Goal: Task Accomplishment & Management: Manage account settings

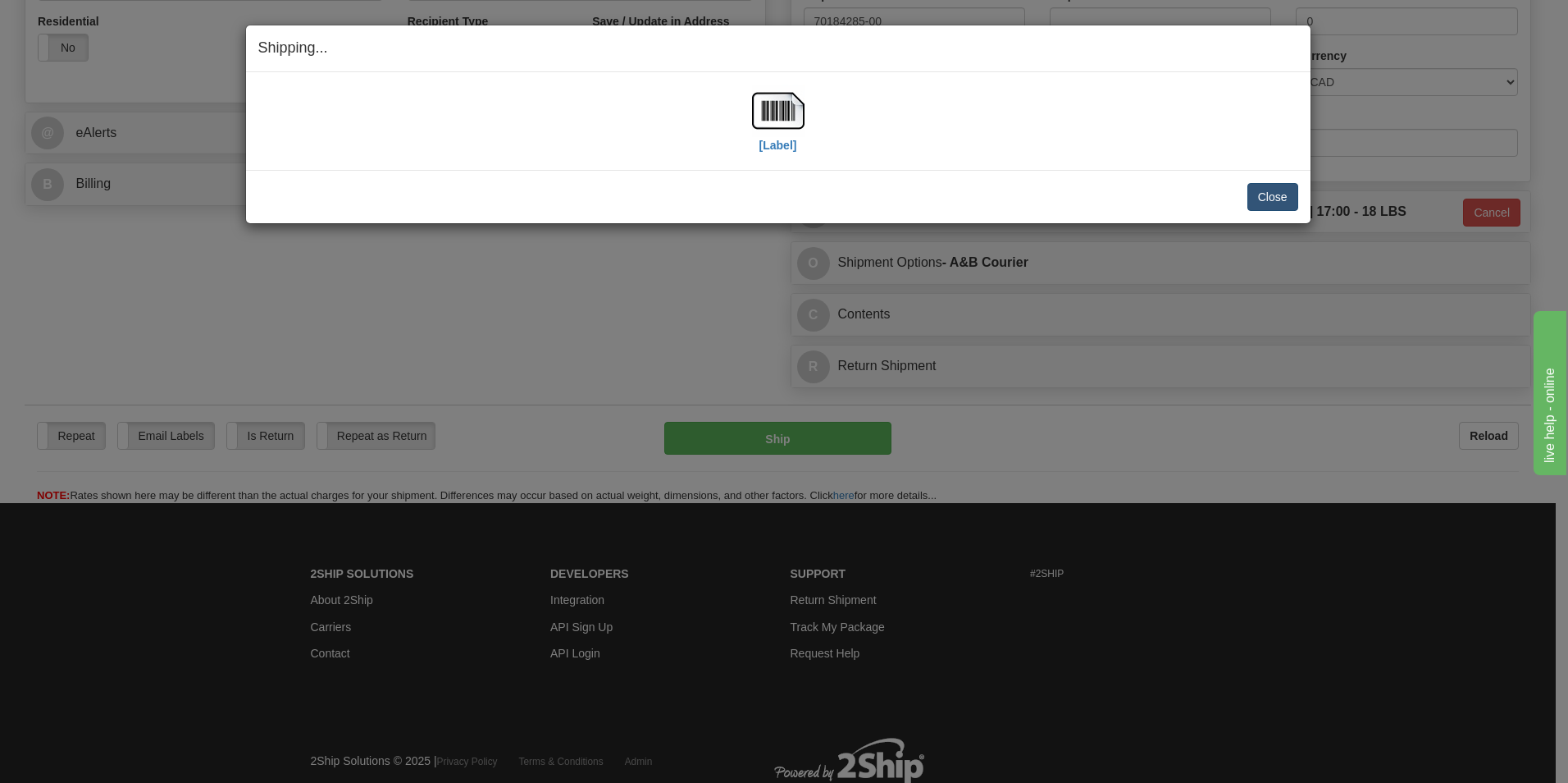
scroll to position [574, 0]
click at [1272, 193] on button "Close" at bounding box center [1273, 196] width 51 height 28
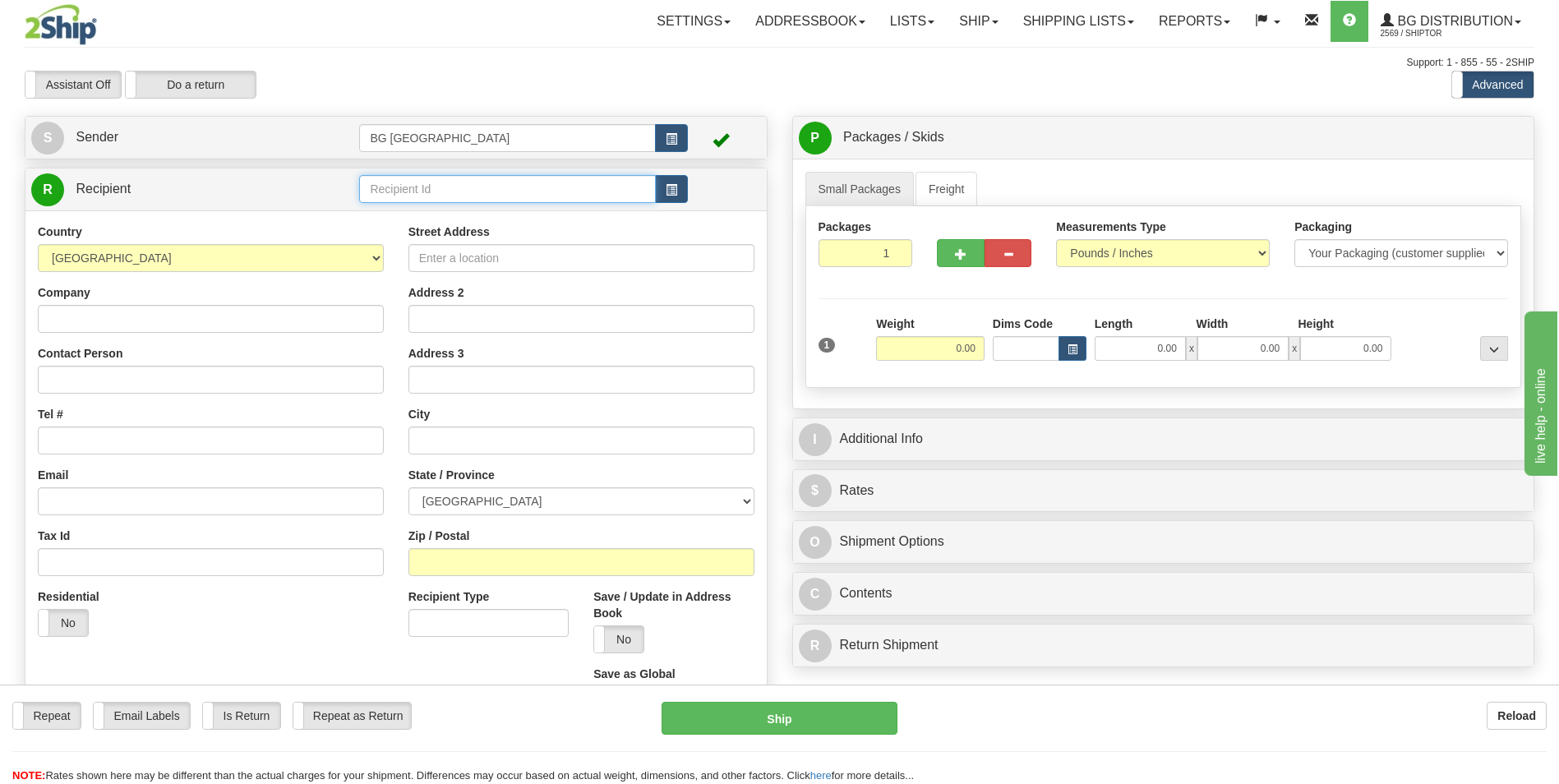
click at [438, 191] on input "text" at bounding box center [507, 188] width 296 height 28
click at [439, 214] on div "60175" at bounding box center [503, 214] width 280 height 18
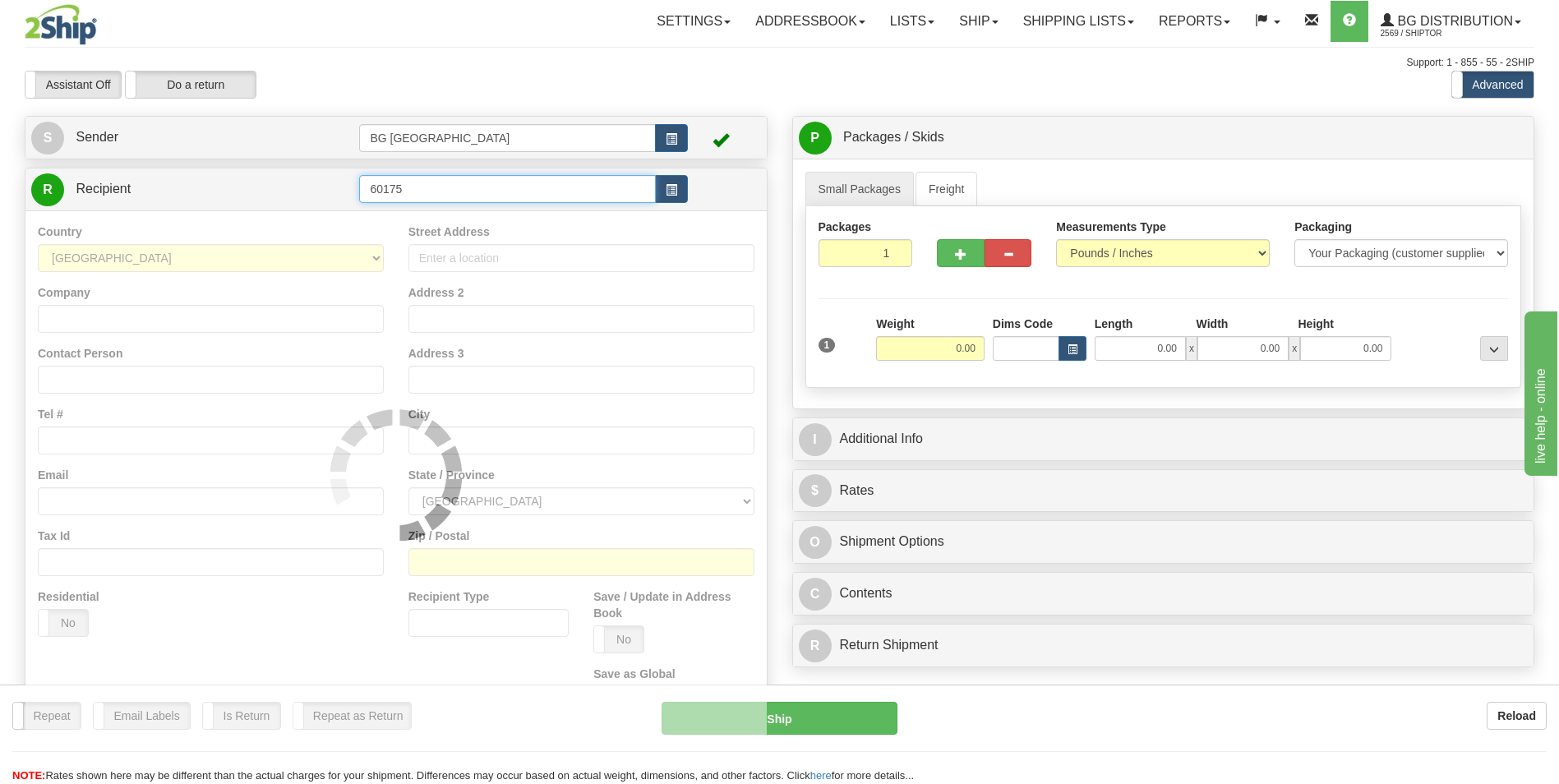
type input "60175"
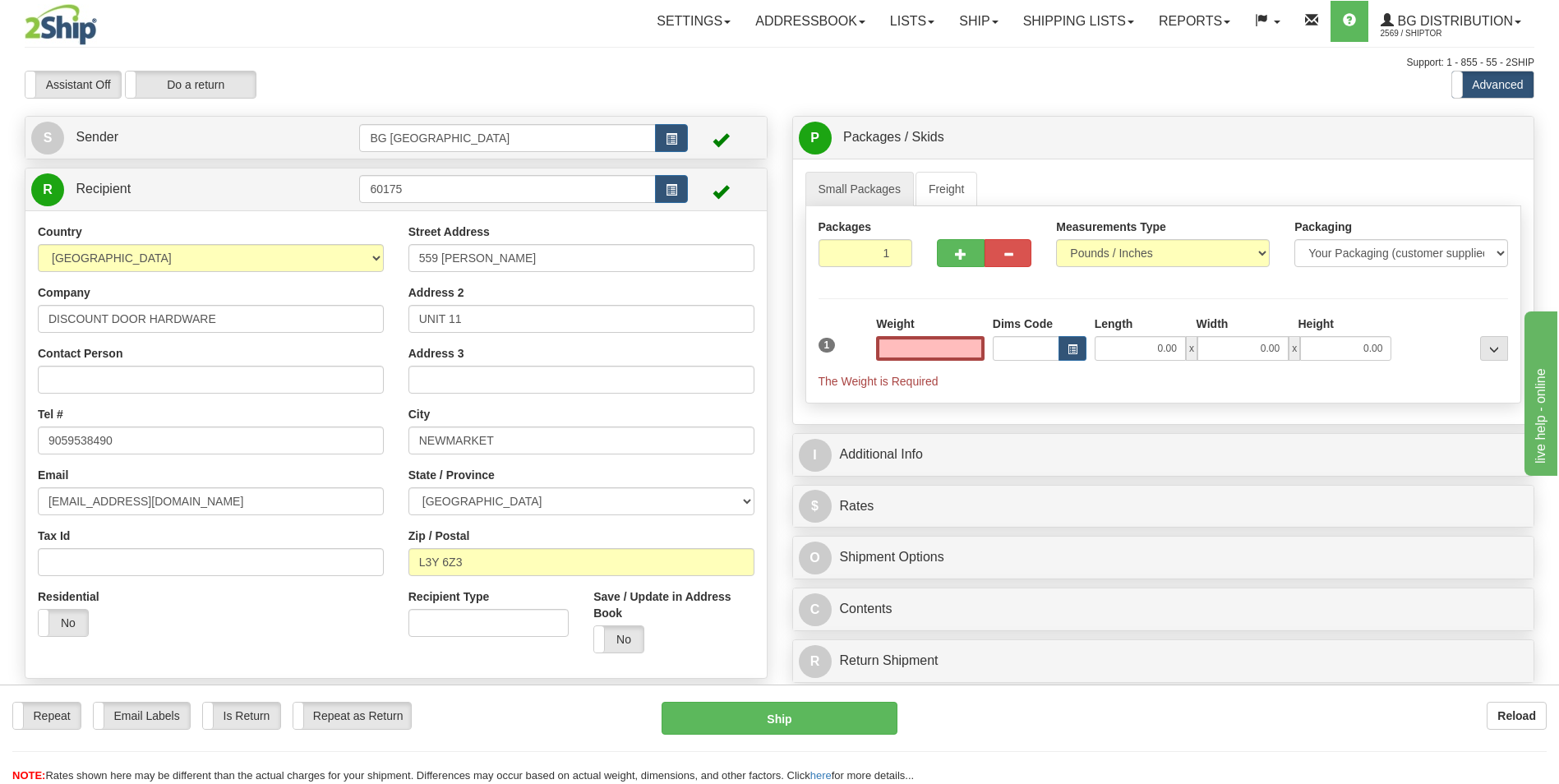
type input "0.00"
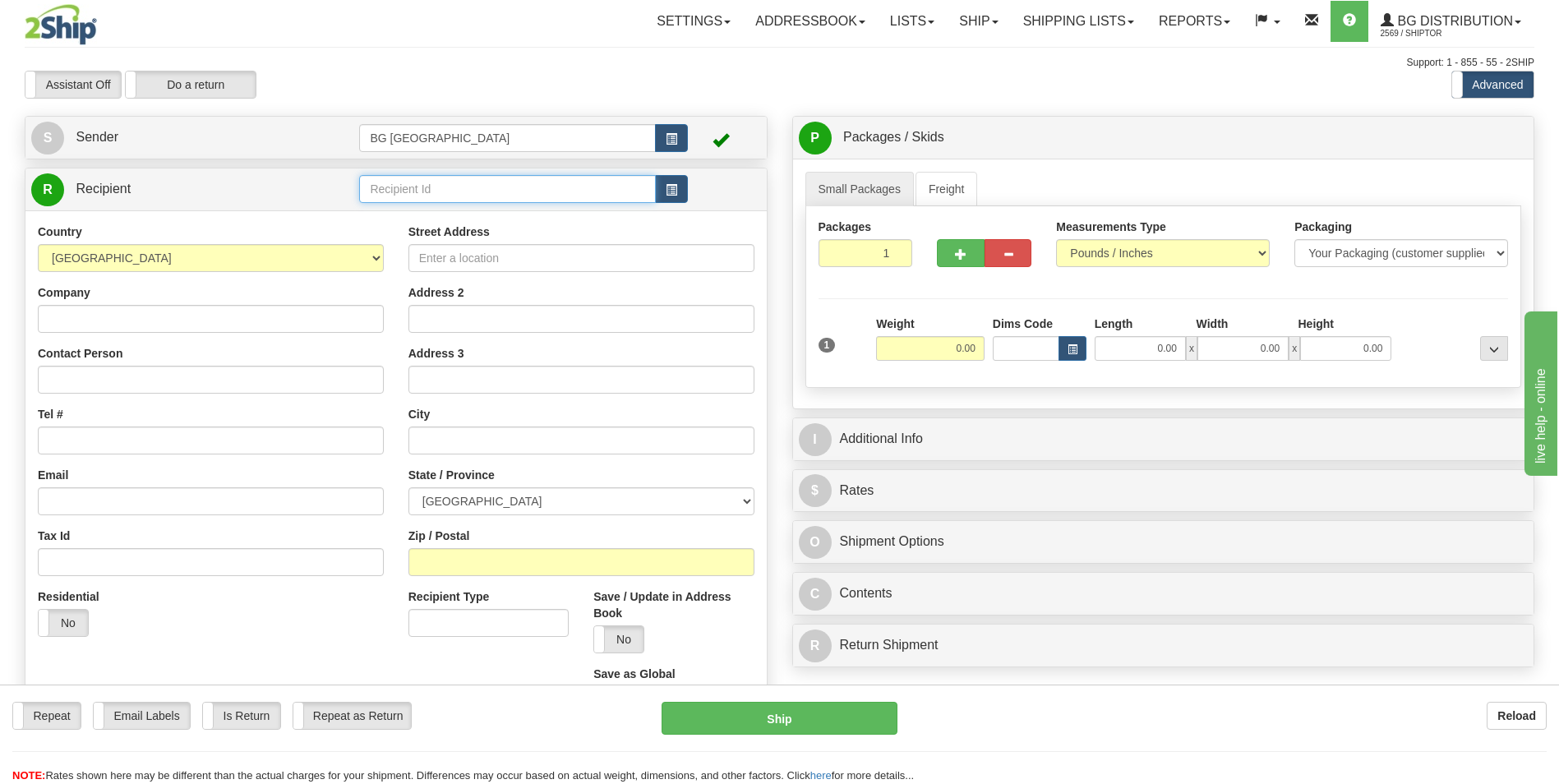
click at [416, 183] on input "text" at bounding box center [507, 188] width 296 height 28
click at [406, 211] on div "60419" at bounding box center [503, 214] width 280 height 18
type input "60419"
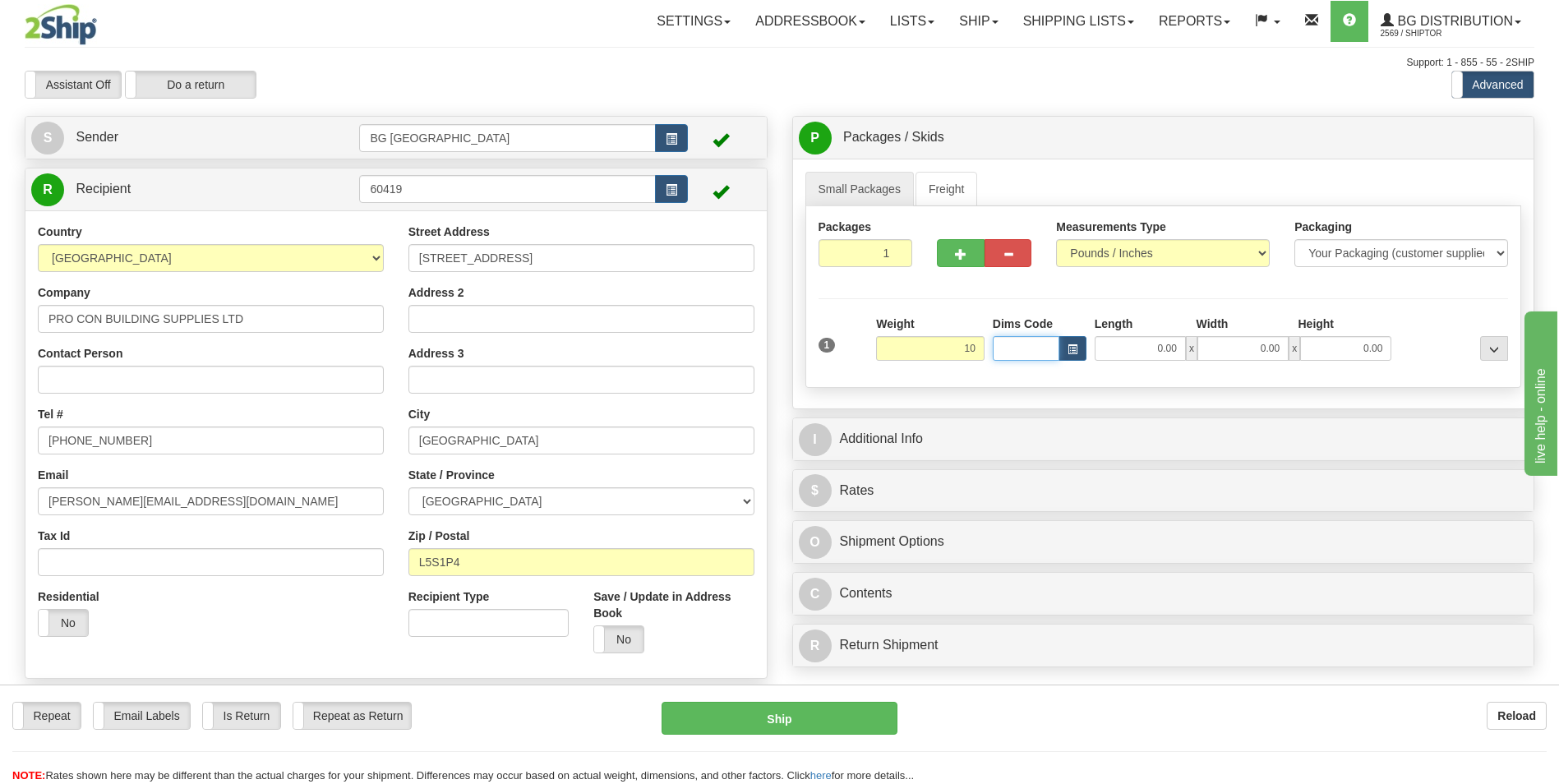
type input "10.00"
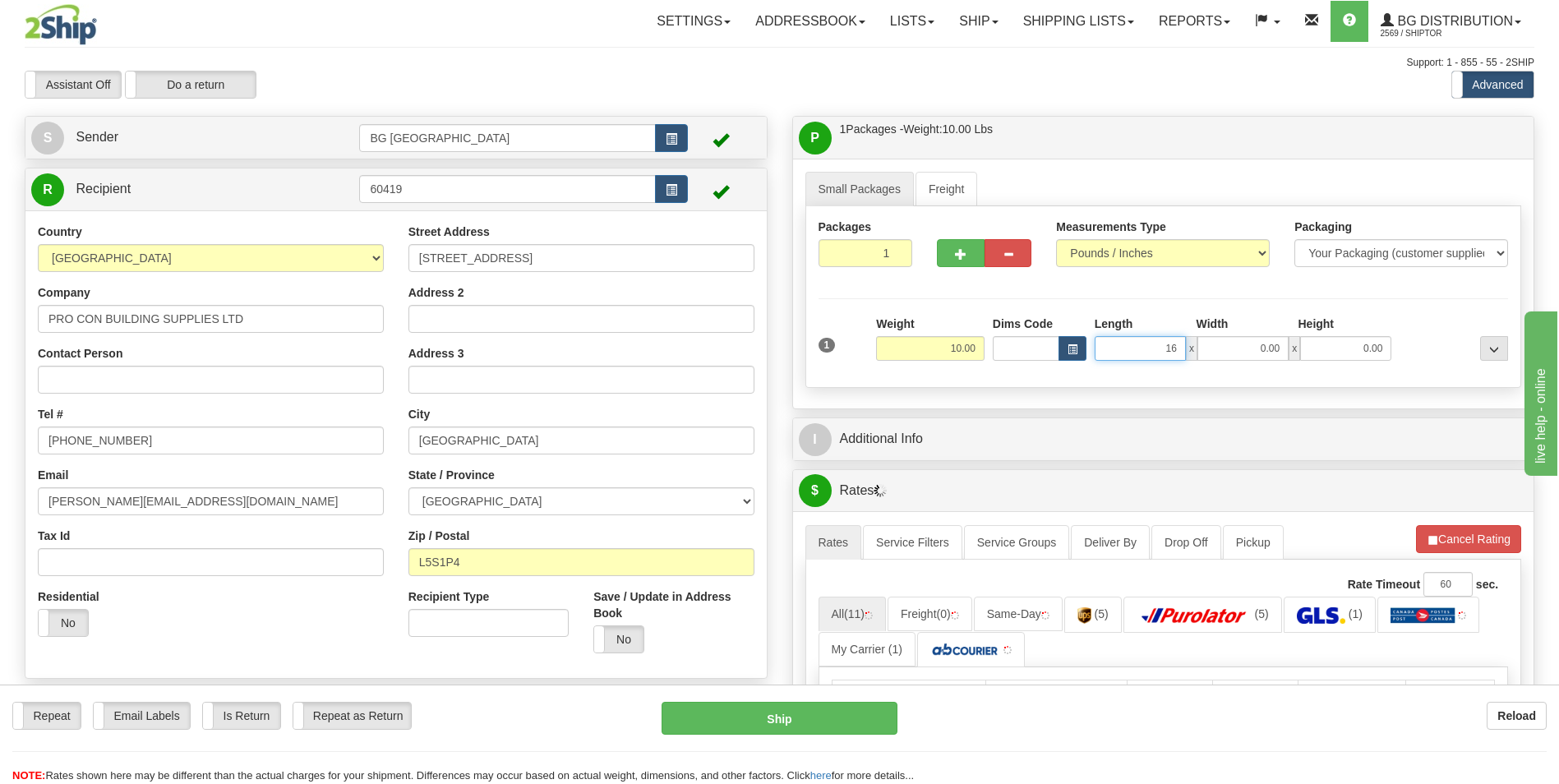
type input "16.00"
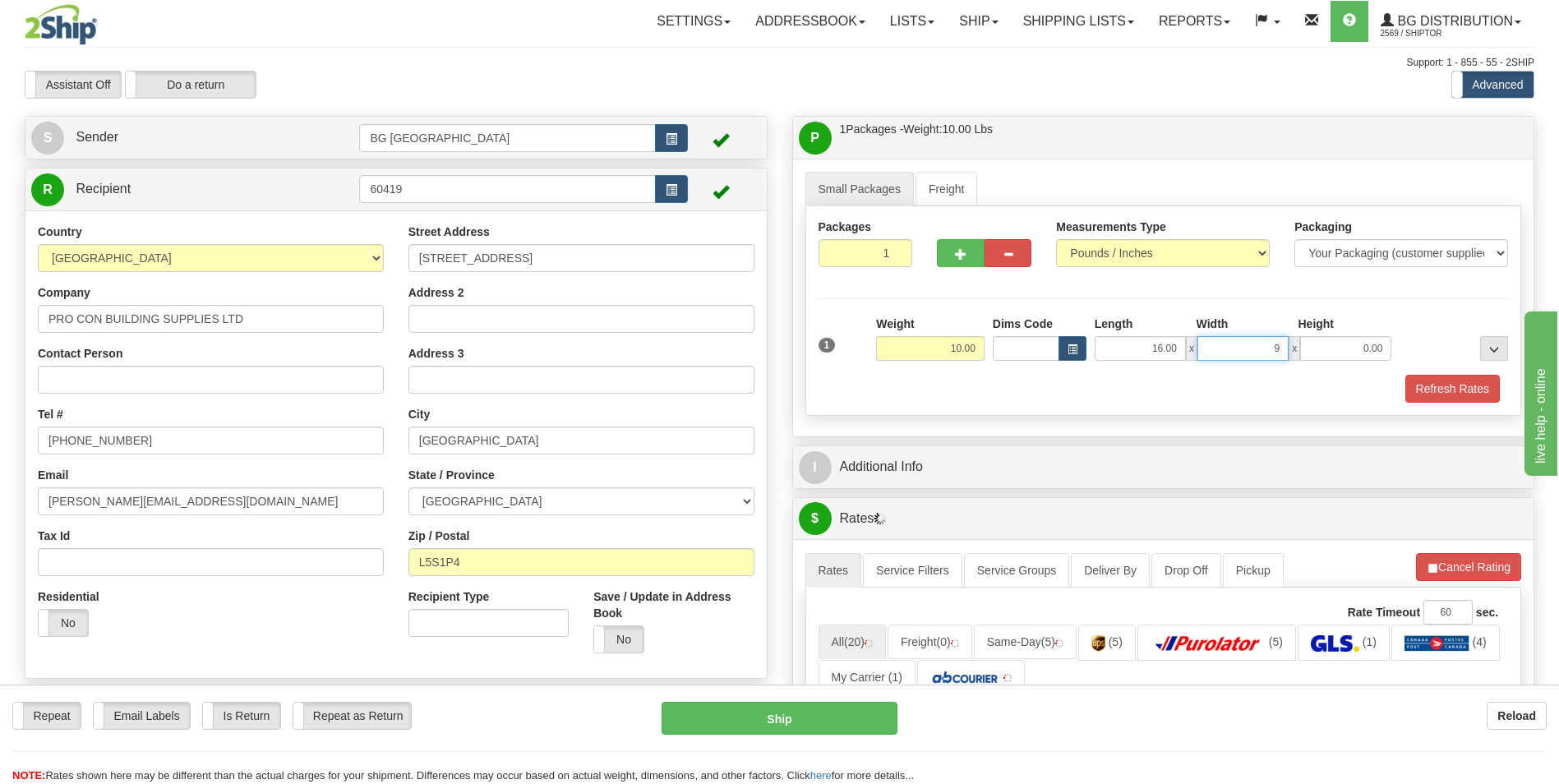
type input "9.00"
type input "5.00"
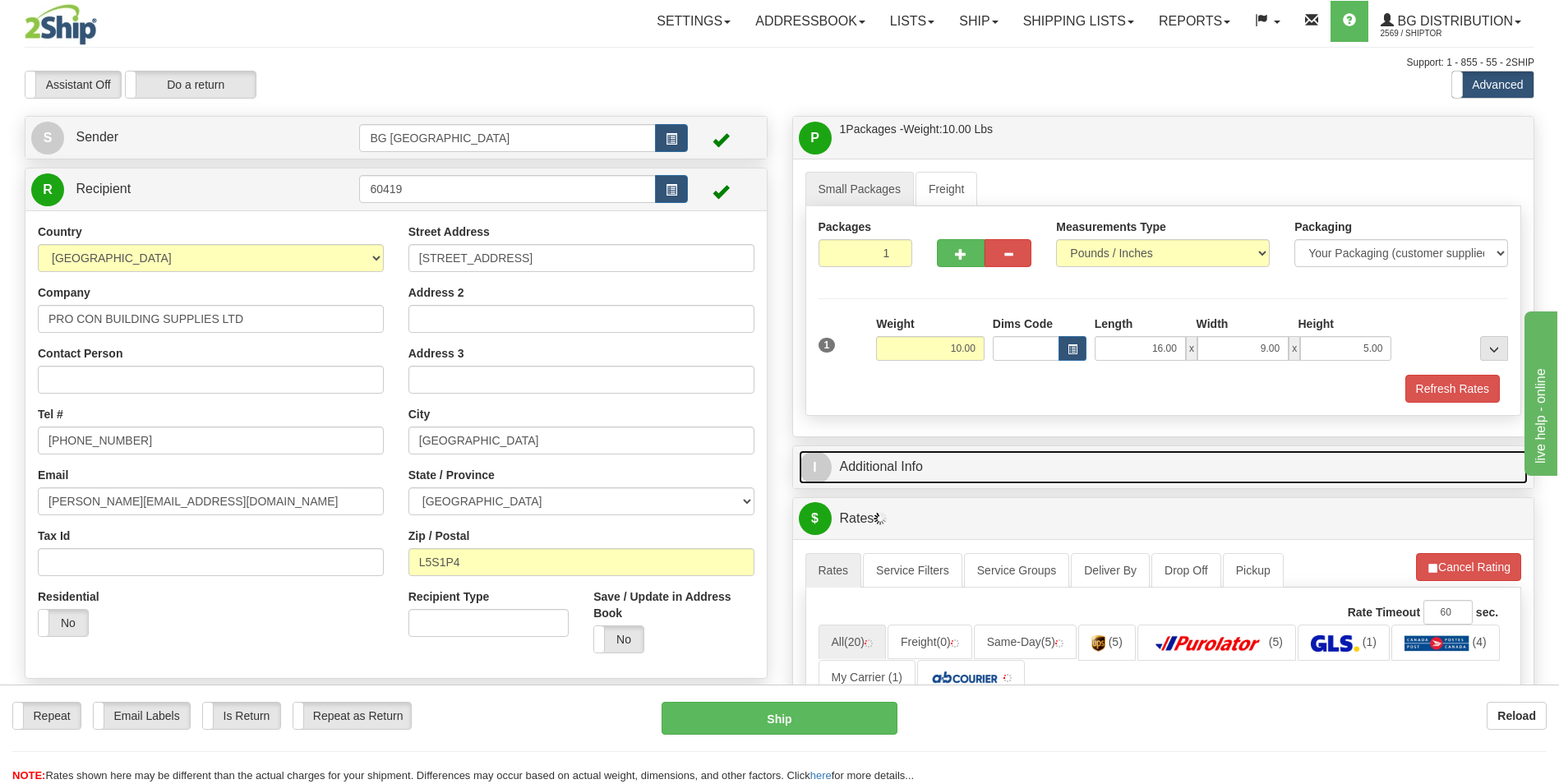
click at [940, 470] on link "I Additional Info" at bounding box center [1164, 467] width 730 height 33
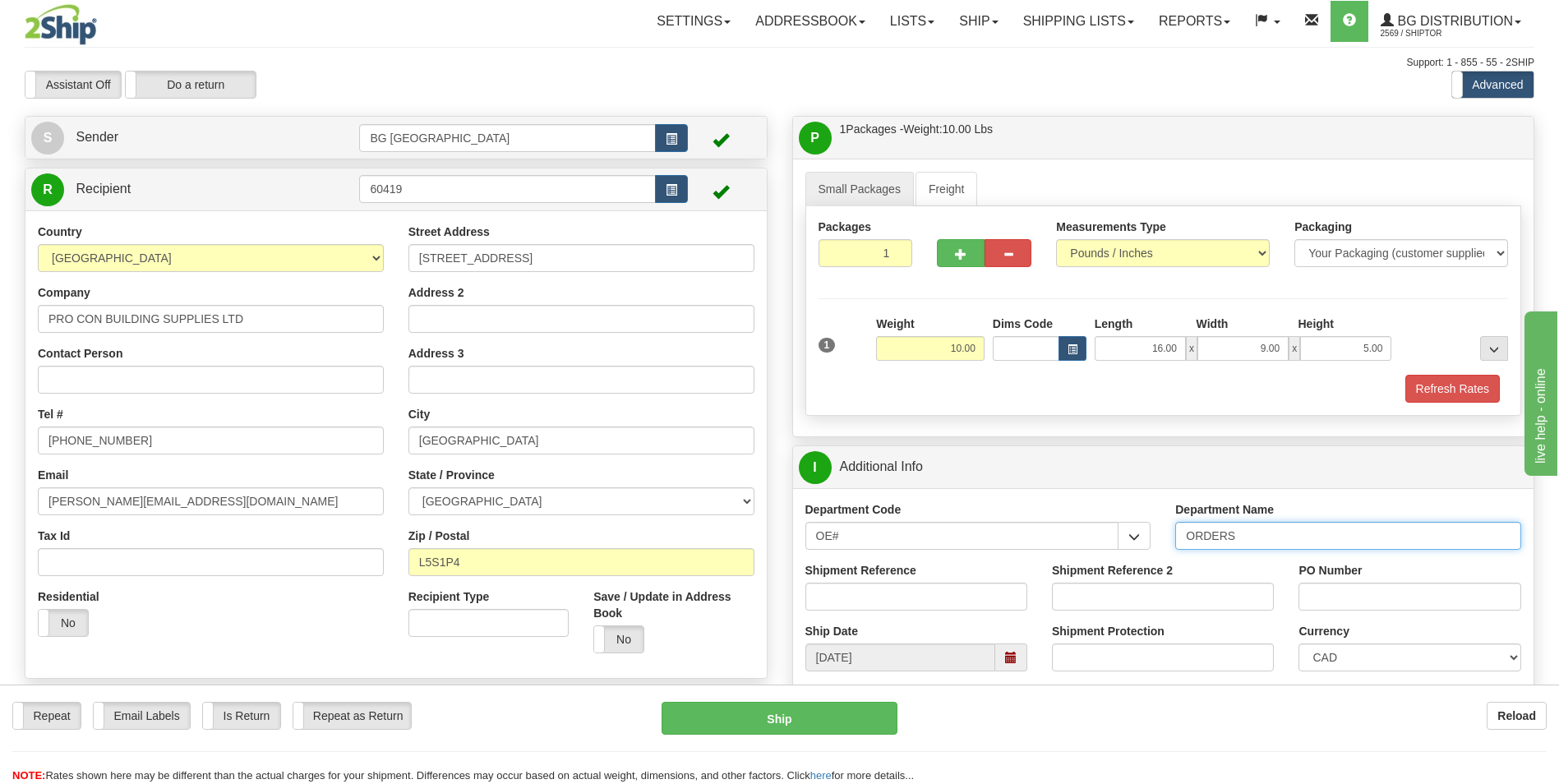
click at [1257, 527] on input "ORDERS" at bounding box center [1348, 535] width 346 height 28
type input "70184214-00"
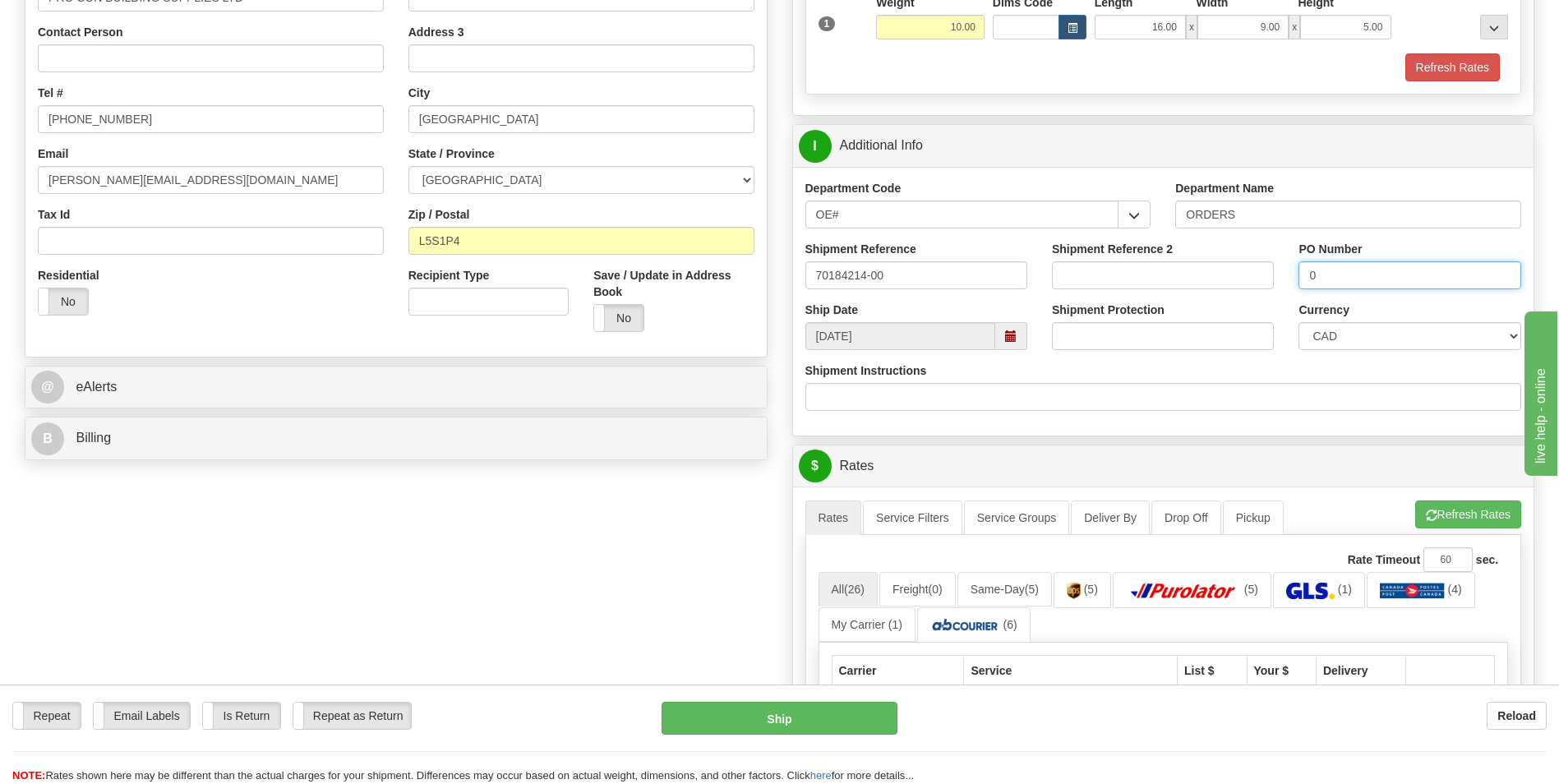
scroll to position [328, 0]
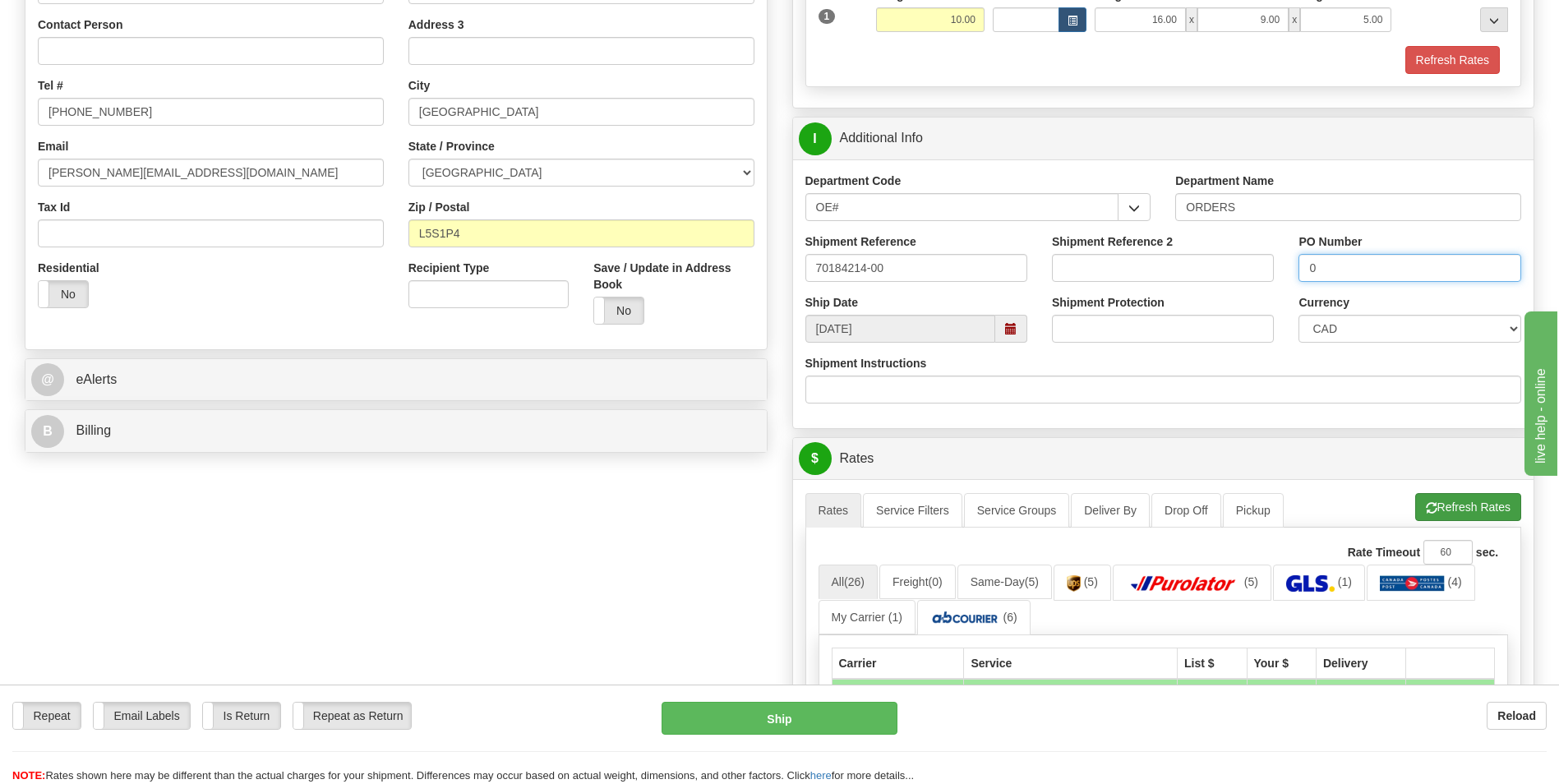
type input "0"
click at [1438, 506] on button "Refresh Rates" at bounding box center [1468, 506] width 106 height 28
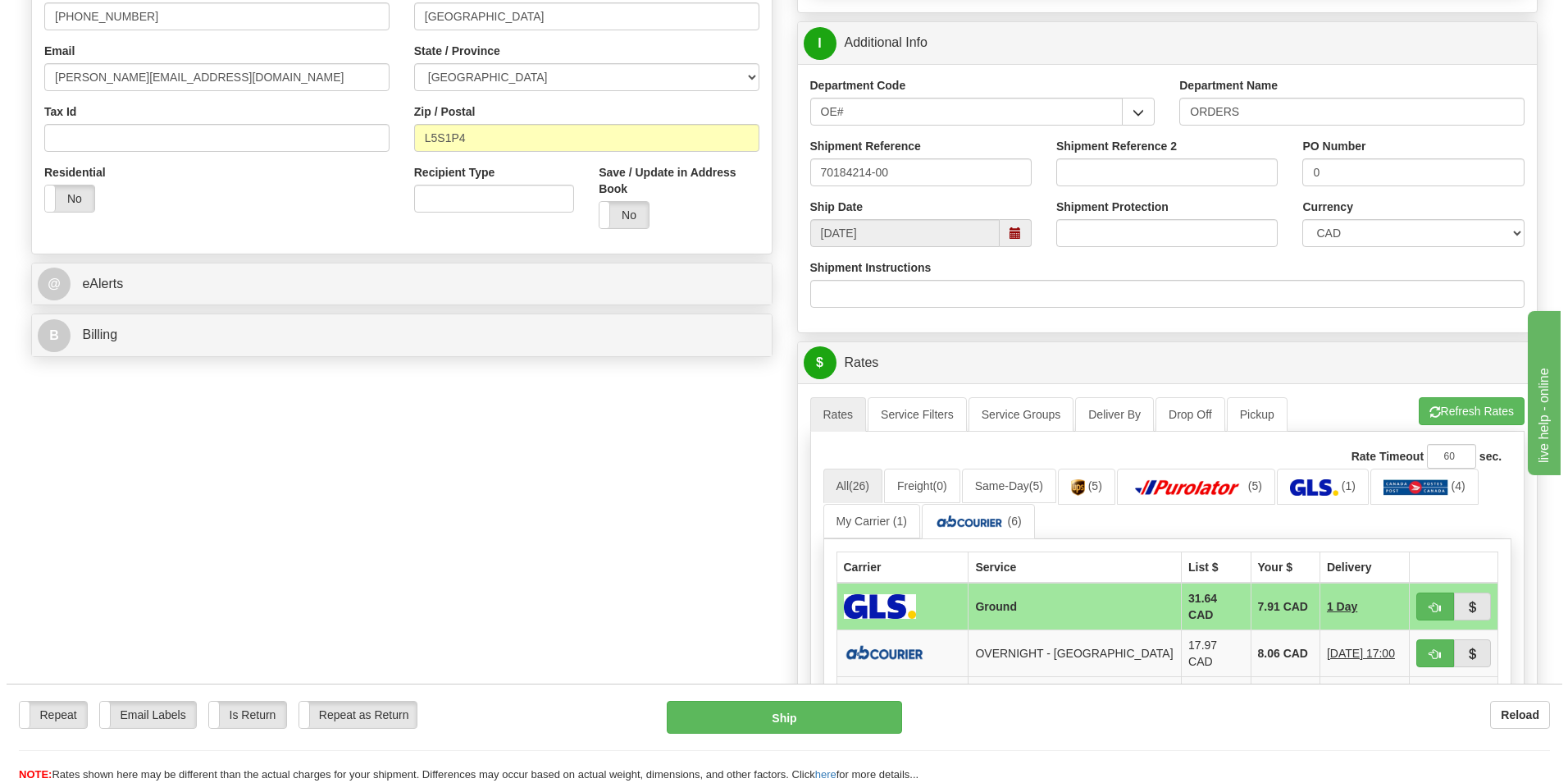
scroll to position [574, 0]
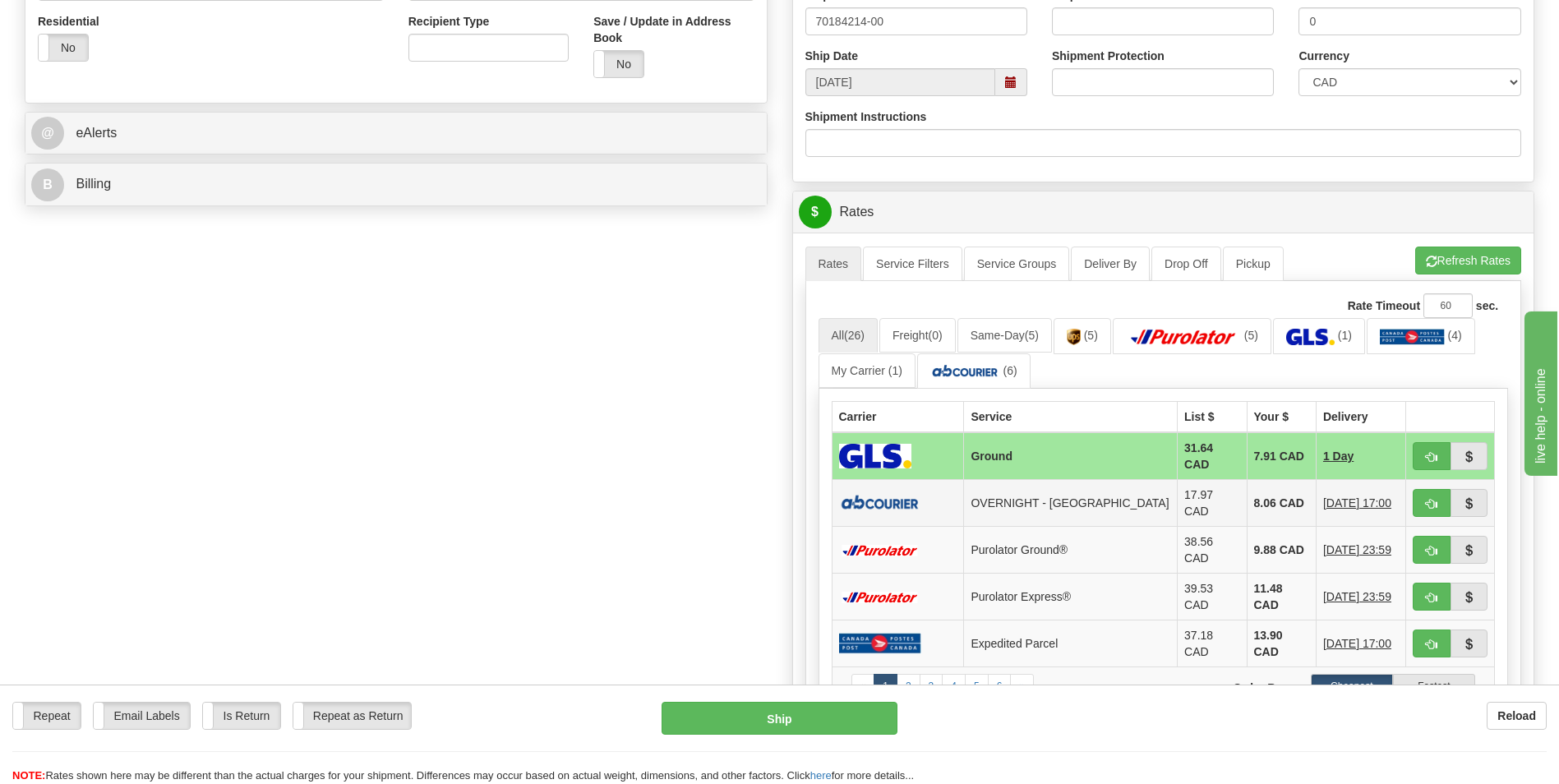
click at [1252, 485] on td "8.06 CAD" at bounding box center [1281, 502] width 69 height 47
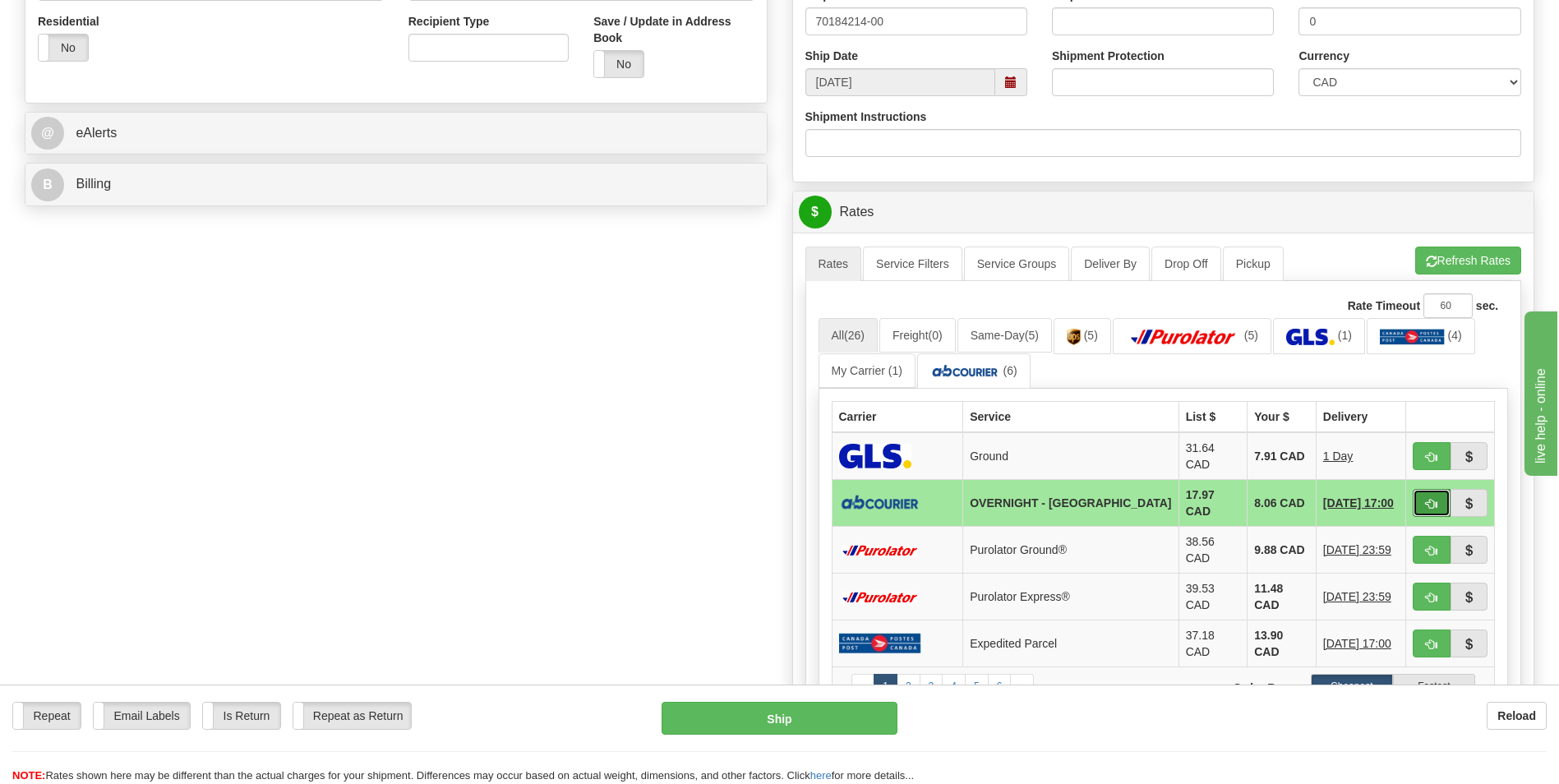
click at [1423, 495] on button "button" at bounding box center [1432, 502] width 38 height 28
type input "4"
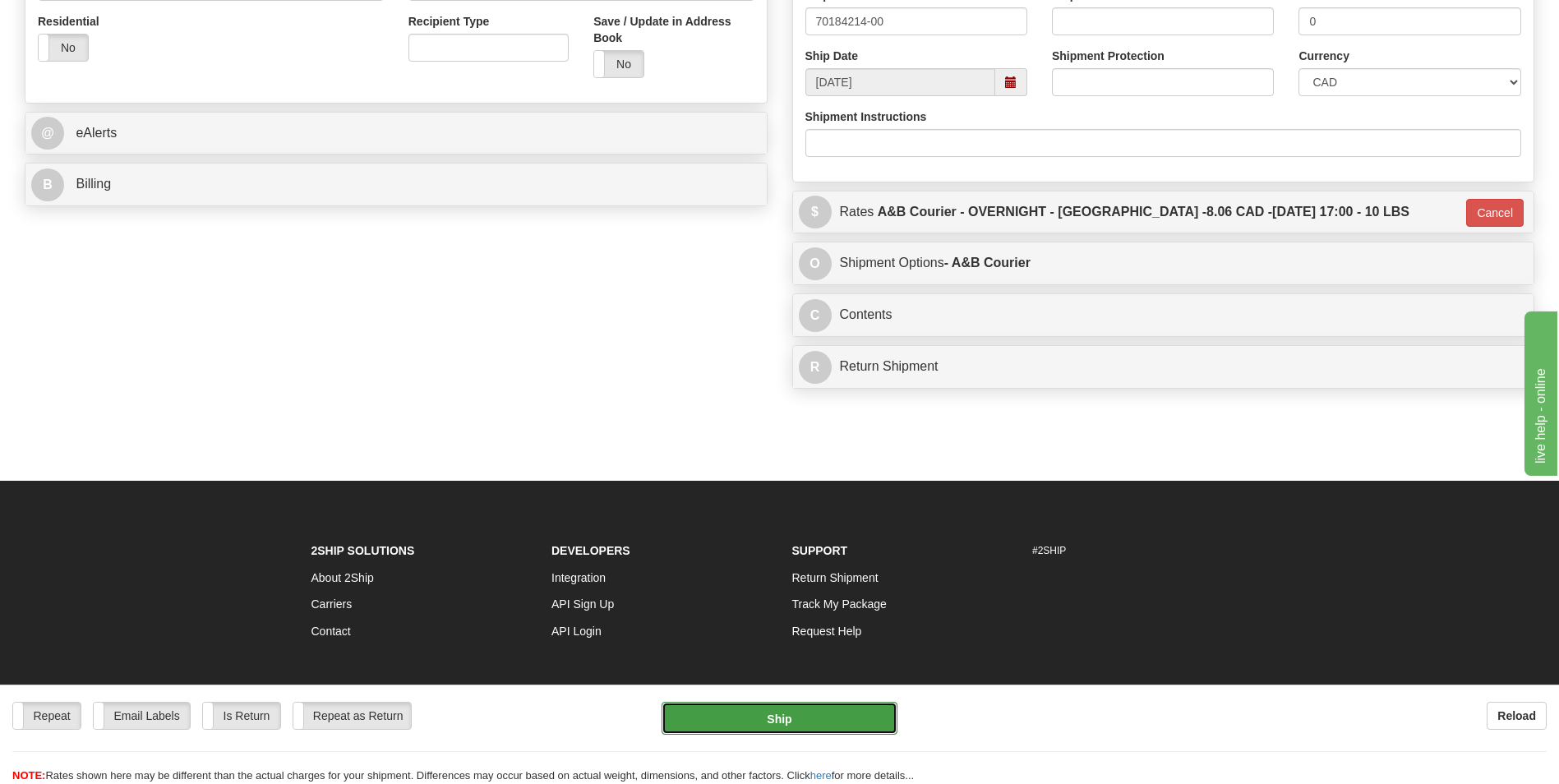
click at [822, 726] on button "Ship" at bounding box center [780, 718] width 235 height 32
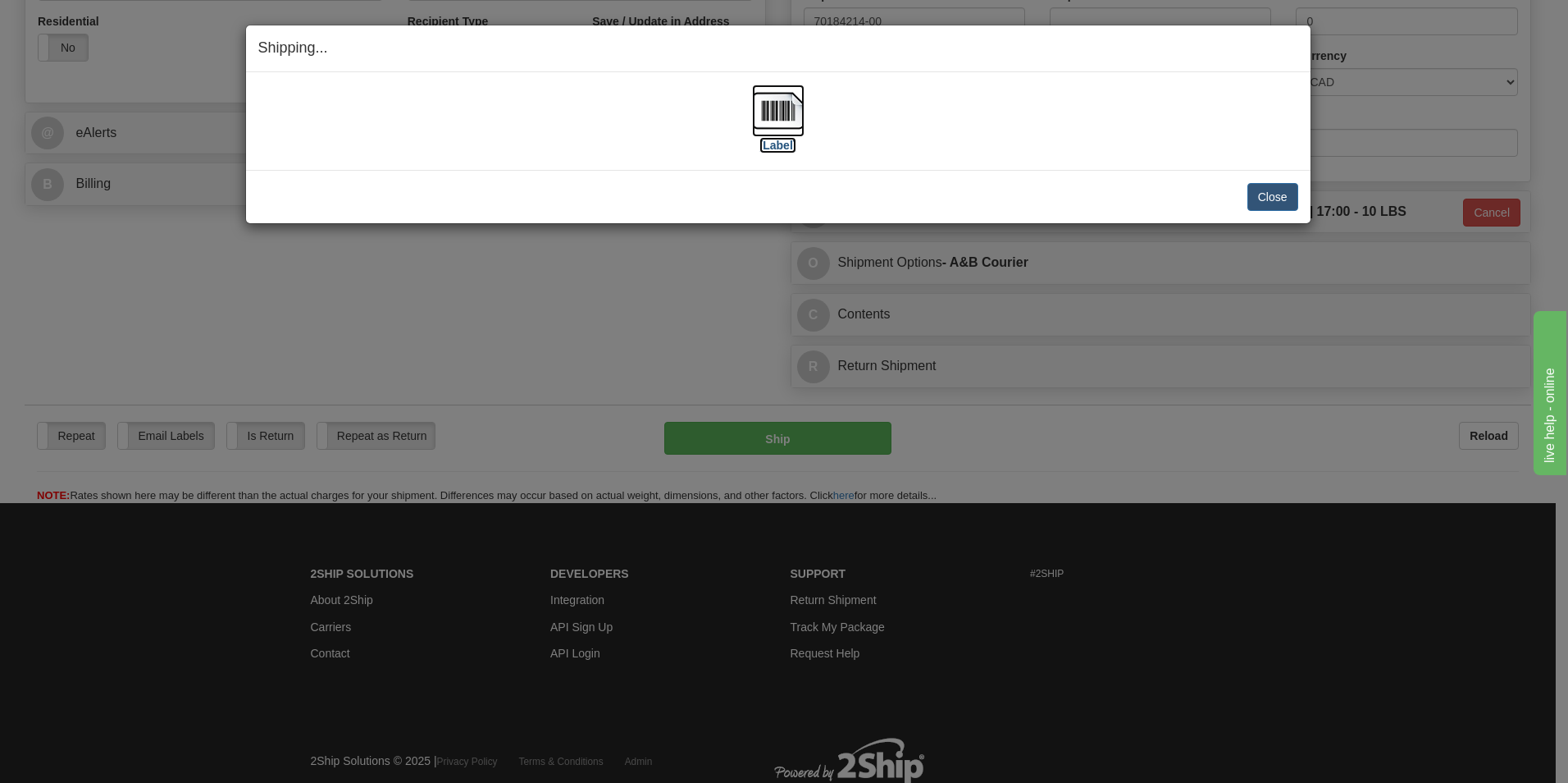
click at [755, 109] on img at bounding box center [778, 111] width 52 height 52
click at [1272, 197] on button "Close" at bounding box center [1273, 196] width 51 height 28
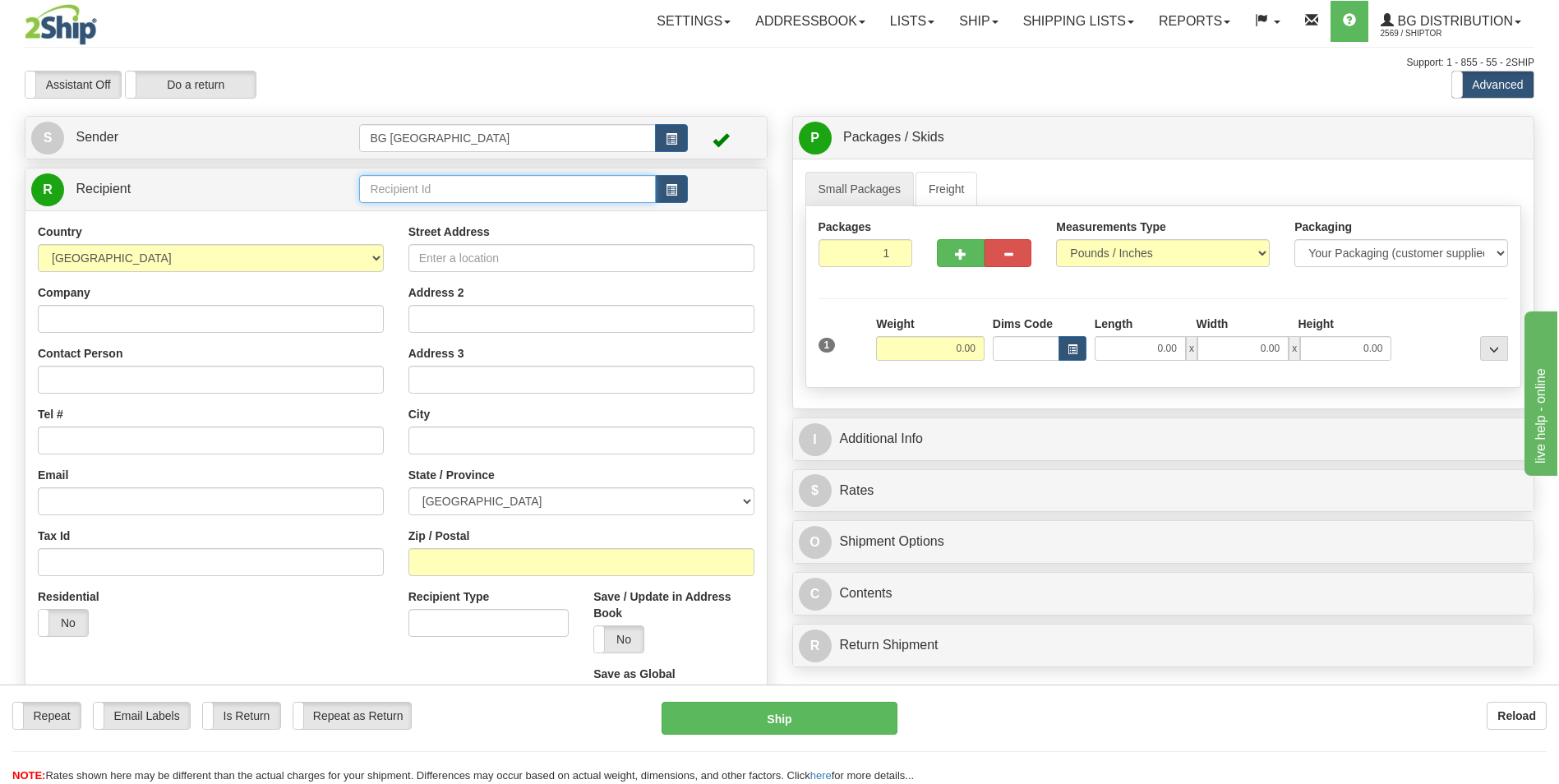
click at [408, 185] on input "text" at bounding box center [507, 188] width 296 height 28
click at [402, 209] on div "910598" at bounding box center [503, 214] width 280 height 18
type input "910598"
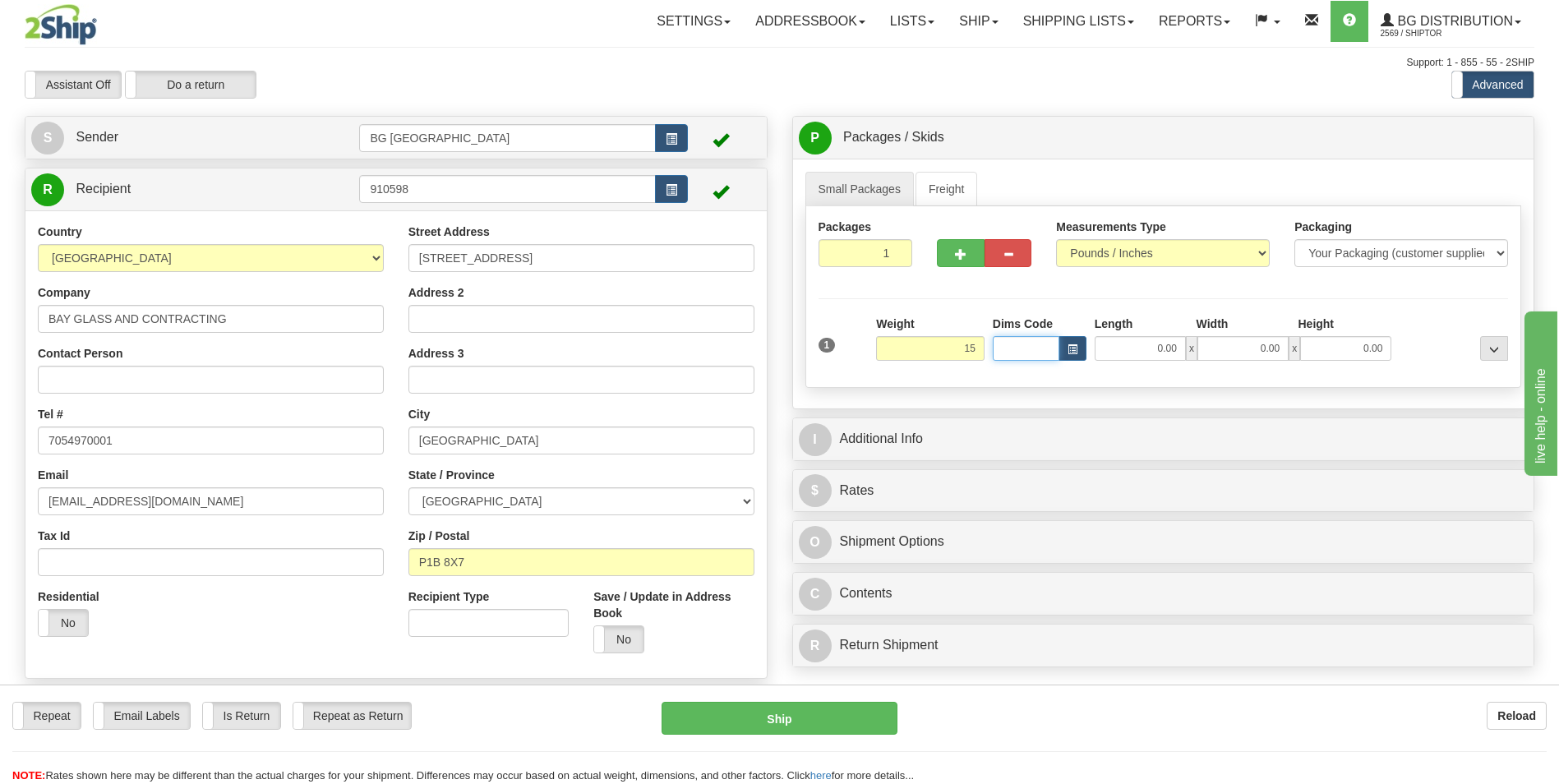
type input "15.00"
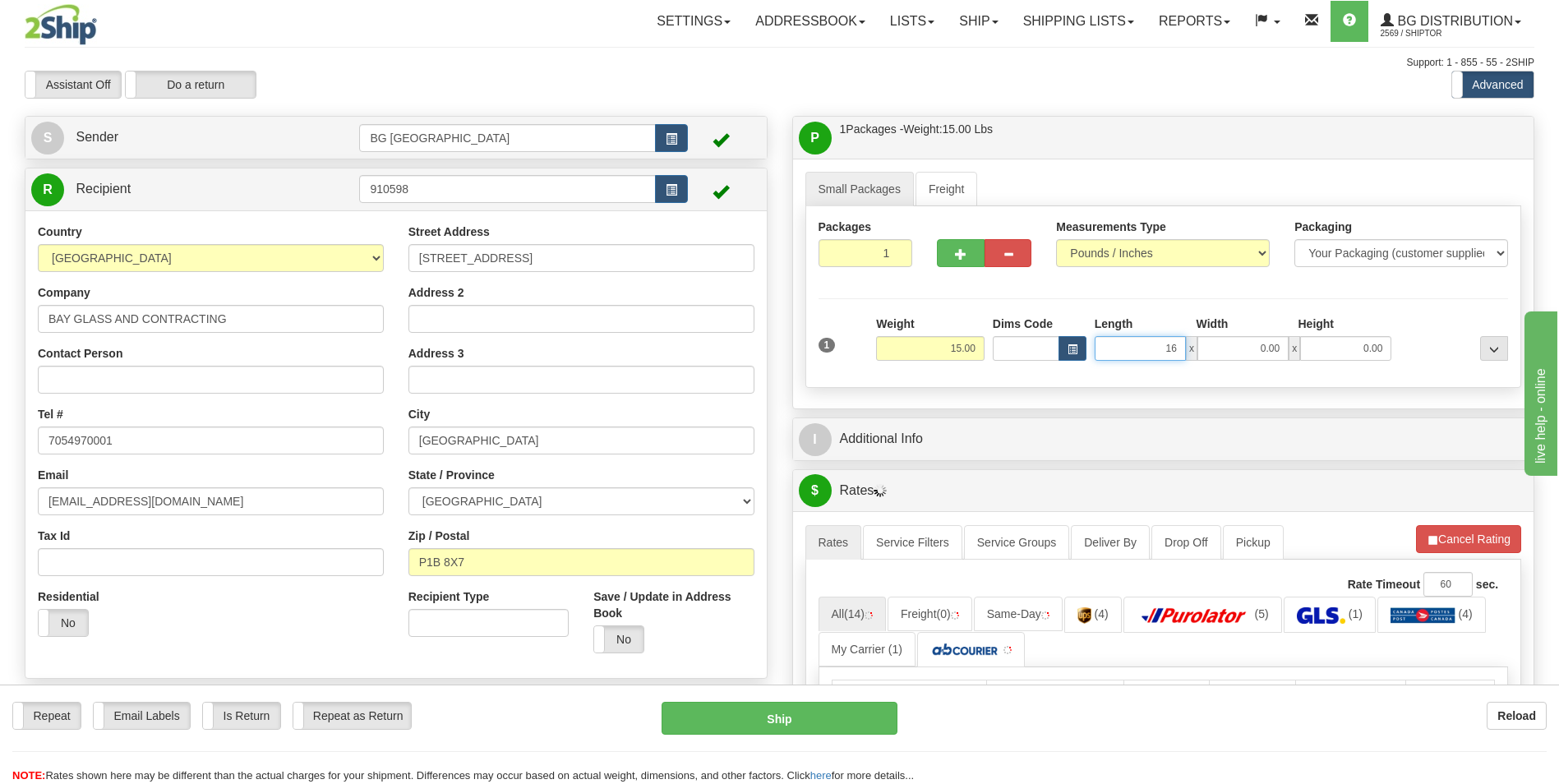
type input "16.00"
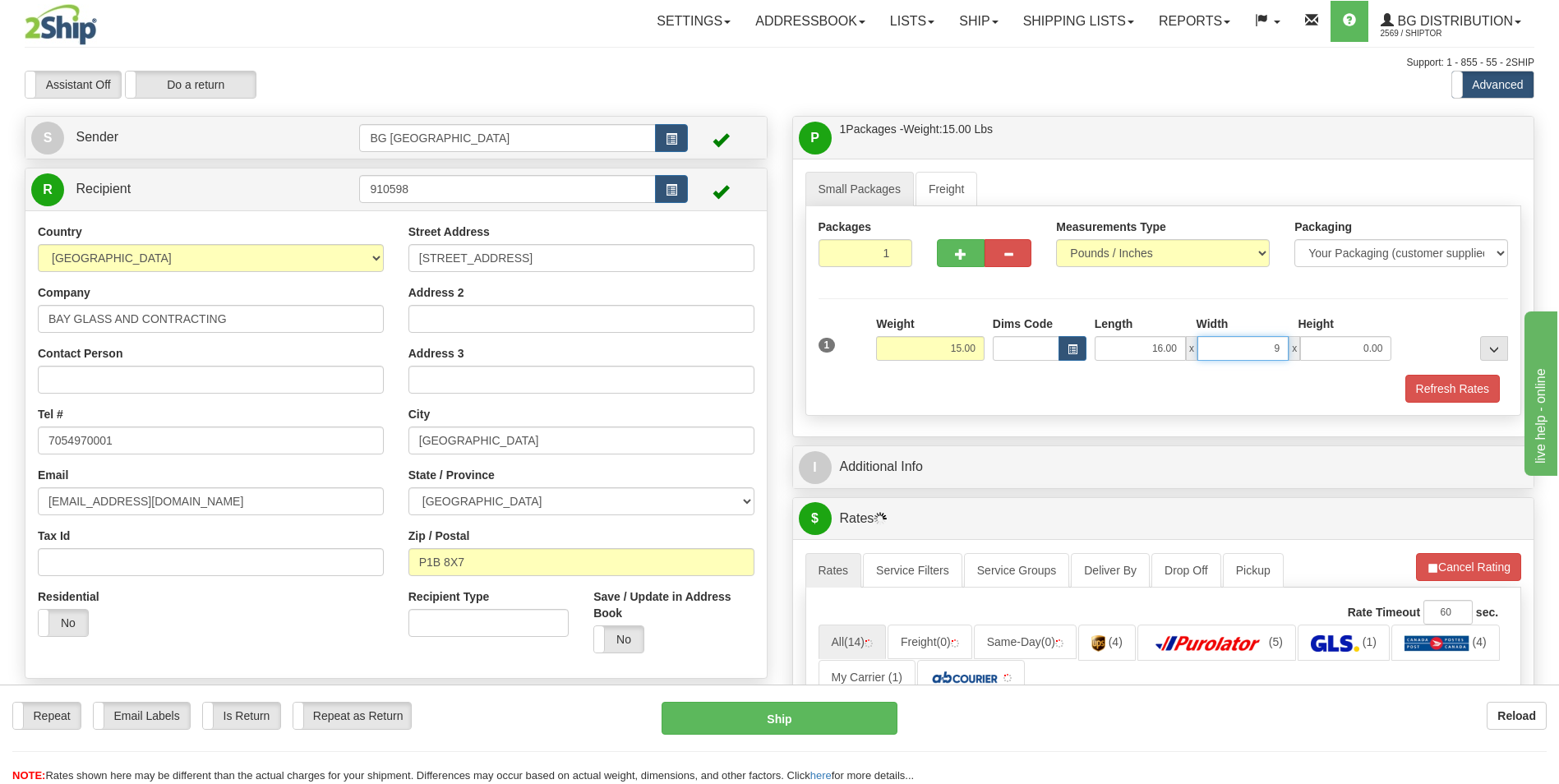
type input "9.00"
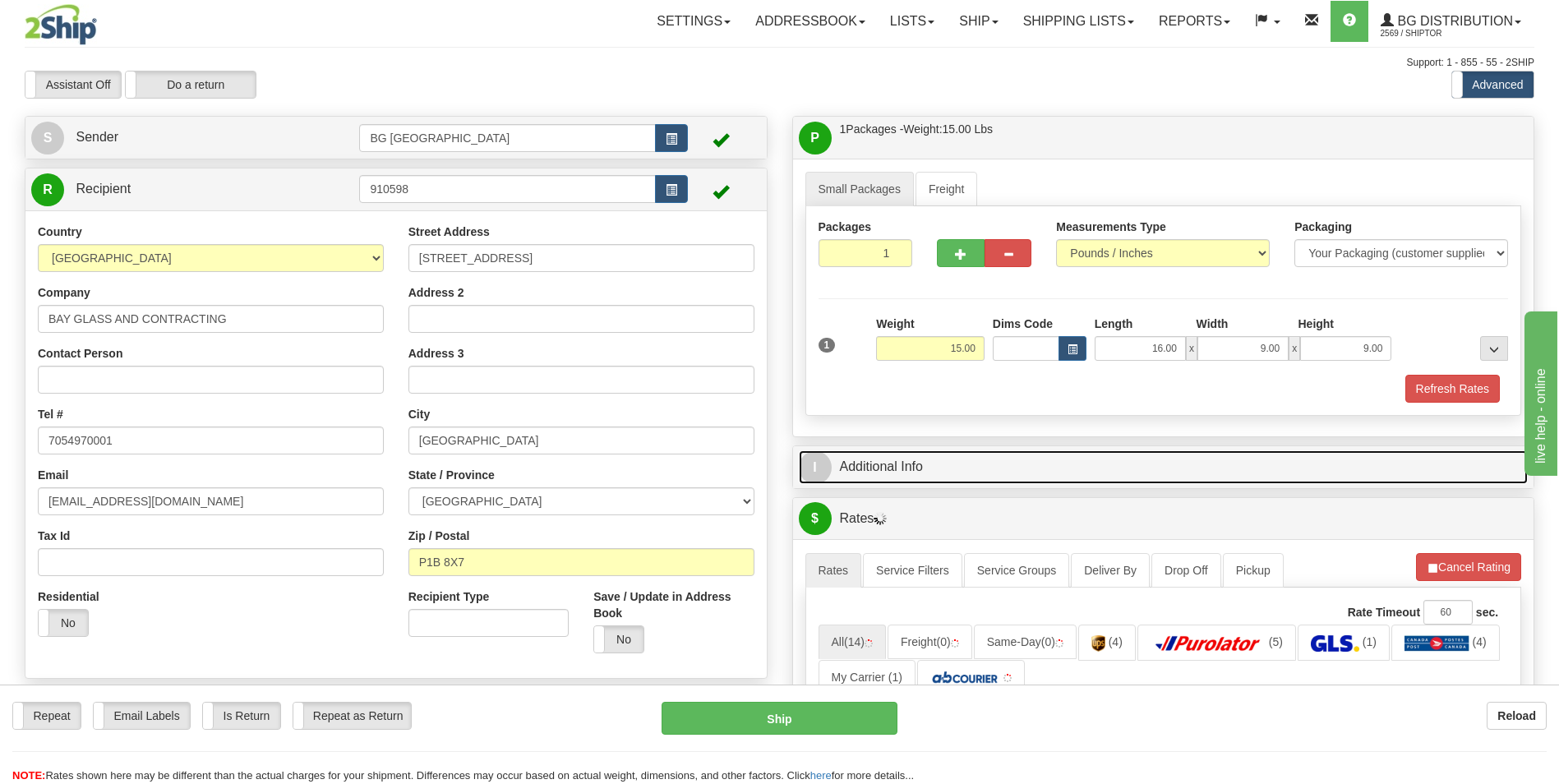
click at [963, 463] on link "I Additional Info" at bounding box center [1164, 467] width 730 height 33
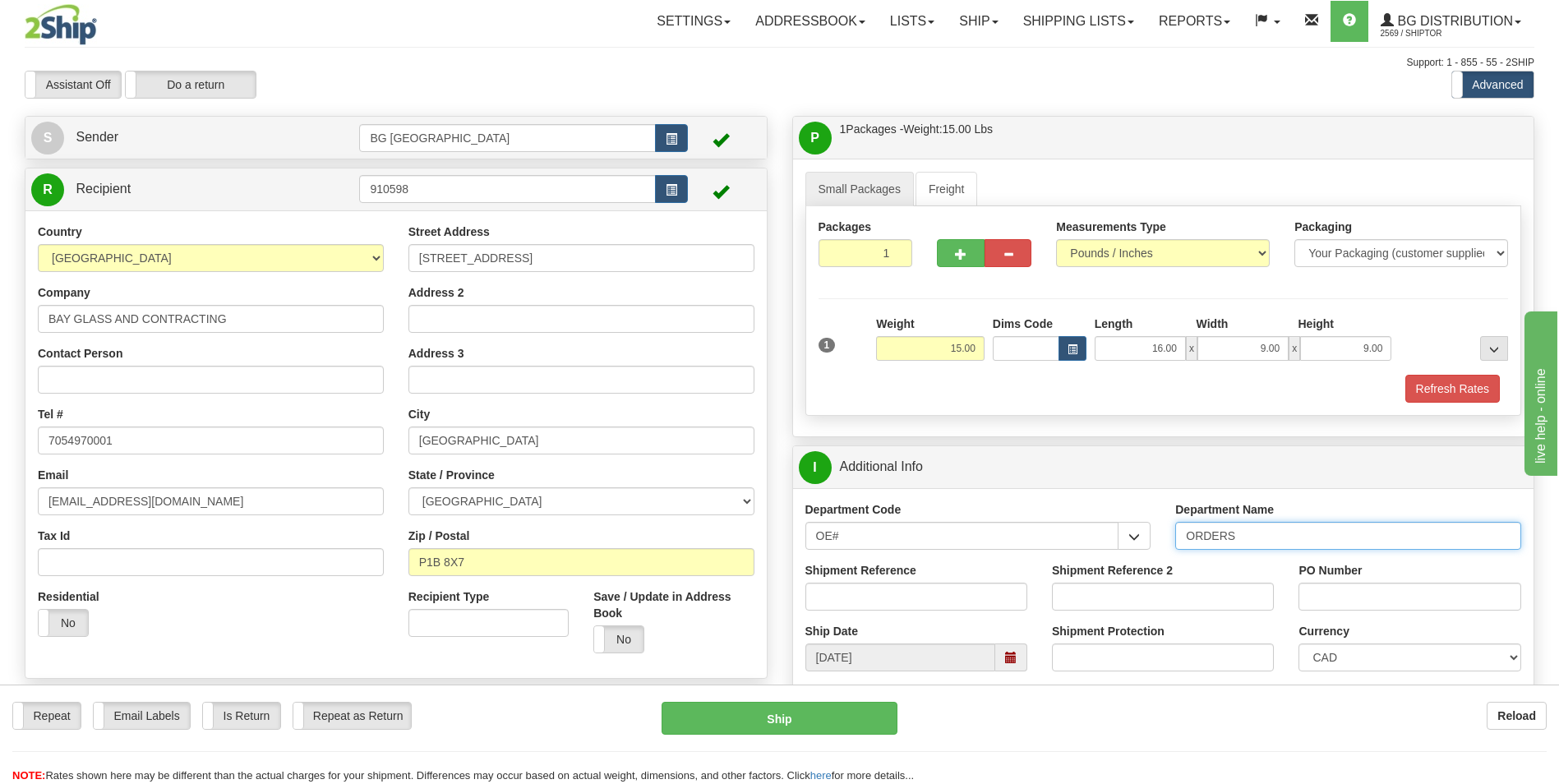
click at [1249, 537] on input "ORDERS" at bounding box center [1348, 535] width 346 height 28
type input "70184301-00"
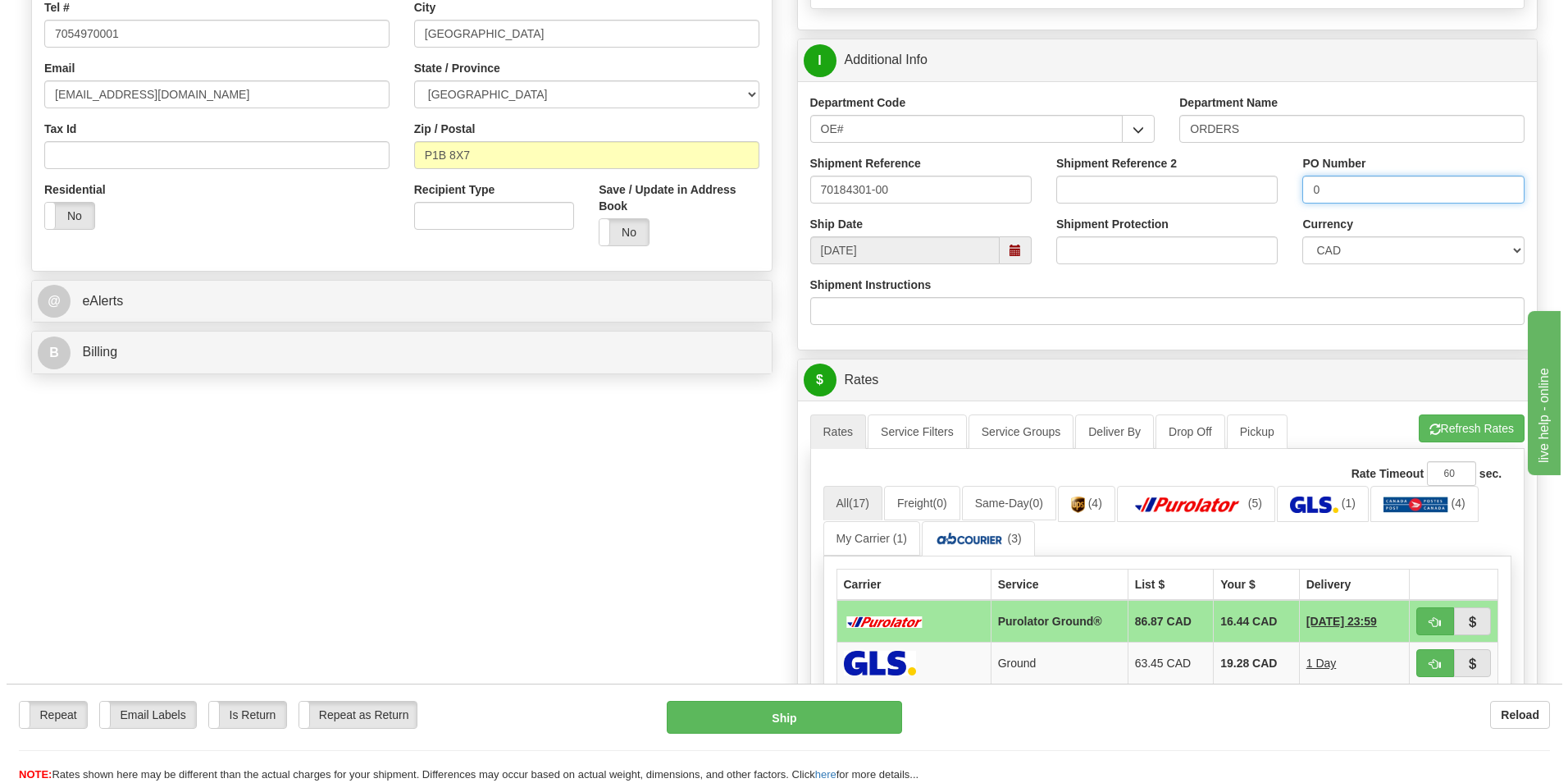
scroll to position [410, 0]
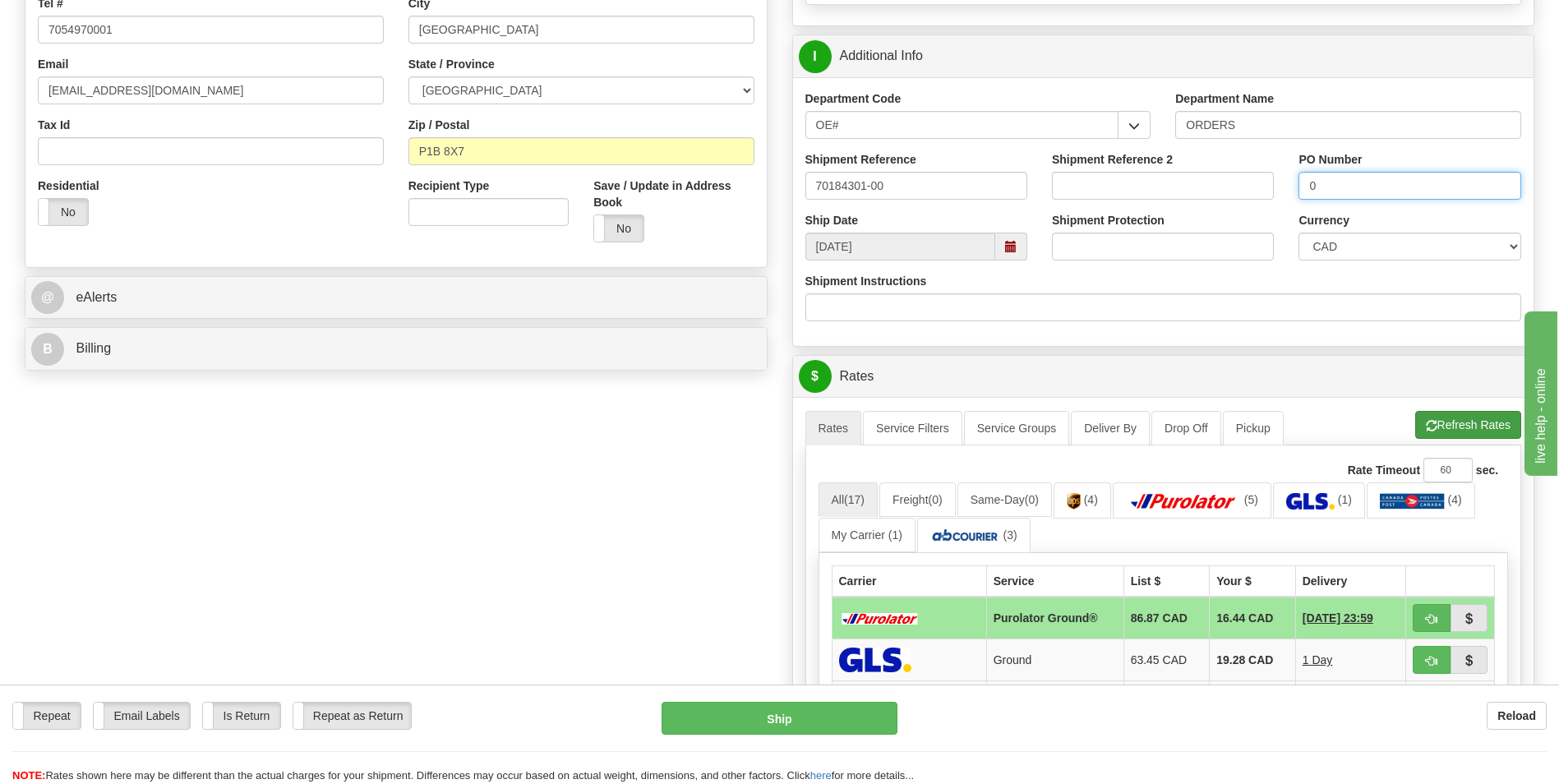
type input "0"
click at [1438, 426] on button "Refresh Rates" at bounding box center [1468, 424] width 106 height 28
click at [1434, 618] on span "button" at bounding box center [1432, 619] width 11 height 11
type input "260"
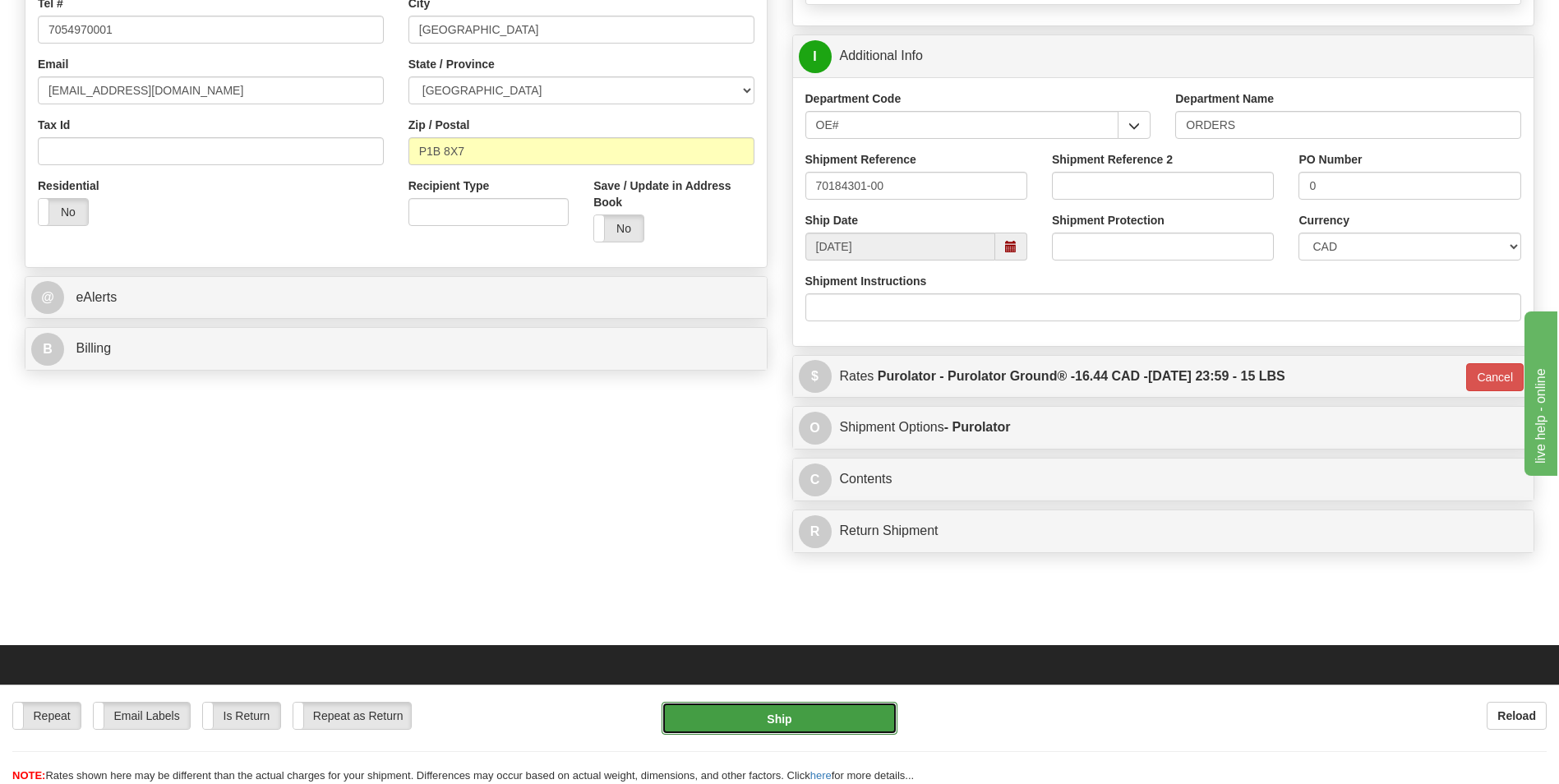
click at [788, 712] on button "Ship" at bounding box center [780, 718] width 235 height 32
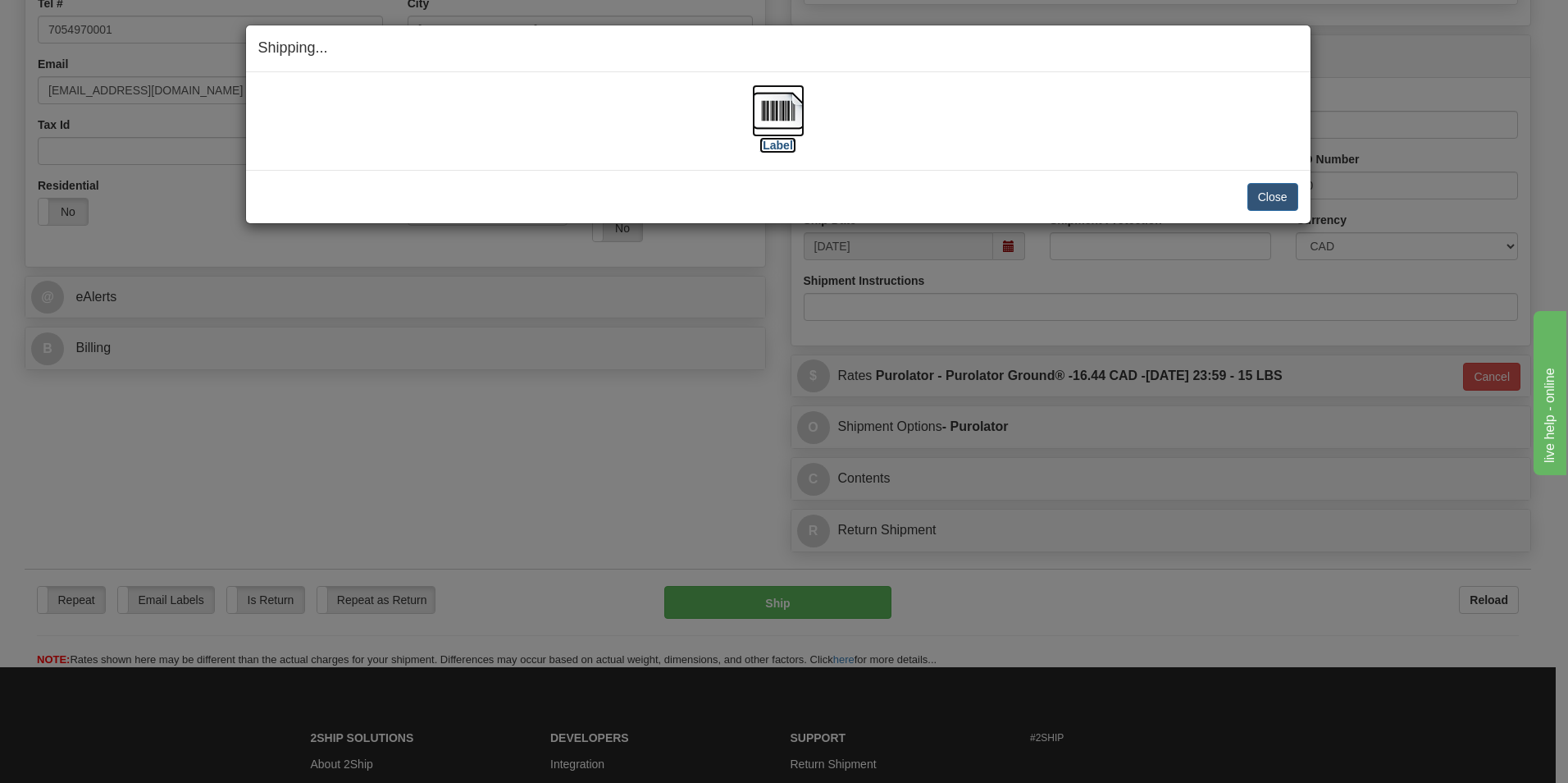
click at [769, 113] on img at bounding box center [778, 111] width 52 height 52
click at [1266, 196] on button "Close" at bounding box center [1273, 196] width 51 height 28
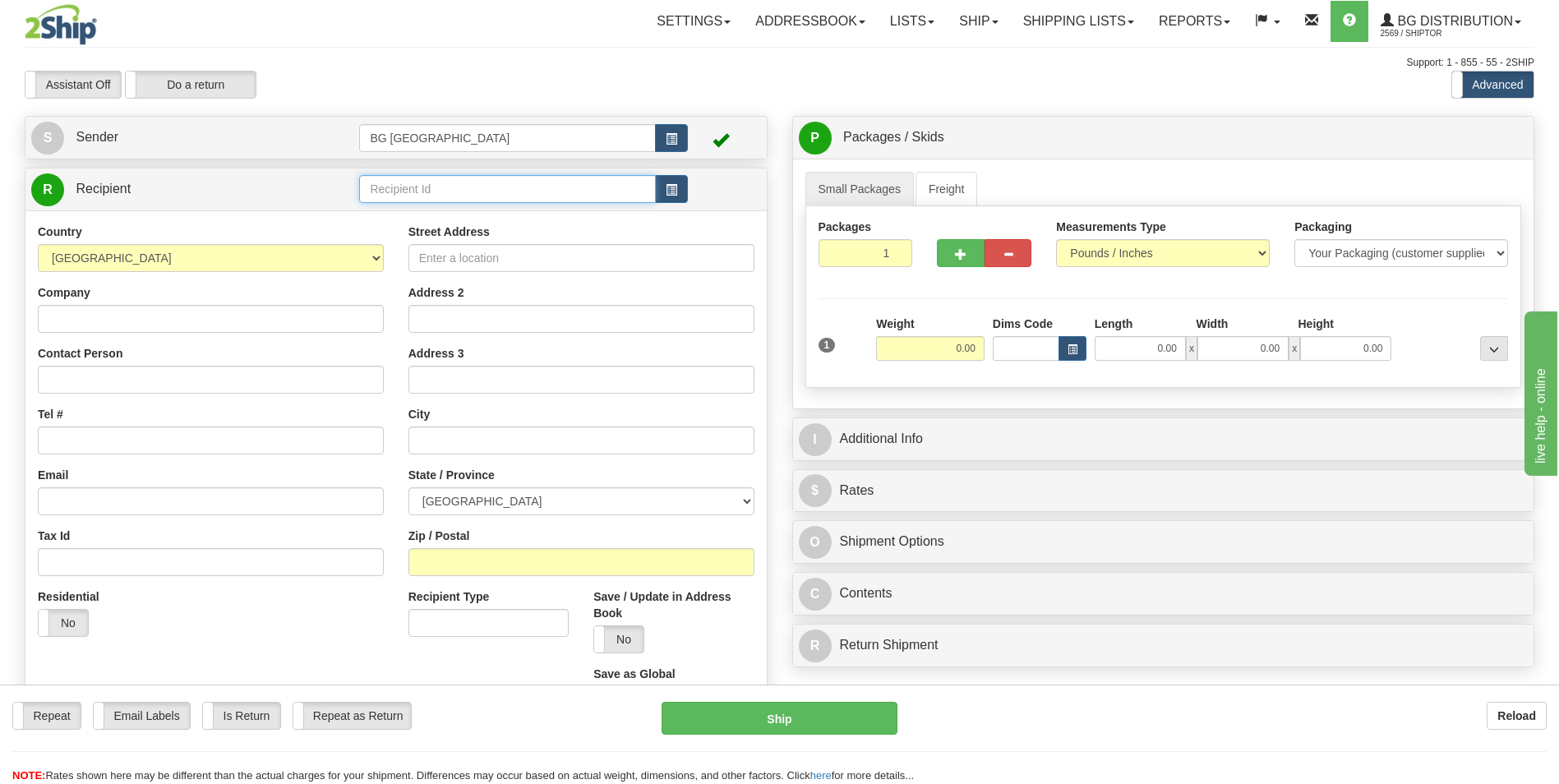
click at [416, 186] on input "text" at bounding box center [507, 188] width 296 height 28
click at [404, 211] on div "910930" at bounding box center [503, 214] width 280 height 18
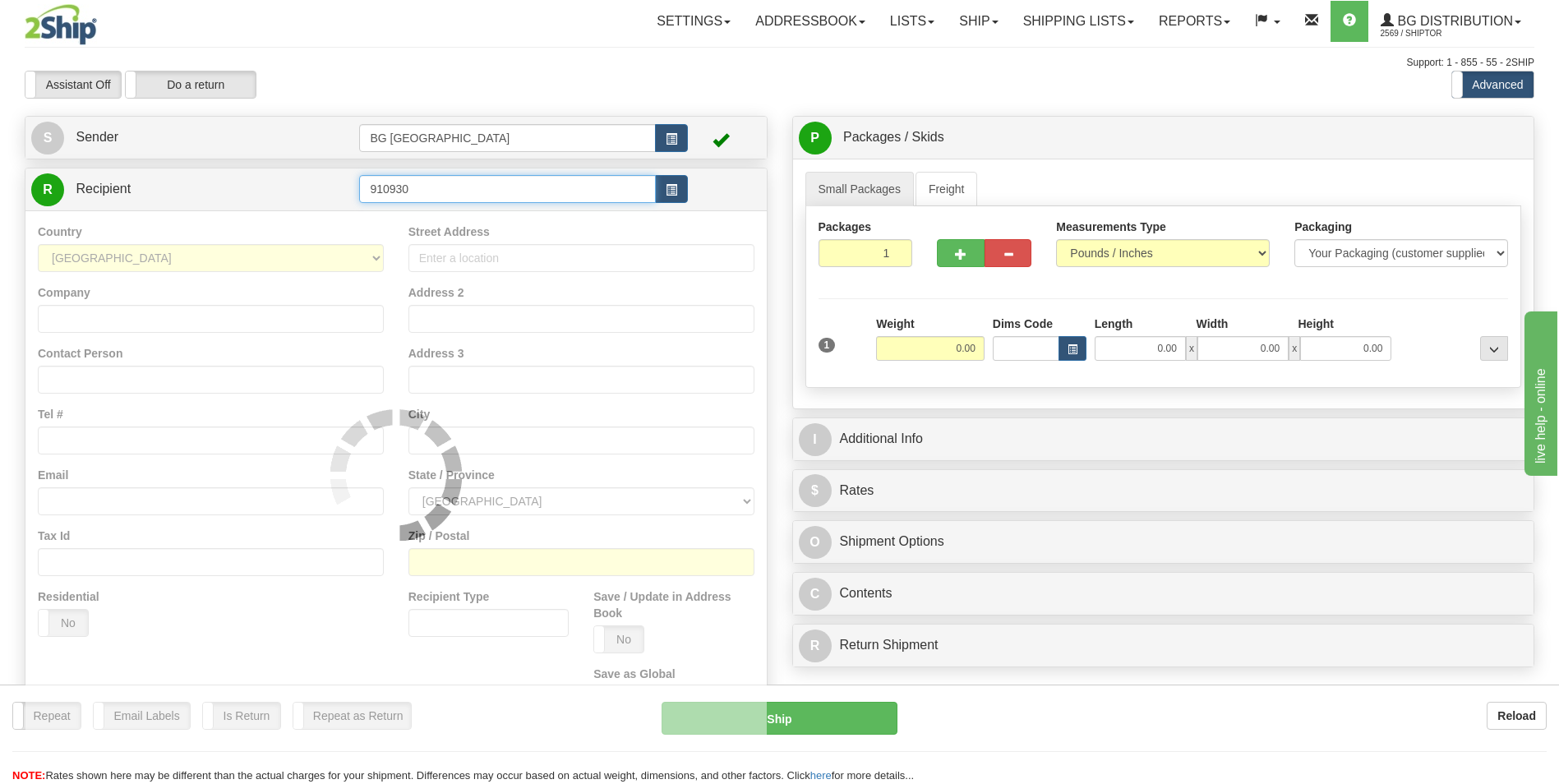
type input "910930"
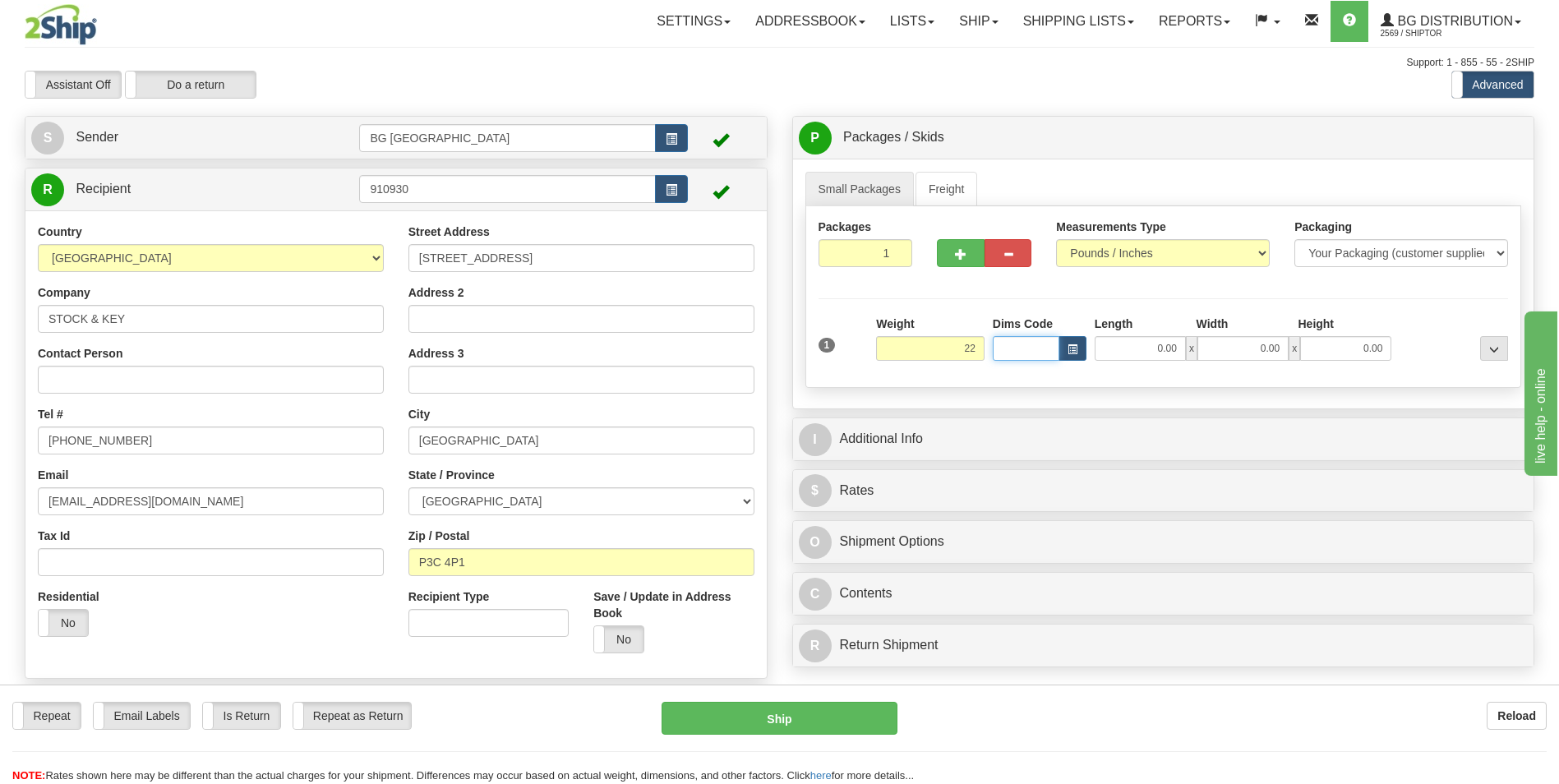
type input "22.00"
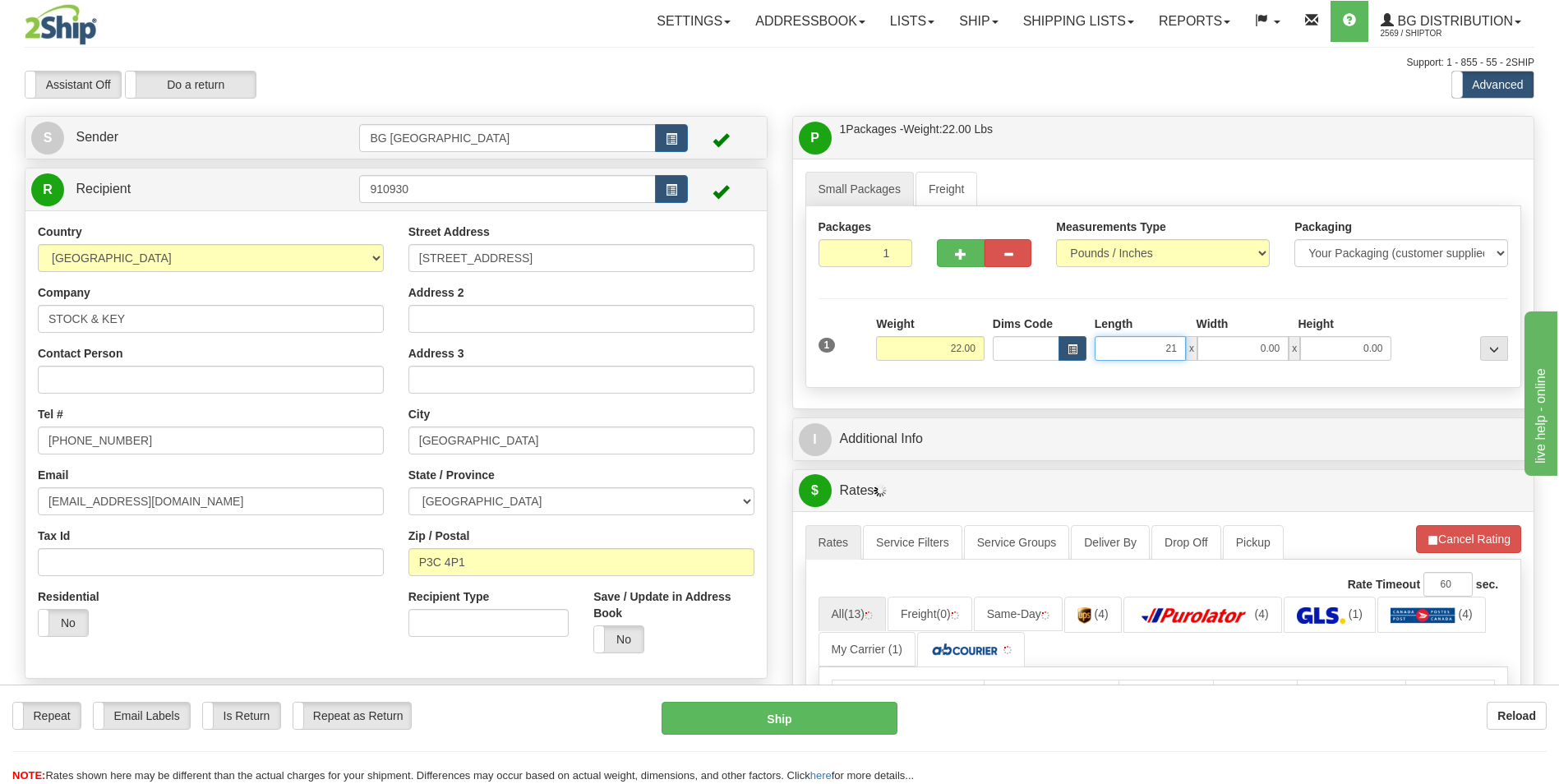
type input "21.00"
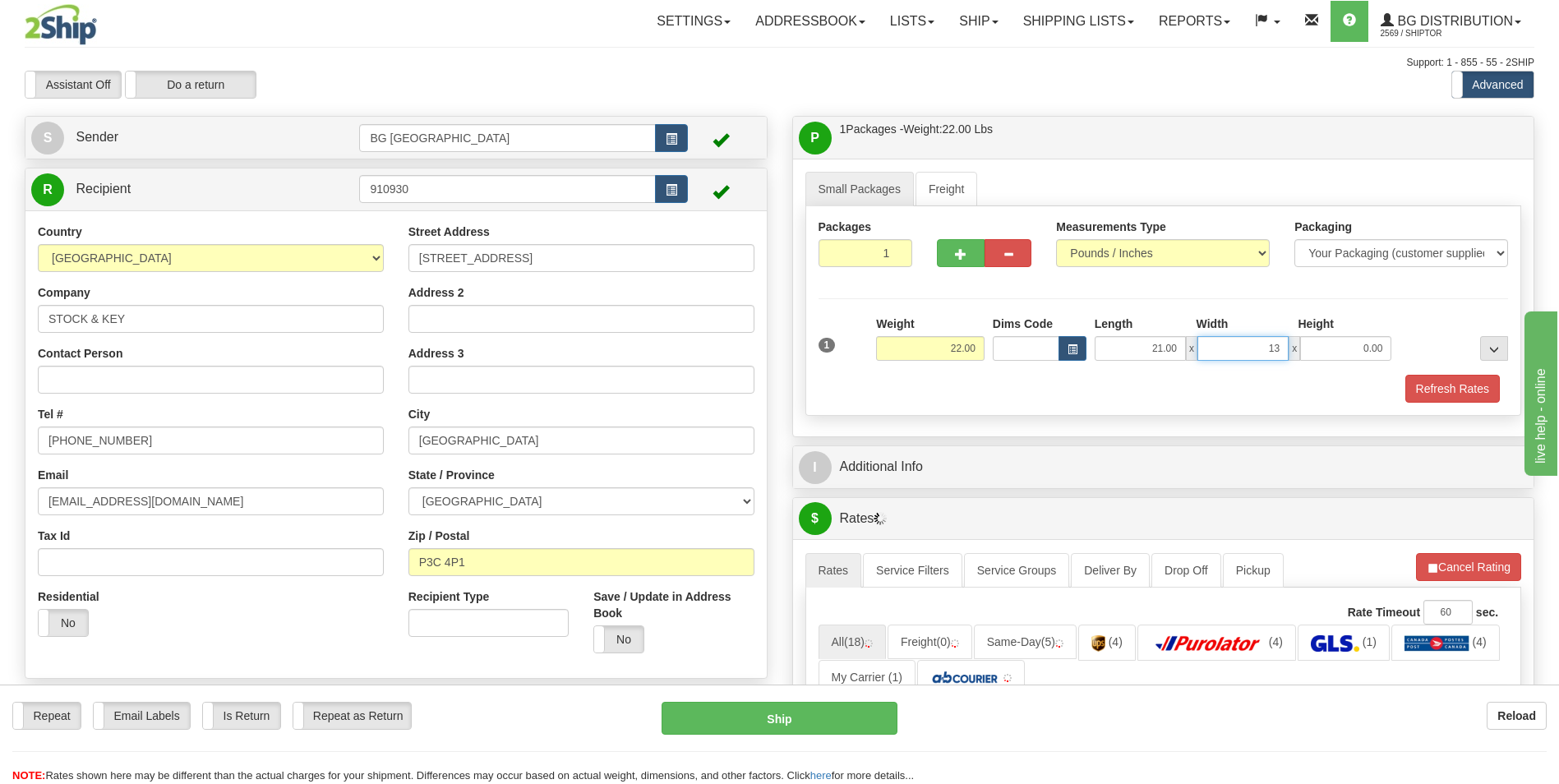
type input "13.00"
type input "9.00"
click at [917, 442] on div "P Packages / Skids 1 Packages - Weight: 22.00 Lbs 1 Skids - Weight: NaN Lbs Shi…" at bounding box center [1164, 709] width 768 height 1187
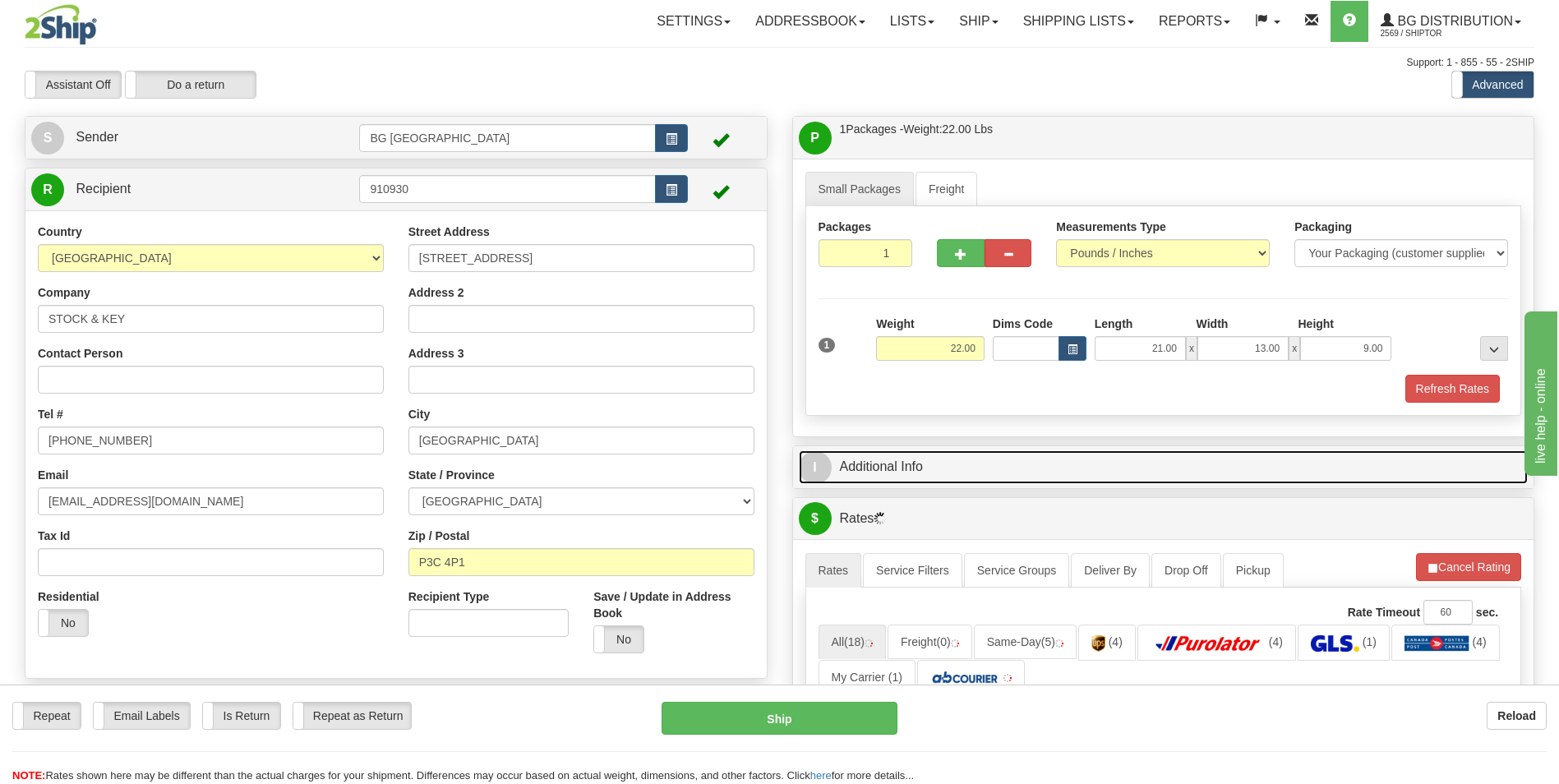
click at [911, 454] on link "I Additional Info" at bounding box center [1164, 467] width 730 height 33
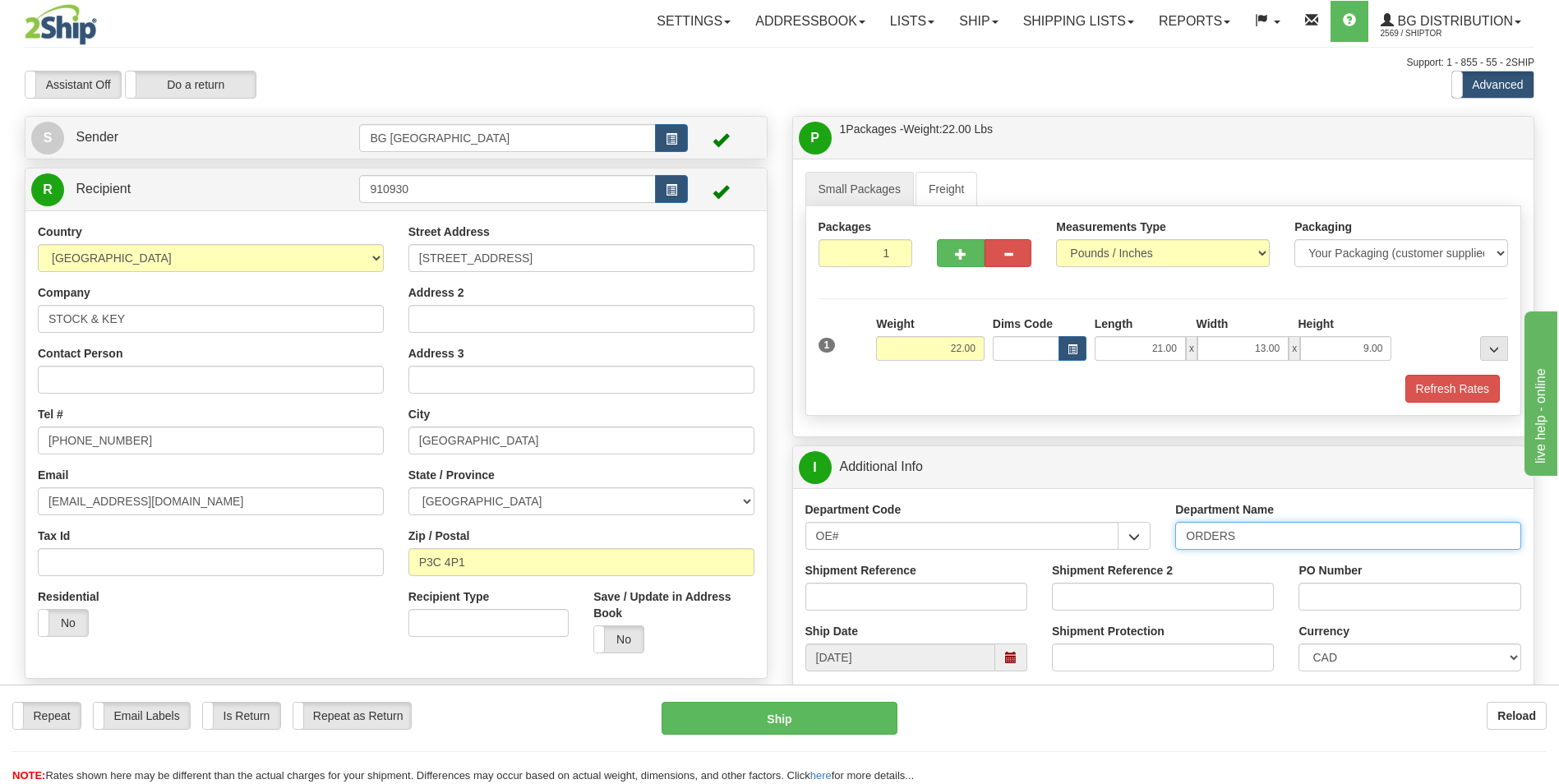
click at [1261, 540] on input "ORDERS" at bounding box center [1348, 535] width 346 height 28
type input "70179099-00"
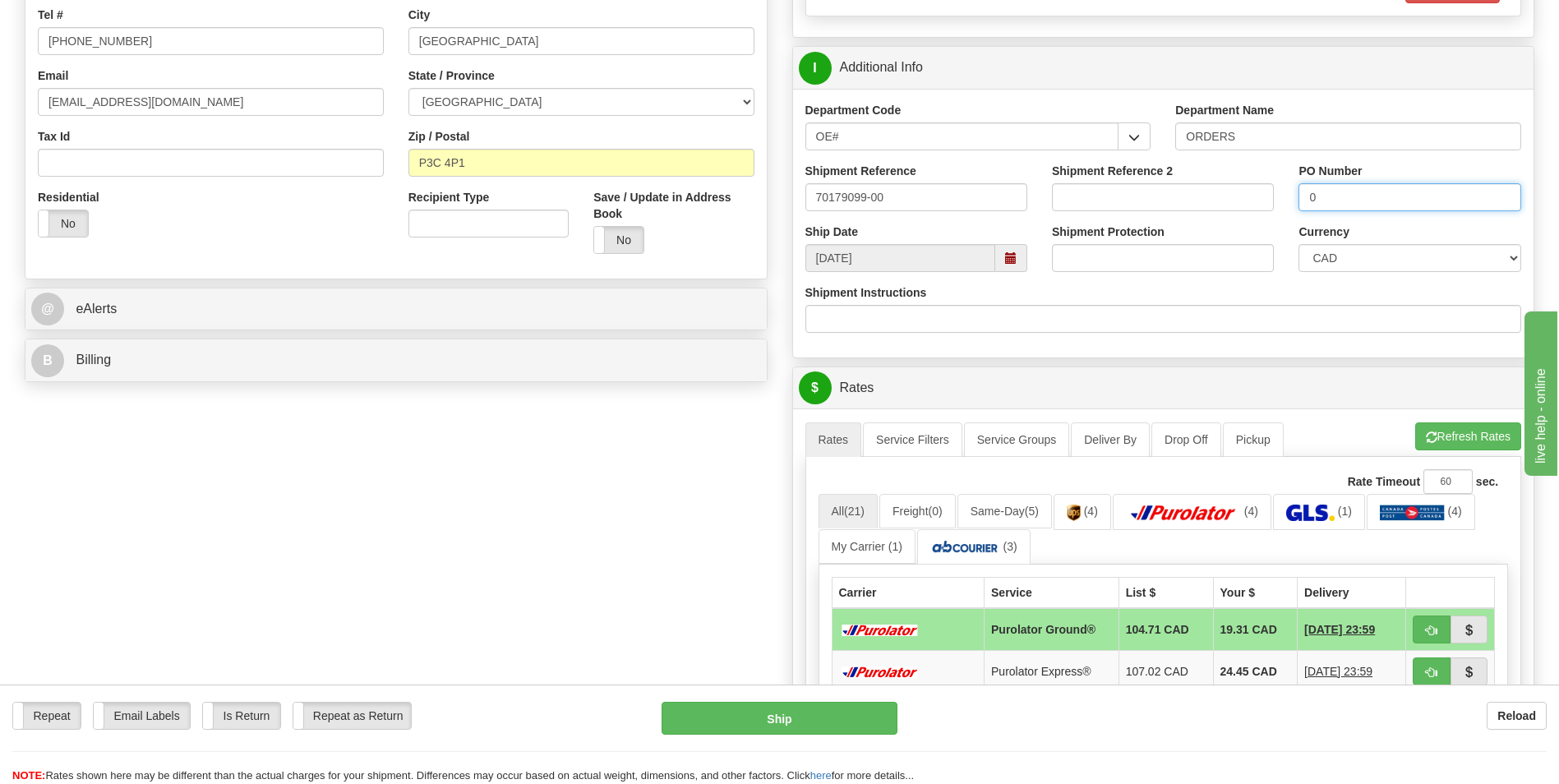
scroll to position [411, 0]
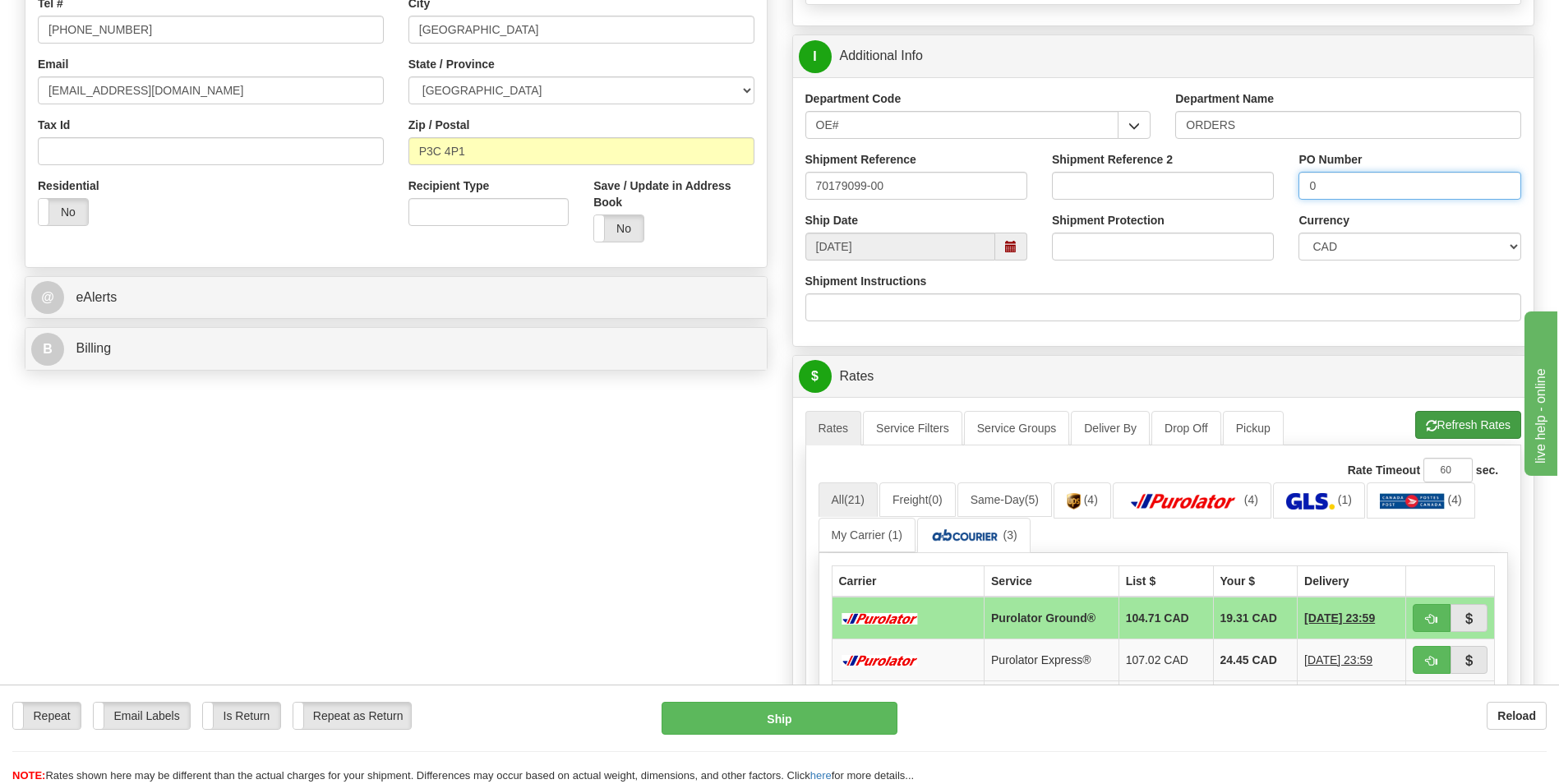
type input "0"
click at [1422, 417] on button "Refresh Rates" at bounding box center [1468, 424] width 106 height 28
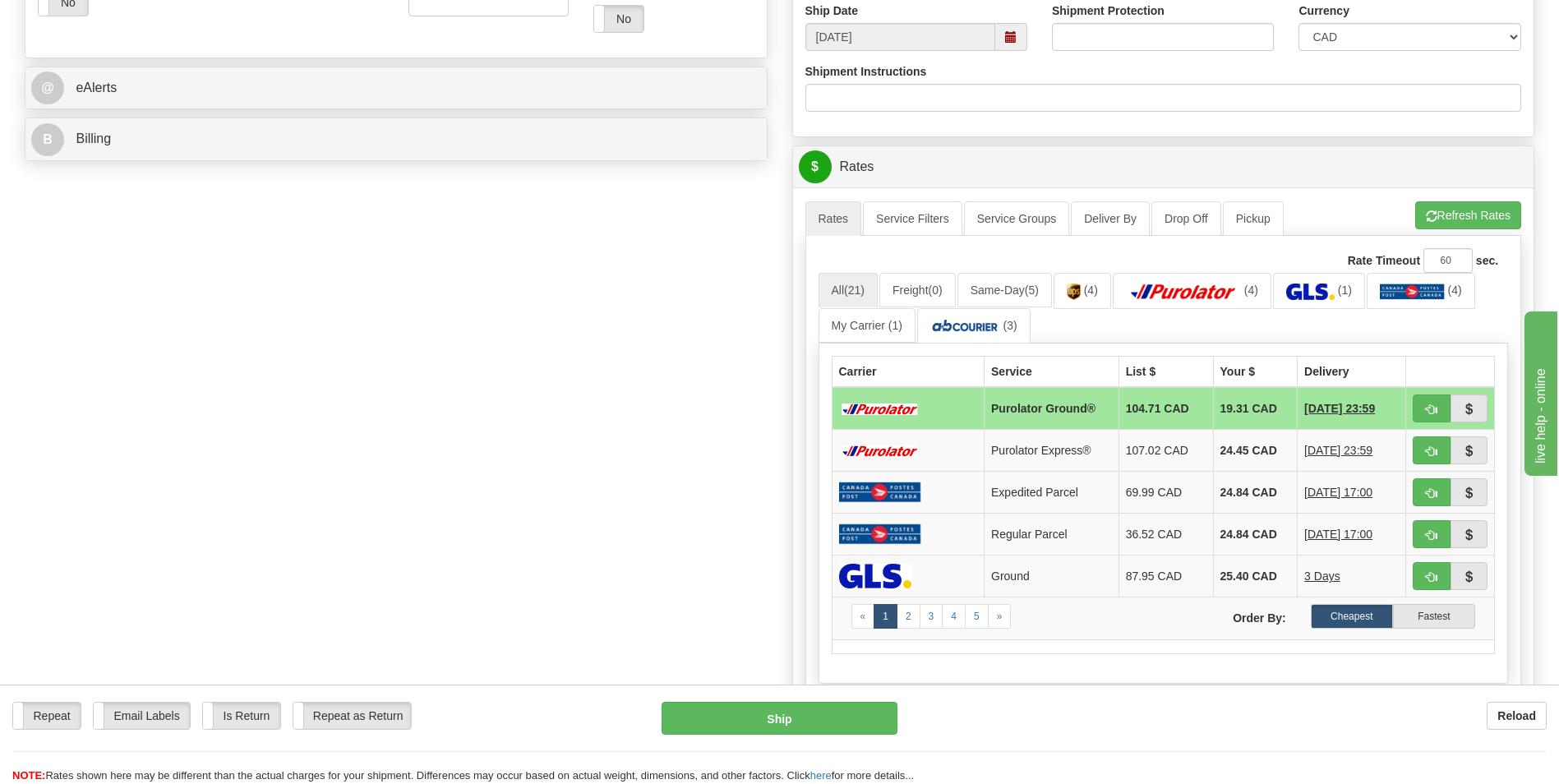
scroll to position [657, 0]
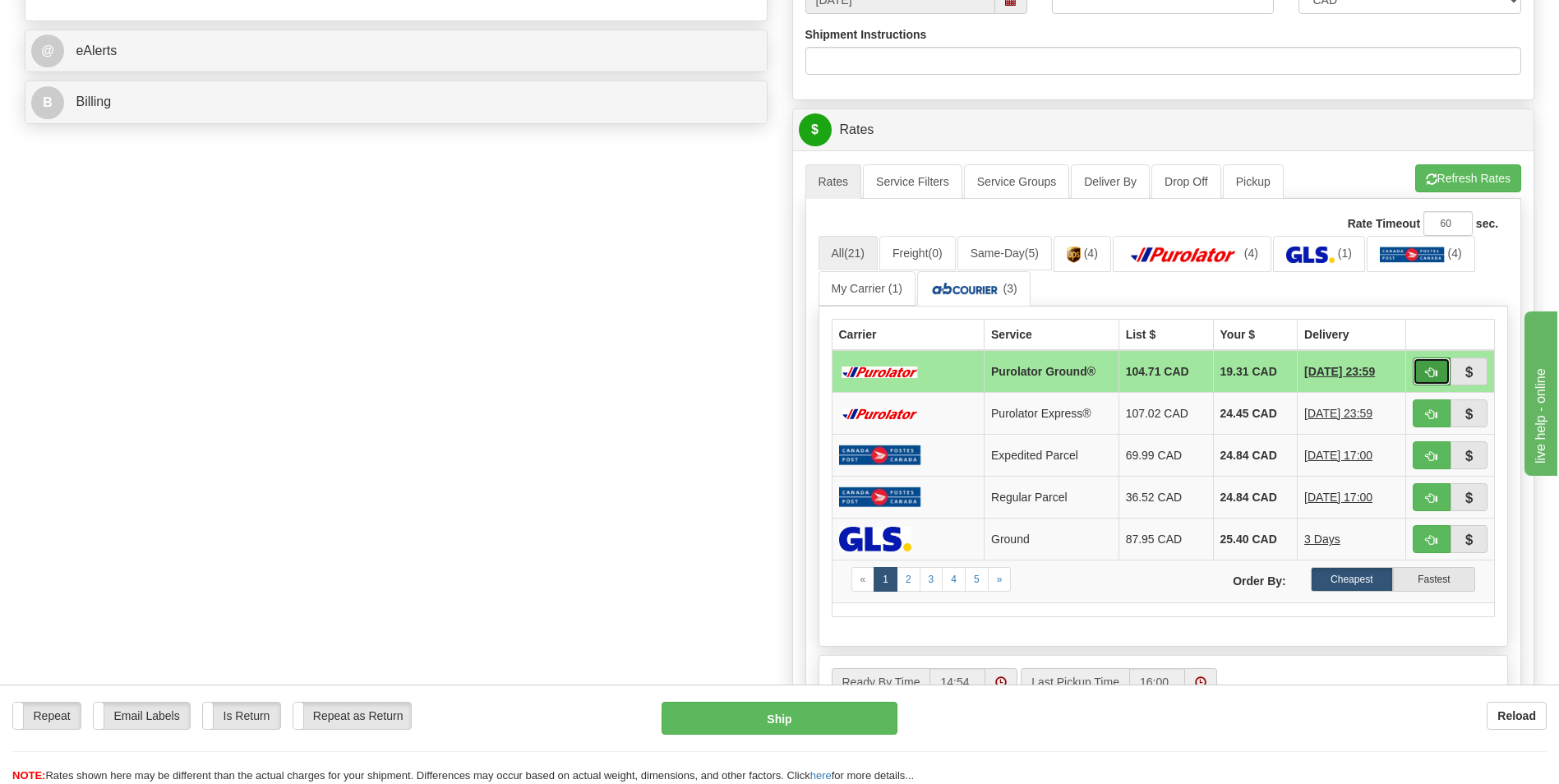
click at [1427, 372] on span "button" at bounding box center [1432, 372] width 11 height 11
type input "260"
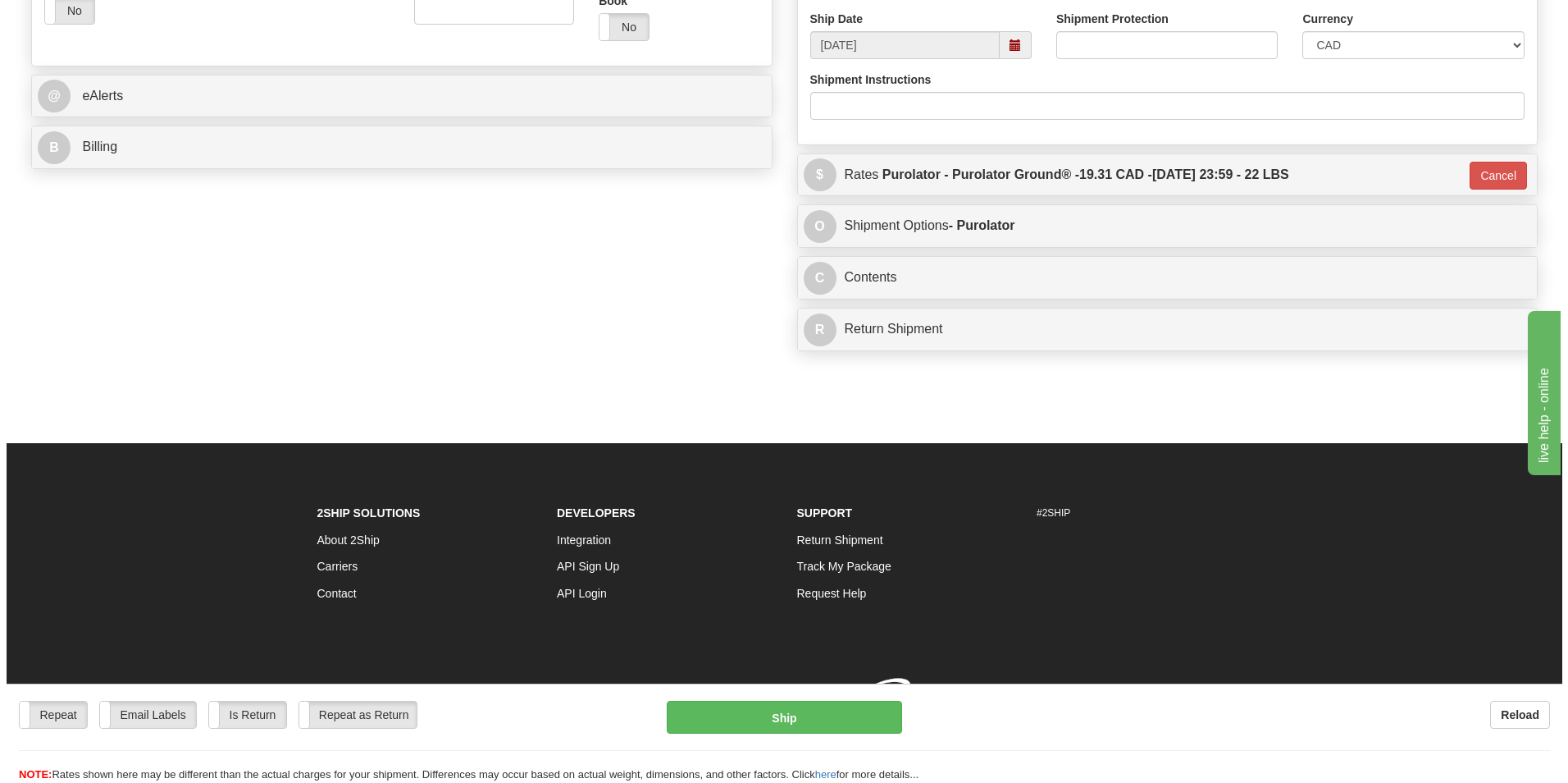
scroll to position [635, 0]
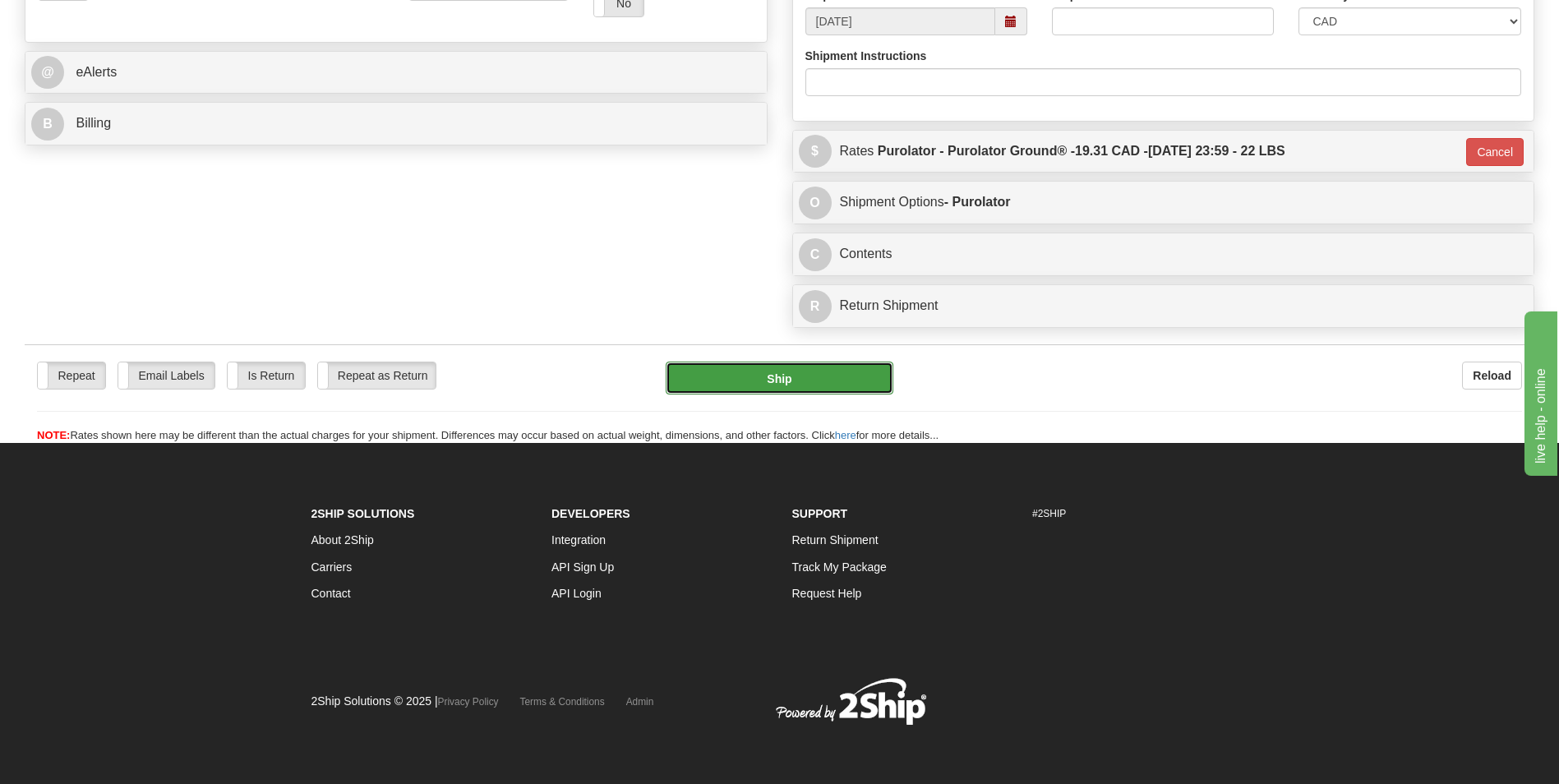
click at [780, 386] on button "Ship" at bounding box center [779, 378] width 226 height 32
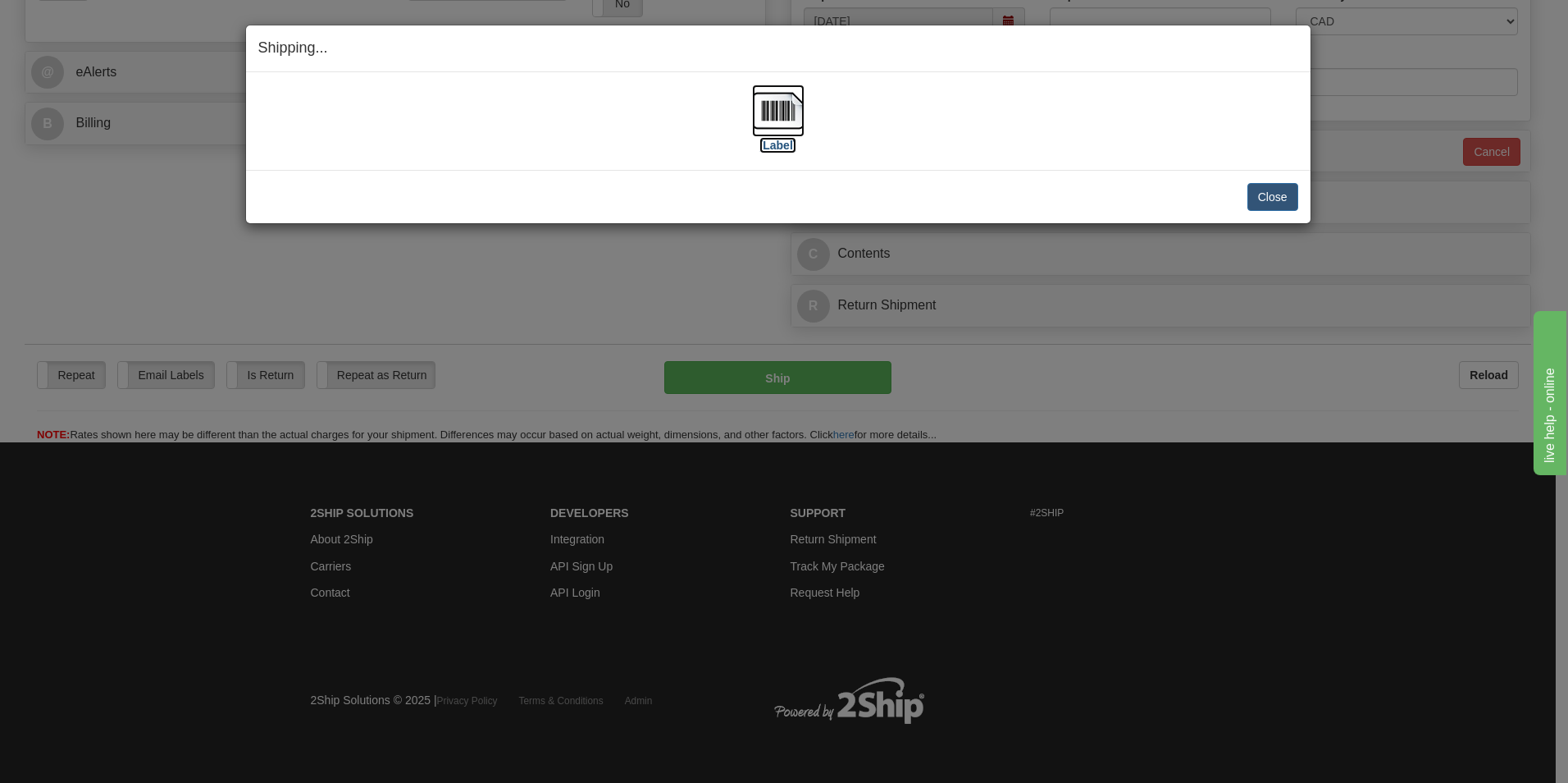
click at [752, 106] on img at bounding box center [778, 111] width 52 height 52
click at [1291, 202] on button "Close" at bounding box center [1273, 196] width 51 height 28
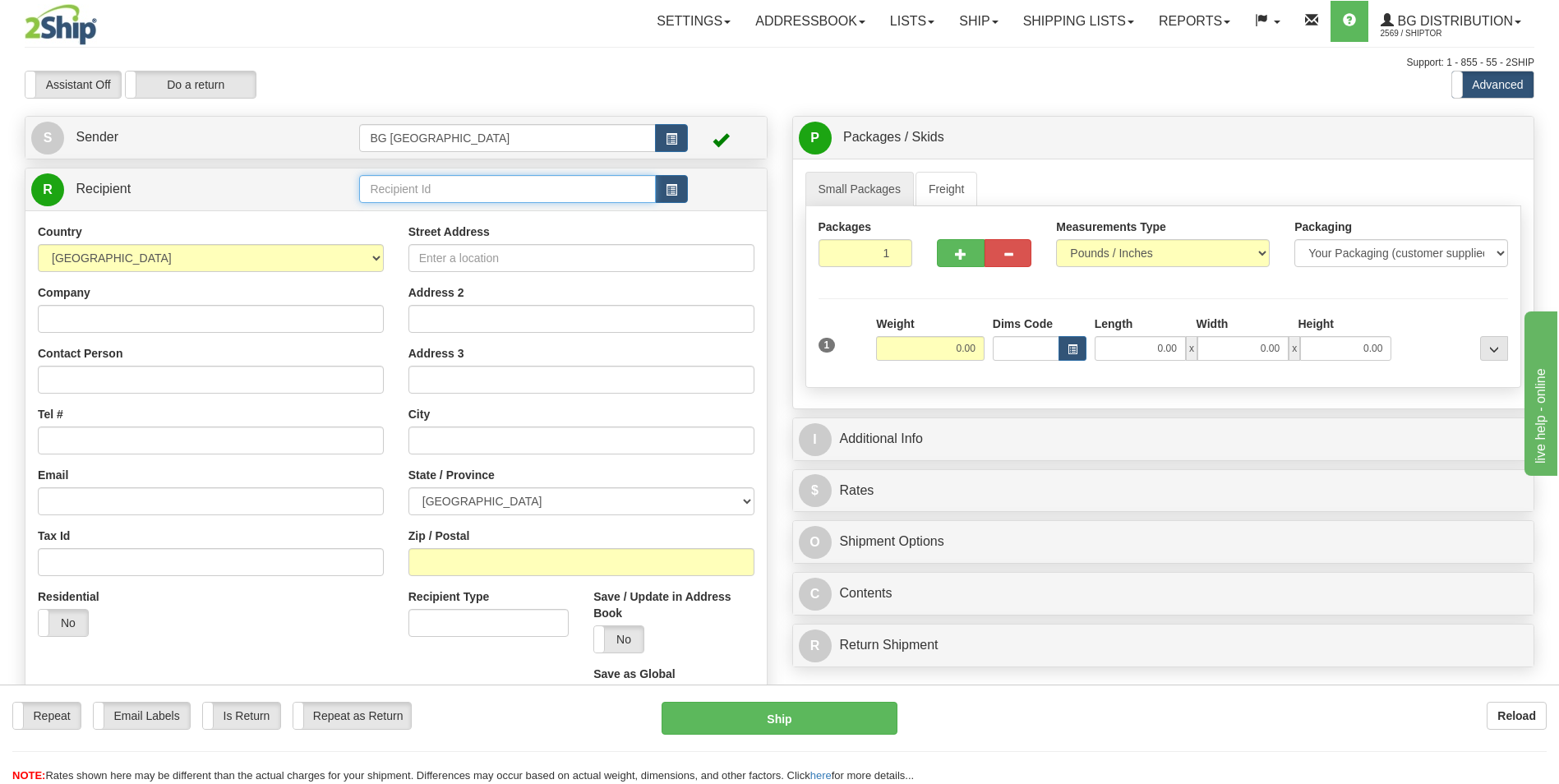
click at [482, 184] on input "text" at bounding box center [507, 188] width 296 height 28
click at [406, 226] on ul "60011" at bounding box center [507, 215] width 296 height 23
click at [414, 213] on div "60011" at bounding box center [503, 214] width 280 height 18
type input "60011"
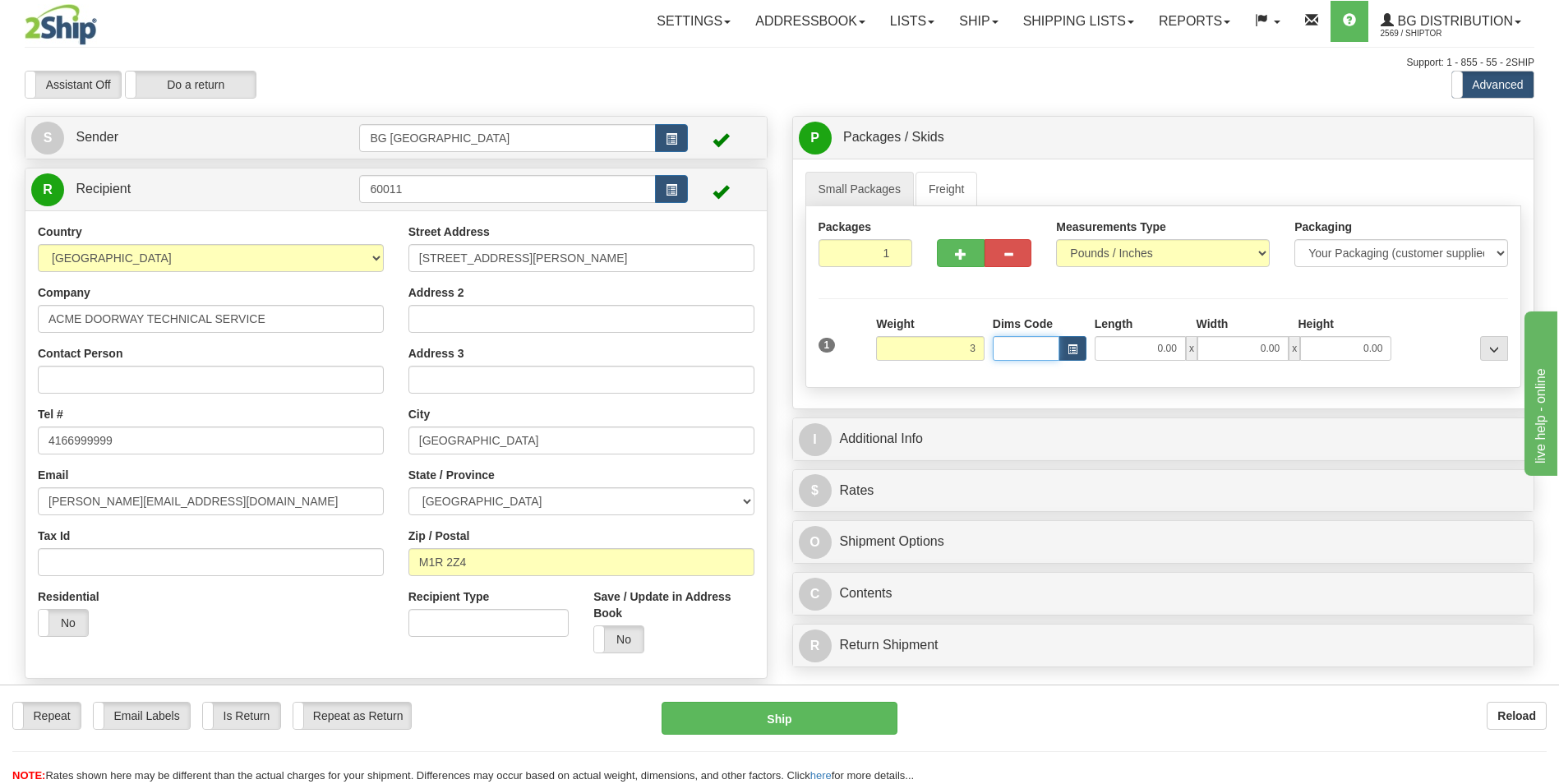
type input "3.00"
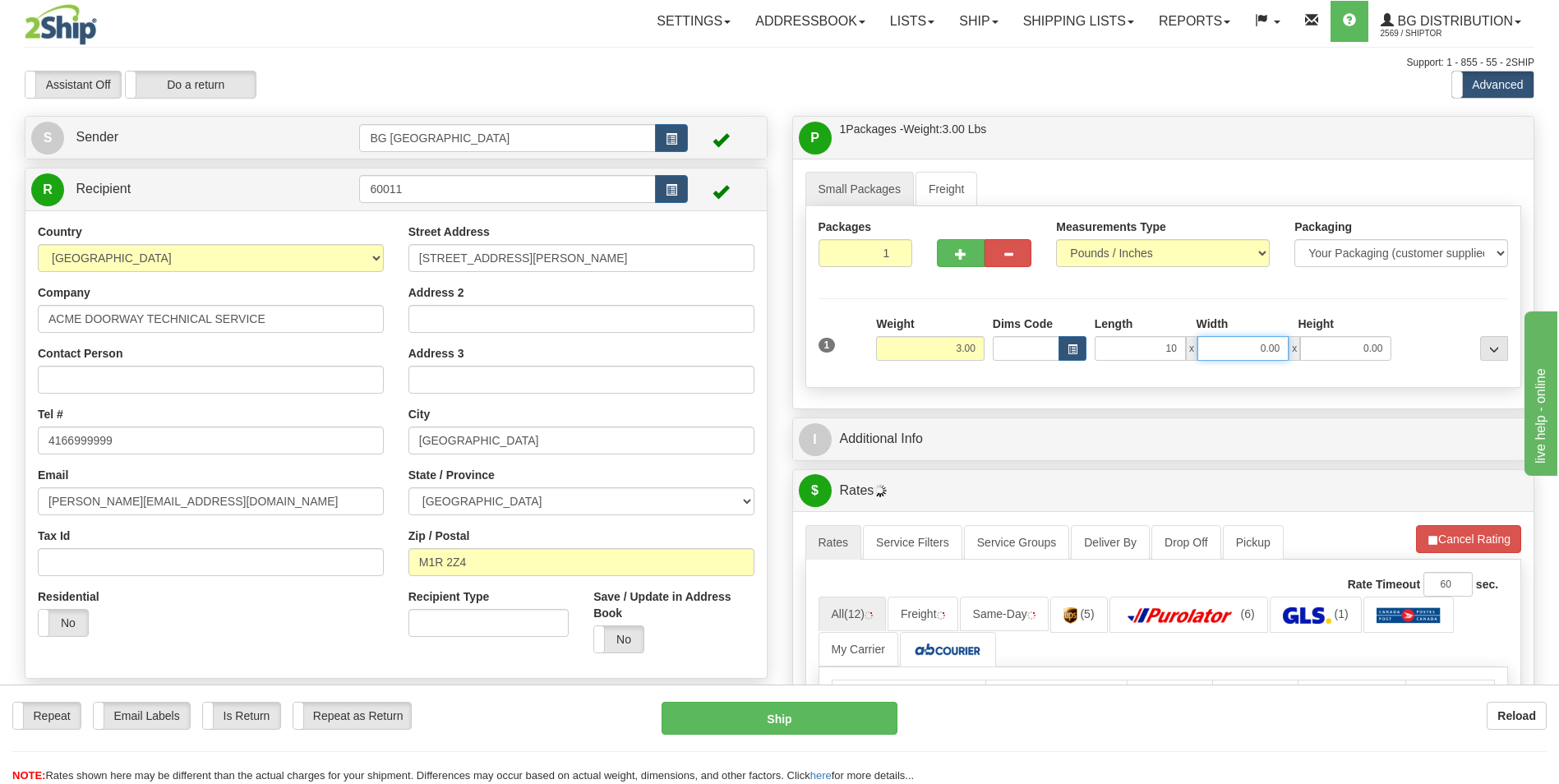
type input "10.00"
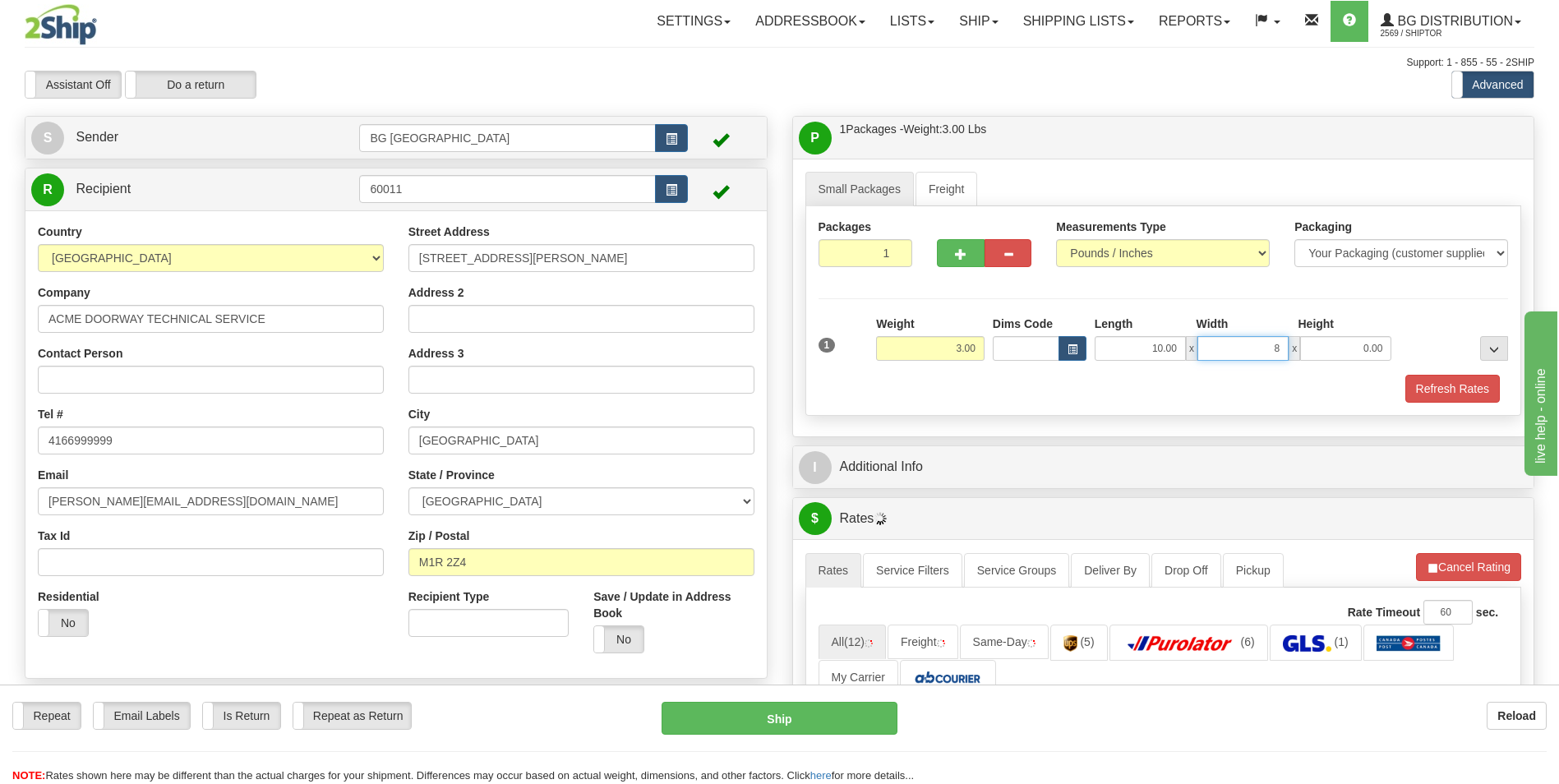
type input "8.00"
type input "5.00"
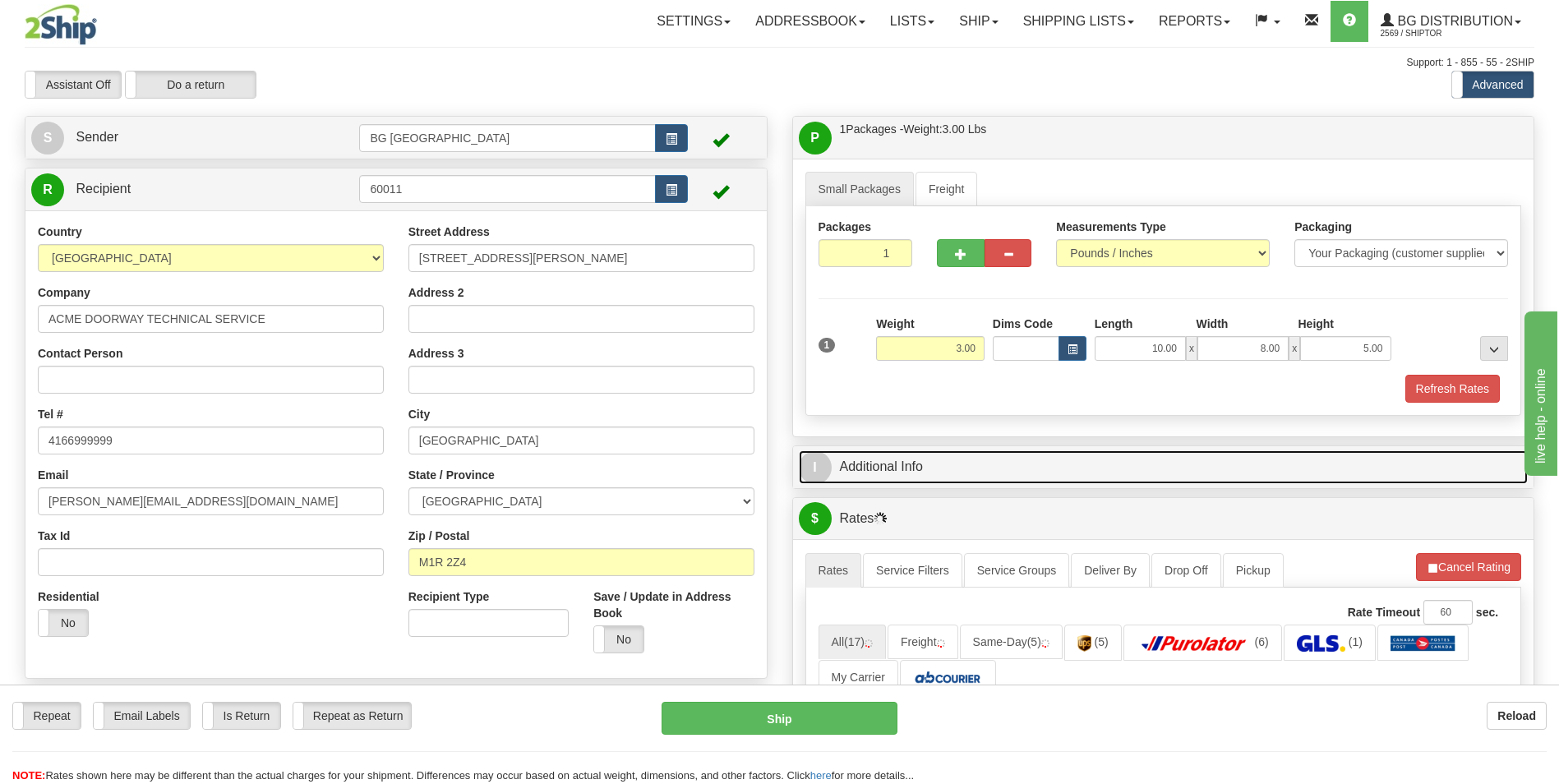
click at [917, 477] on link "I Additional Info" at bounding box center [1164, 467] width 730 height 33
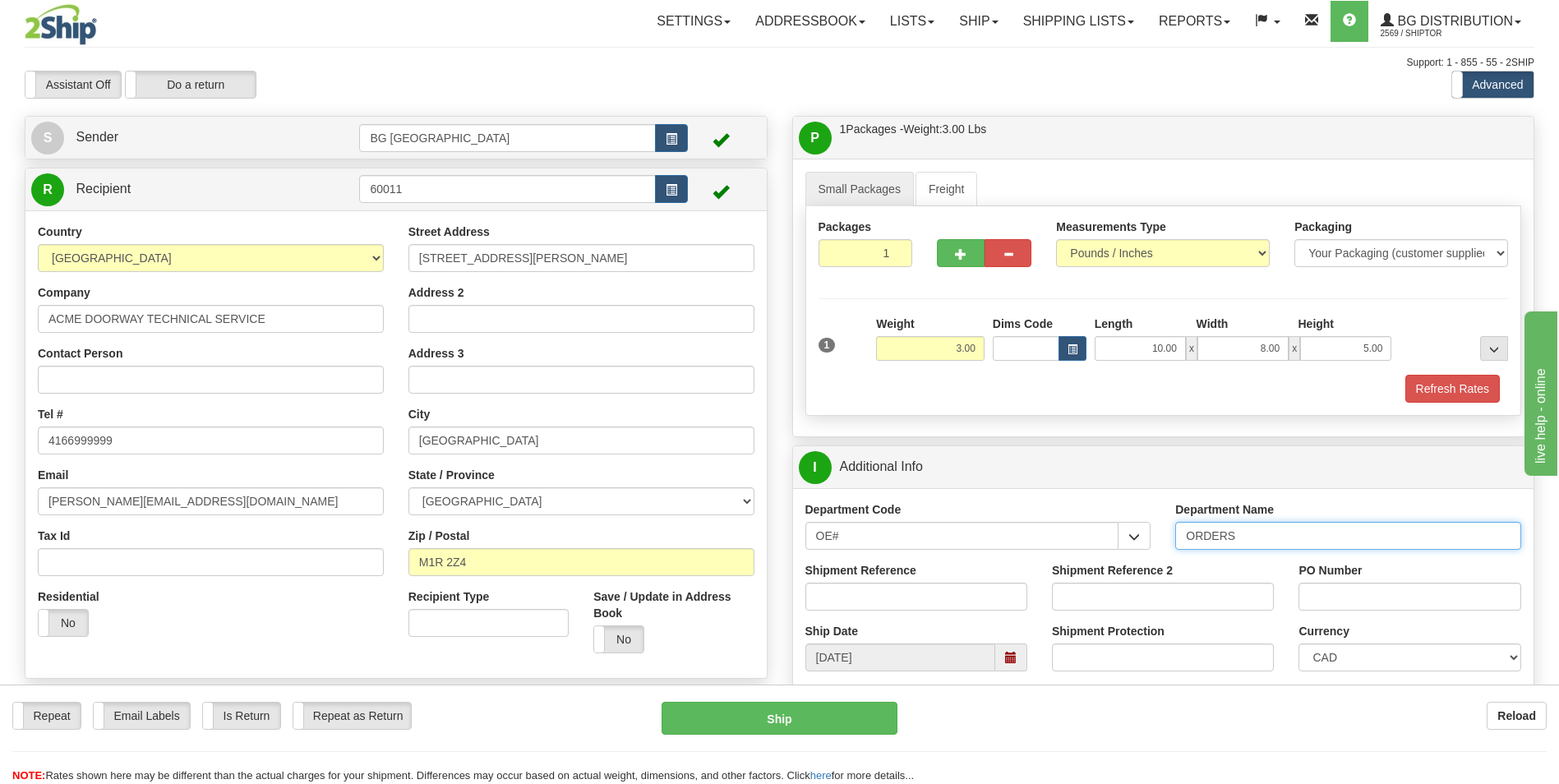
click at [1270, 540] on input "ORDERS" at bounding box center [1348, 535] width 346 height 28
type input "70184294-00"
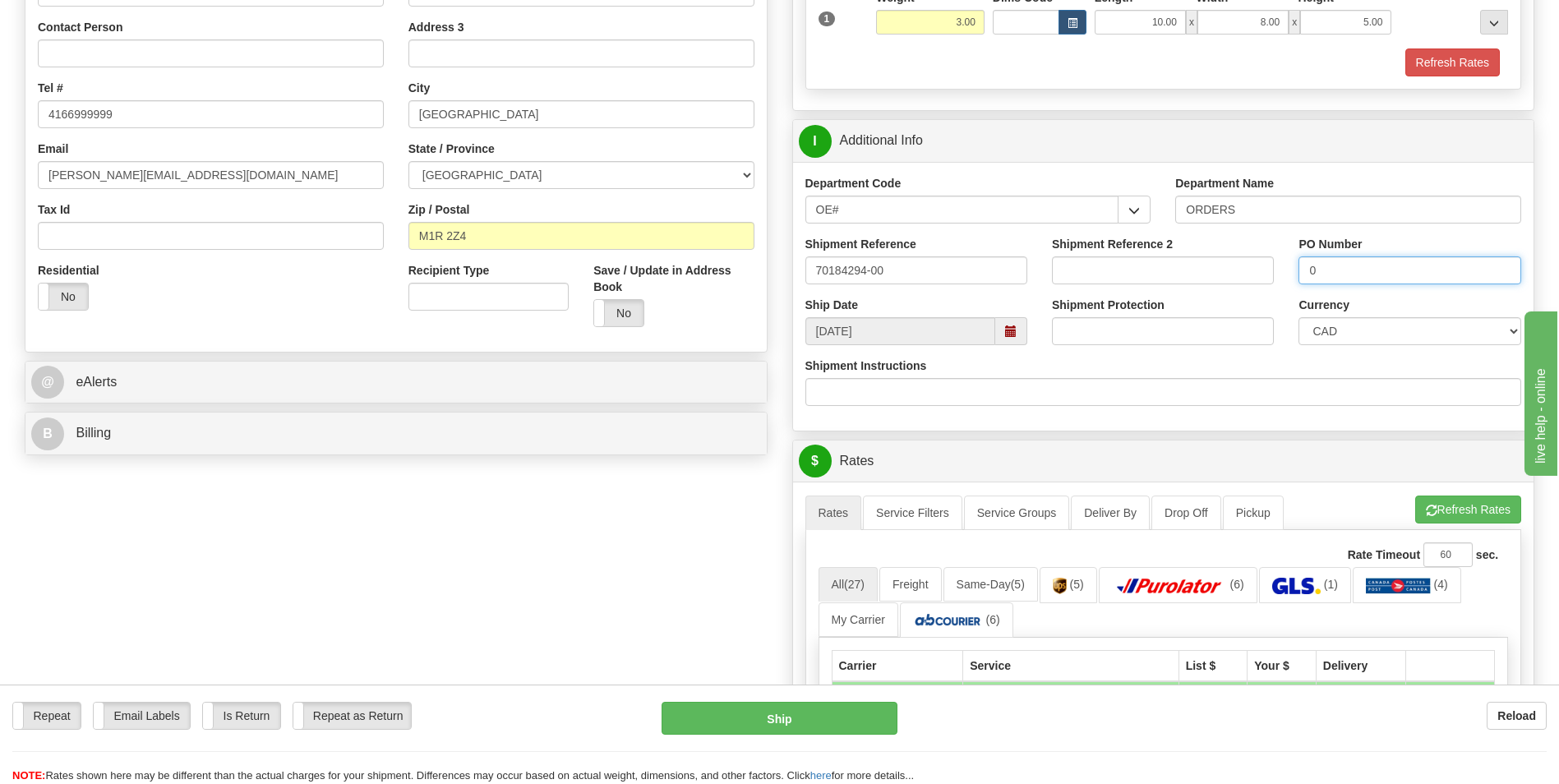
scroll to position [328, 0]
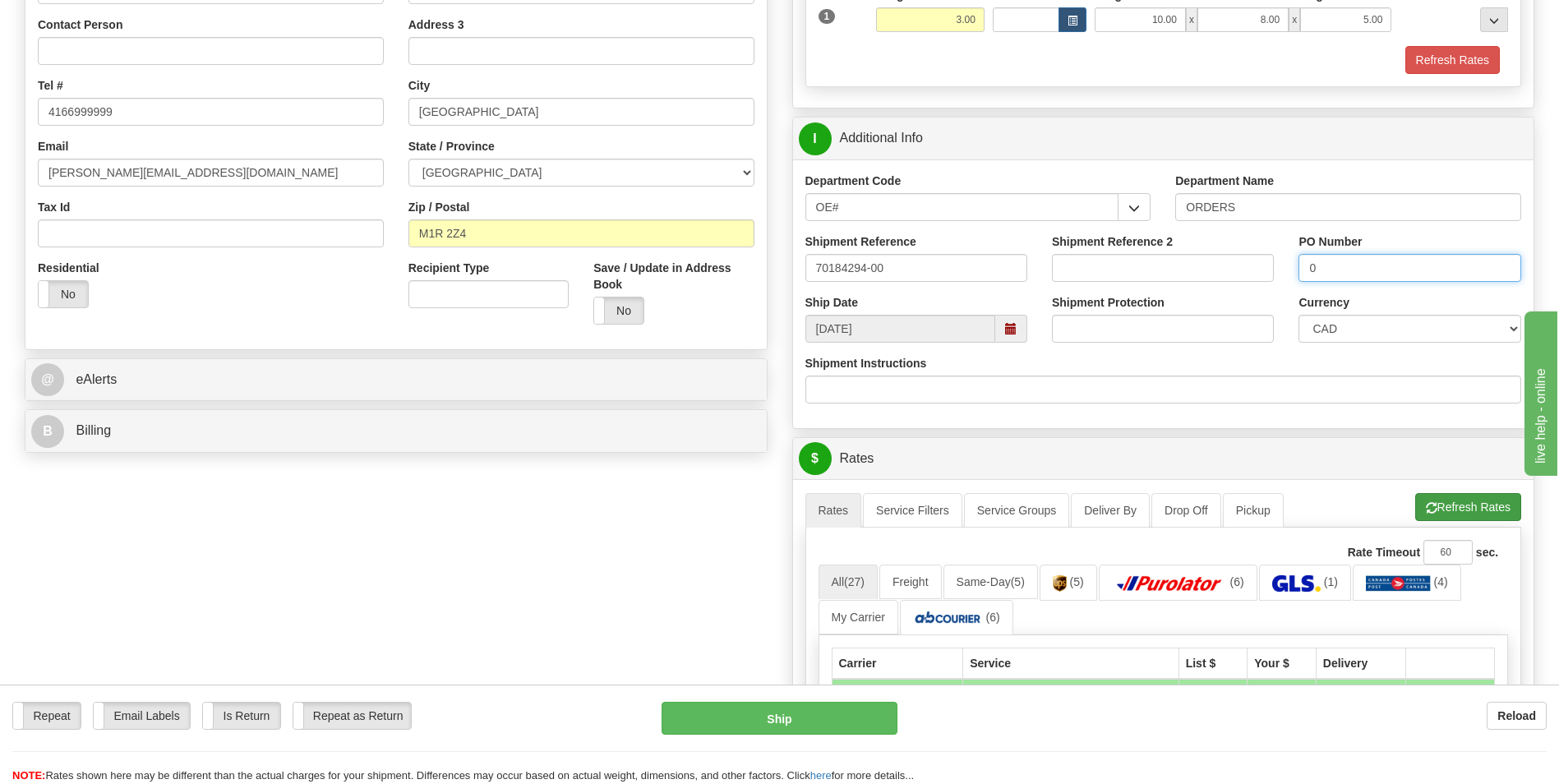
type input "0"
click at [1436, 510] on button "Refresh Rates" at bounding box center [1468, 506] width 106 height 28
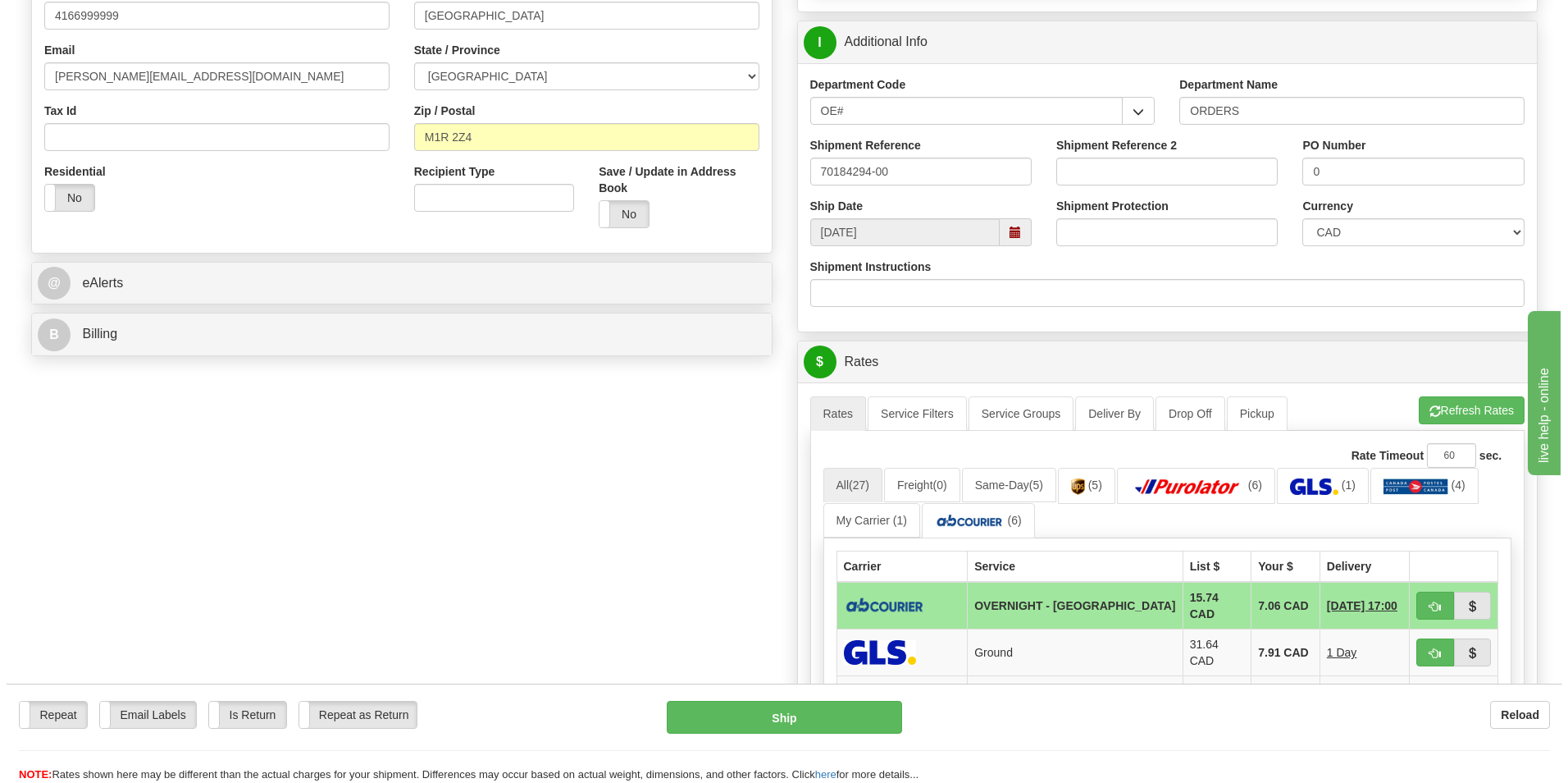
scroll to position [574, 0]
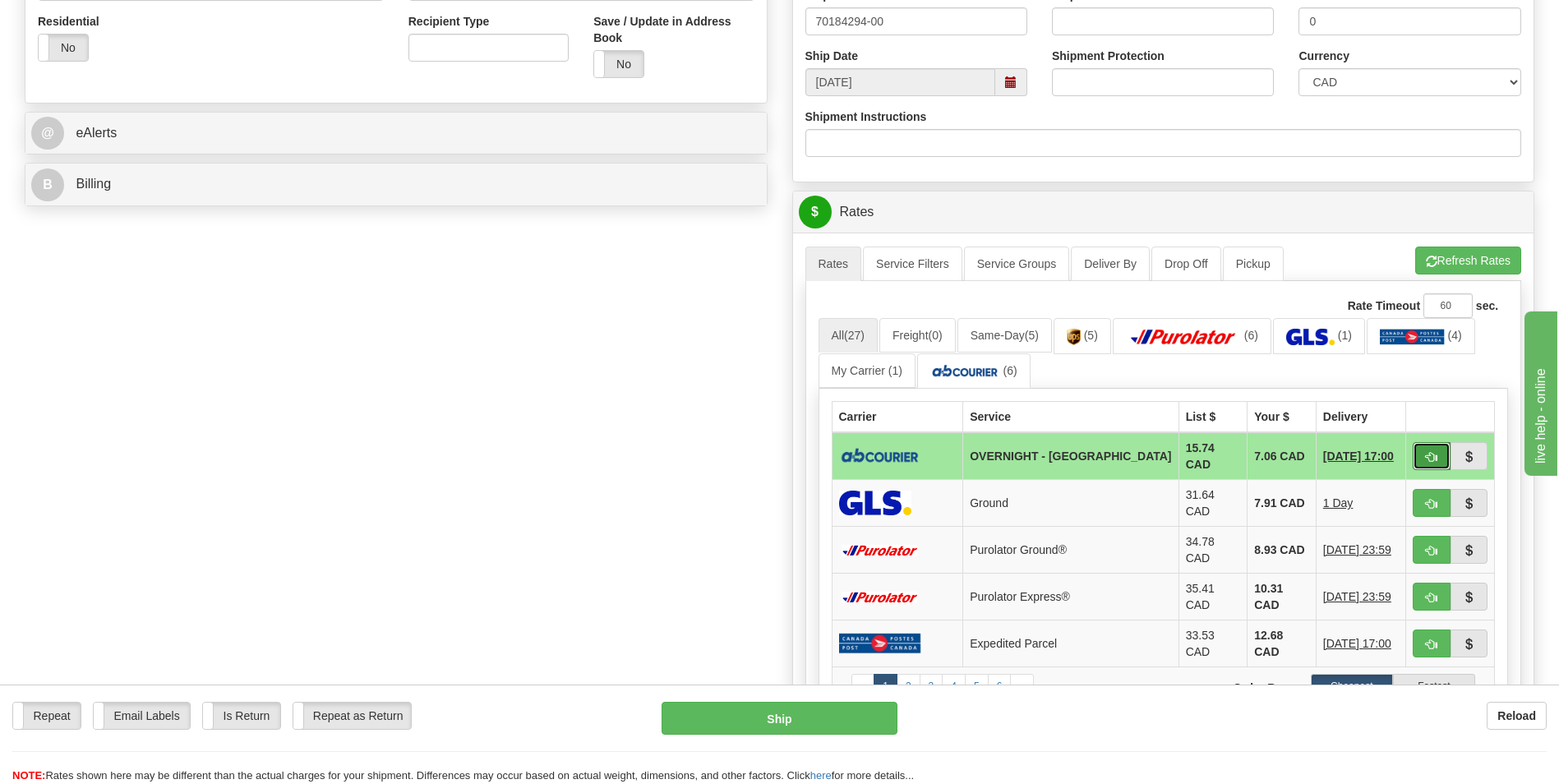
click at [1414, 445] on button "button" at bounding box center [1432, 456] width 38 height 28
type input "4"
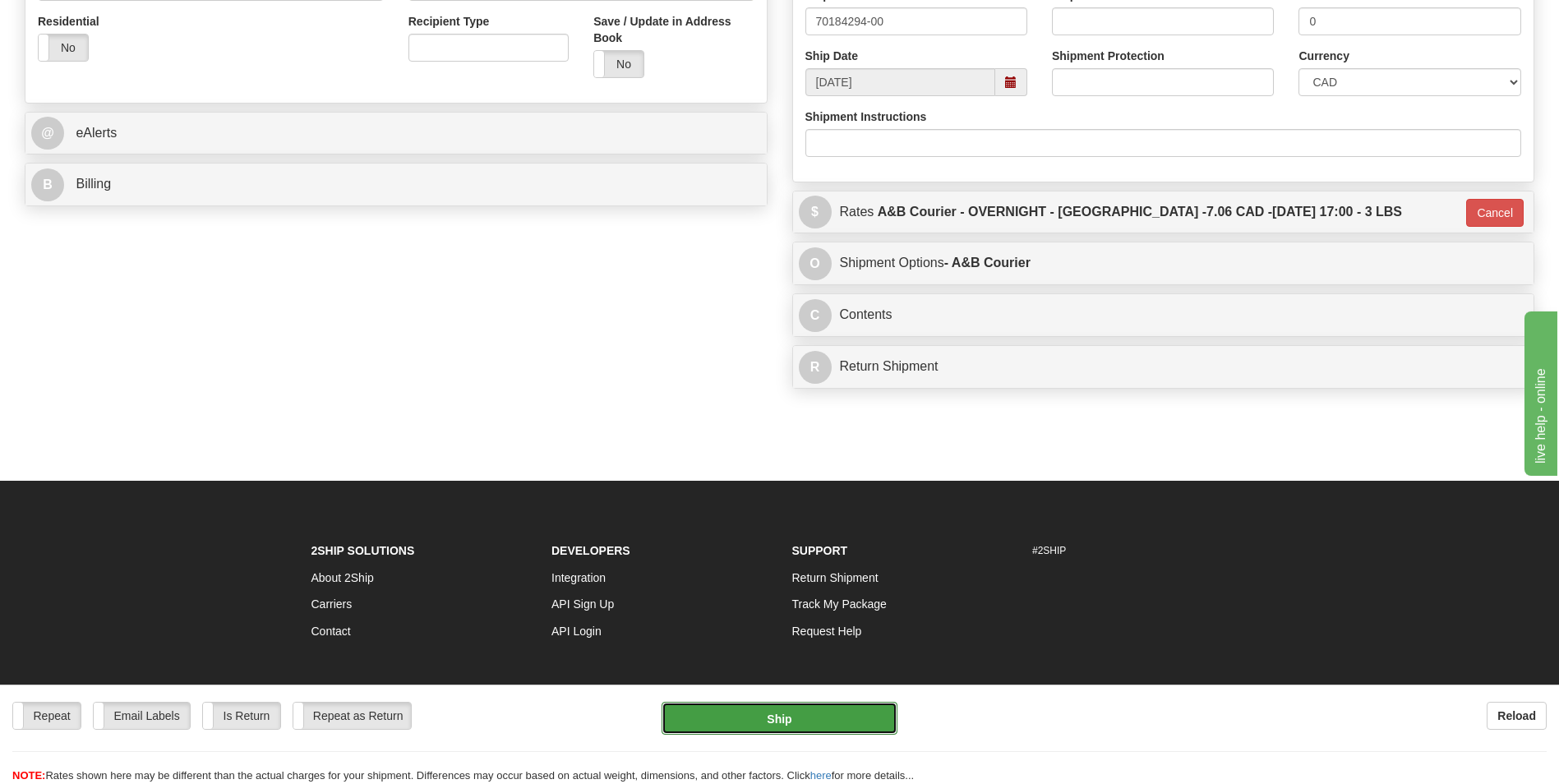
click at [778, 729] on button "Ship" at bounding box center [780, 718] width 235 height 32
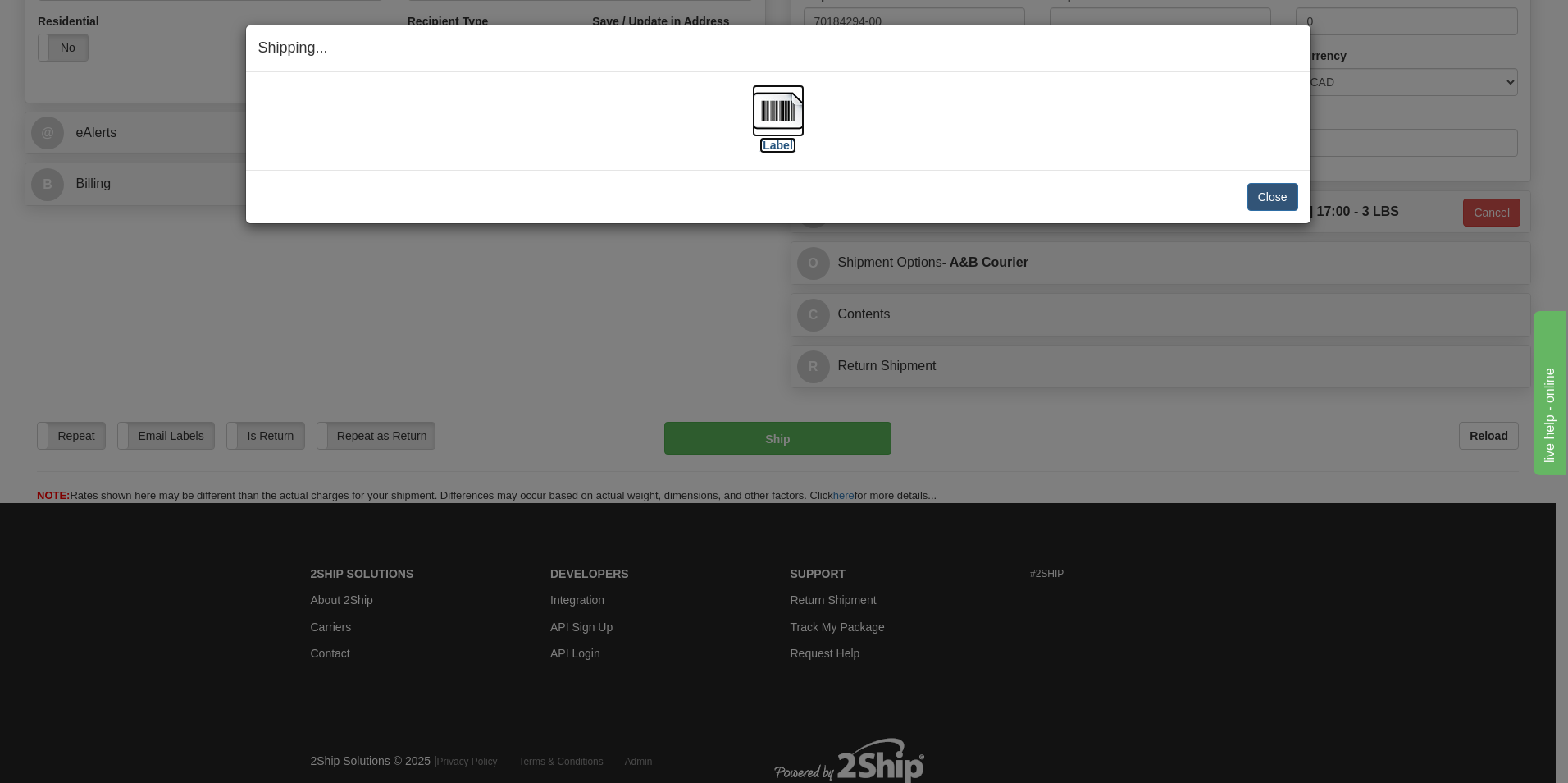
click at [773, 119] on img at bounding box center [778, 111] width 52 height 52
click at [1269, 196] on button "Close" at bounding box center [1273, 196] width 51 height 28
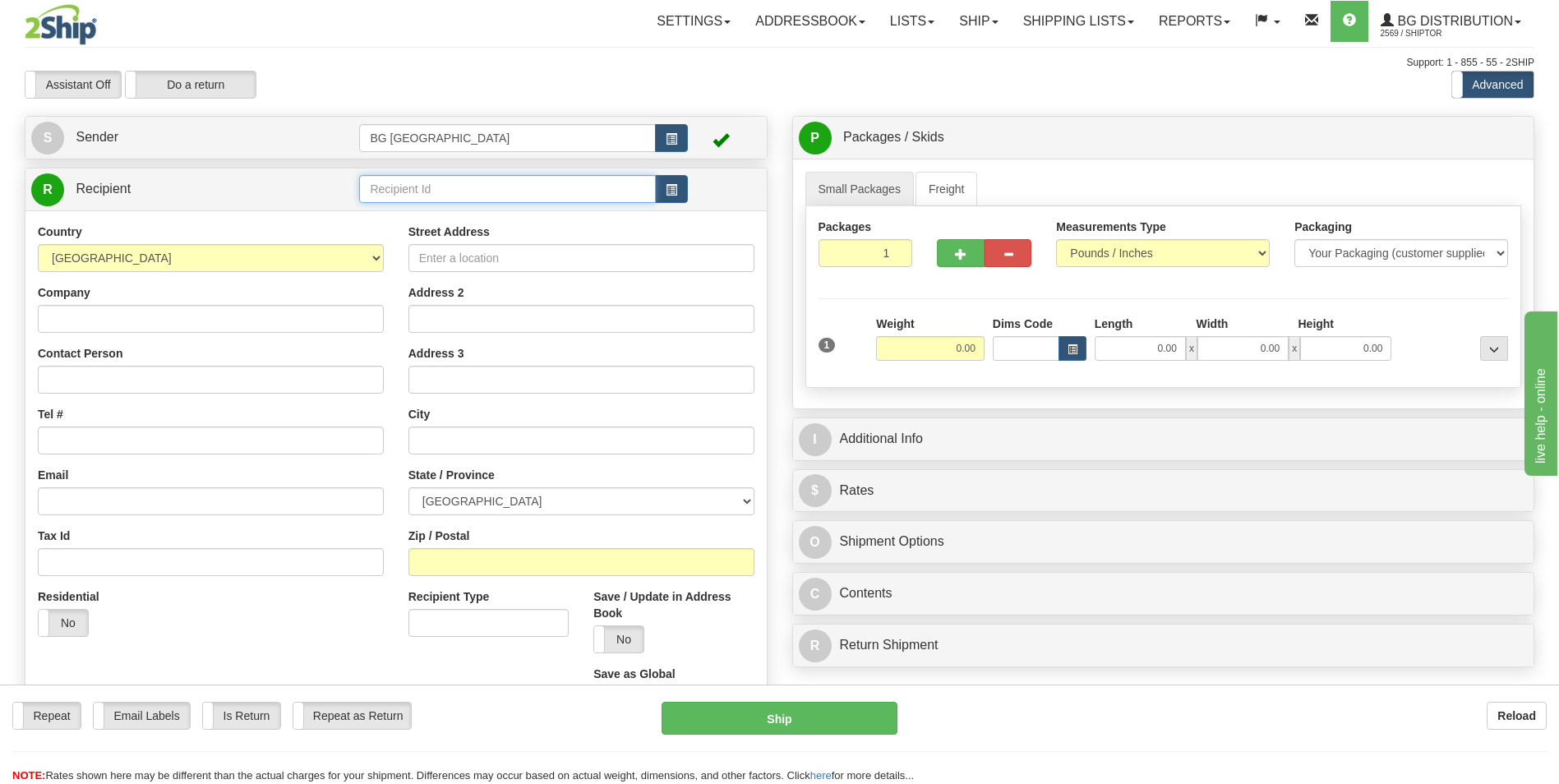
click at [438, 189] on input "text" at bounding box center [507, 188] width 296 height 28
click at [413, 204] on li "60621" at bounding box center [507, 214] width 294 height 21
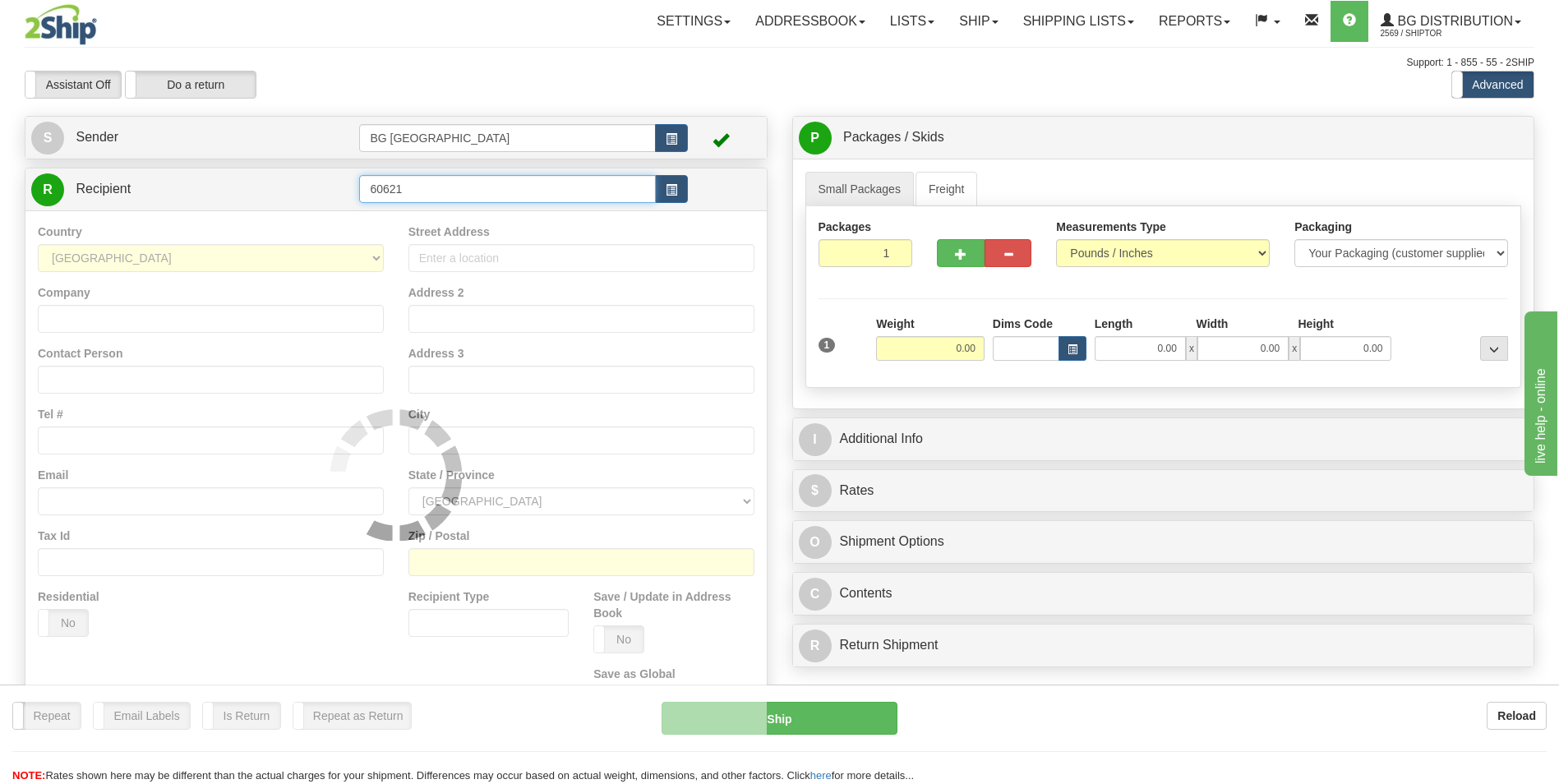
type input "60621"
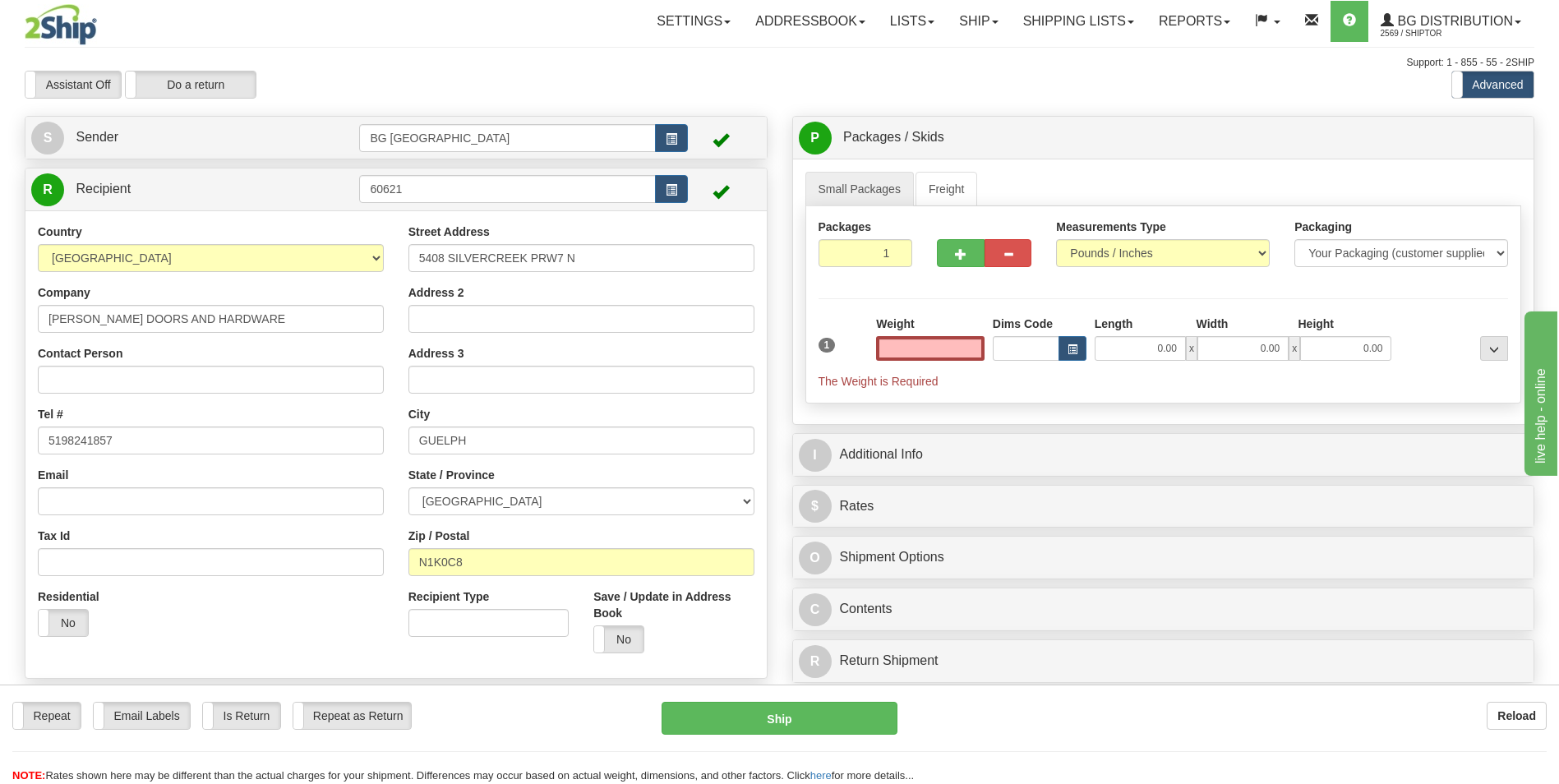
type input "0.00"
click at [932, 348] on input "0.00" at bounding box center [930, 349] width 109 height 25
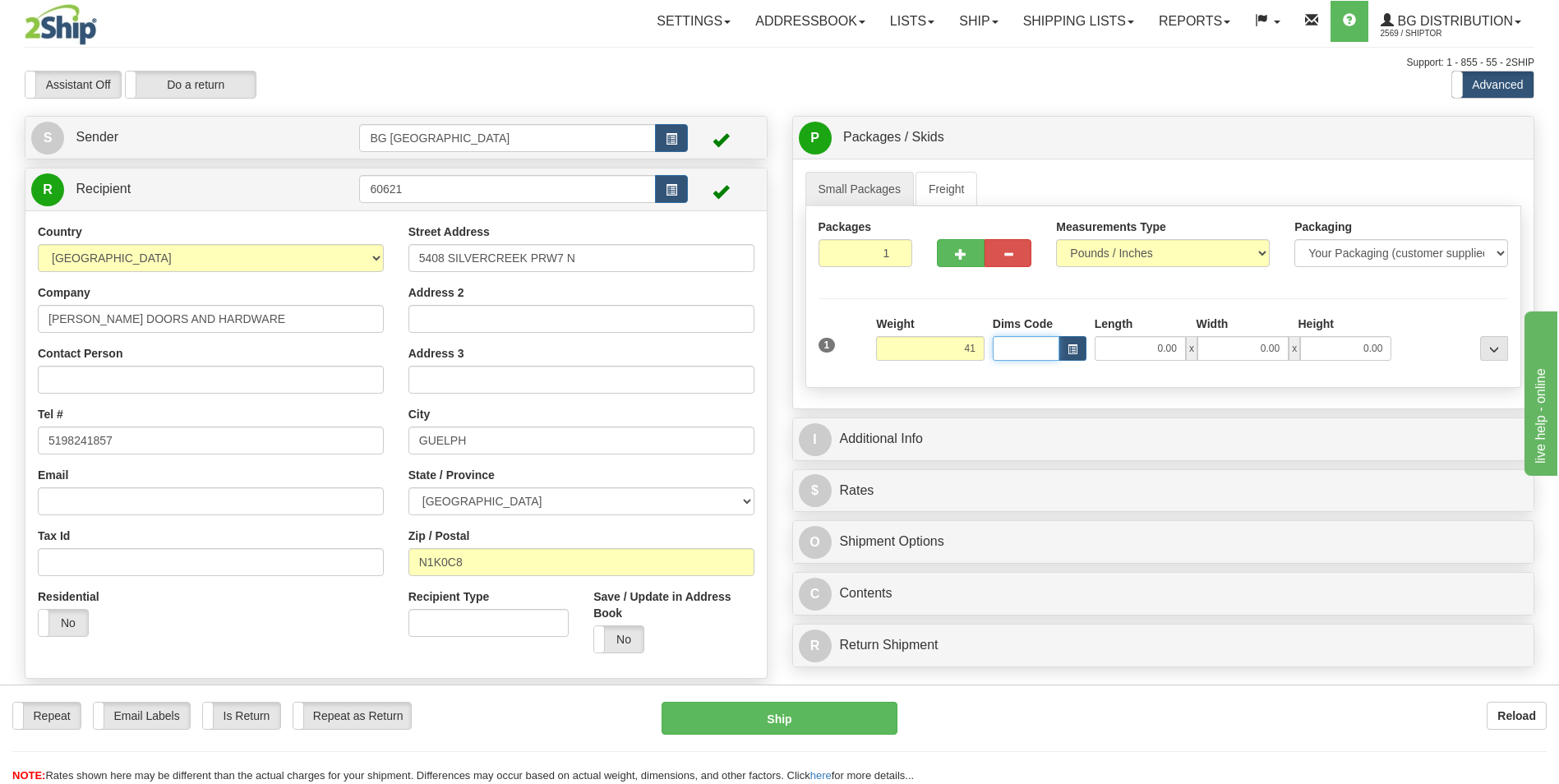
type input "41.00"
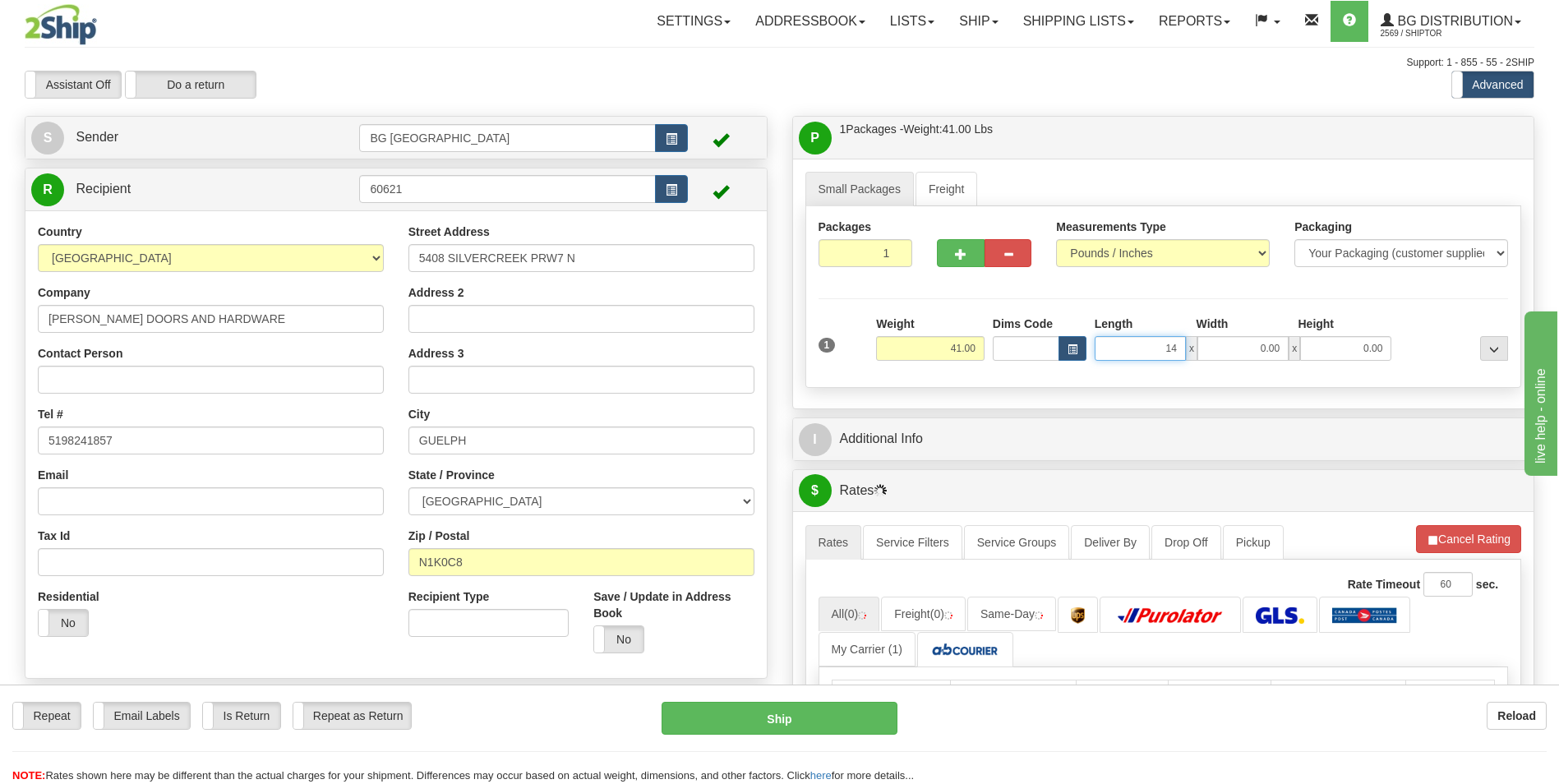
type input "14.00"
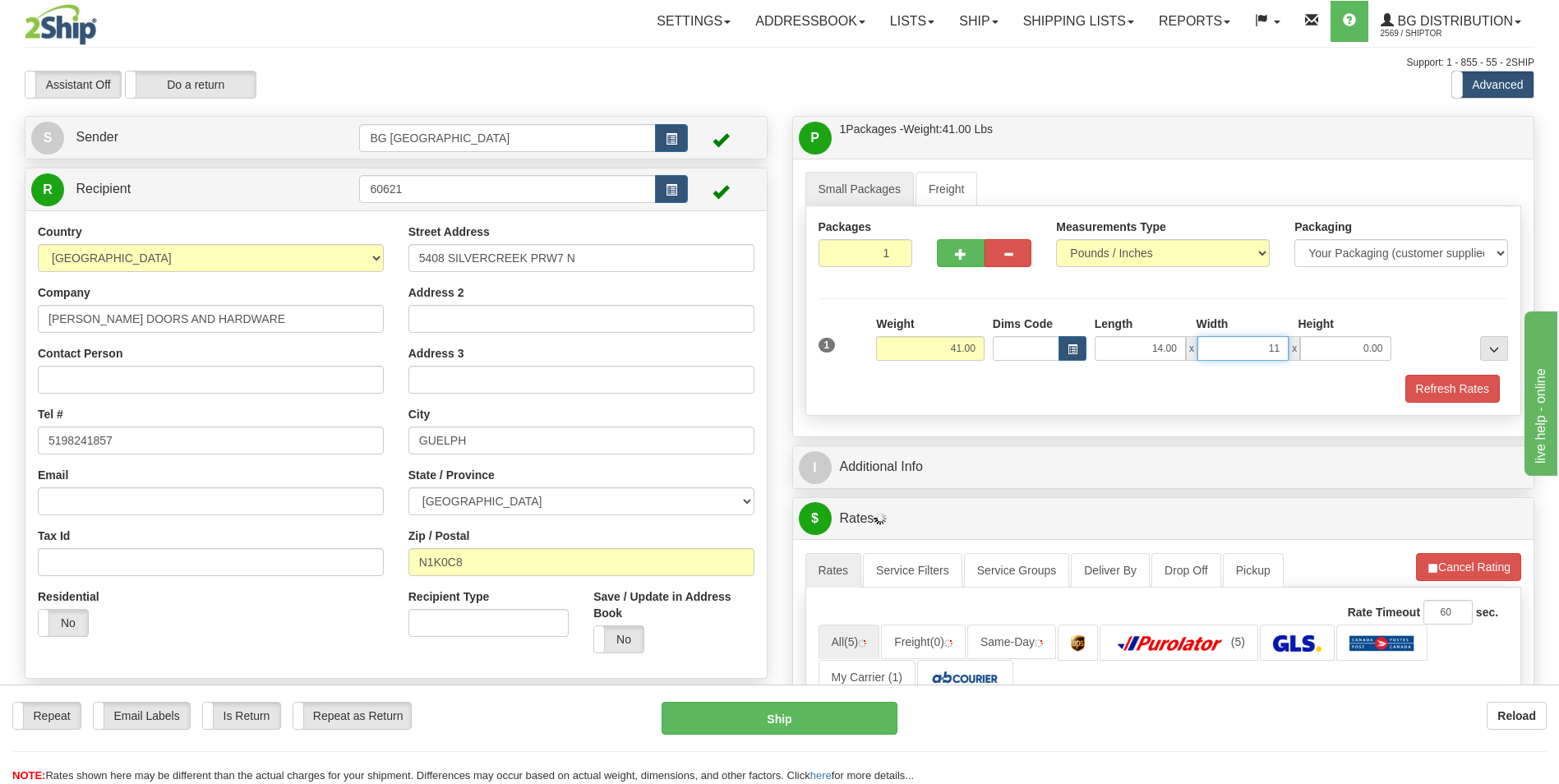
type input "11.00"
click at [956, 242] on button "button" at bounding box center [960, 252] width 47 height 28
type input "2"
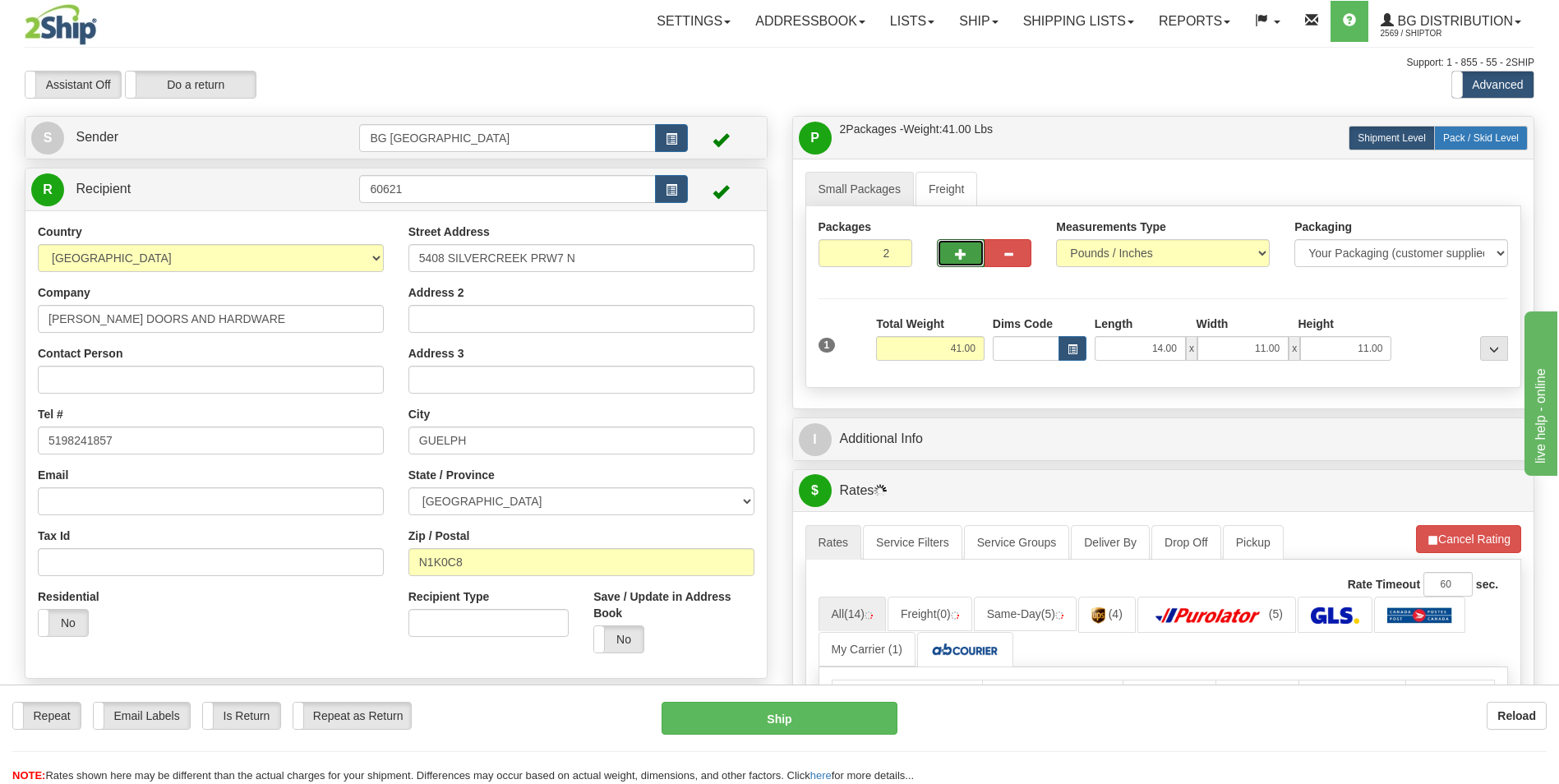
click at [1468, 138] on span "Pack / Skid Level" at bounding box center [1481, 138] width 75 height 11
radio input "true"
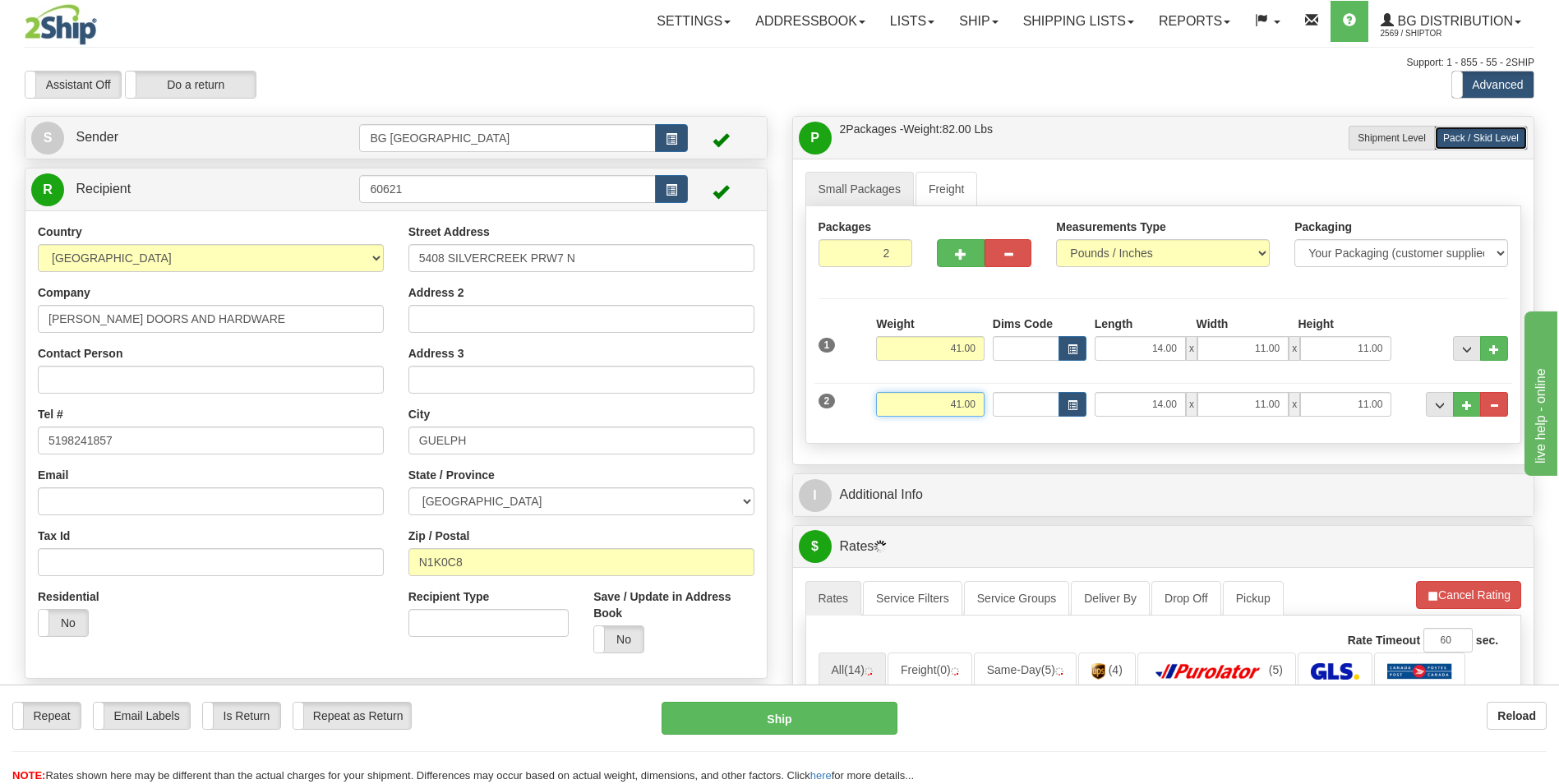
click at [945, 400] on input "41.00" at bounding box center [930, 404] width 109 height 25
type input "16.00"
type input "18.00"
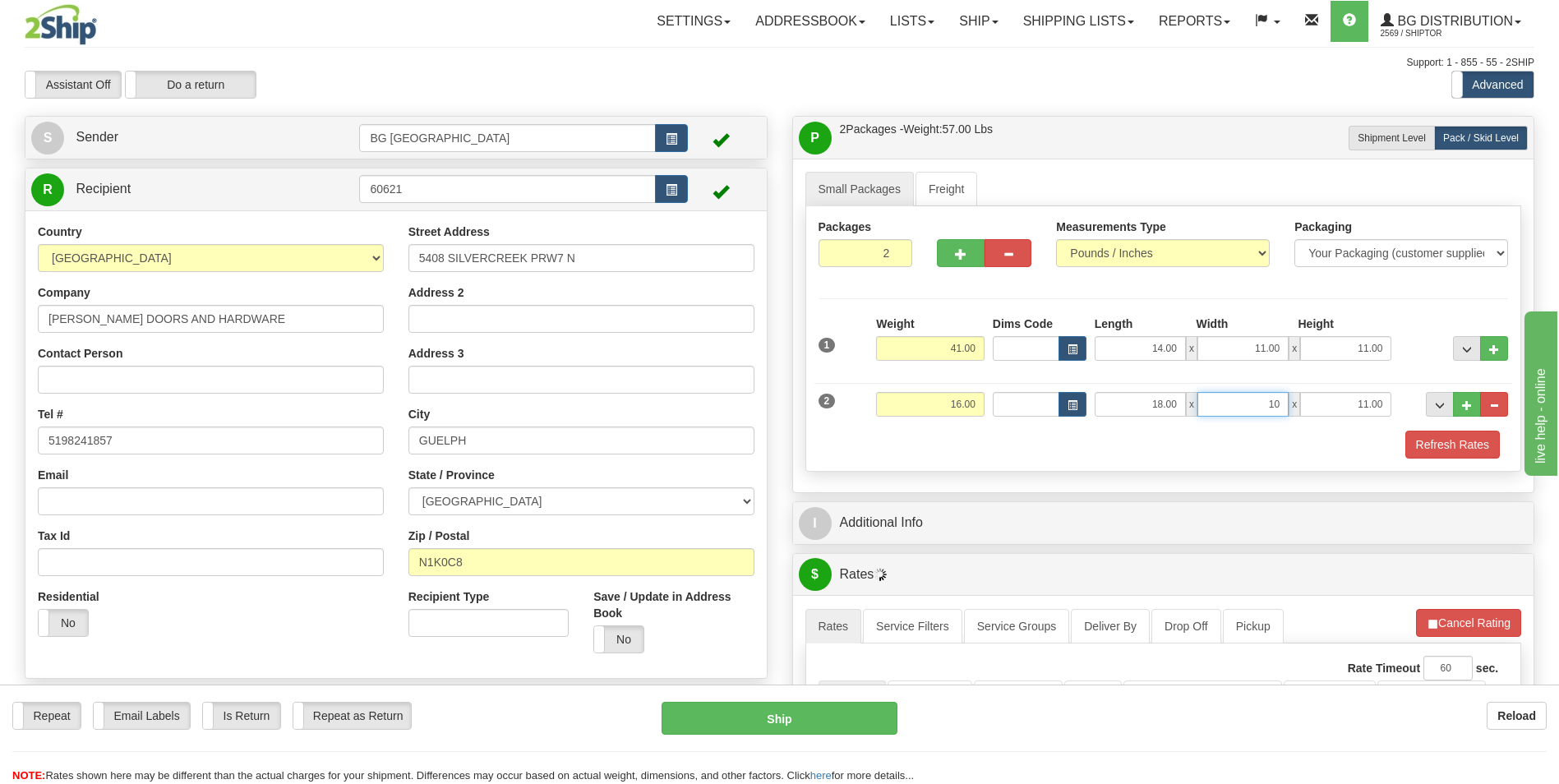
type input "10.00"
type input "5.00"
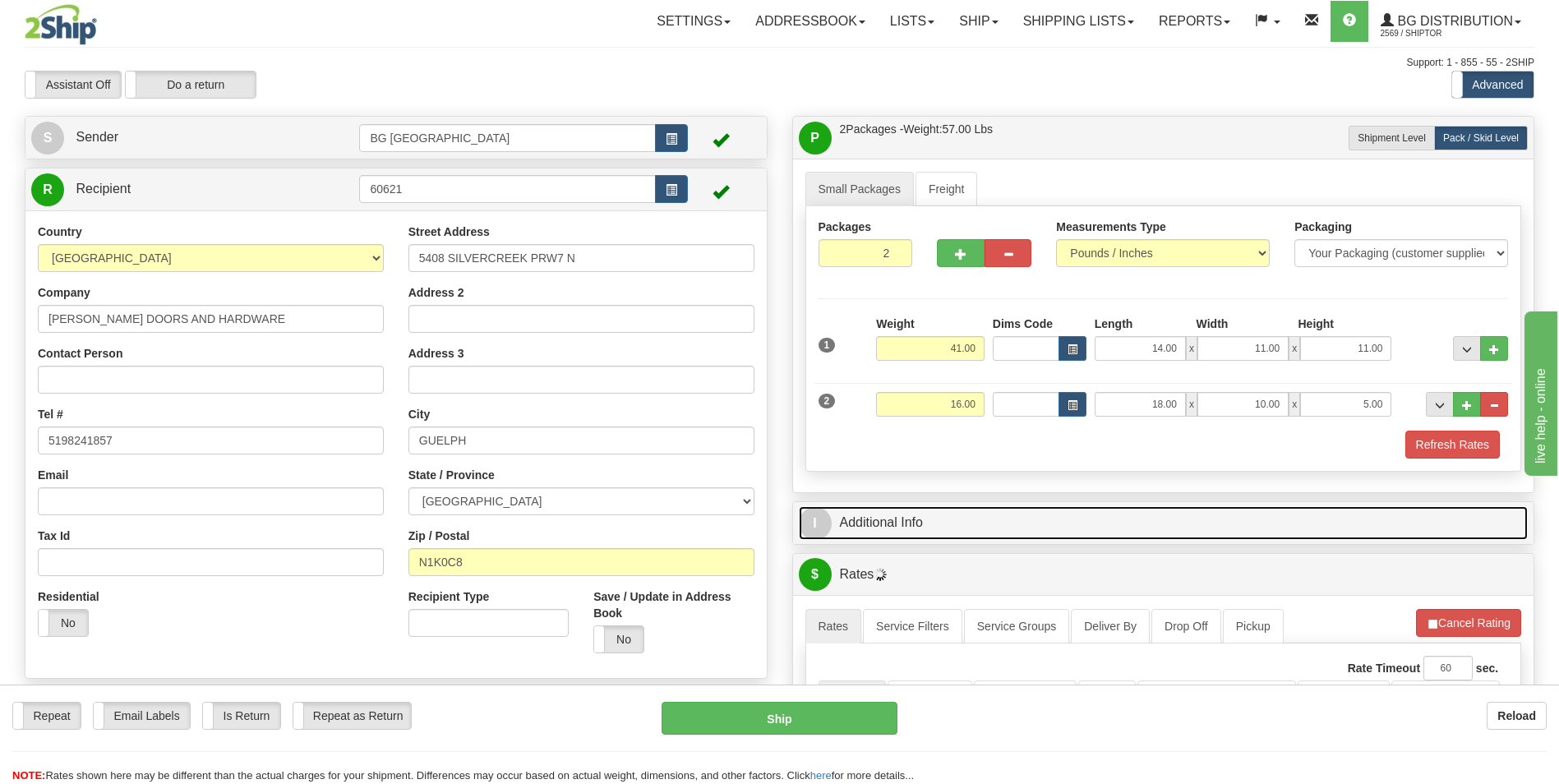
click at [900, 514] on link "I Additional Info" at bounding box center [1164, 522] width 730 height 33
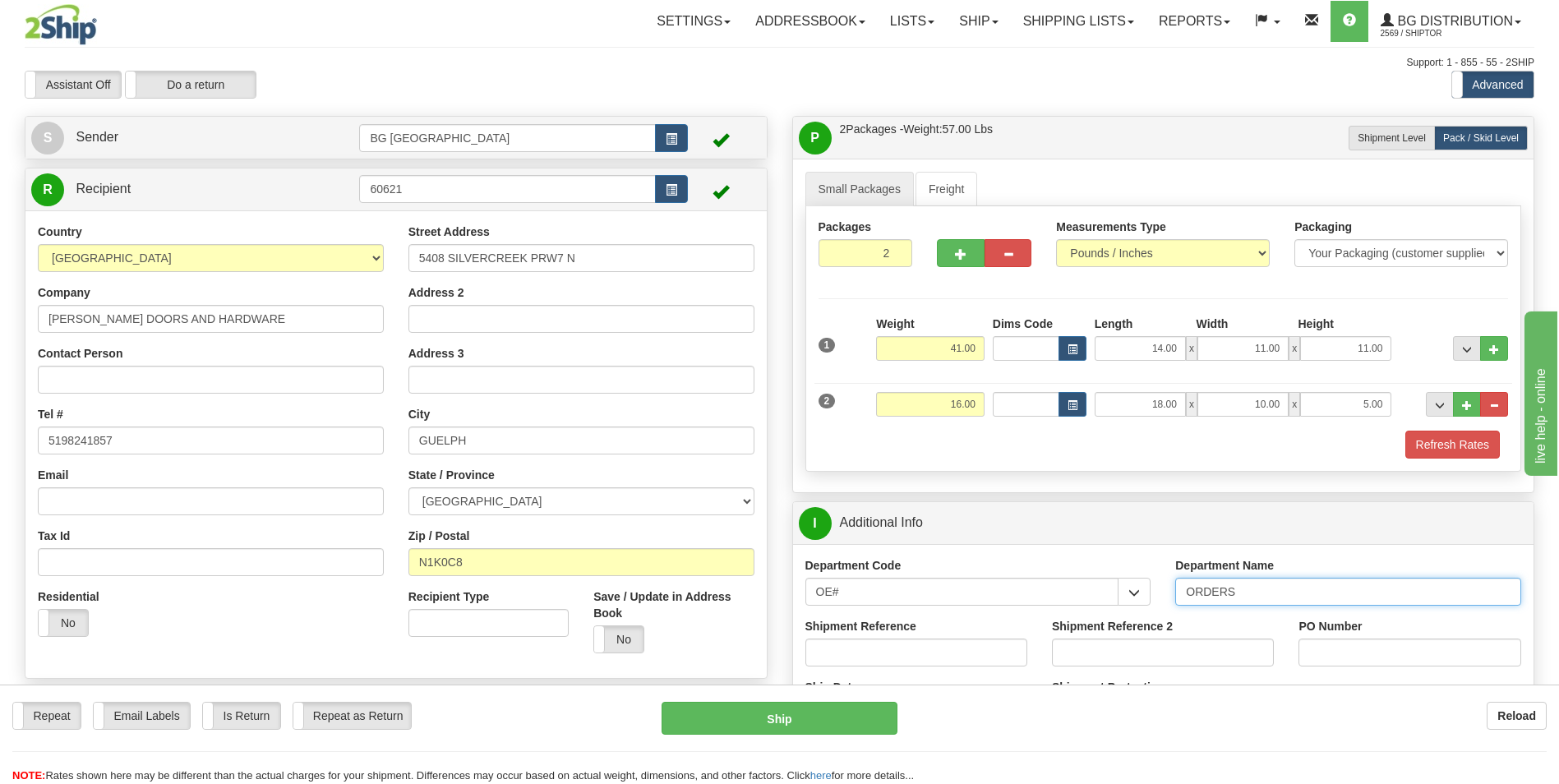
click at [1266, 592] on input "ORDERS" at bounding box center [1348, 591] width 346 height 28
type input "70184291-00"
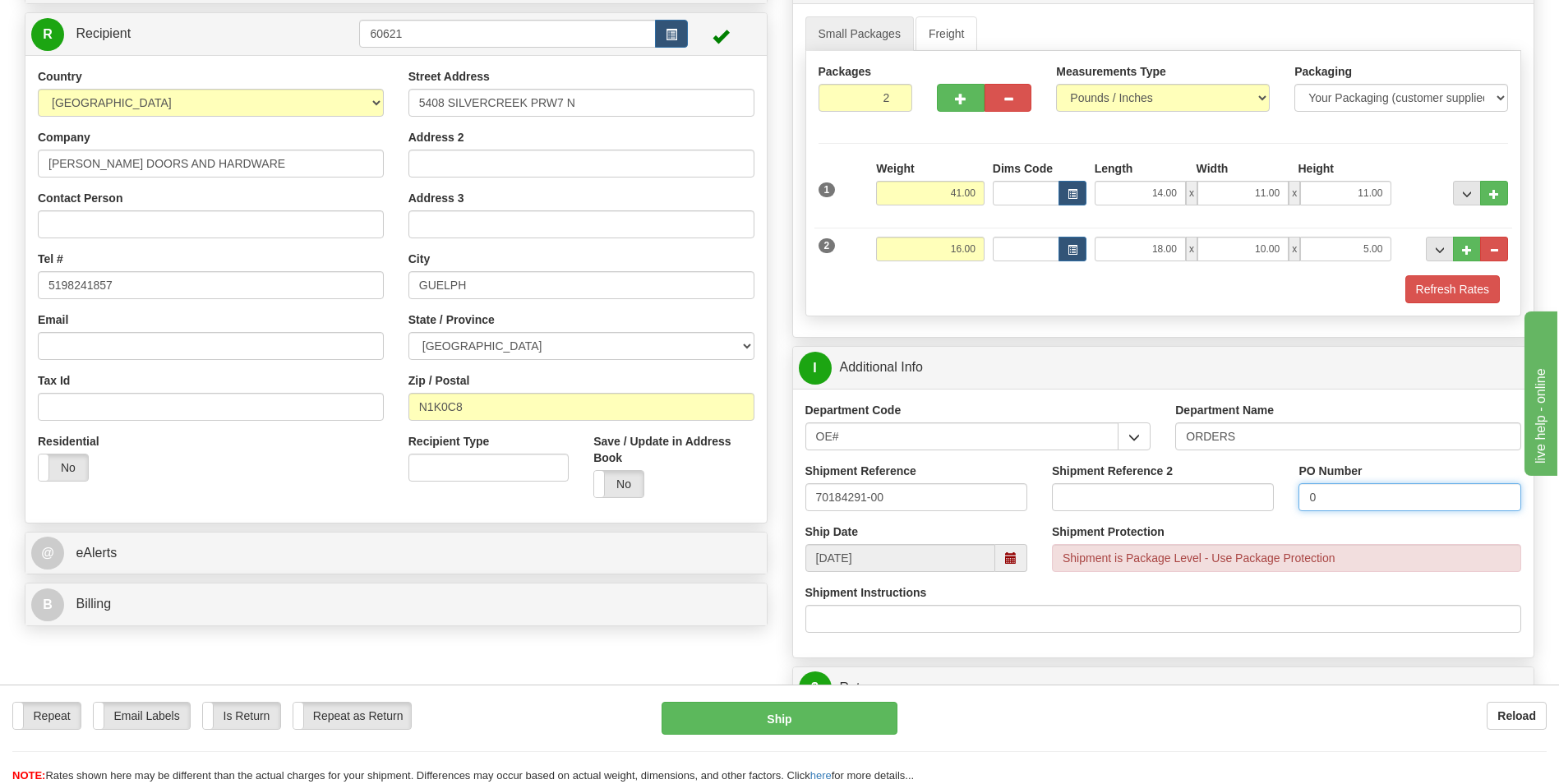
scroll to position [328, 0]
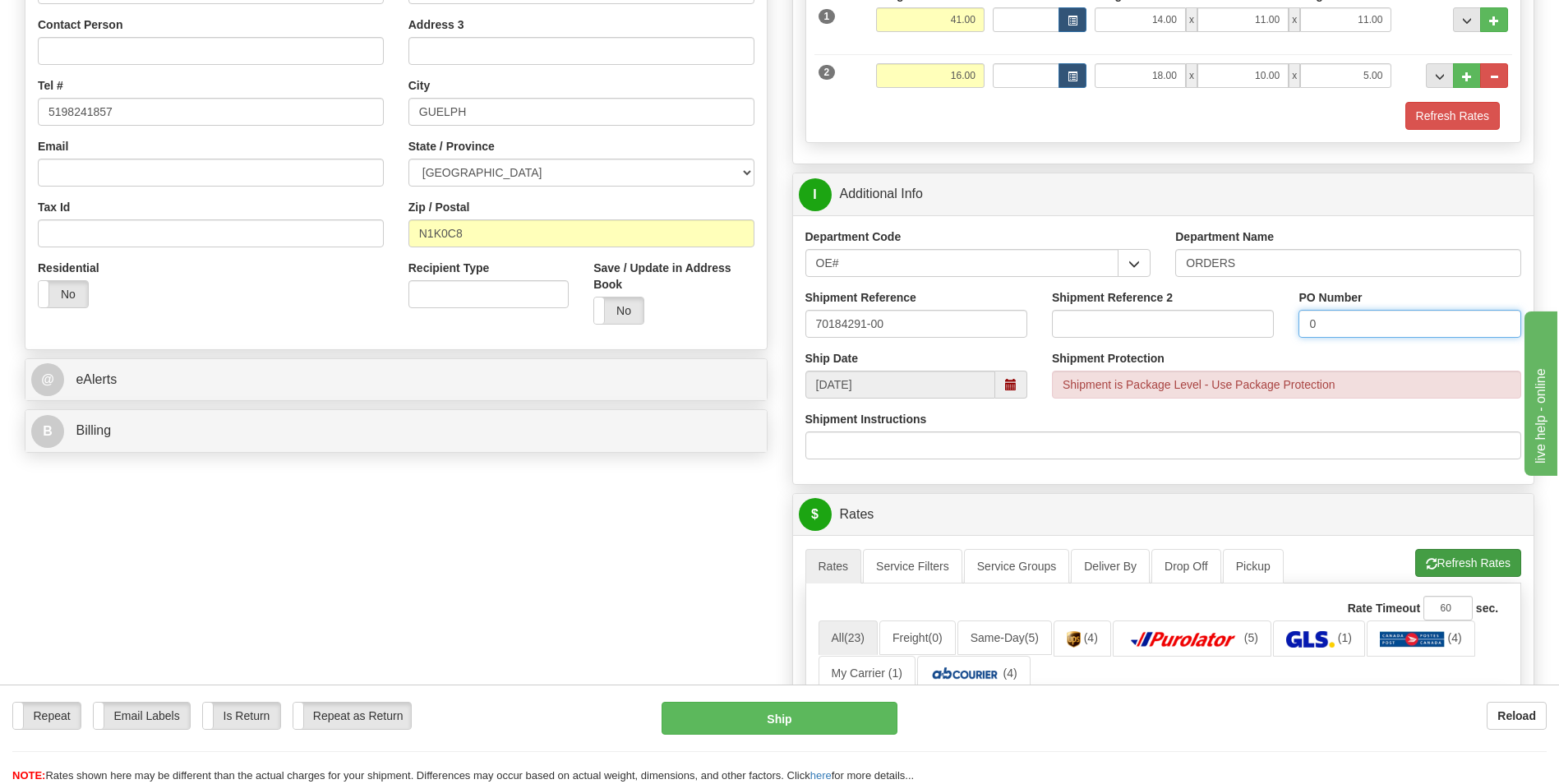
type input "0"
click at [1447, 556] on button "Refresh Rates" at bounding box center [1468, 562] width 106 height 28
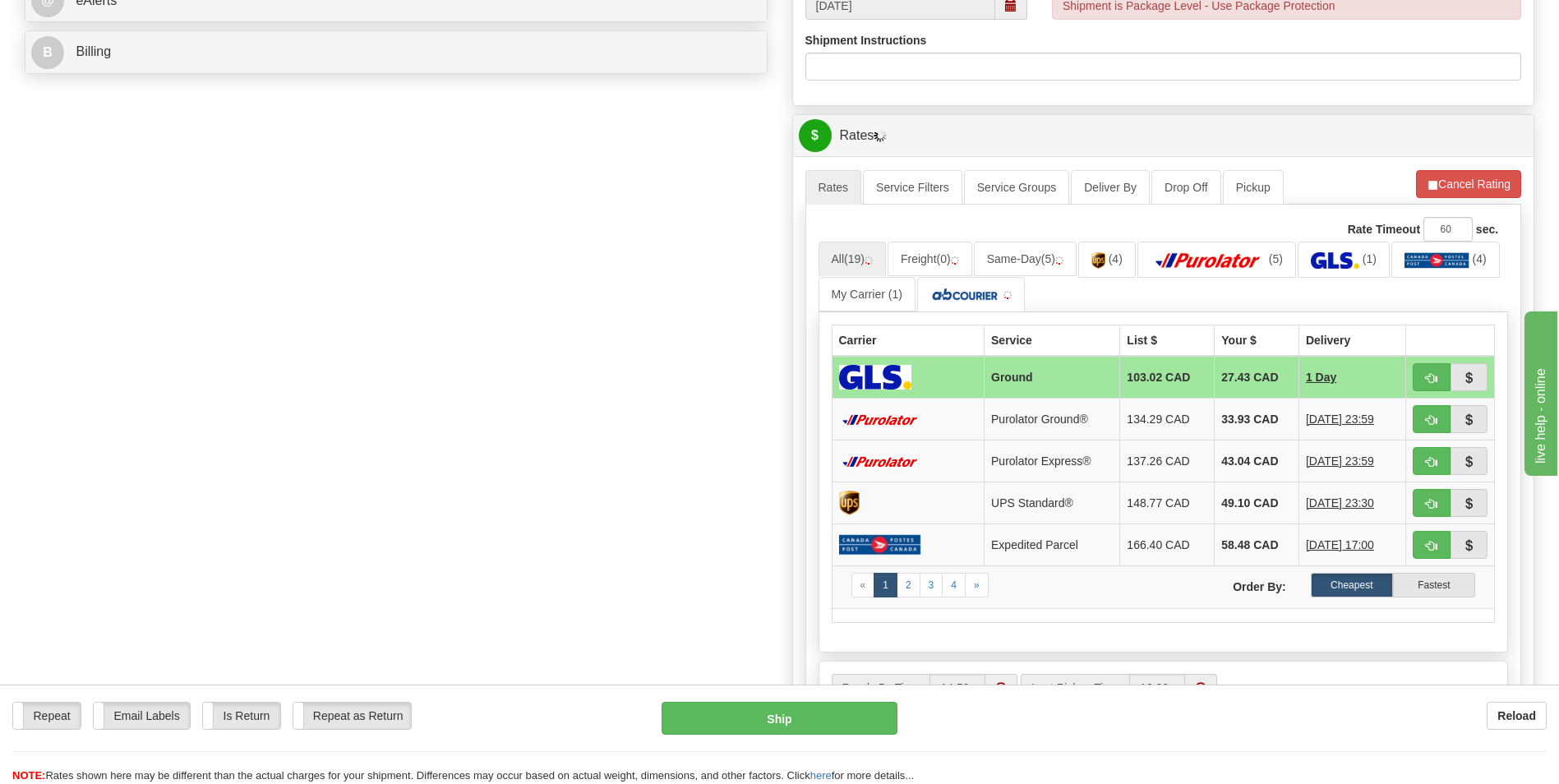
scroll to position [739, 0]
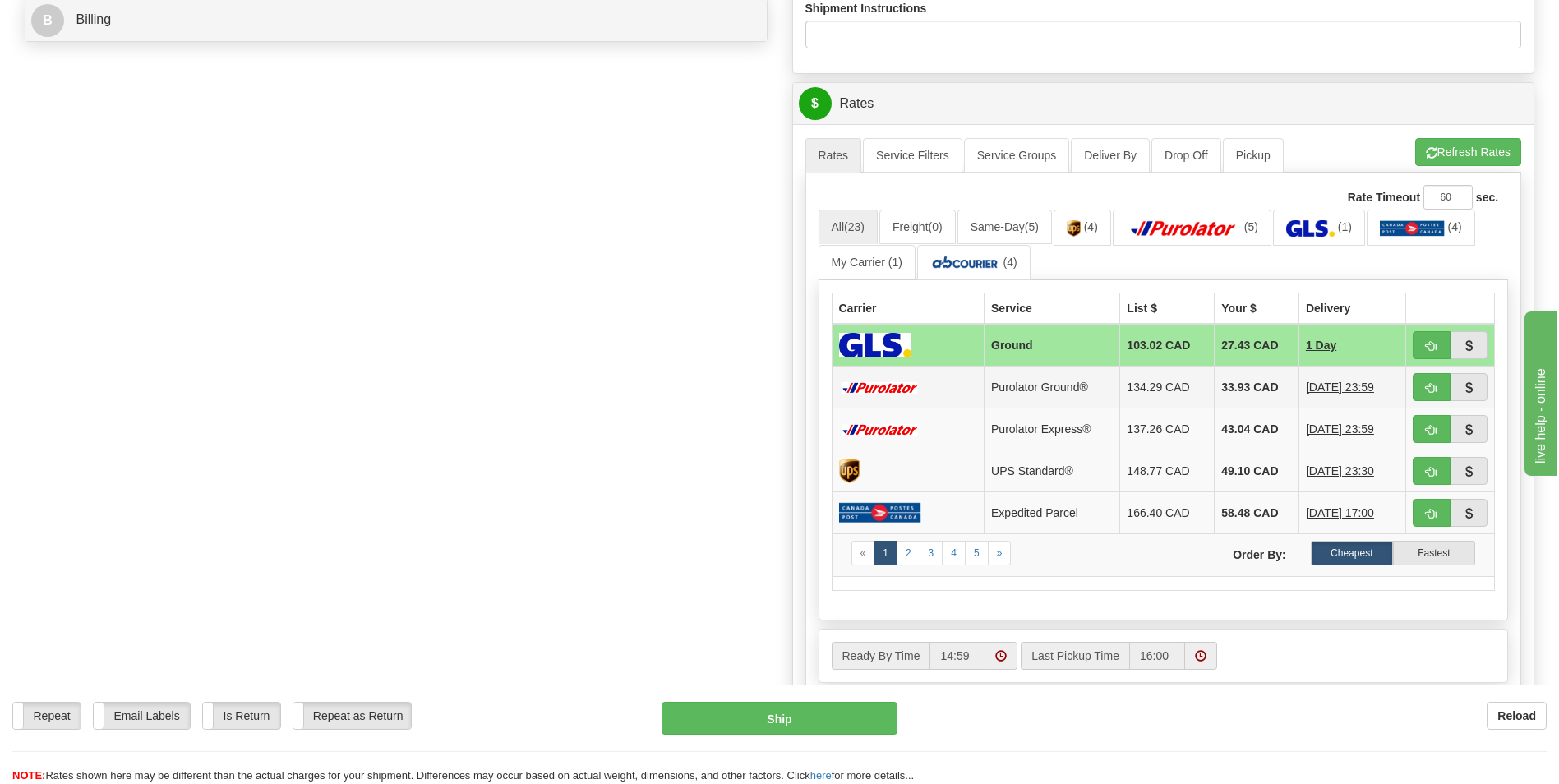
click at [1215, 382] on td "33.93 CAD" at bounding box center [1257, 388] width 85 height 42
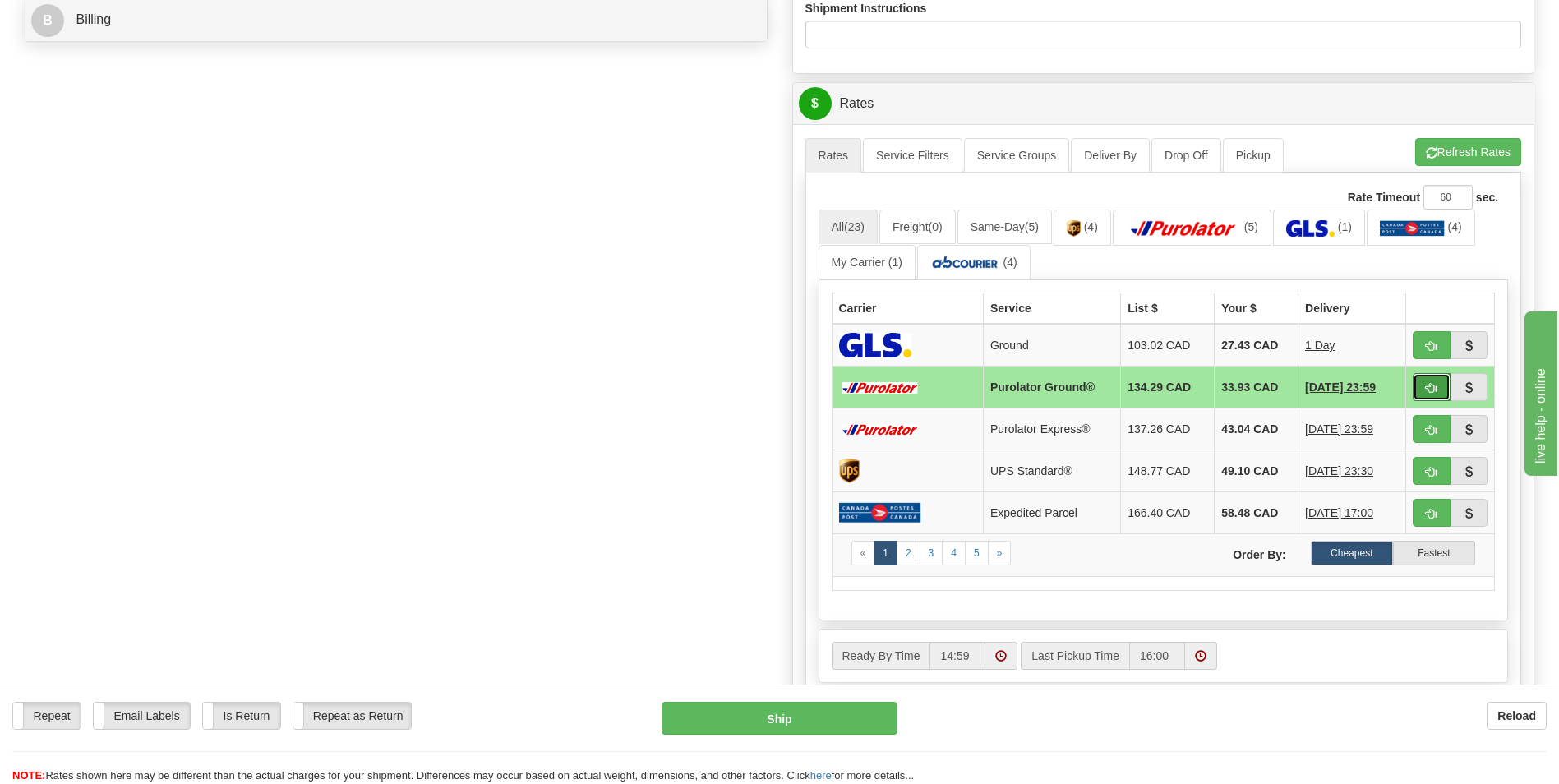
click at [1440, 388] on button "button" at bounding box center [1432, 387] width 38 height 28
type input "260"
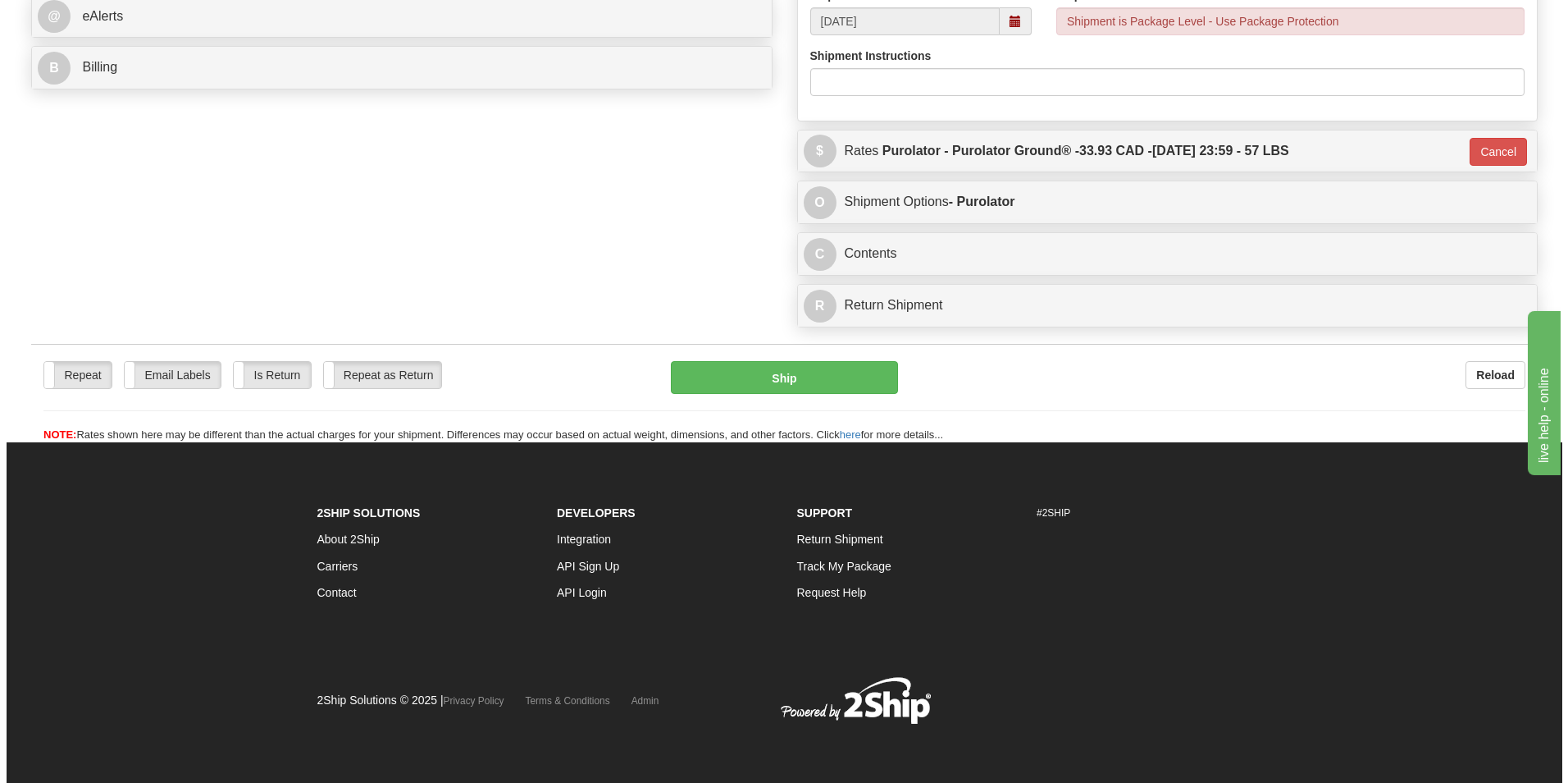
scroll to position [690, 0]
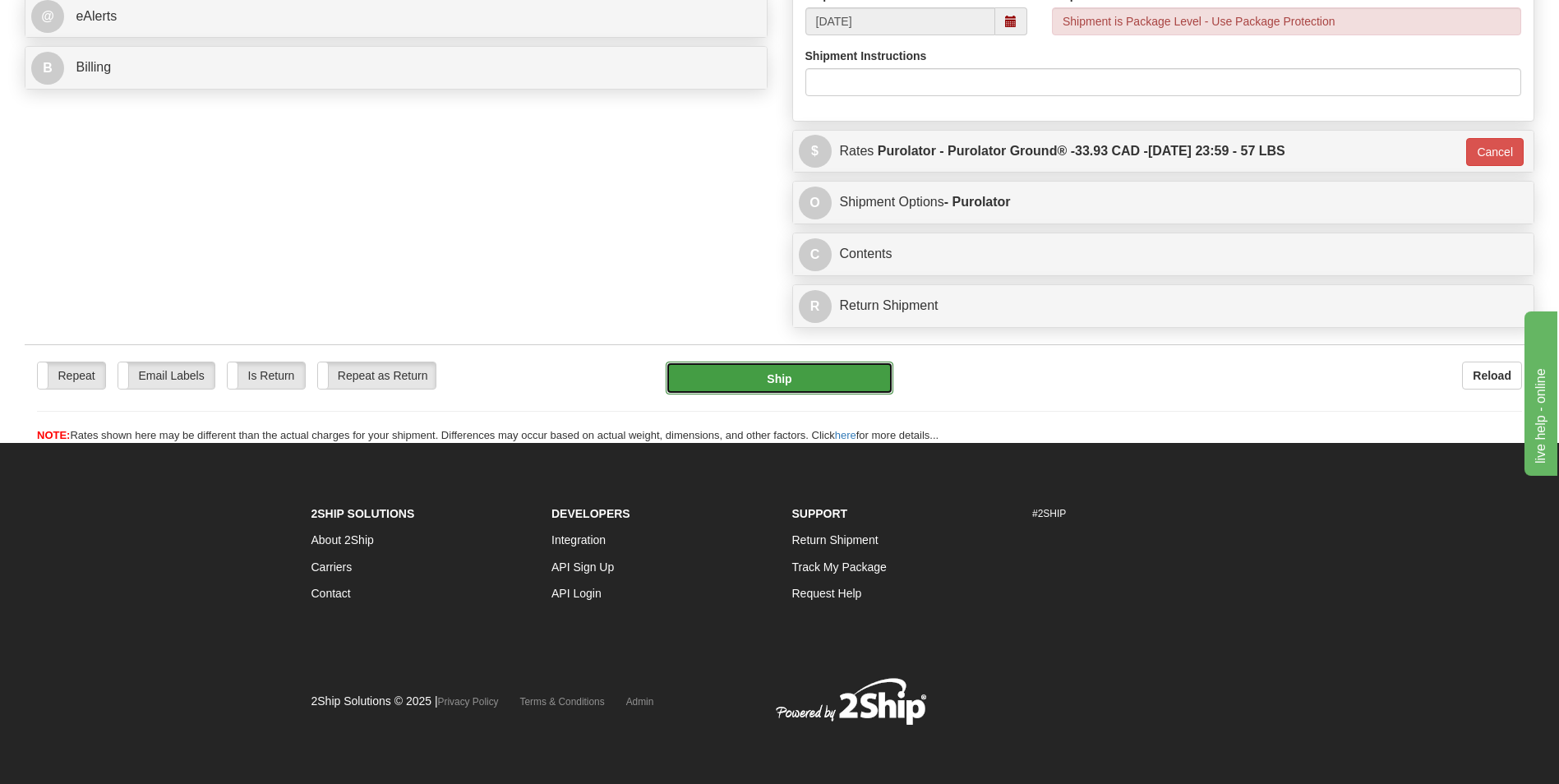
click at [819, 387] on button "Ship" at bounding box center [779, 378] width 226 height 32
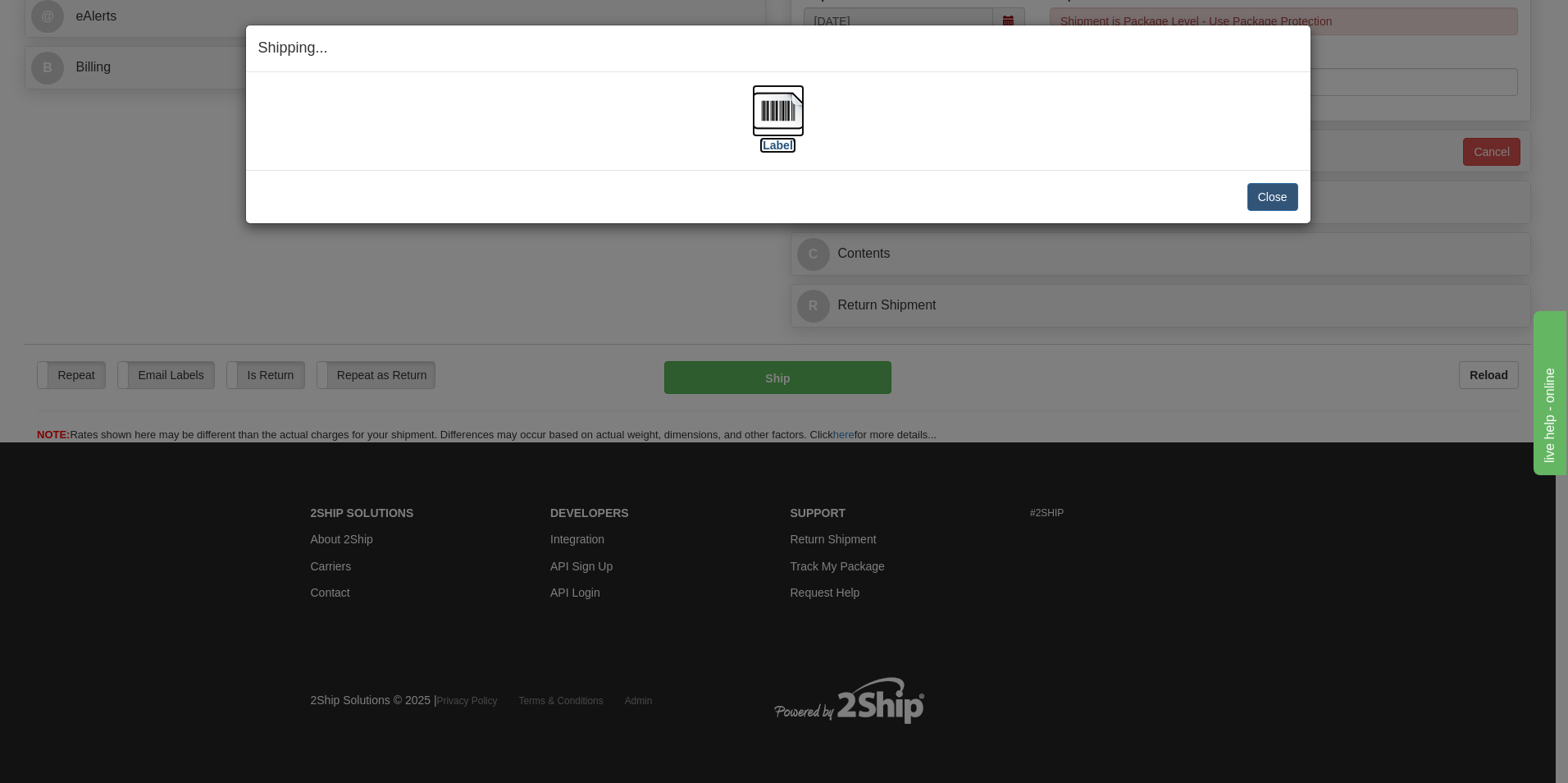
click at [787, 109] on img at bounding box center [778, 111] width 52 height 52
click at [1281, 196] on button "Close" at bounding box center [1273, 196] width 51 height 28
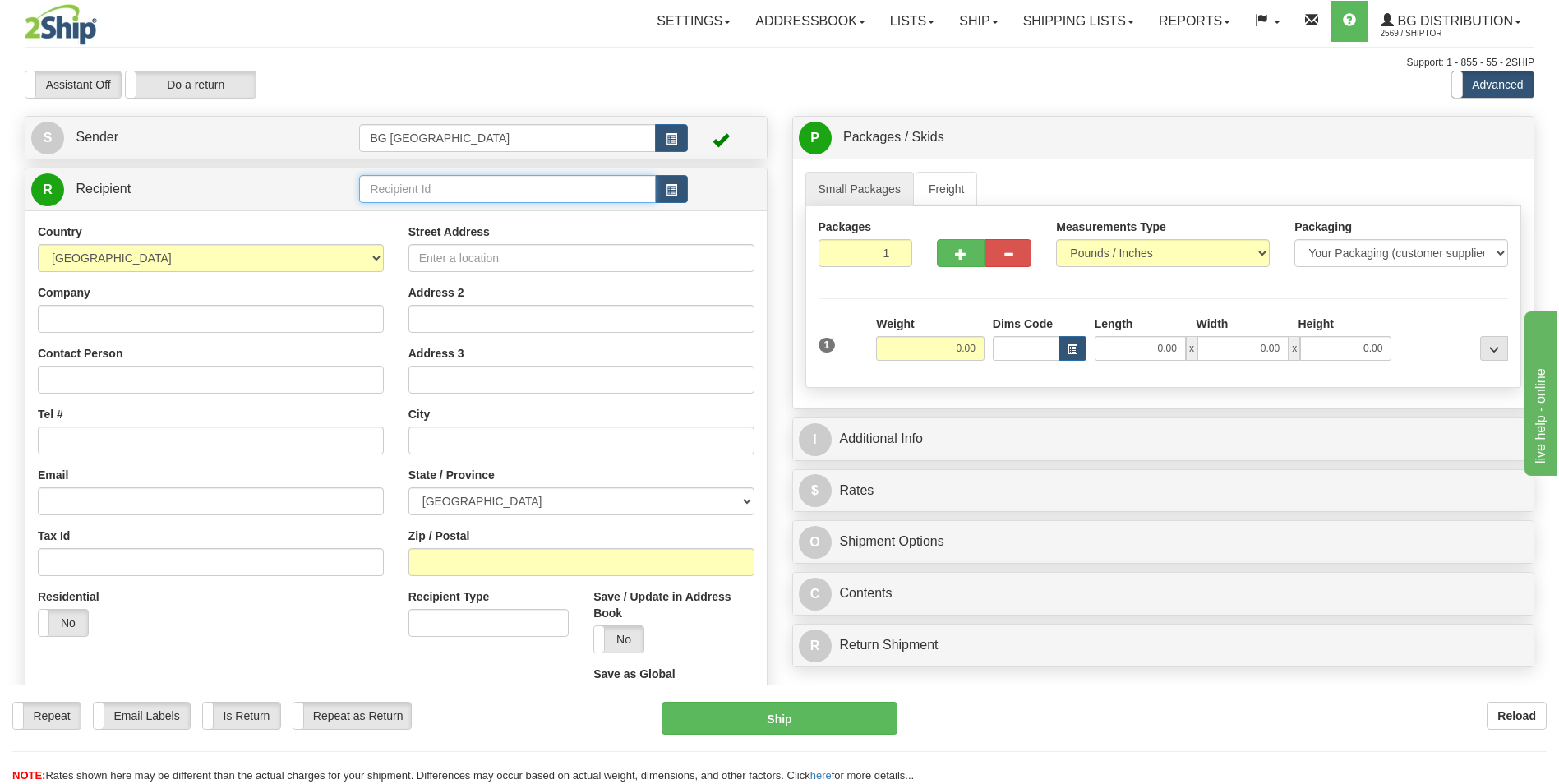
click at [418, 201] on input "text" at bounding box center [507, 188] width 296 height 28
click at [407, 209] on div "60117" at bounding box center [503, 214] width 280 height 18
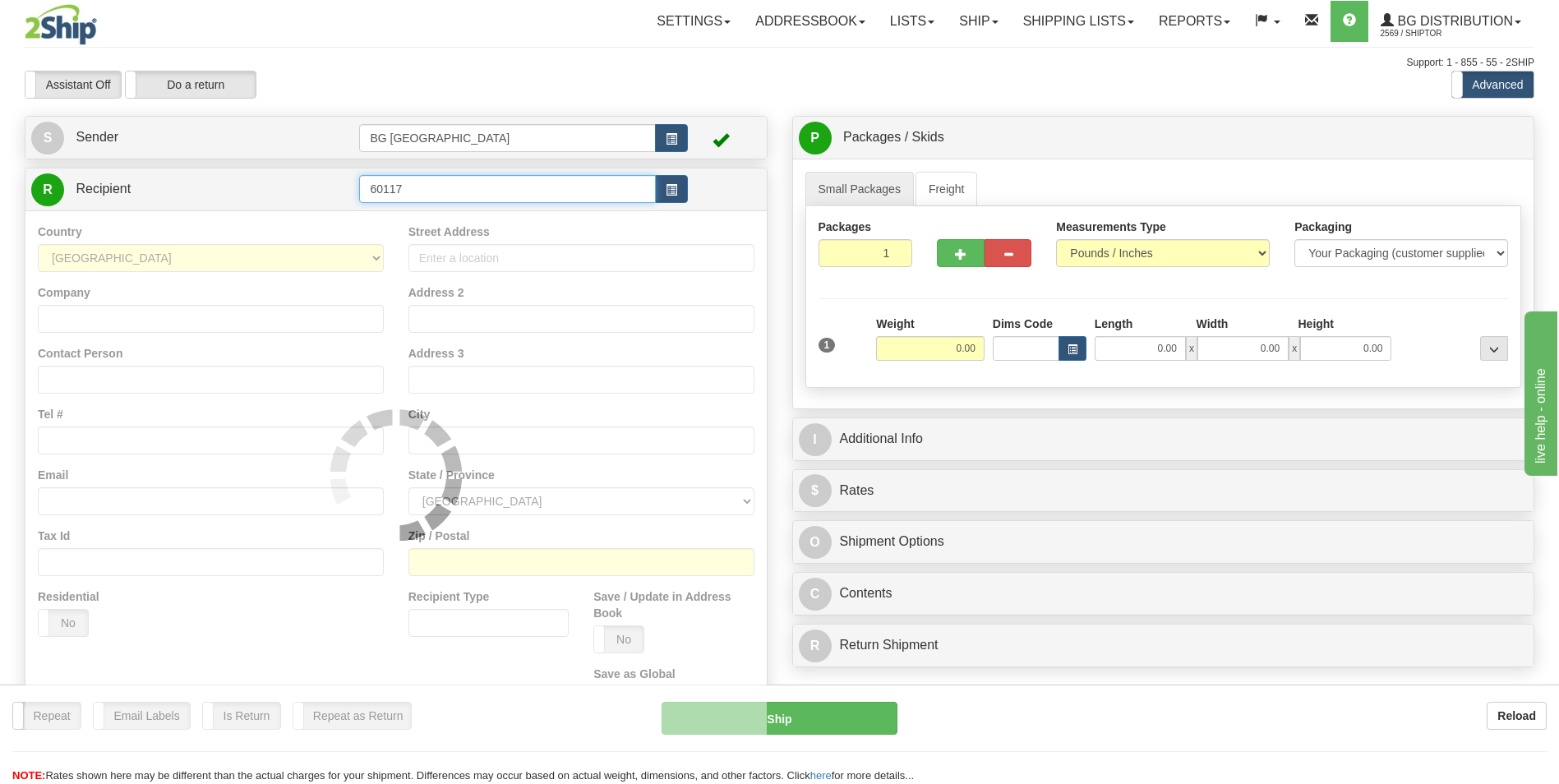
type input "60117"
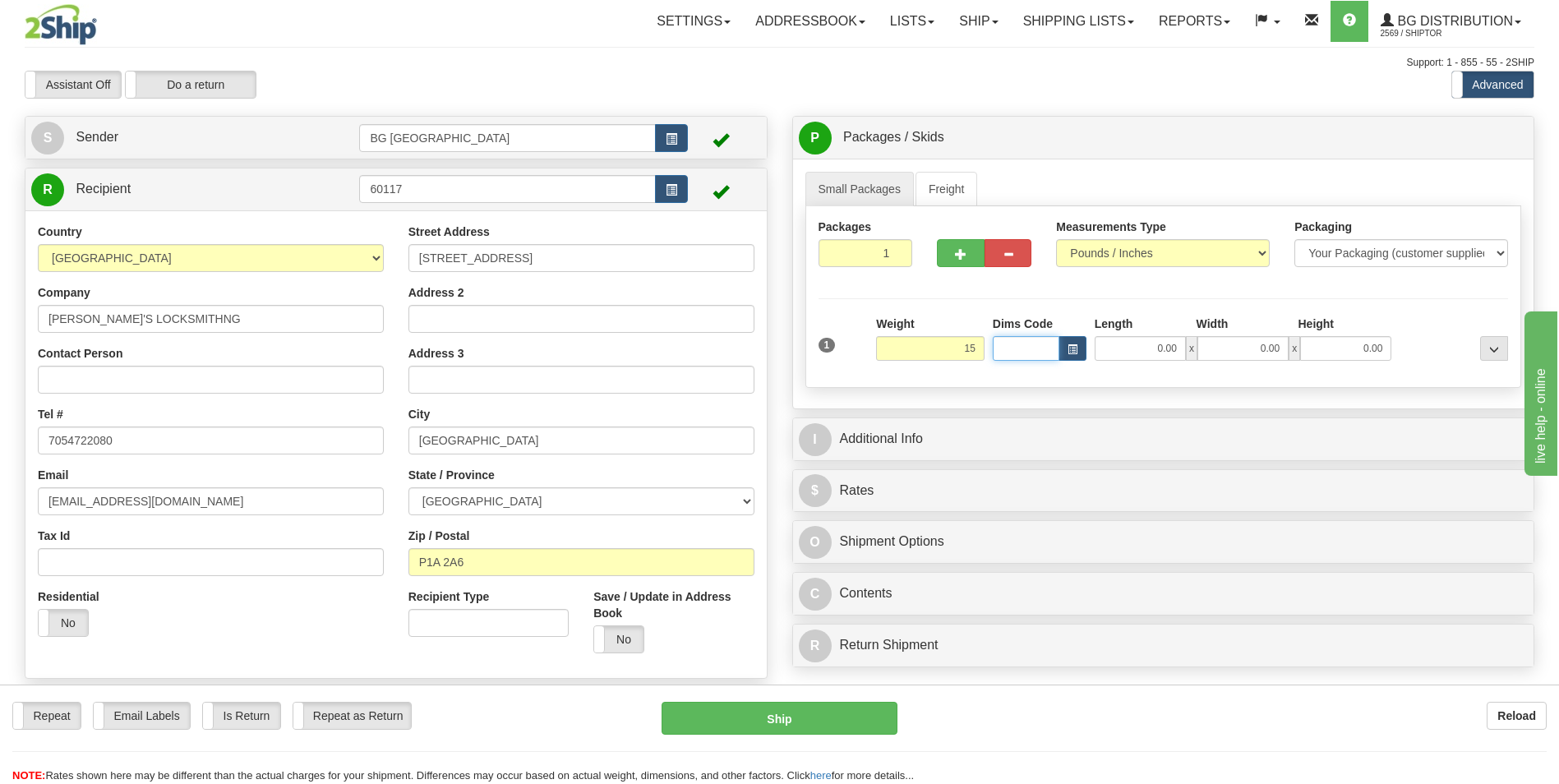
type input "15.00"
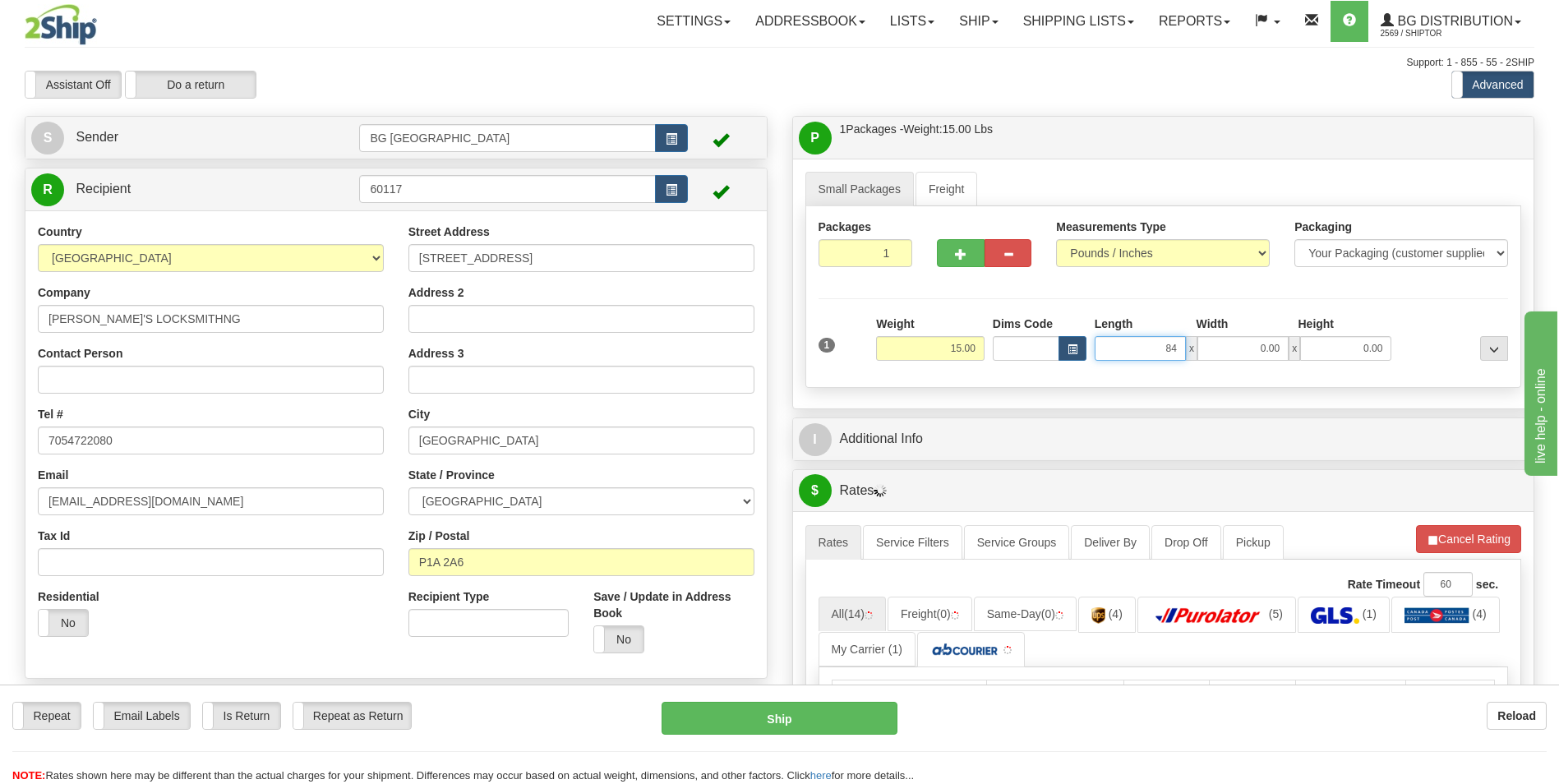
type input "84.00"
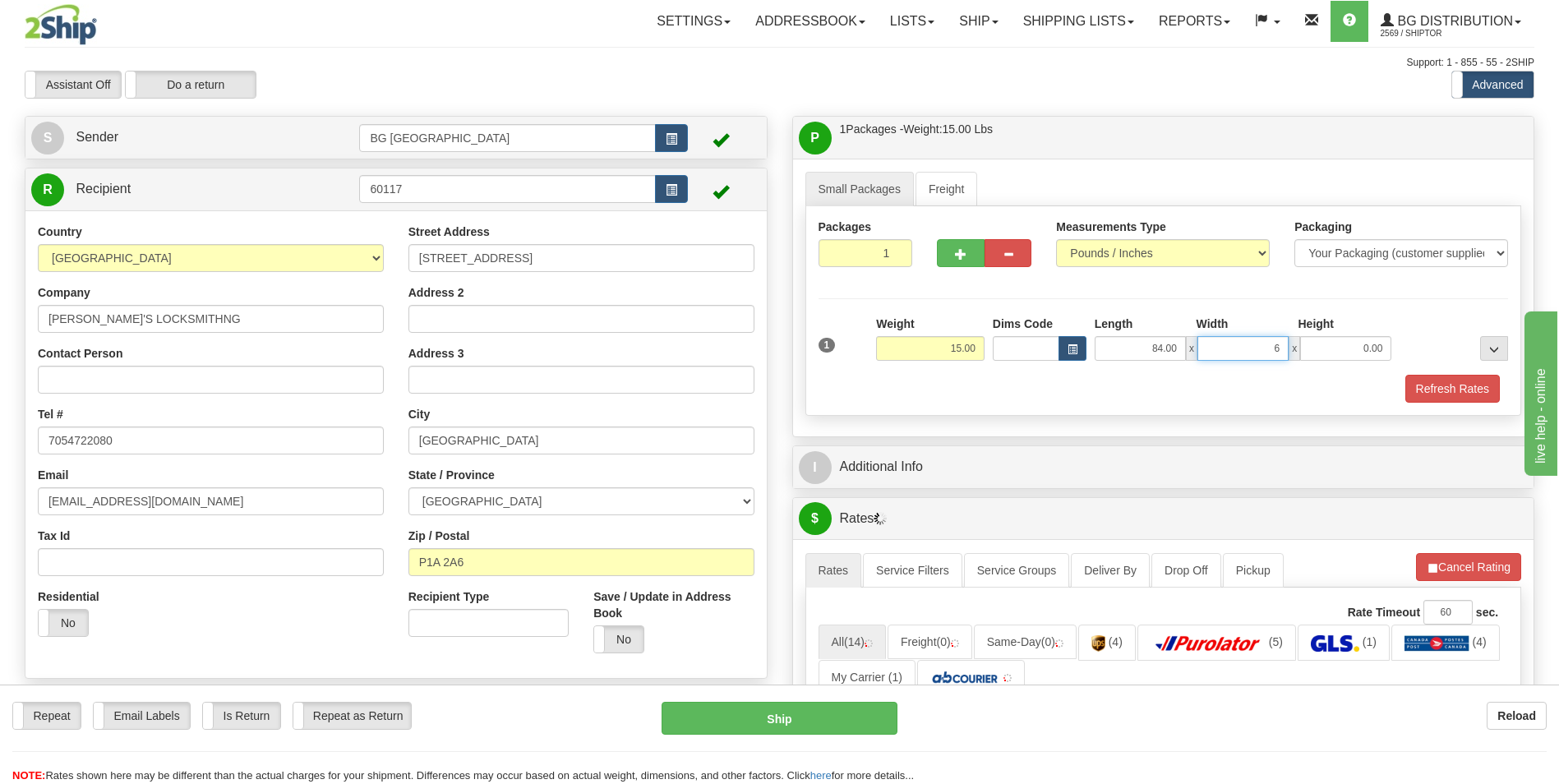
type input "6.00"
type input "4.00"
click at [960, 257] on span "button" at bounding box center [961, 254] width 11 height 11
type input "2"
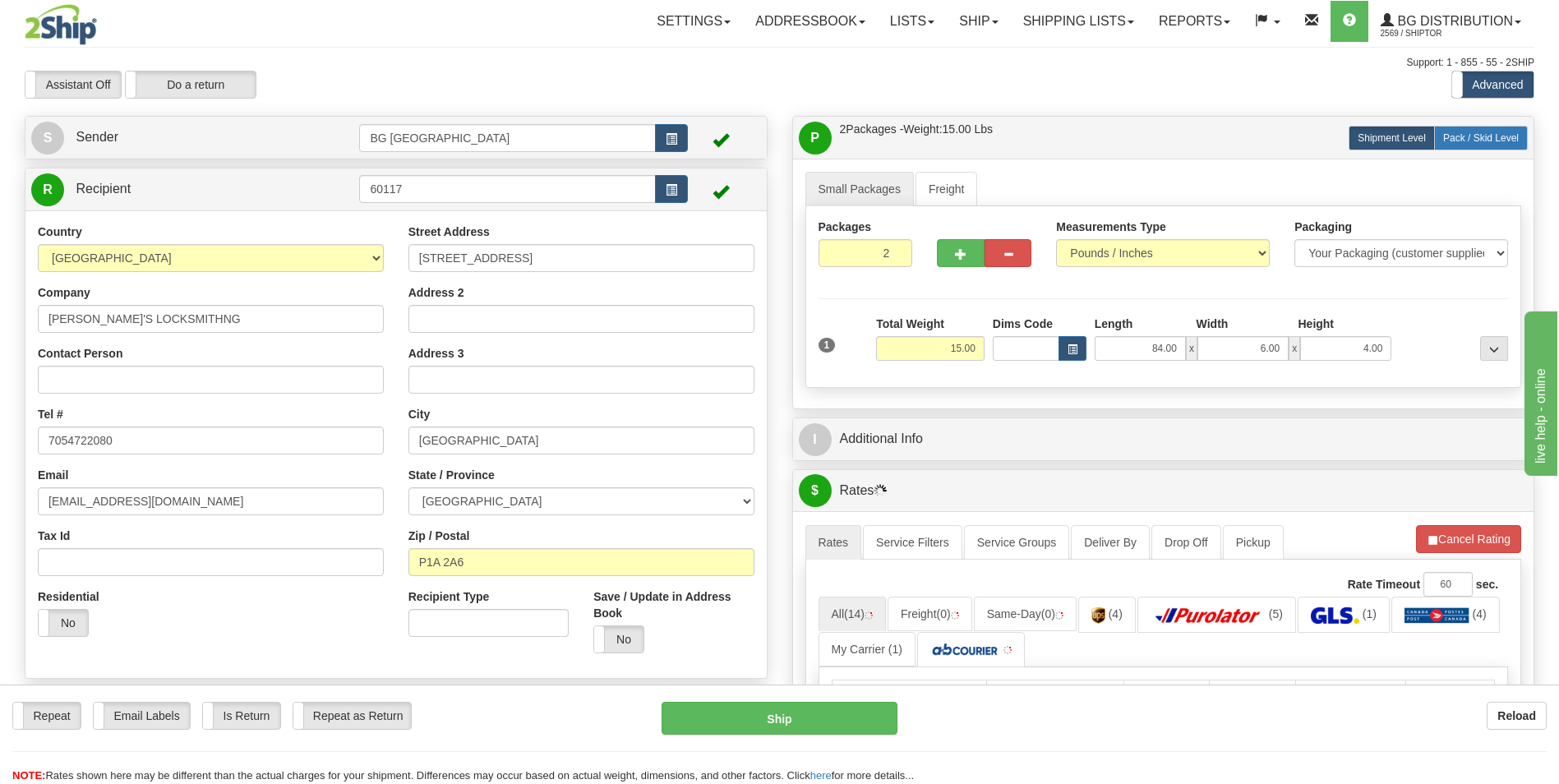
drag, startPoint x: 1497, startPoint y: 141, endPoint x: 1457, endPoint y: 136, distance: 40.3
click at [1497, 141] on span "Pack / Skid Level" at bounding box center [1481, 138] width 75 height 11
radio input "true"
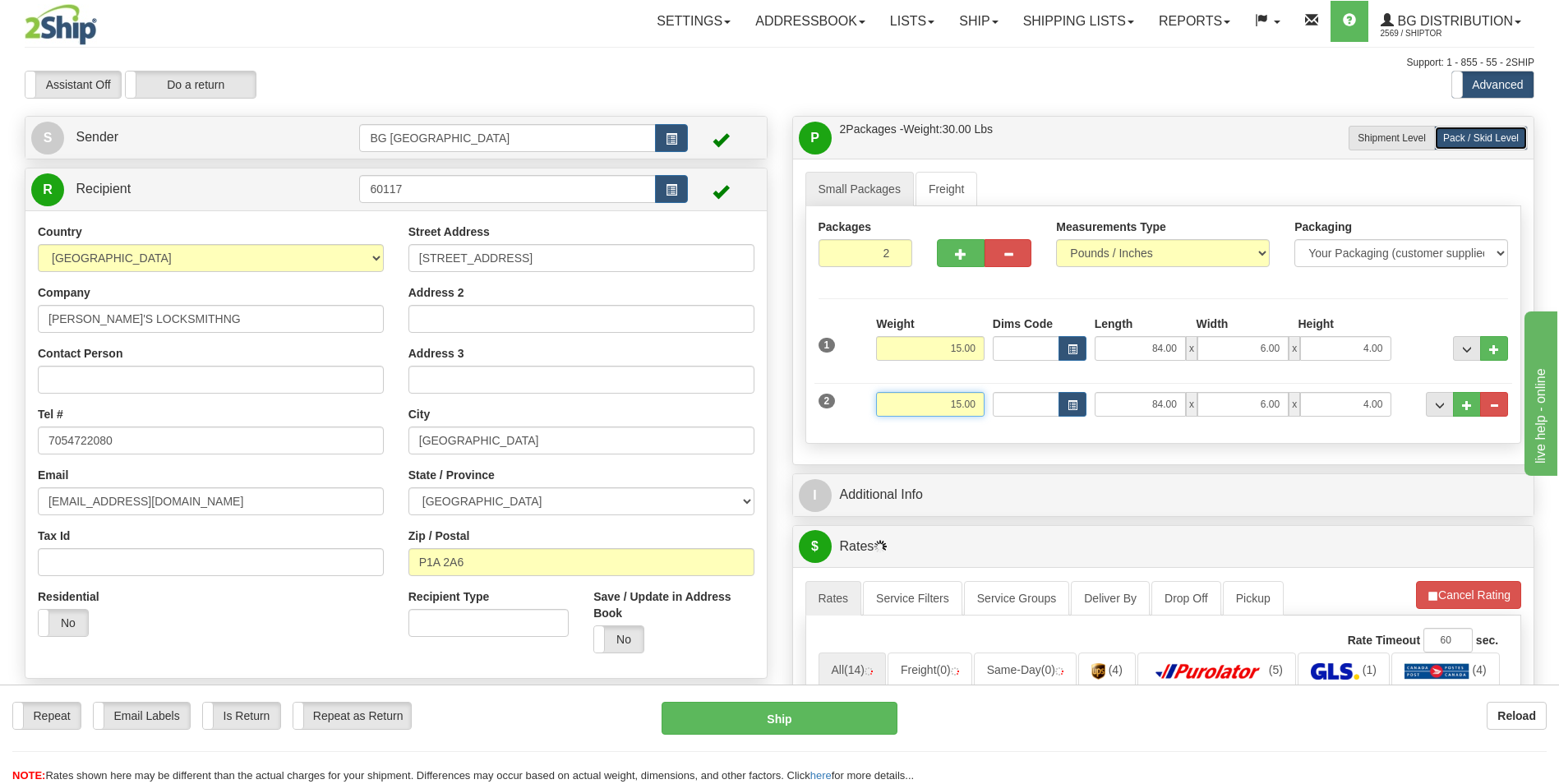
click at [951, 408] on input "15.00" at bounding box center [930, 404] width 109 height 25
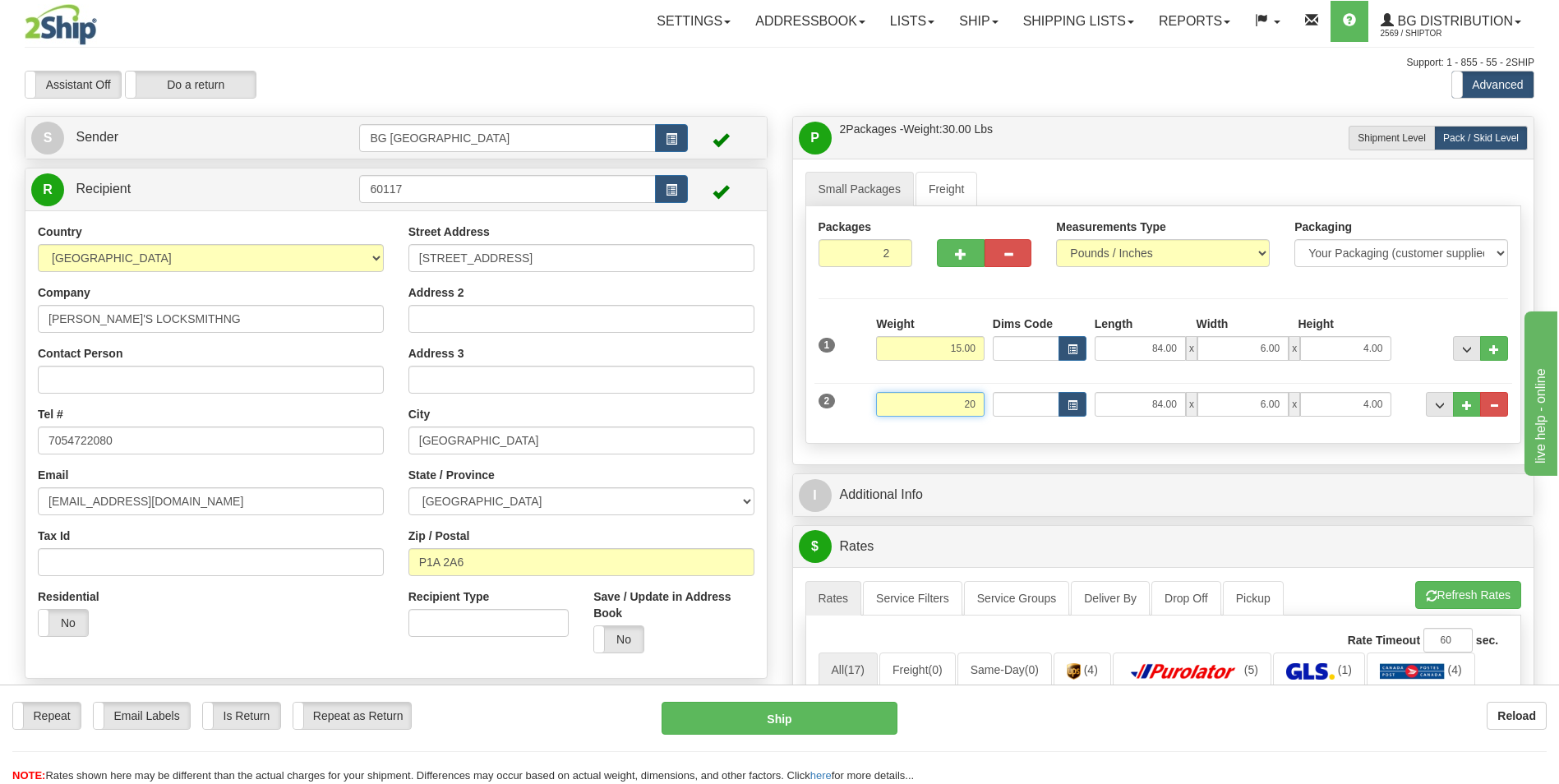
type input "20.00"
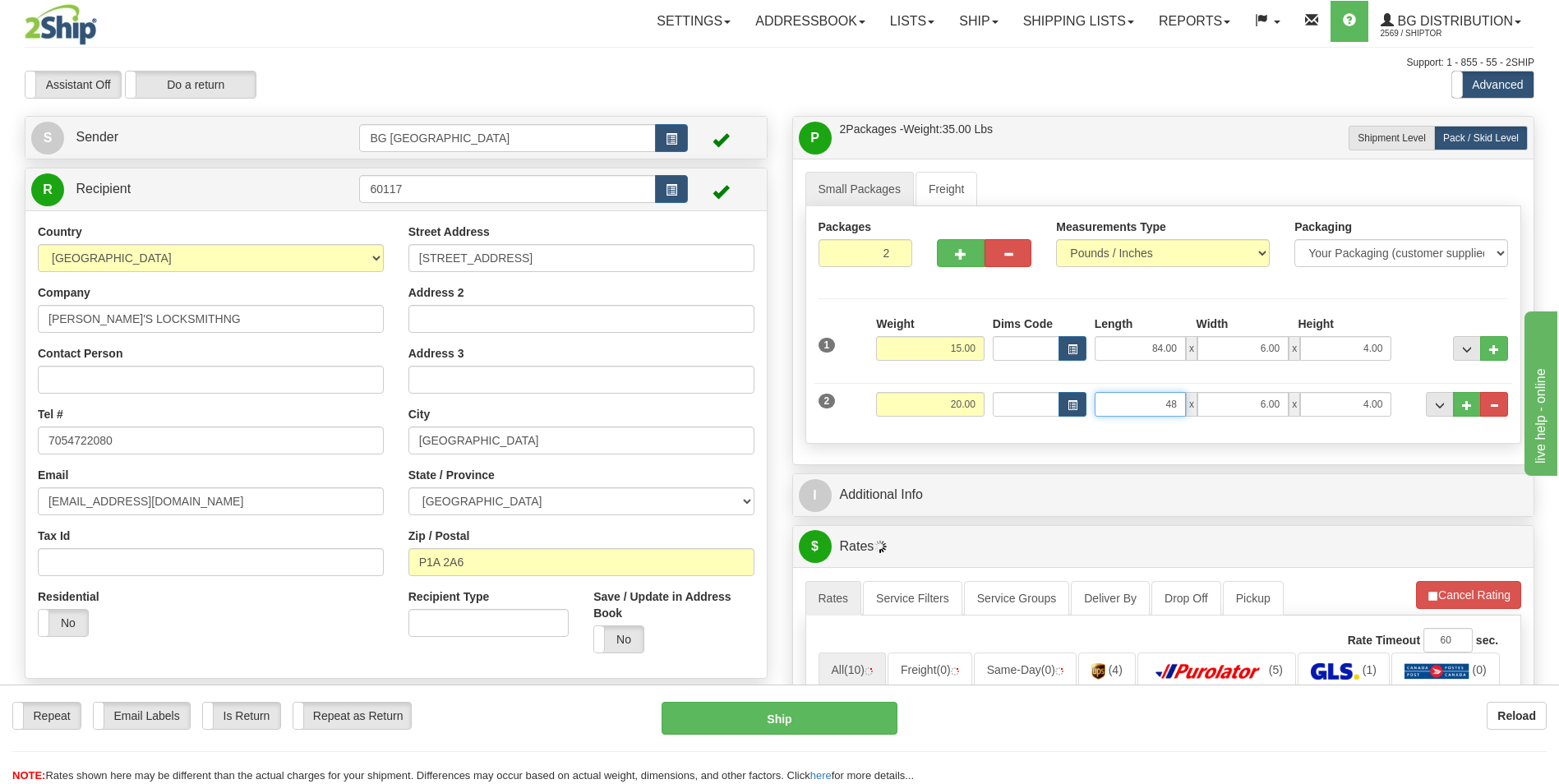
type input "48.00"
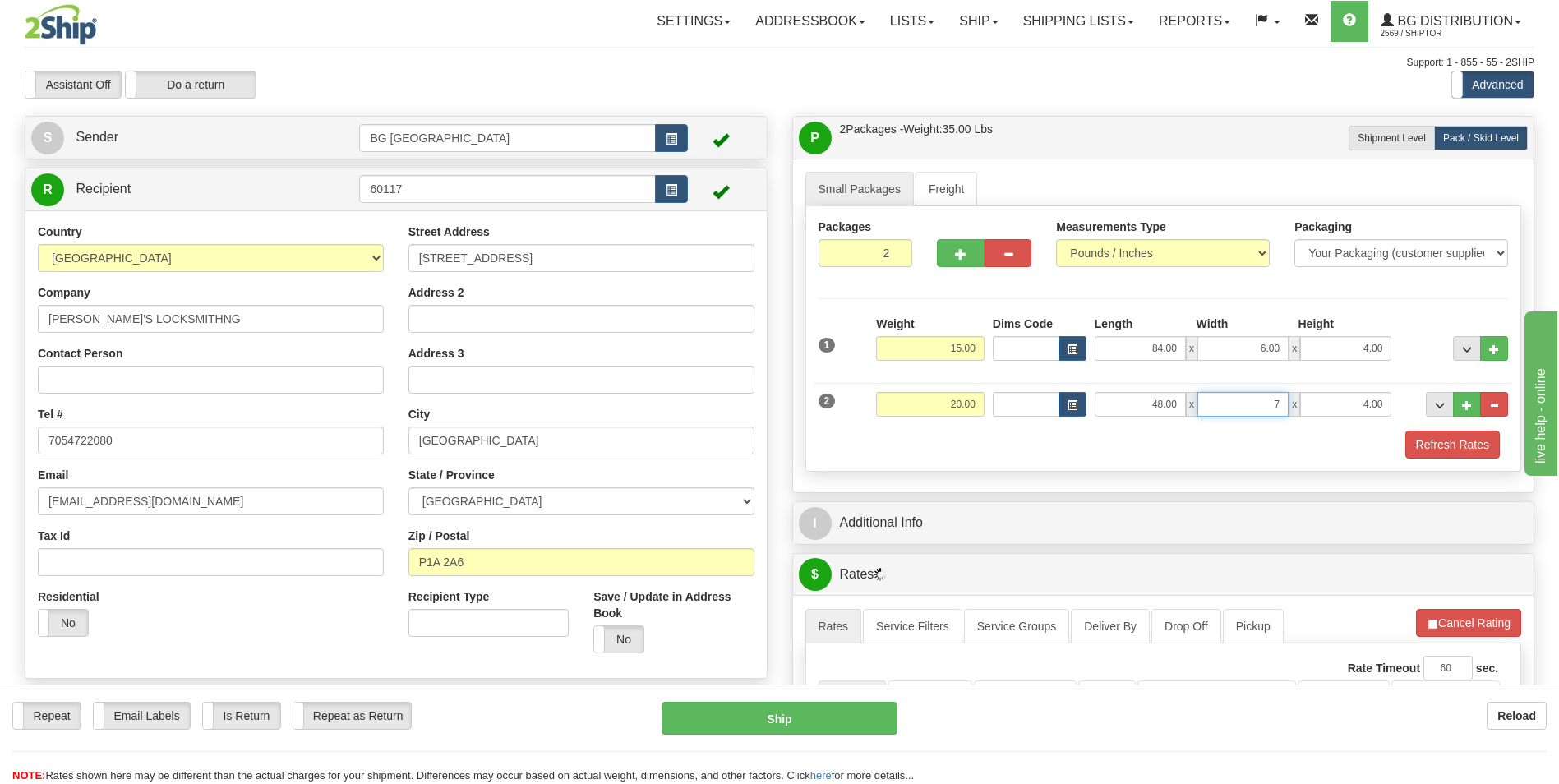
type input "7.00"
type input "5.00"
click at [1463, 401] on span "..." at bounding box center [1467, 405] width 10 height 9
type input "3"
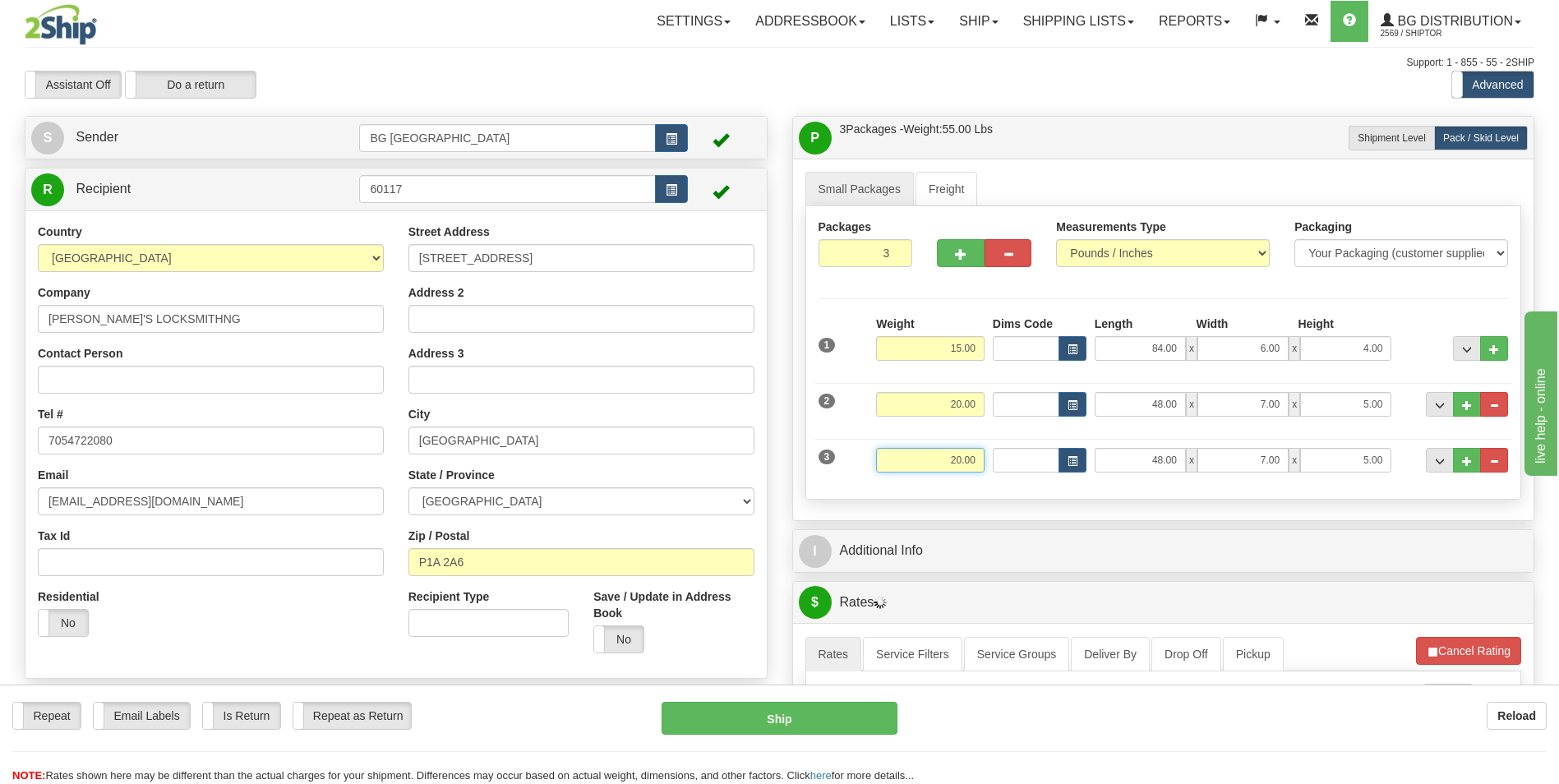
click at [952, 468] on input "20.00" at bounding box center [930, 460] width 109 height 25
type input "28.00"
type input "27.00"
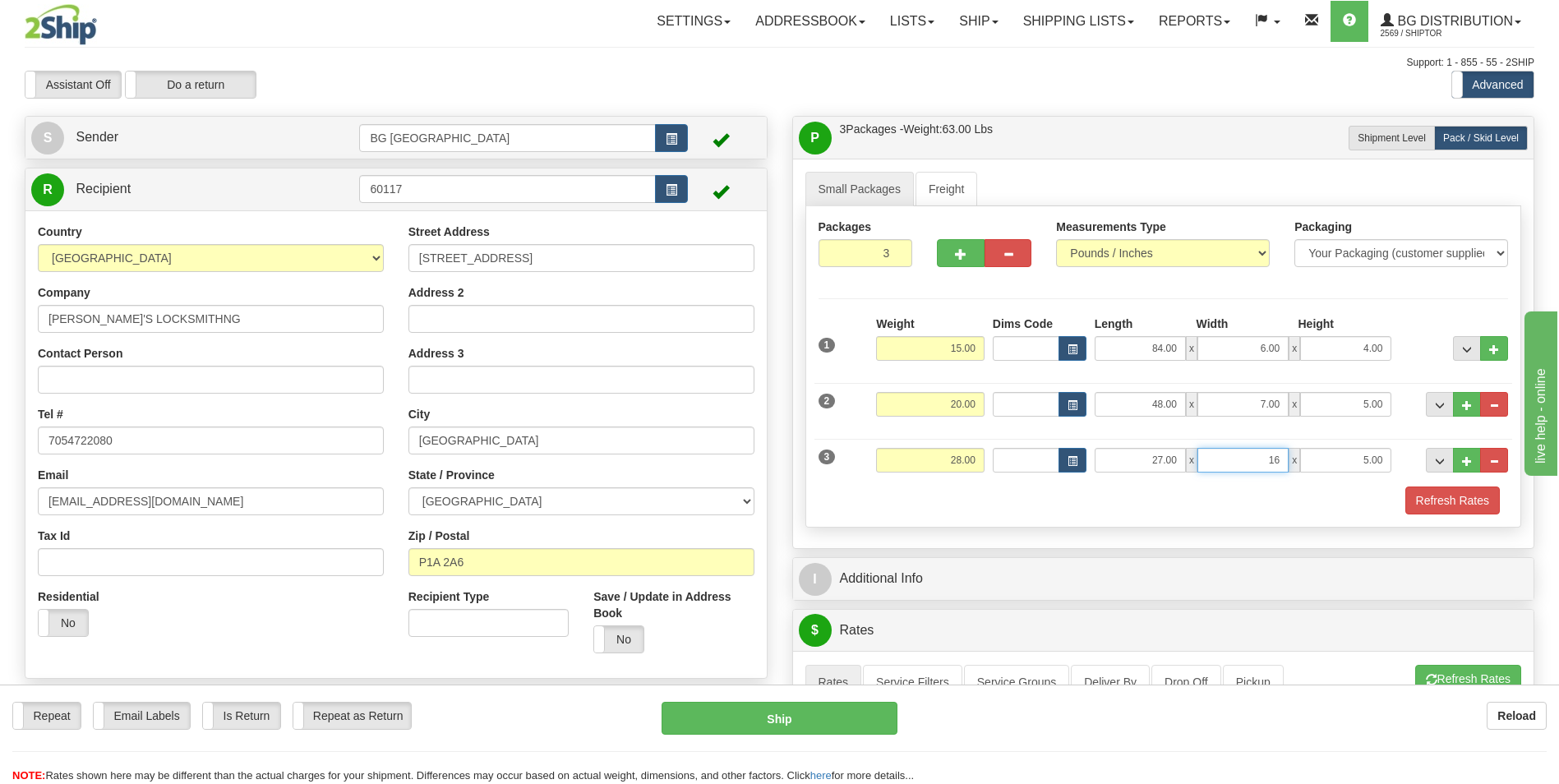
type input "16.00"
type input "5.00"
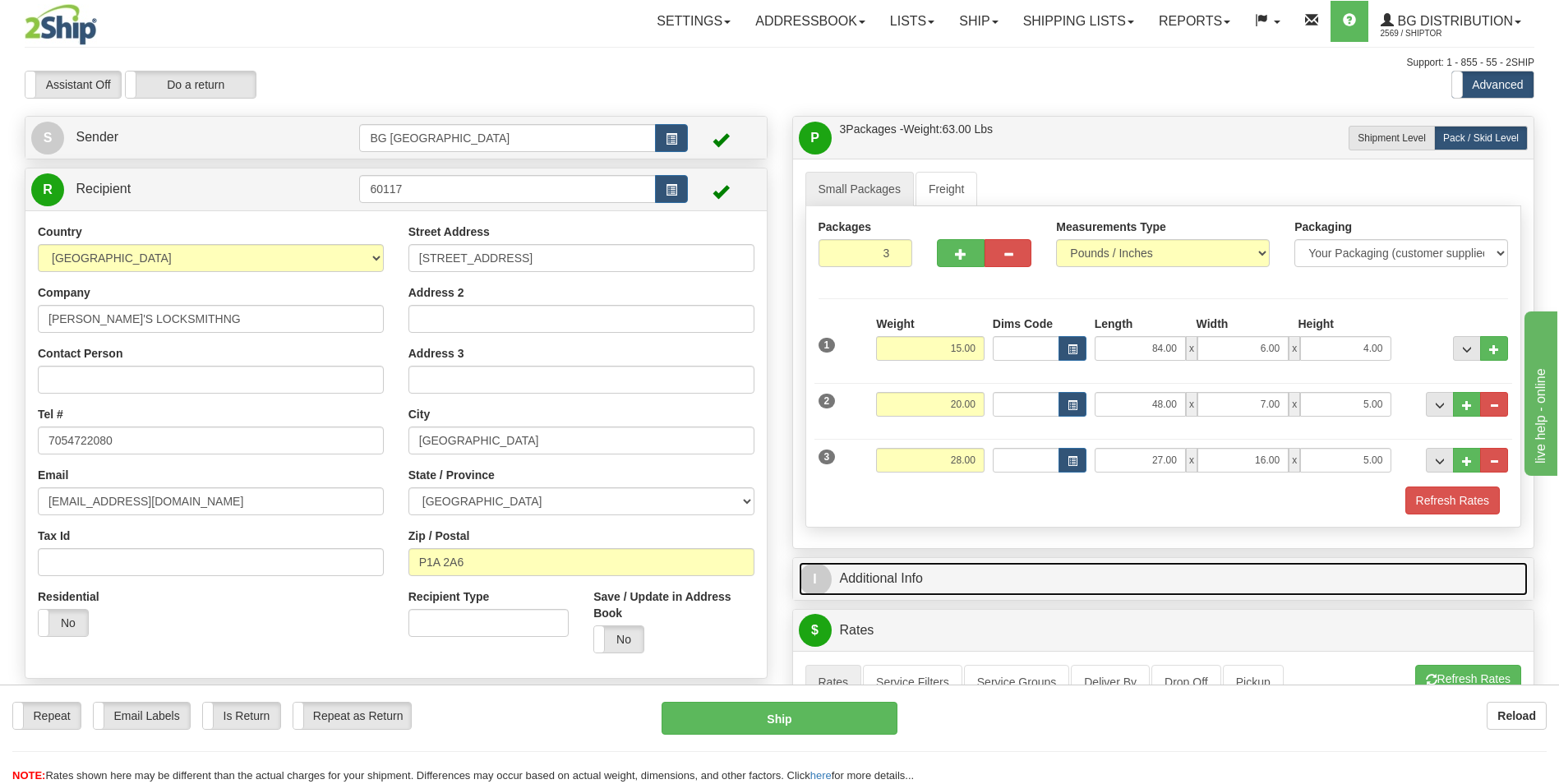
click at [946, 562] on link "I Additional Info" at bounding box center [1164, 579] width 730 height 33
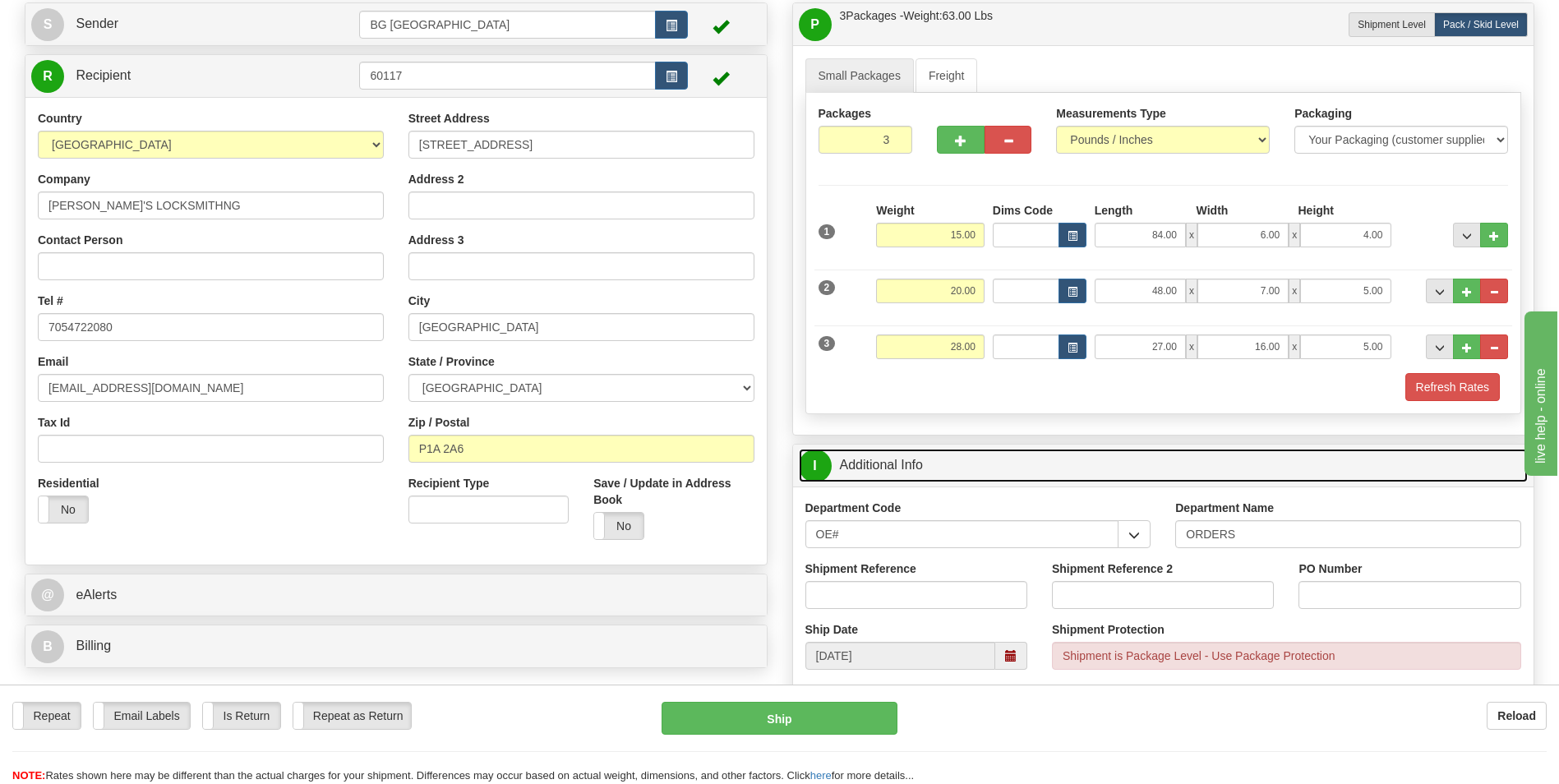
scroll to position [246, 0]
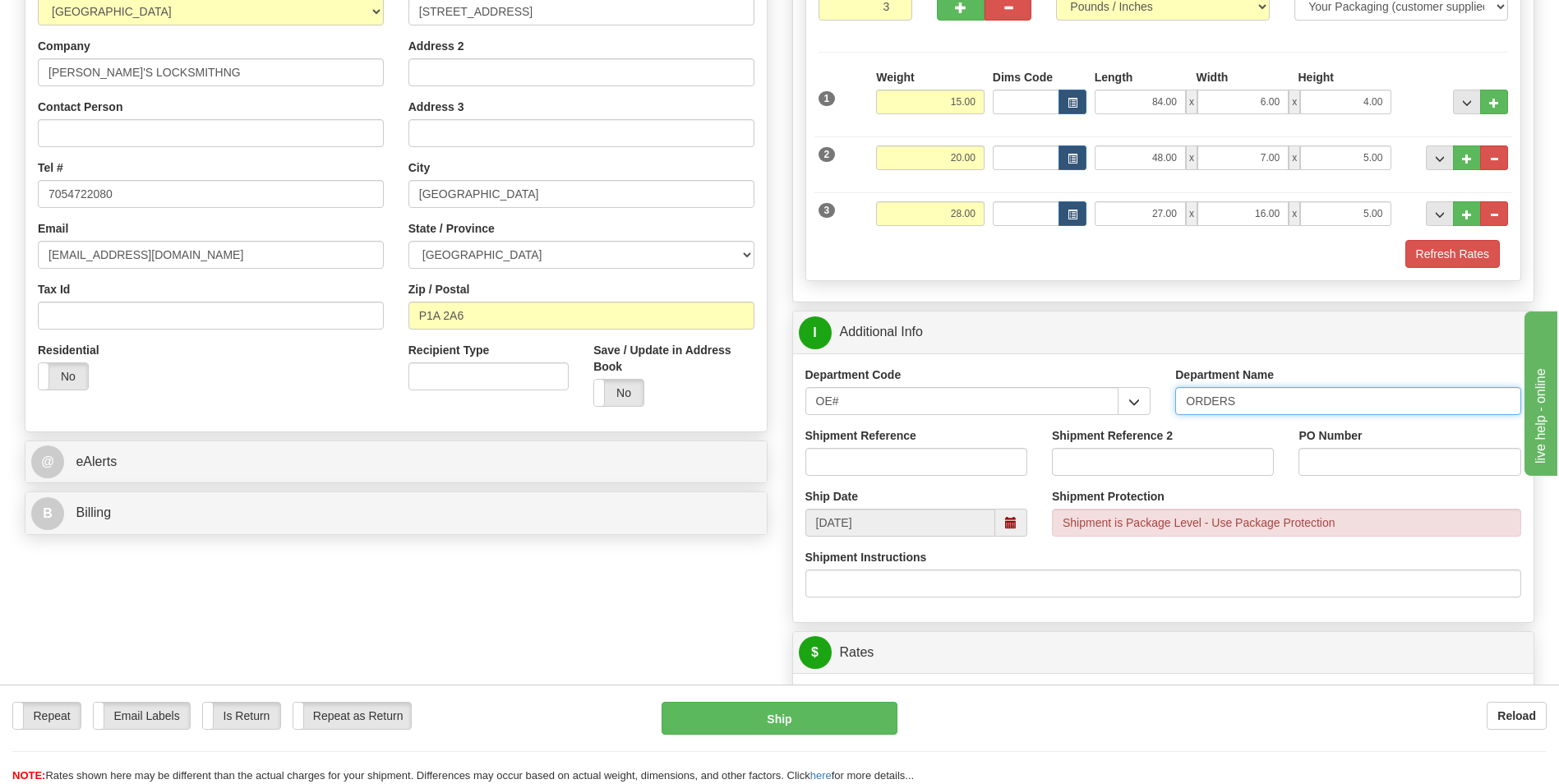
click at [1278, 399] on input "ORDERS" at bounding box center [1348, 400] width 346 height 28
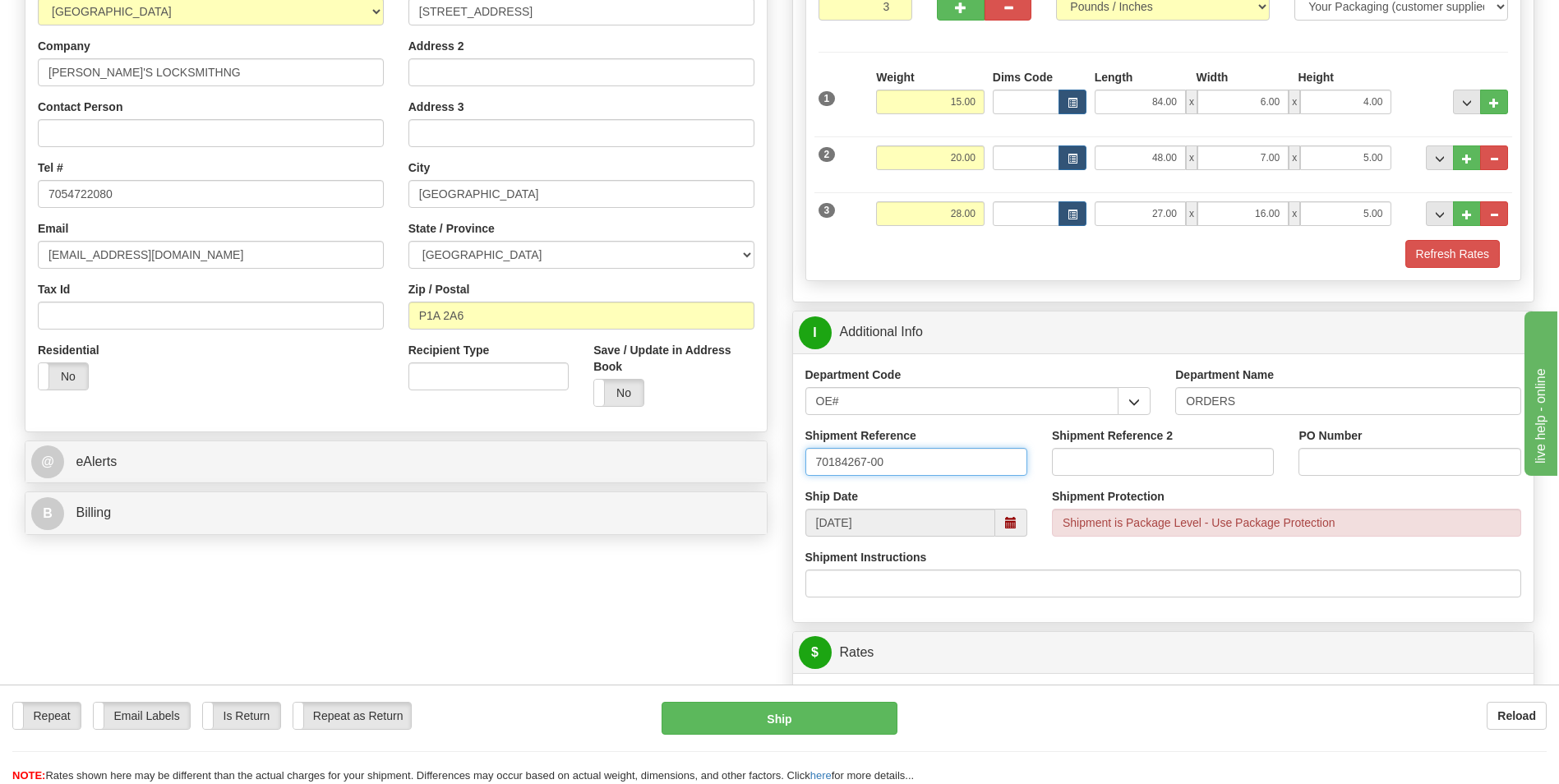
type input "70184267-00"
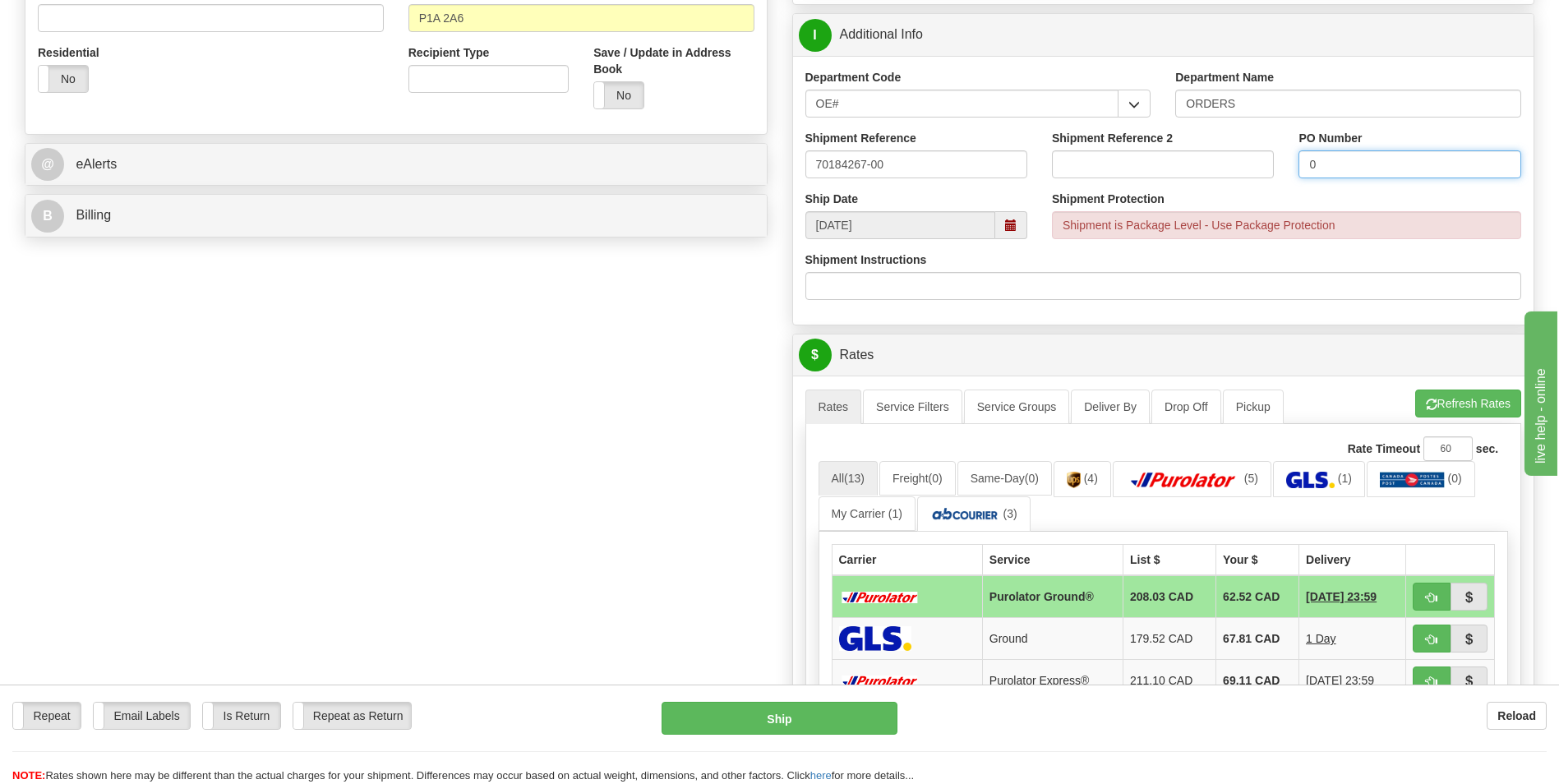
scroll to position [575, 0]
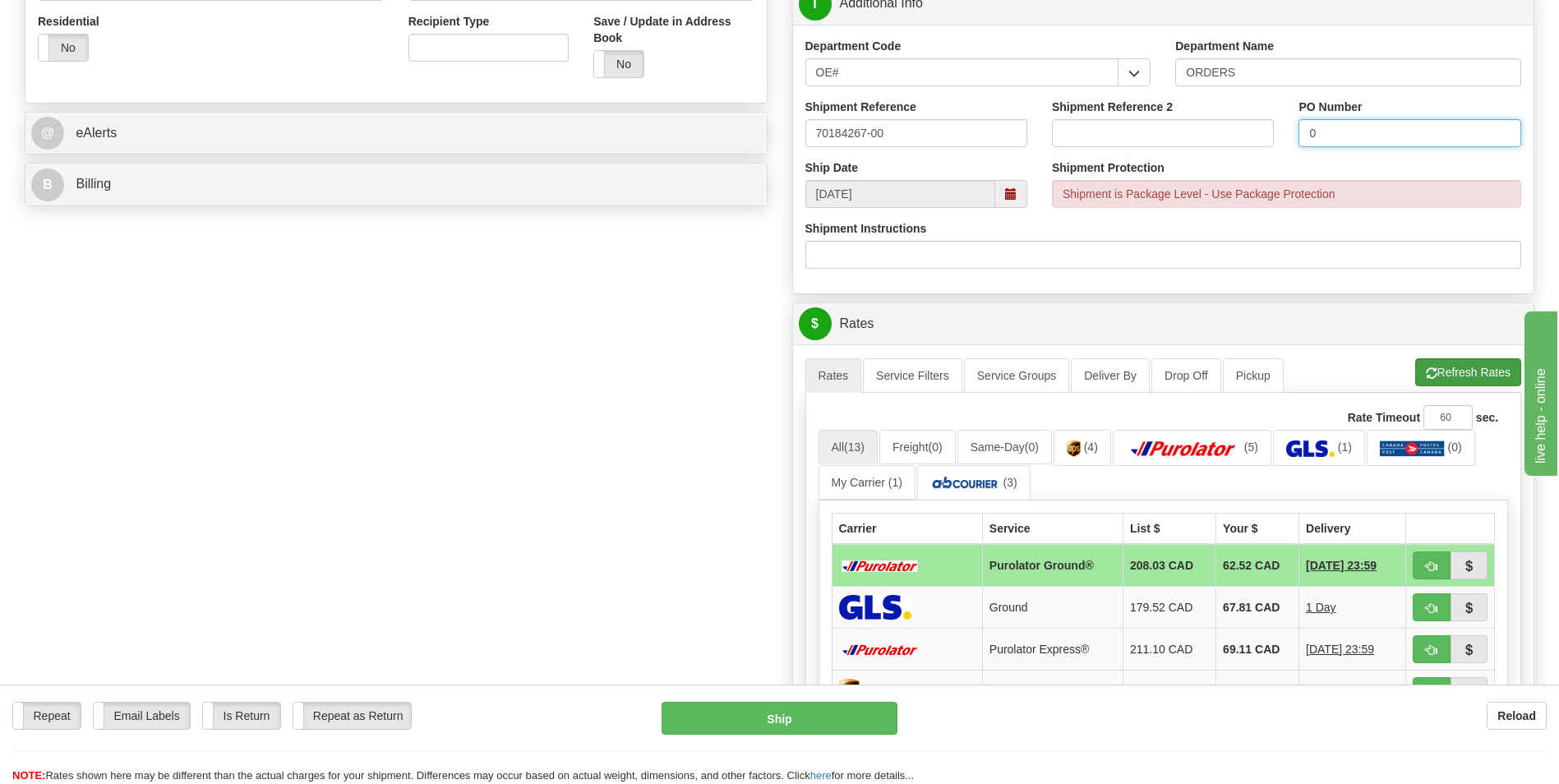
type input "0"
click at [1469, 373] on button "Refresh Rates" at bounding box center [1468, 371] width 106 height 28
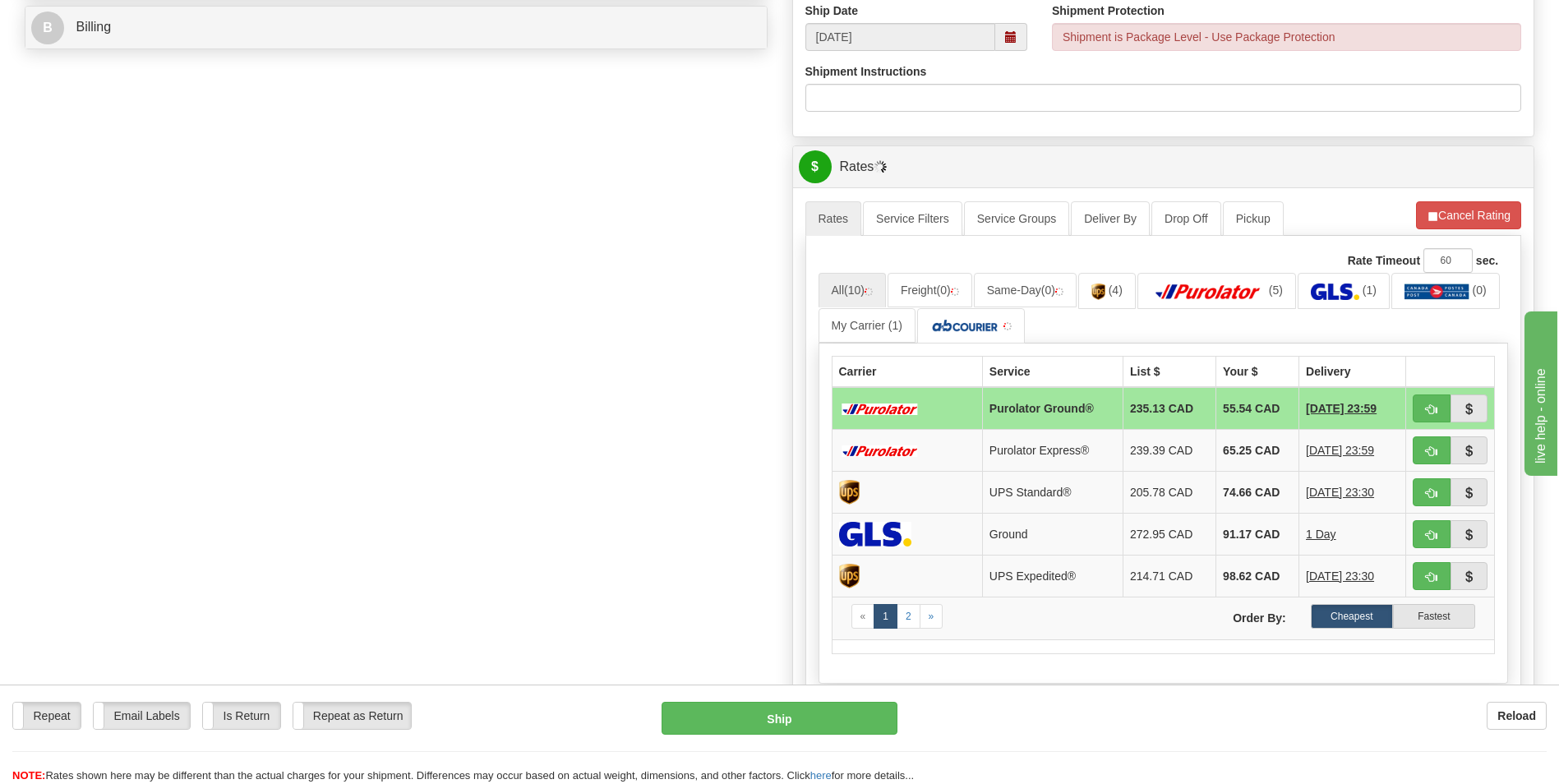
scroll to position [739, 0]
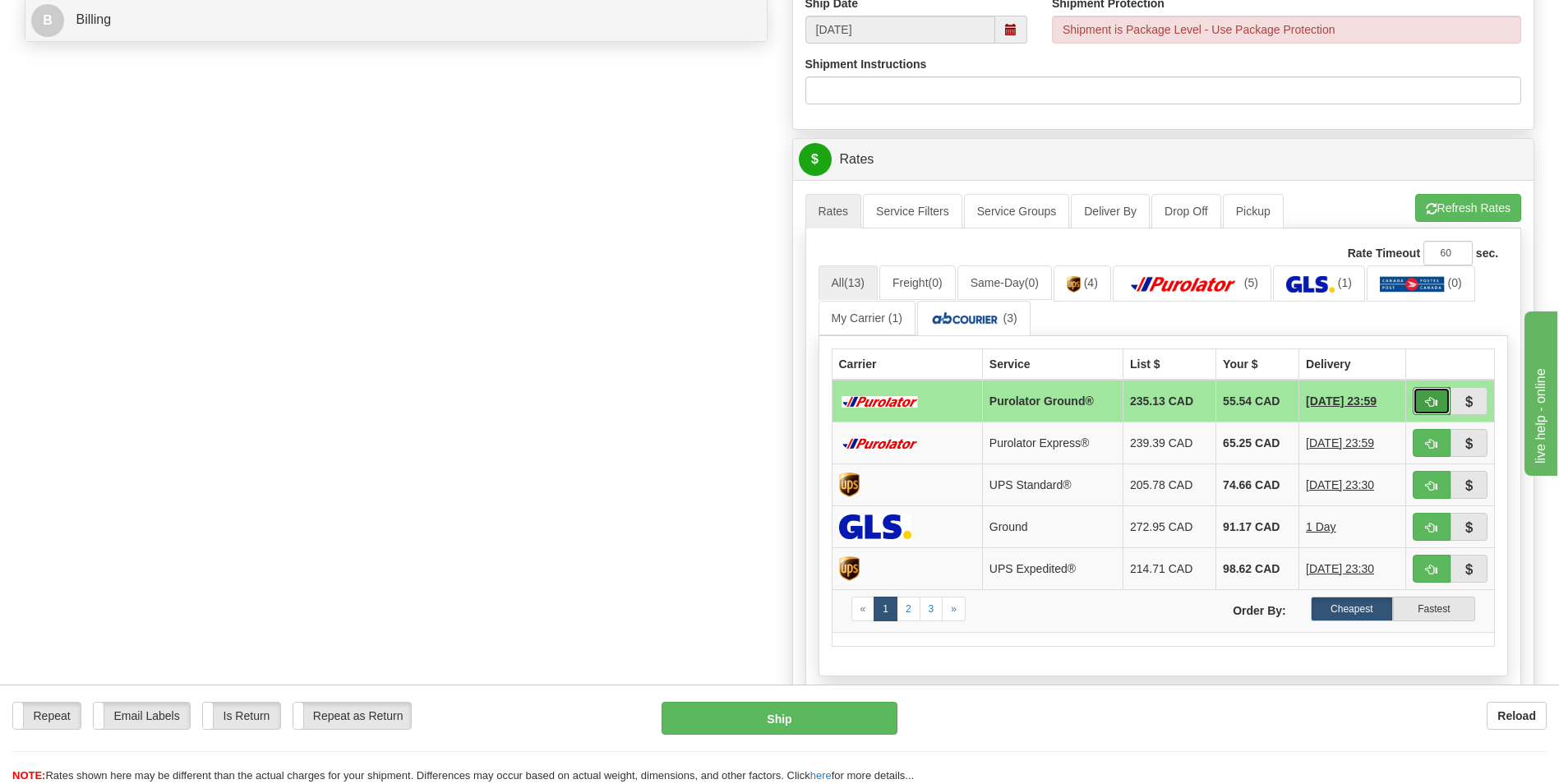
click at [1439, 401] on button "button" at bounding box center [1432, 400] width 38 height 28
type input "260"
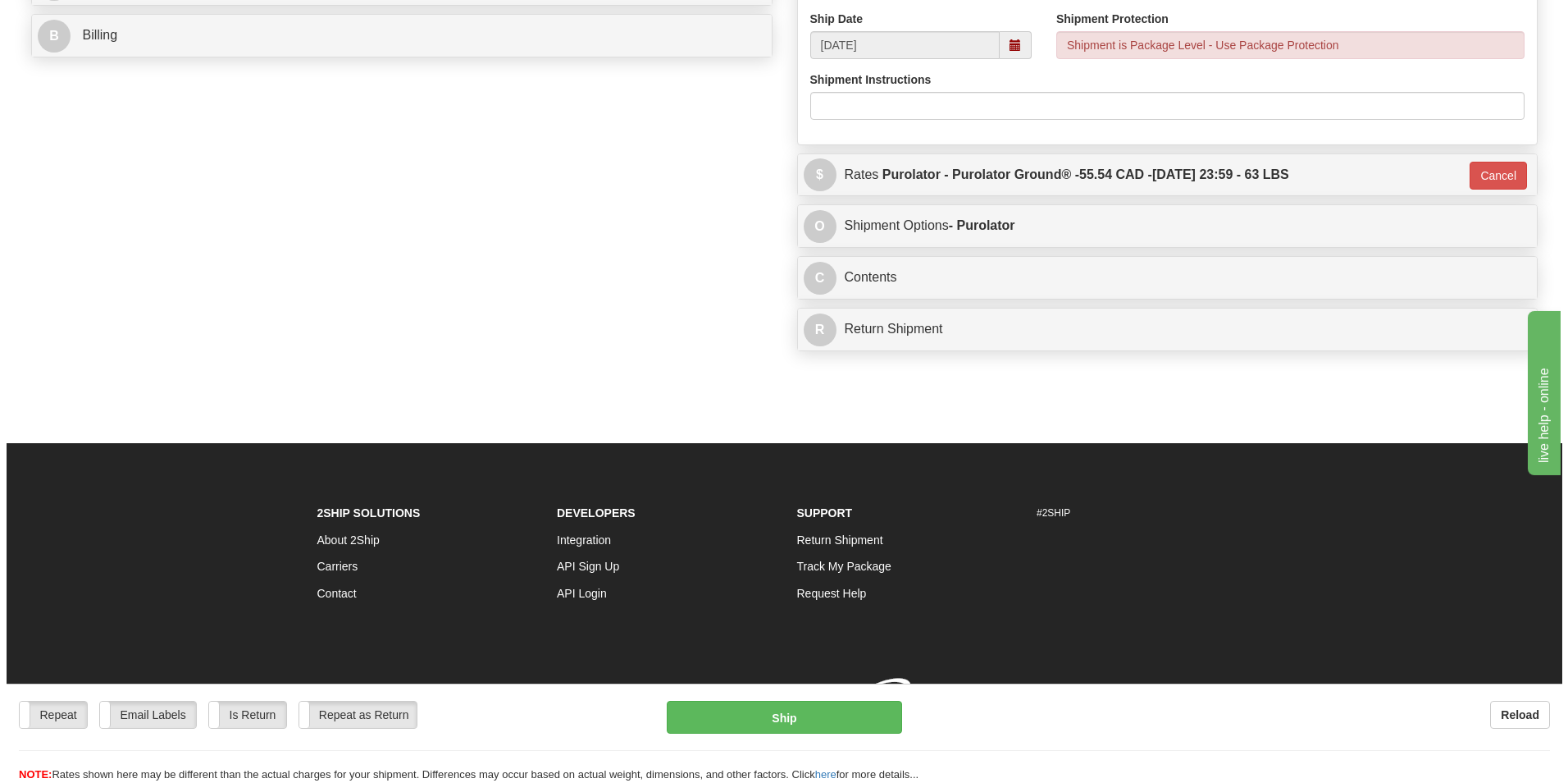
scroll to position [737, 0]
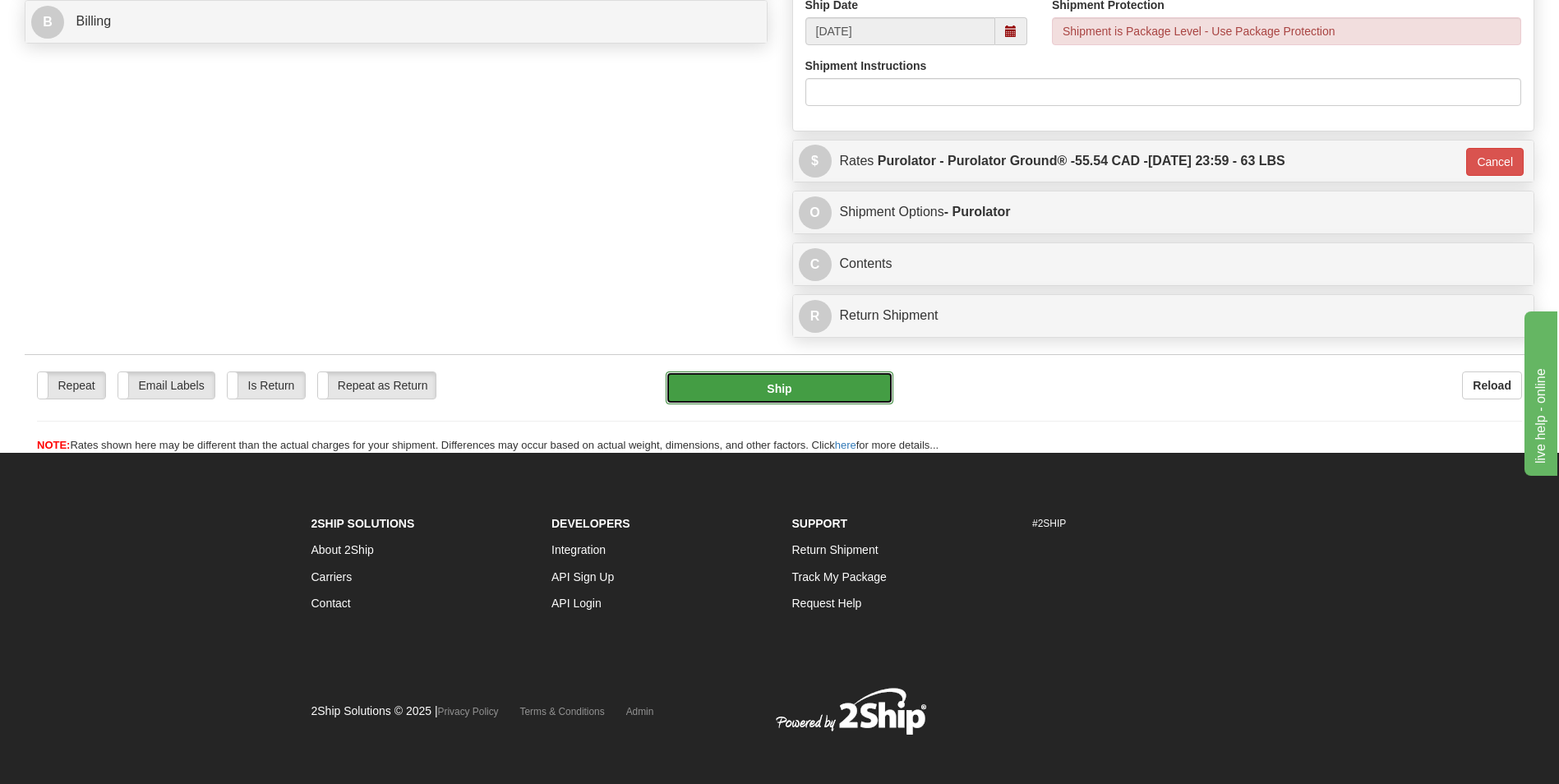
click at [756, 391] on button "Ship" at bounding box center [779, 388] width 226 height 32
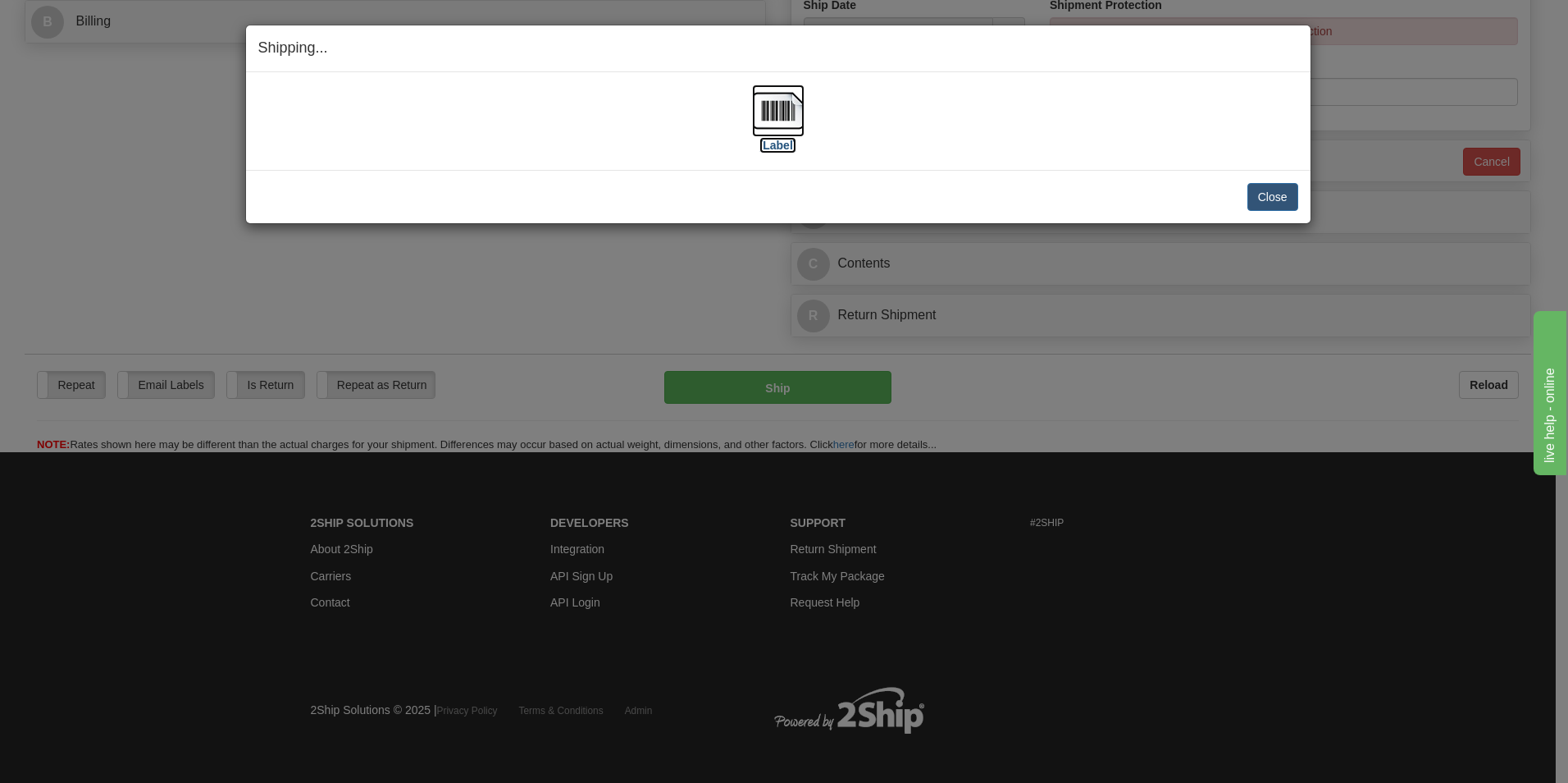
click at [756, 103] on img at bounding box center [778, 111] width 52 height 52
click at [1264, 202] on button "Close" at bounding box center [1273, 196] width 51 height 28
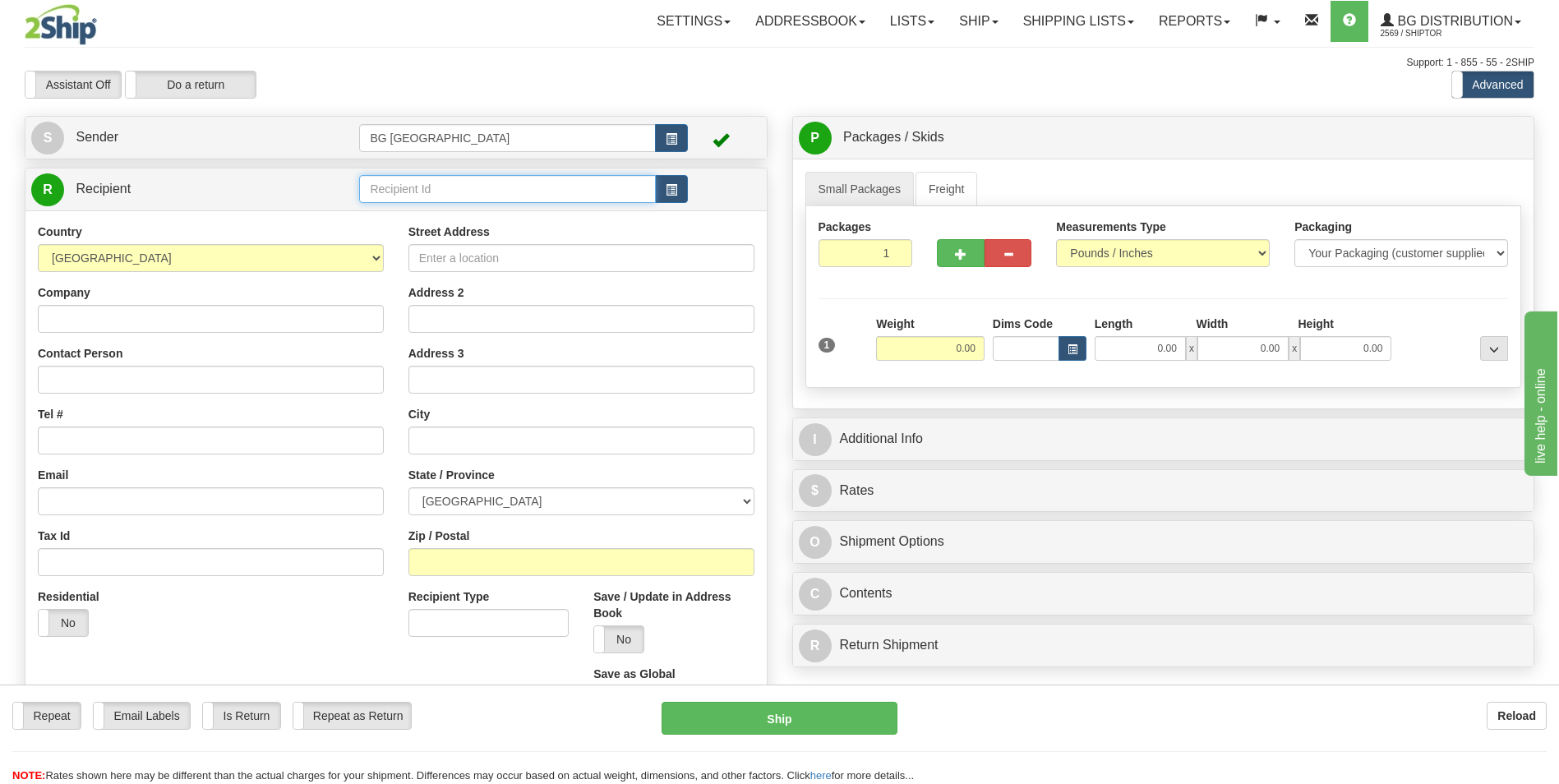
click at [443, 192] on input "text" at bounding box center [507, 188] width 296 height 28
click at [410, 210] on div "60453" at bounding box center [503, 214] width 280 height 18
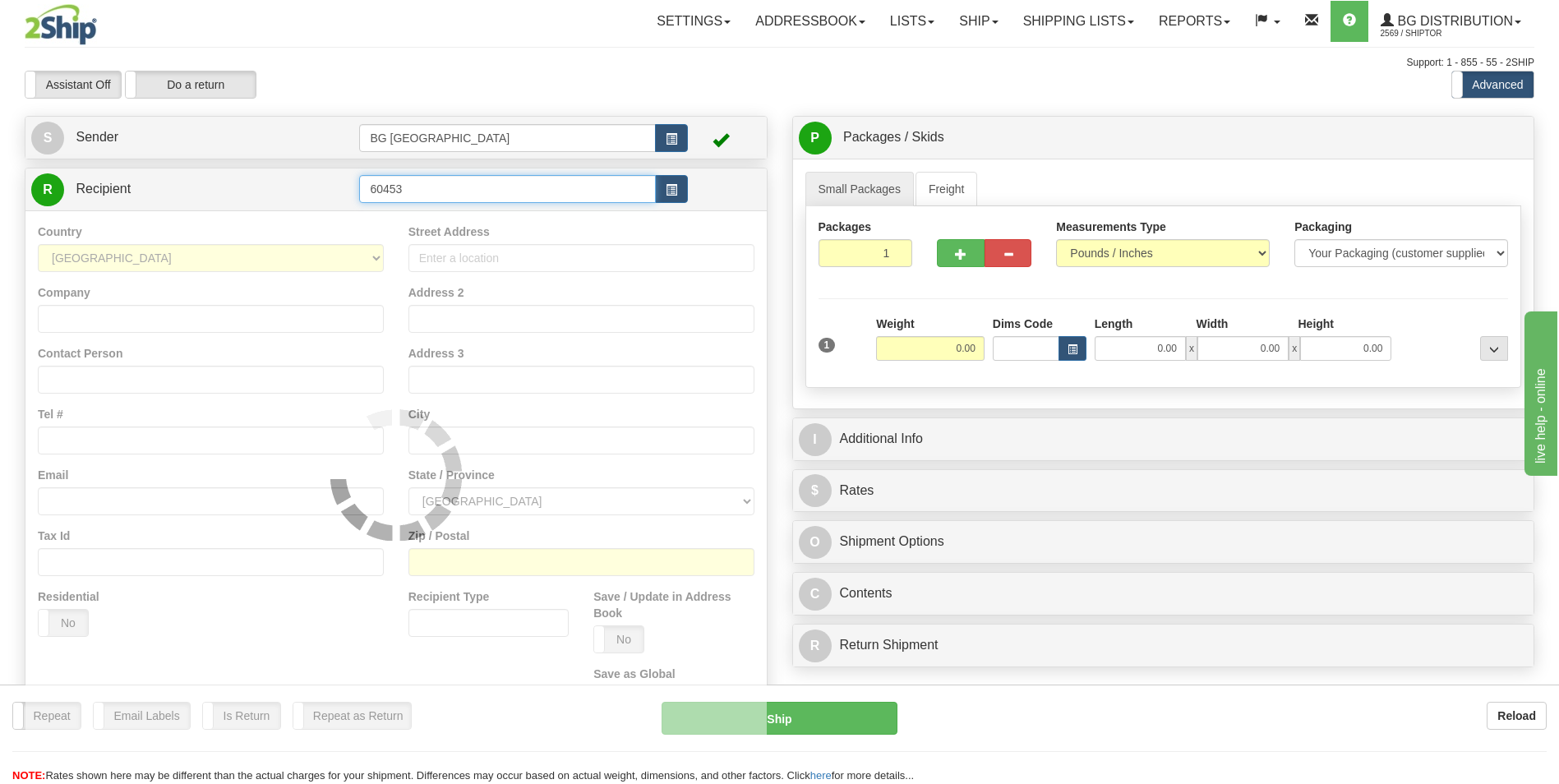
type input "60453"
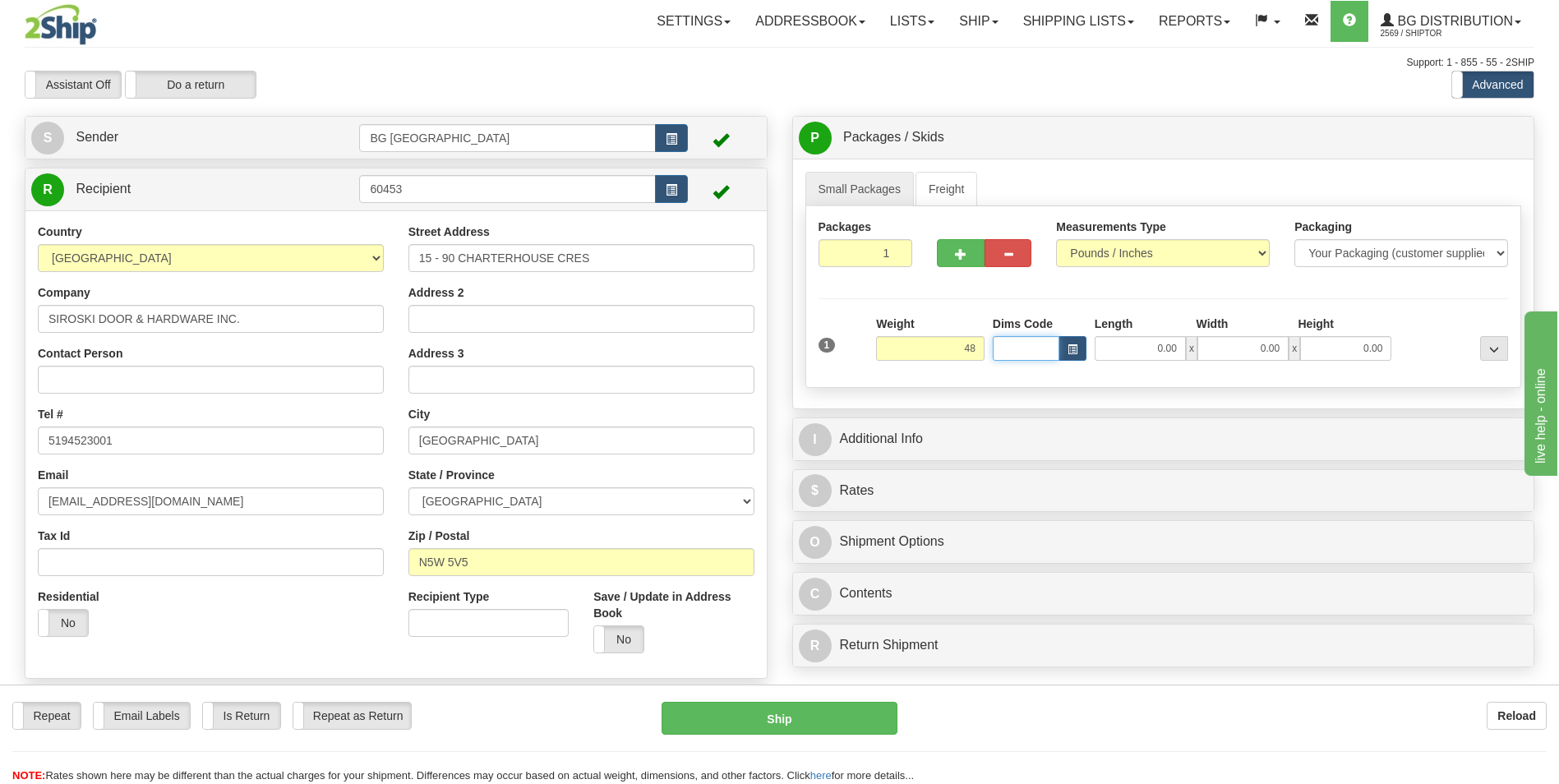
type input "48.00"
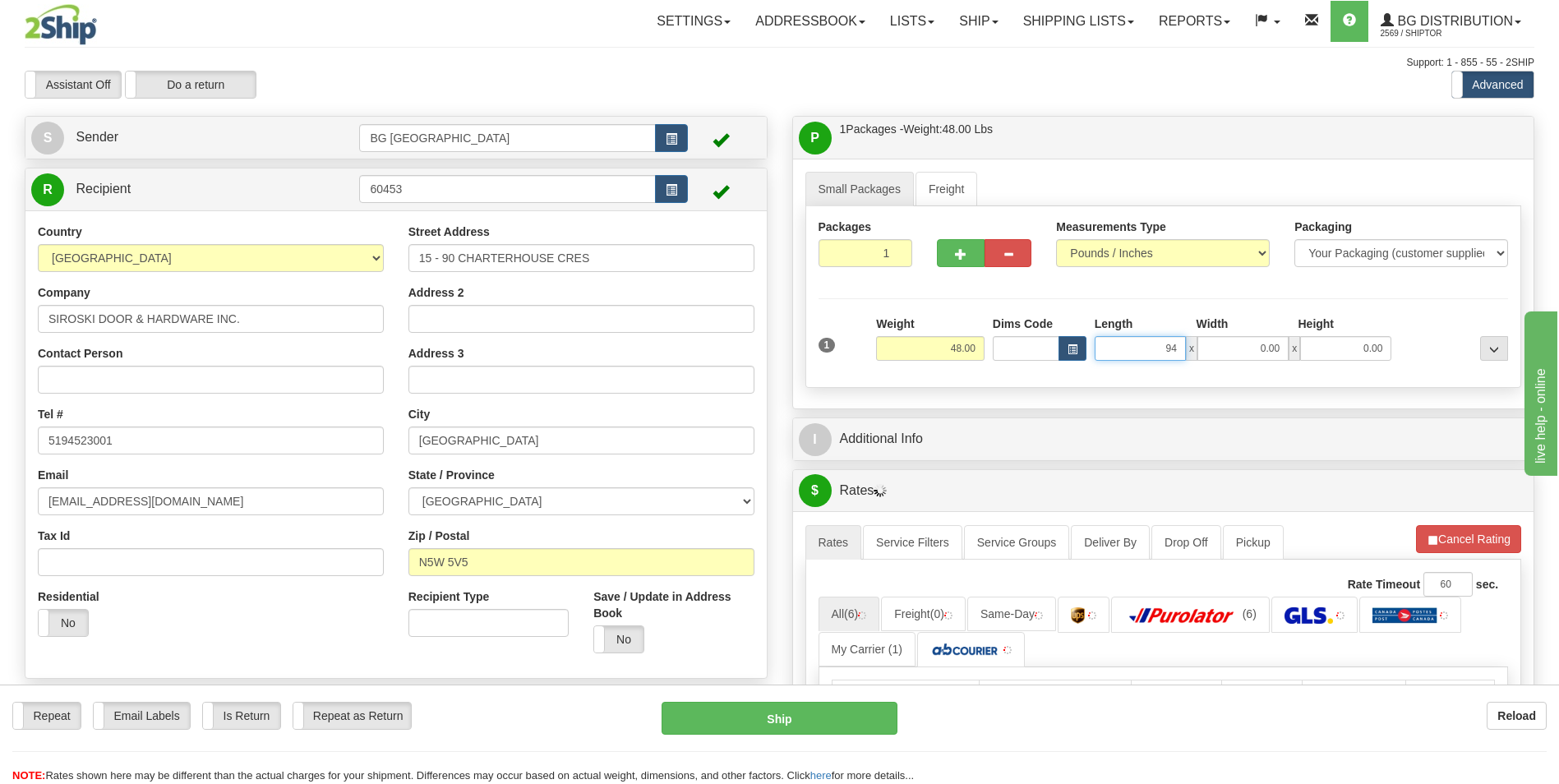
type input "94.00"
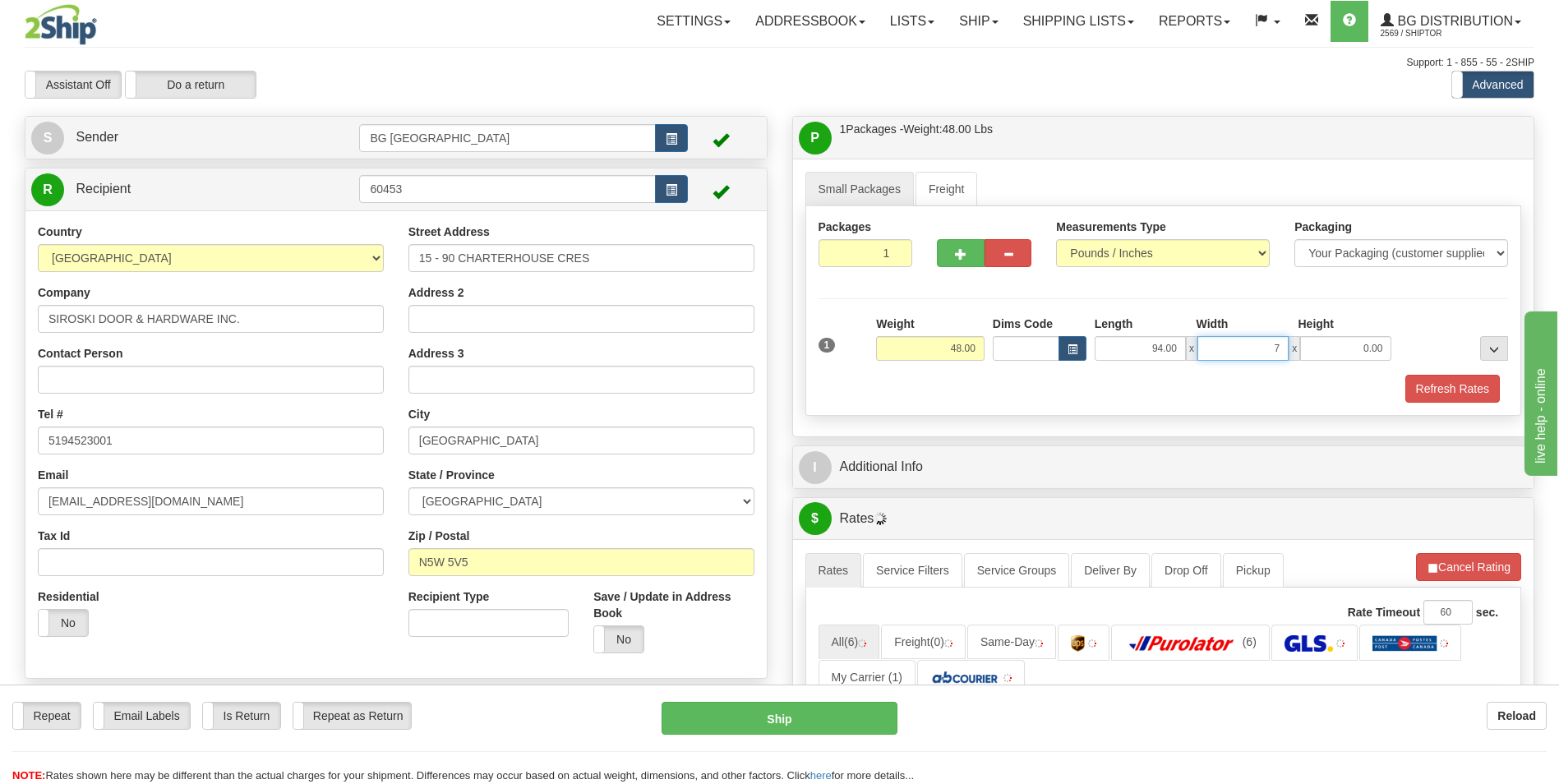
type input "7.00"
type input "4.00"
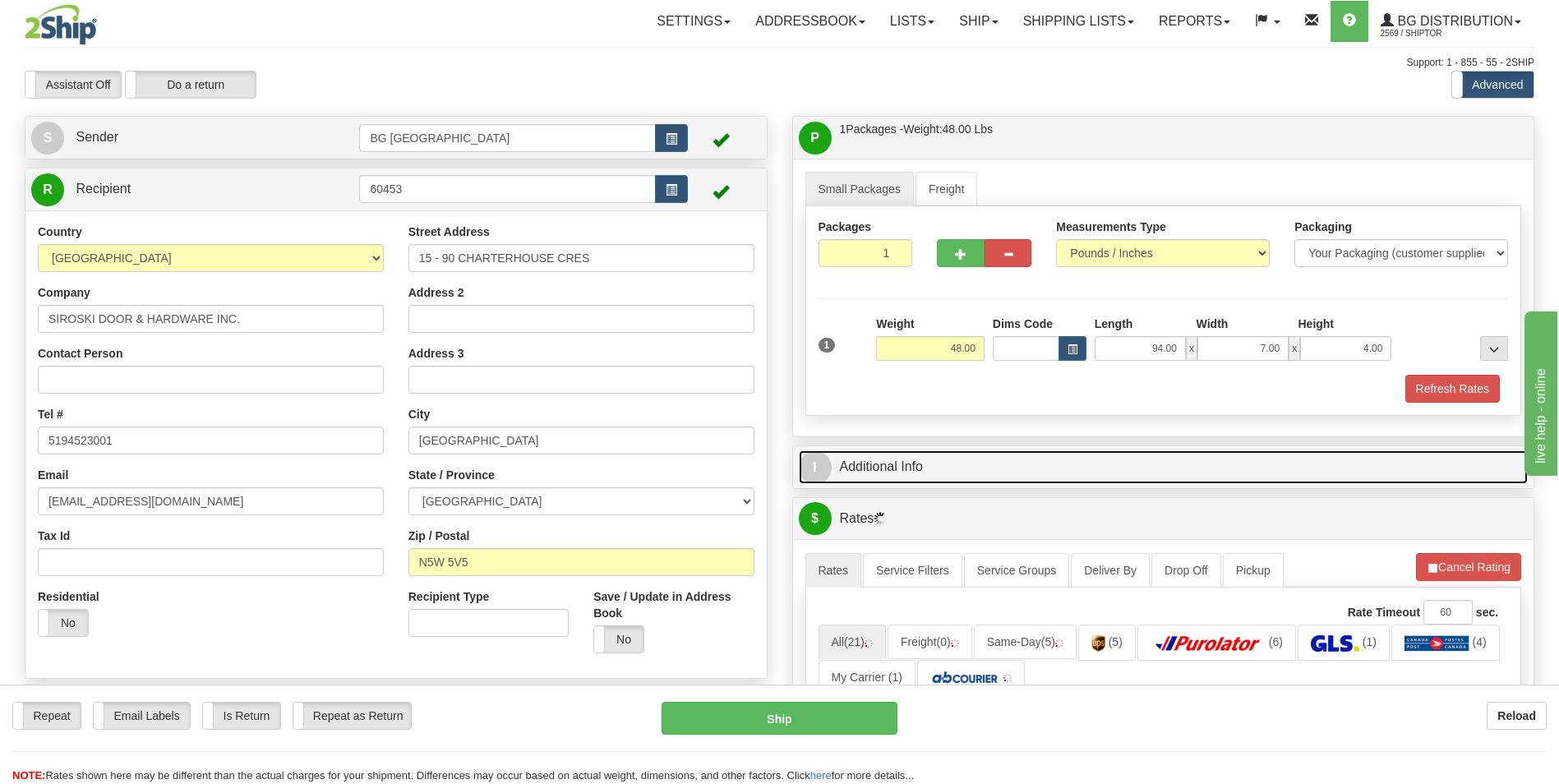
click at [917, 475] on link "I Additional Info" at bounding box center [1164, 467] width 730 height 33
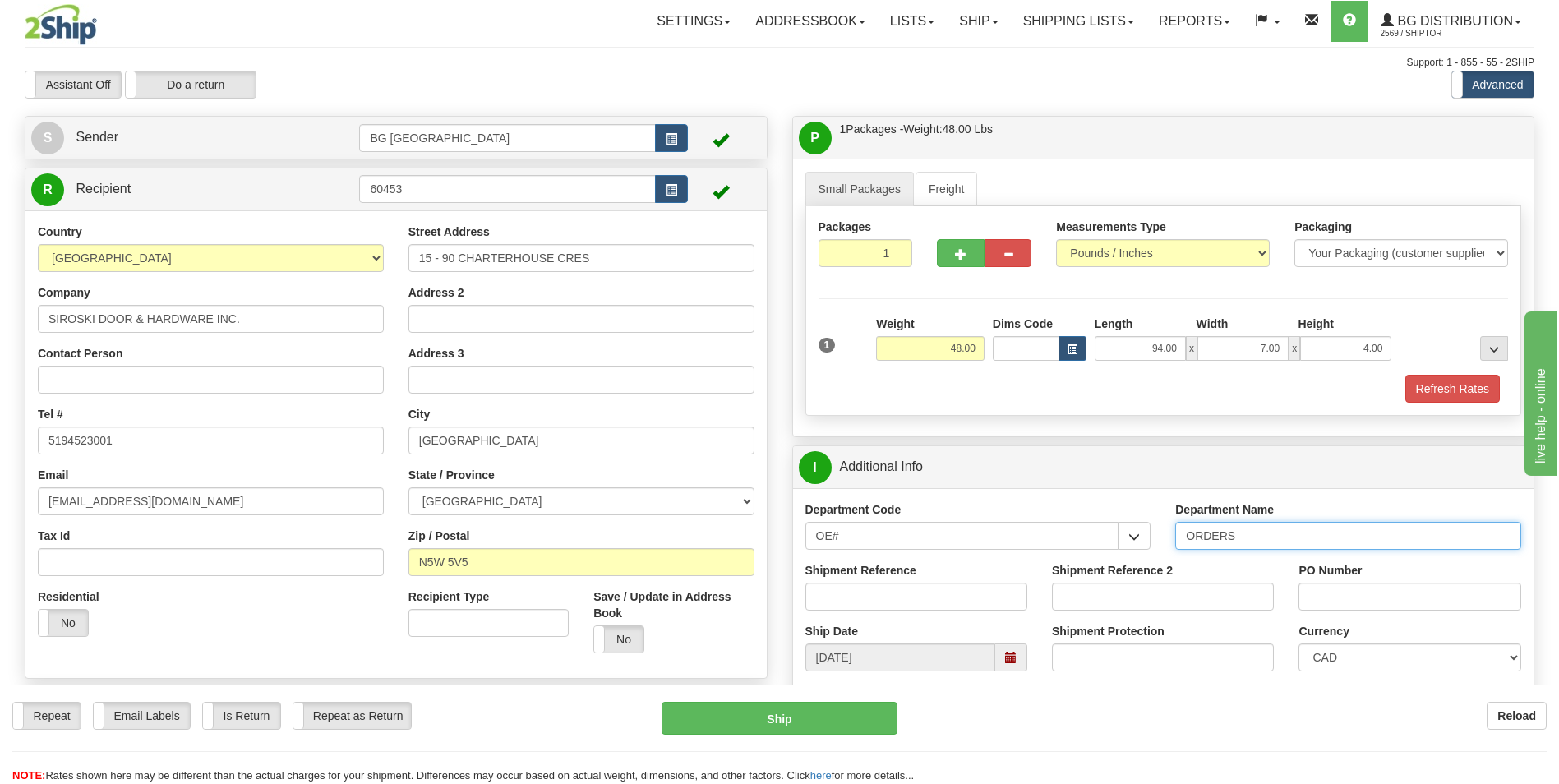
click at [1257, 532] on input "ORDERS" at bounding box center [1348, 535] width 346 height 28
type input "70184345-00"
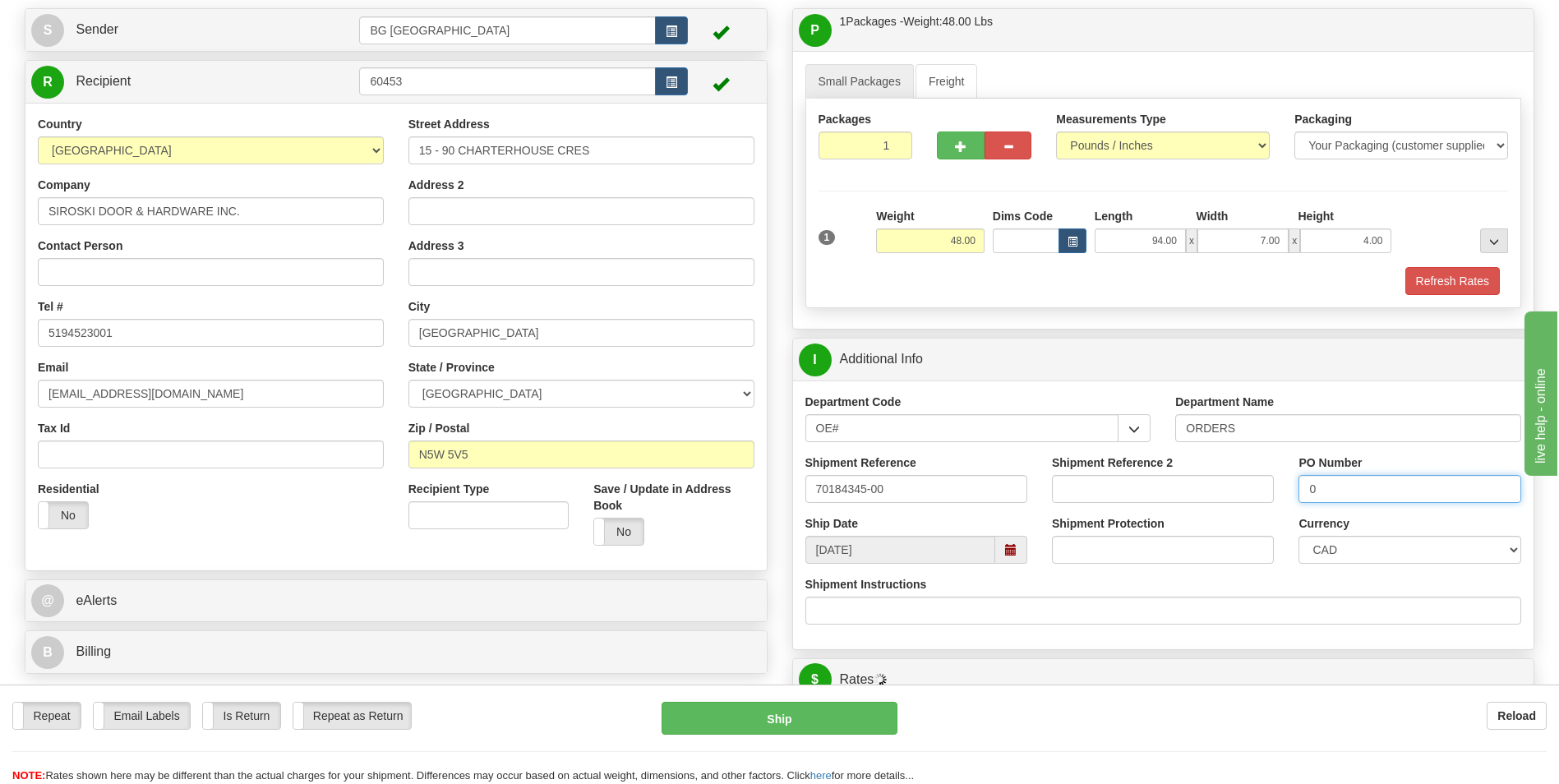
scroll to position [328, 0]
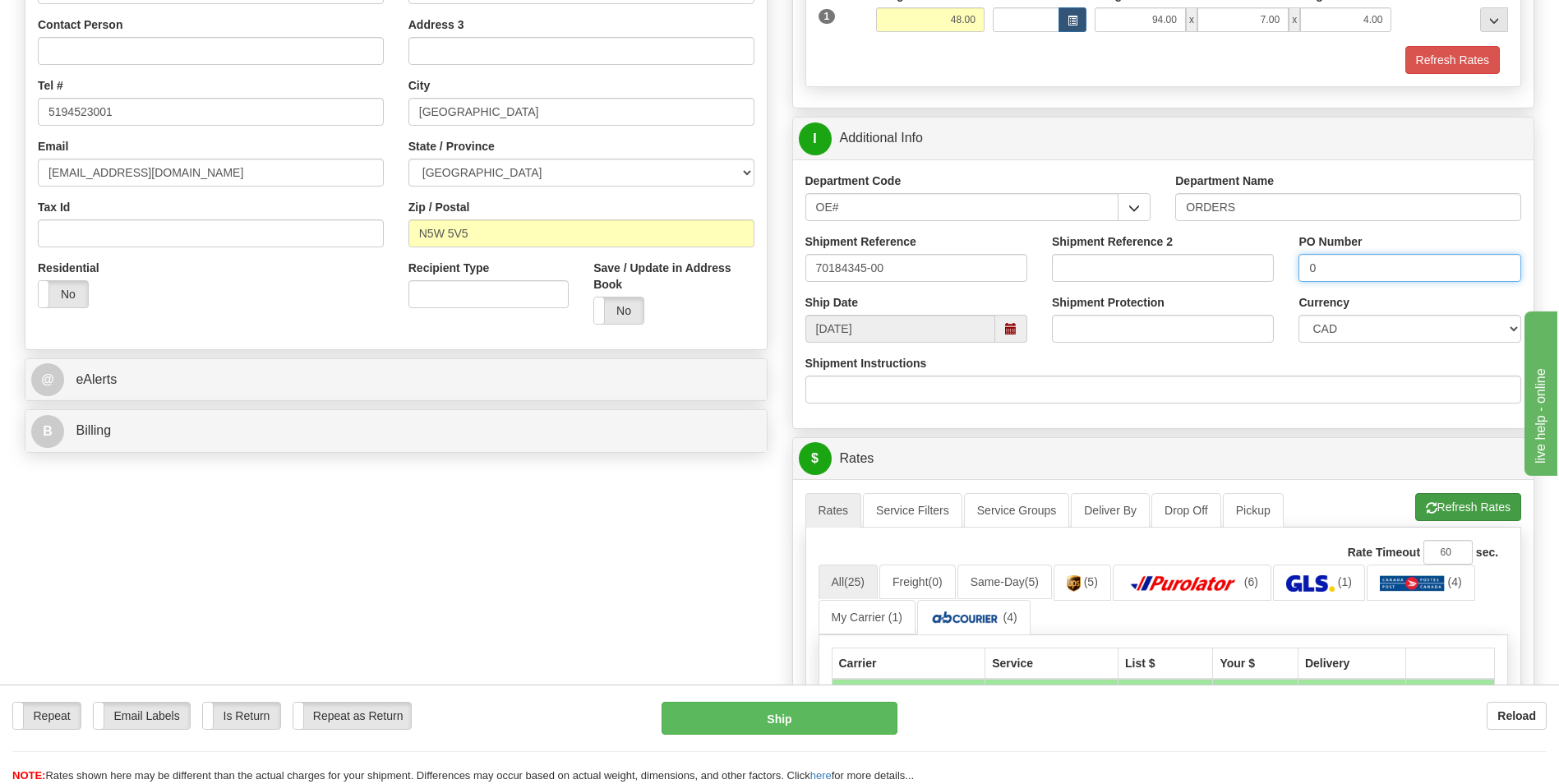
type input "0"
click at [1427, 509] on span "button" at bounding box center [1432, 508] width 11 height 11
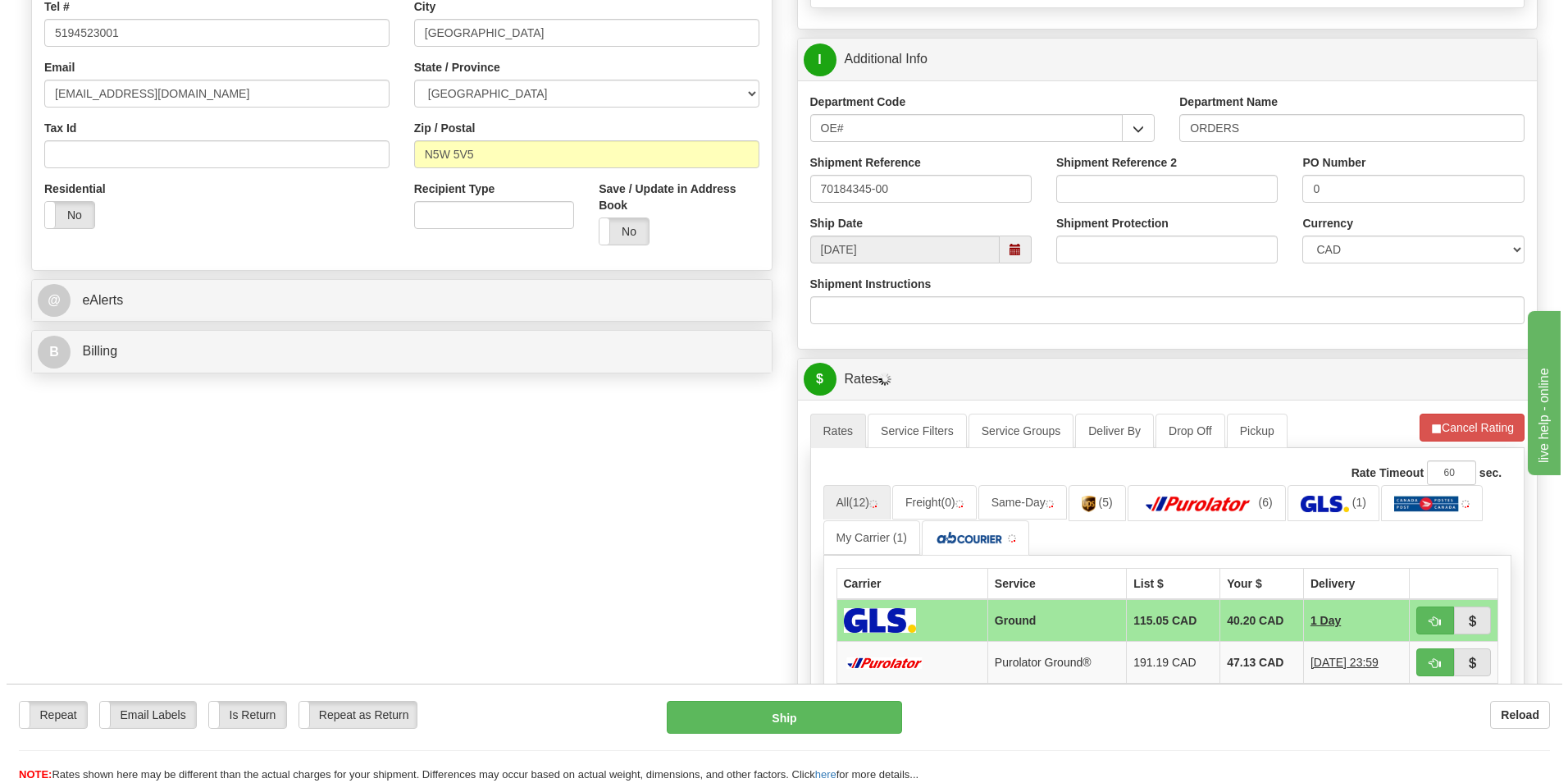
scroll to position [574, 0]
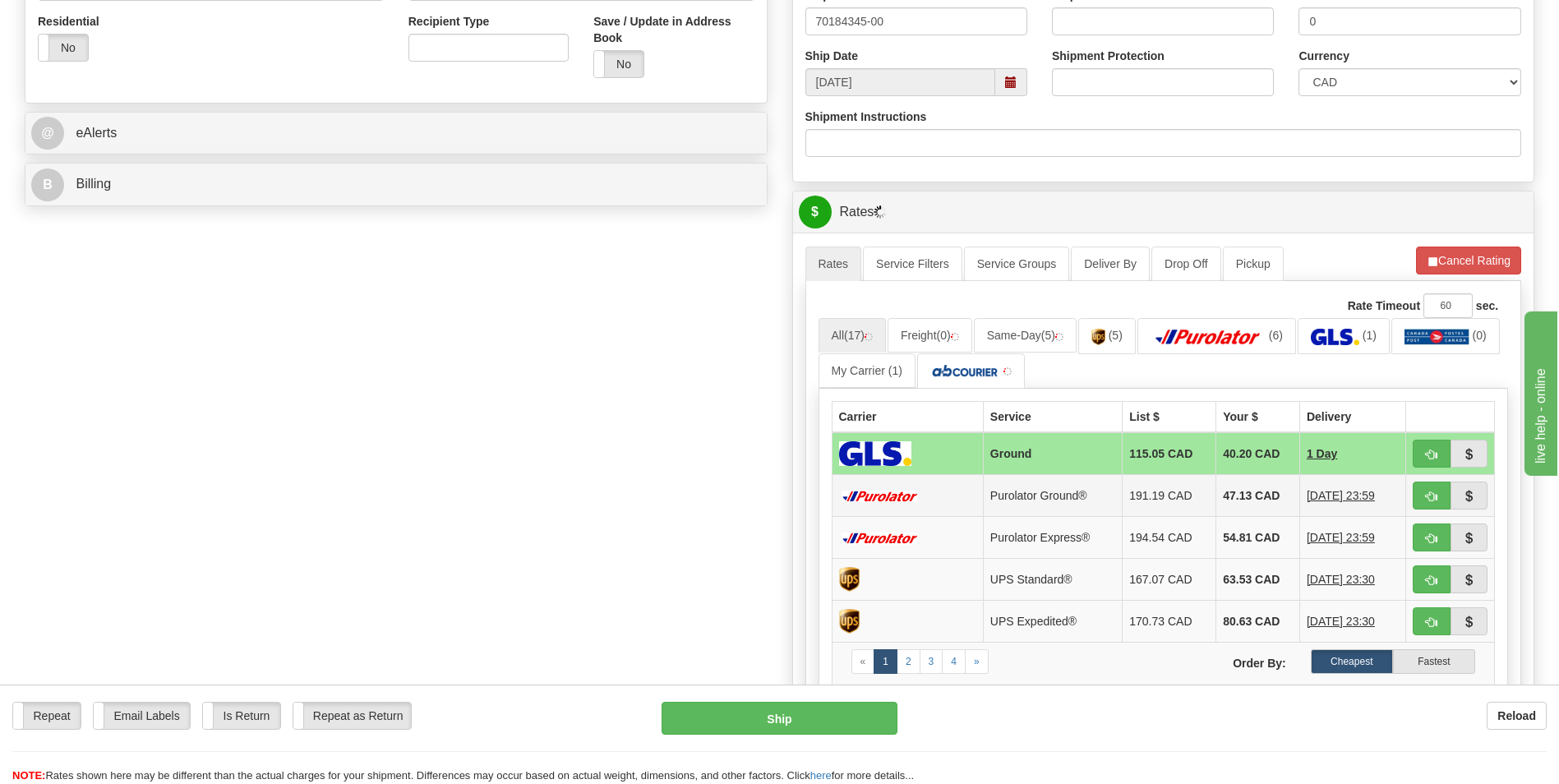
click at [1225, 496] on td "47.13 CAD" at bounding box center [1258, 496] width 84 height 42
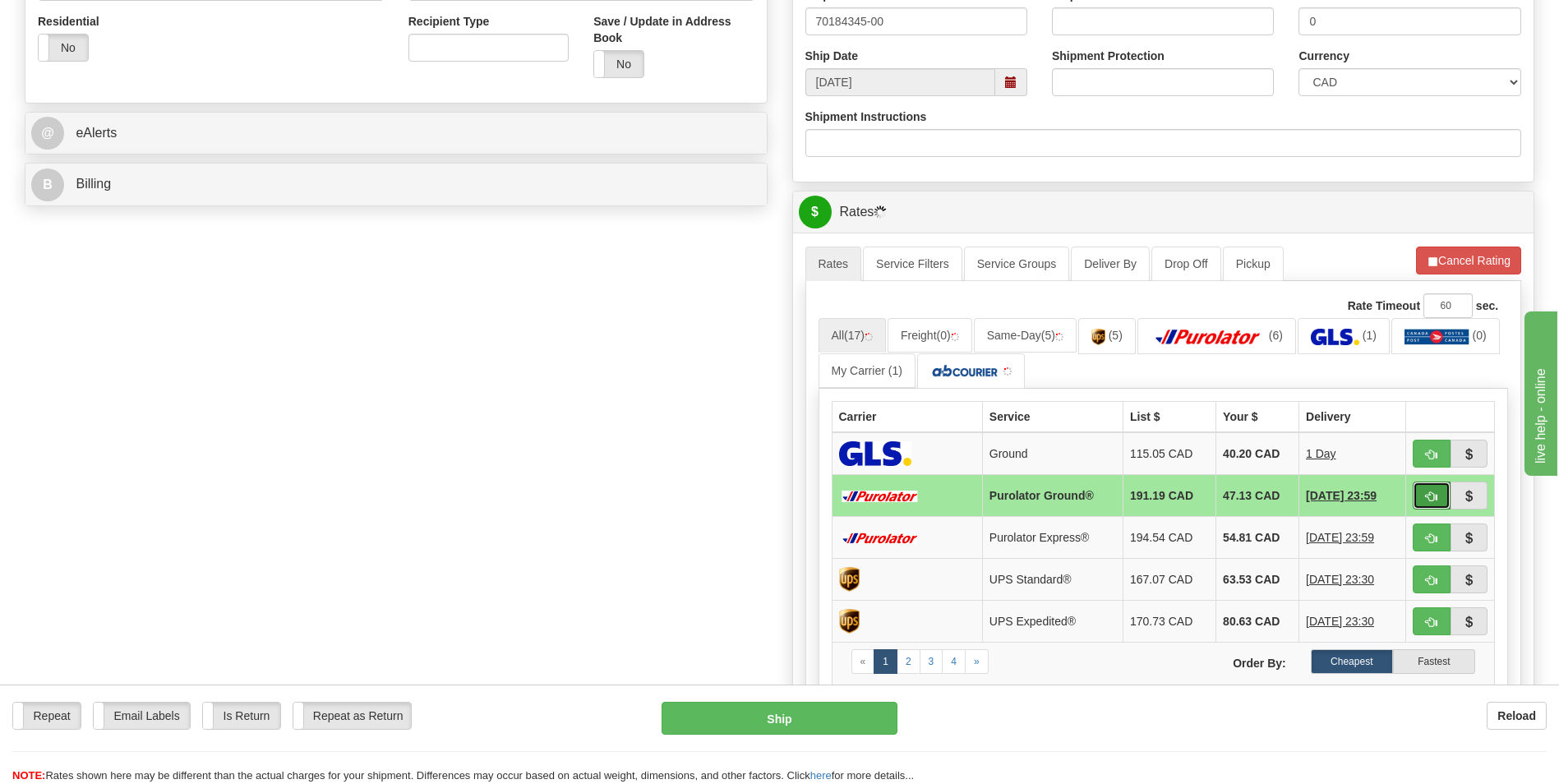
click at [1436, 492] on span "button" at bounding box center [1432, 497] width 11 height 11
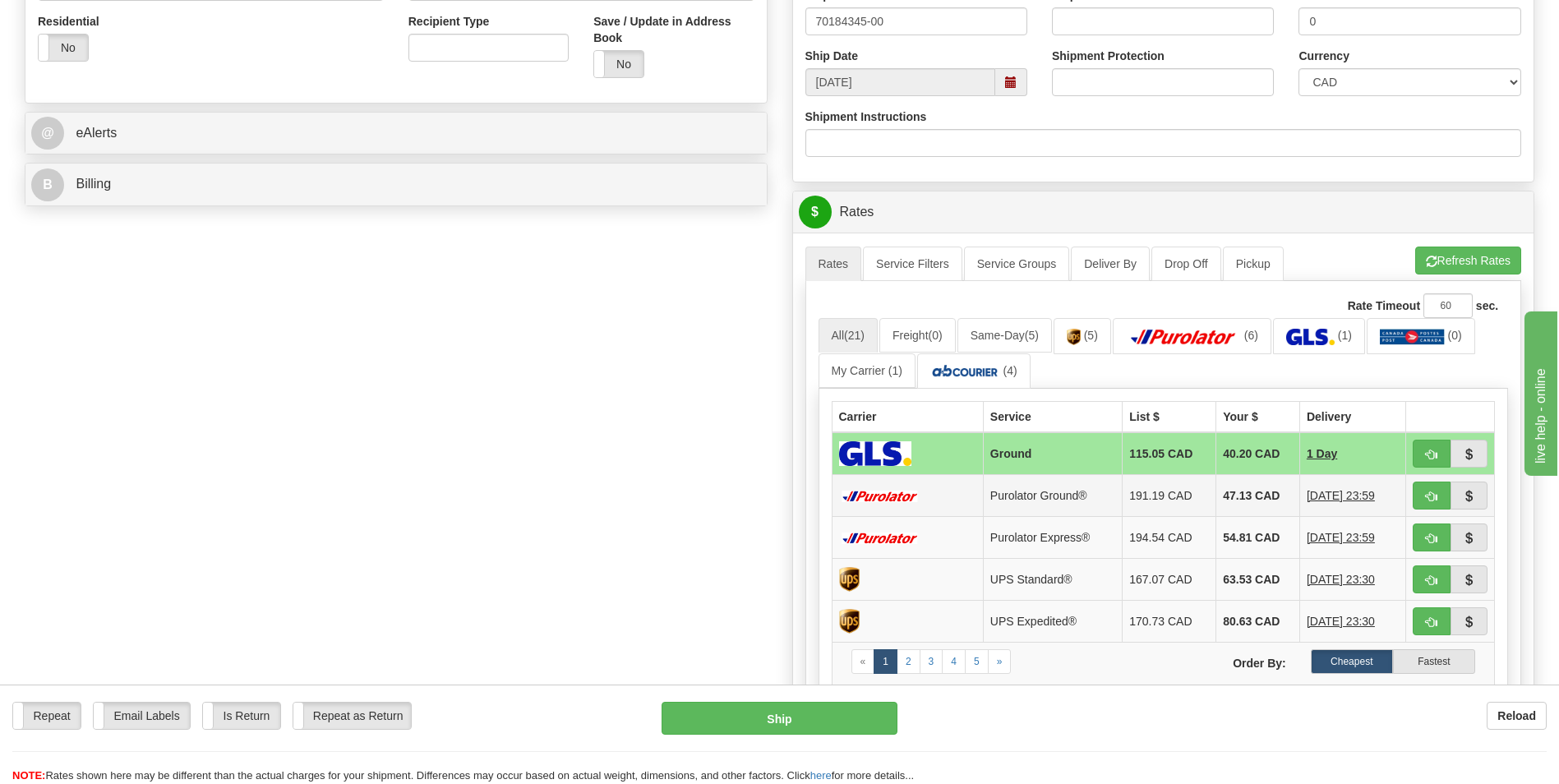
click at [880, 495] on img at bounding box center [880, 497] width 82 height 11
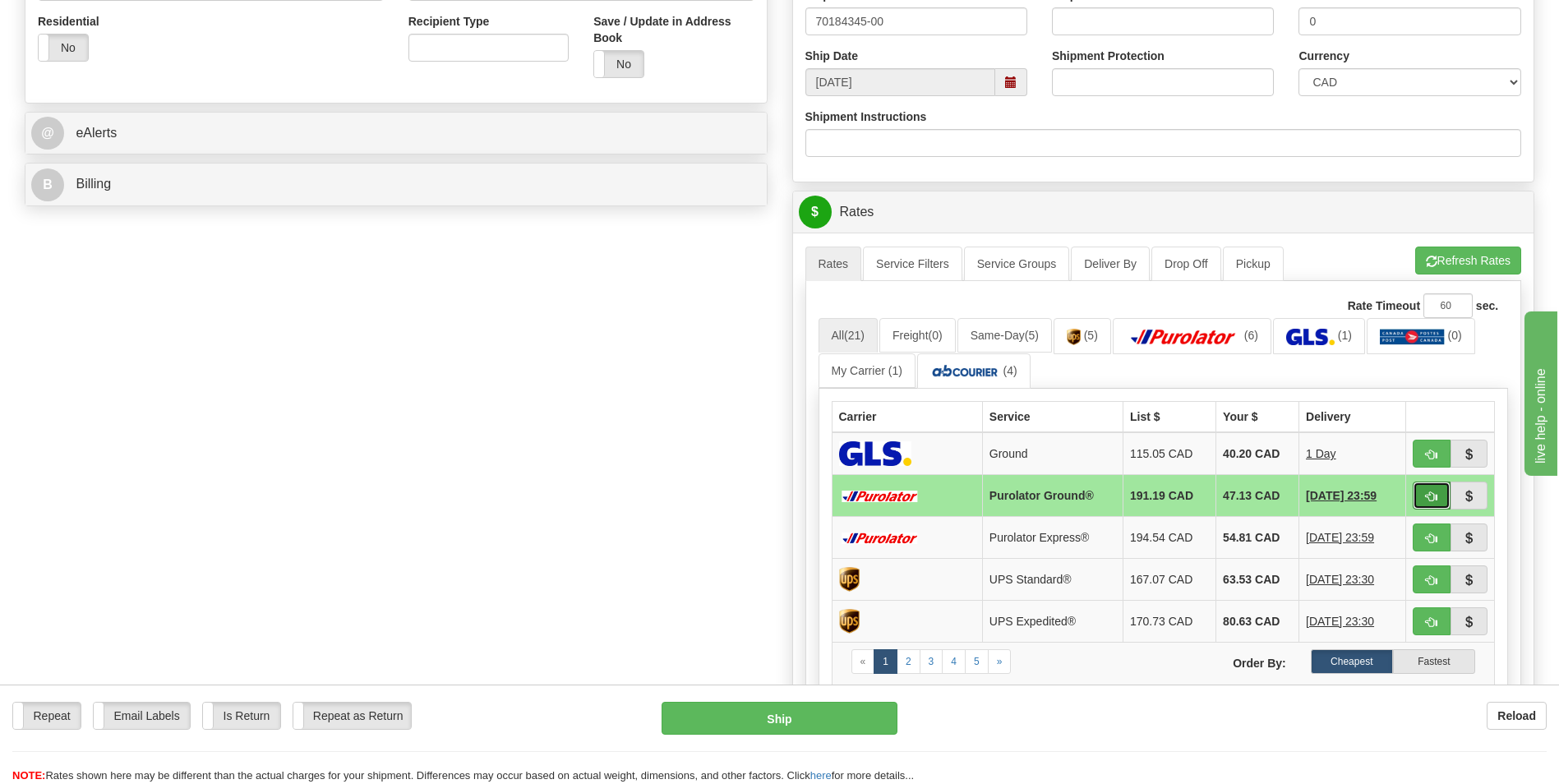
click at [1426, 492] on span "button" at bounding box center [1432, 497] width 11 height 11
type input "260"
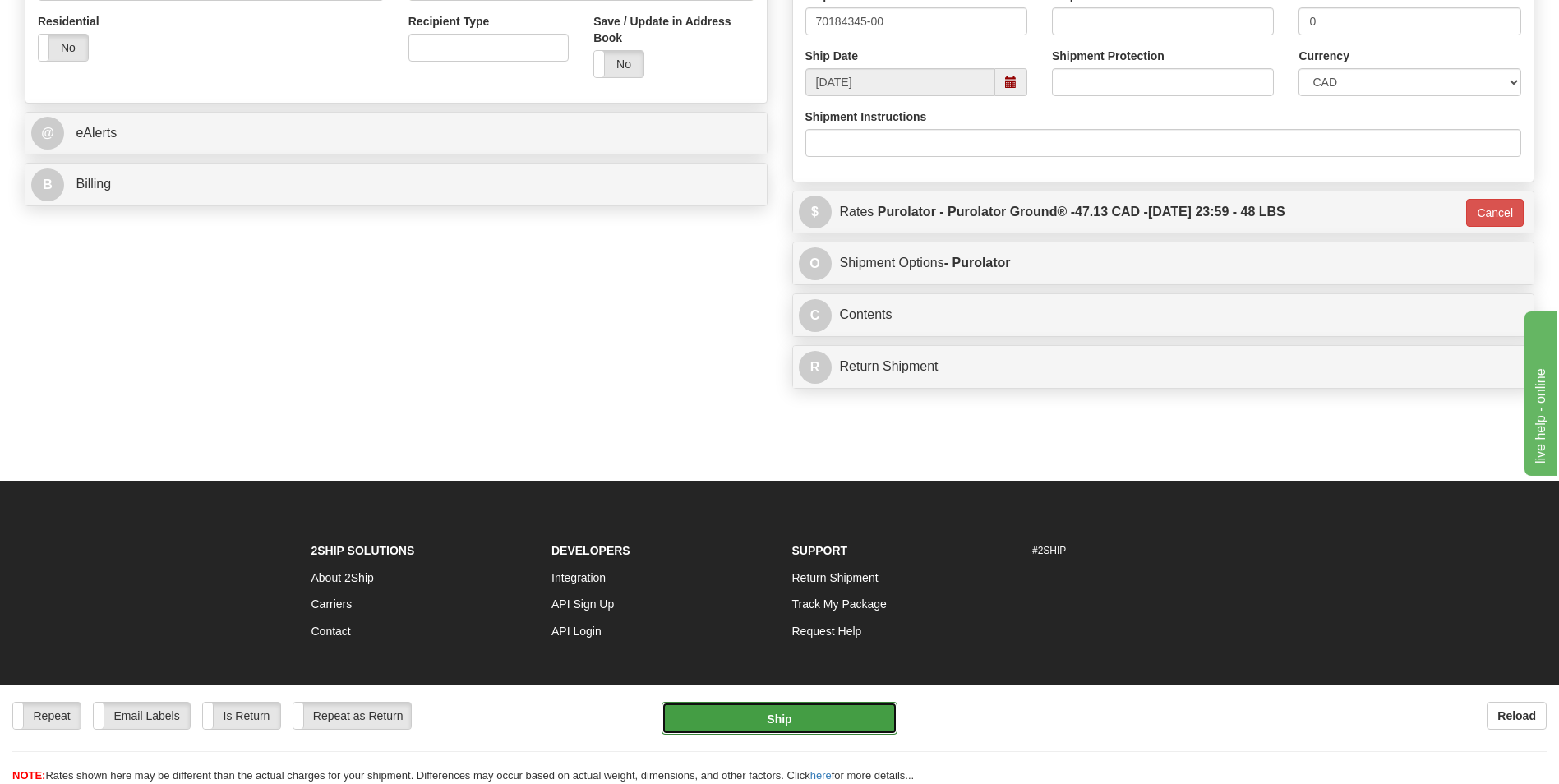
click at [771, 725] on button "Ship" at bounding box center [780, 718] width 235 height 32
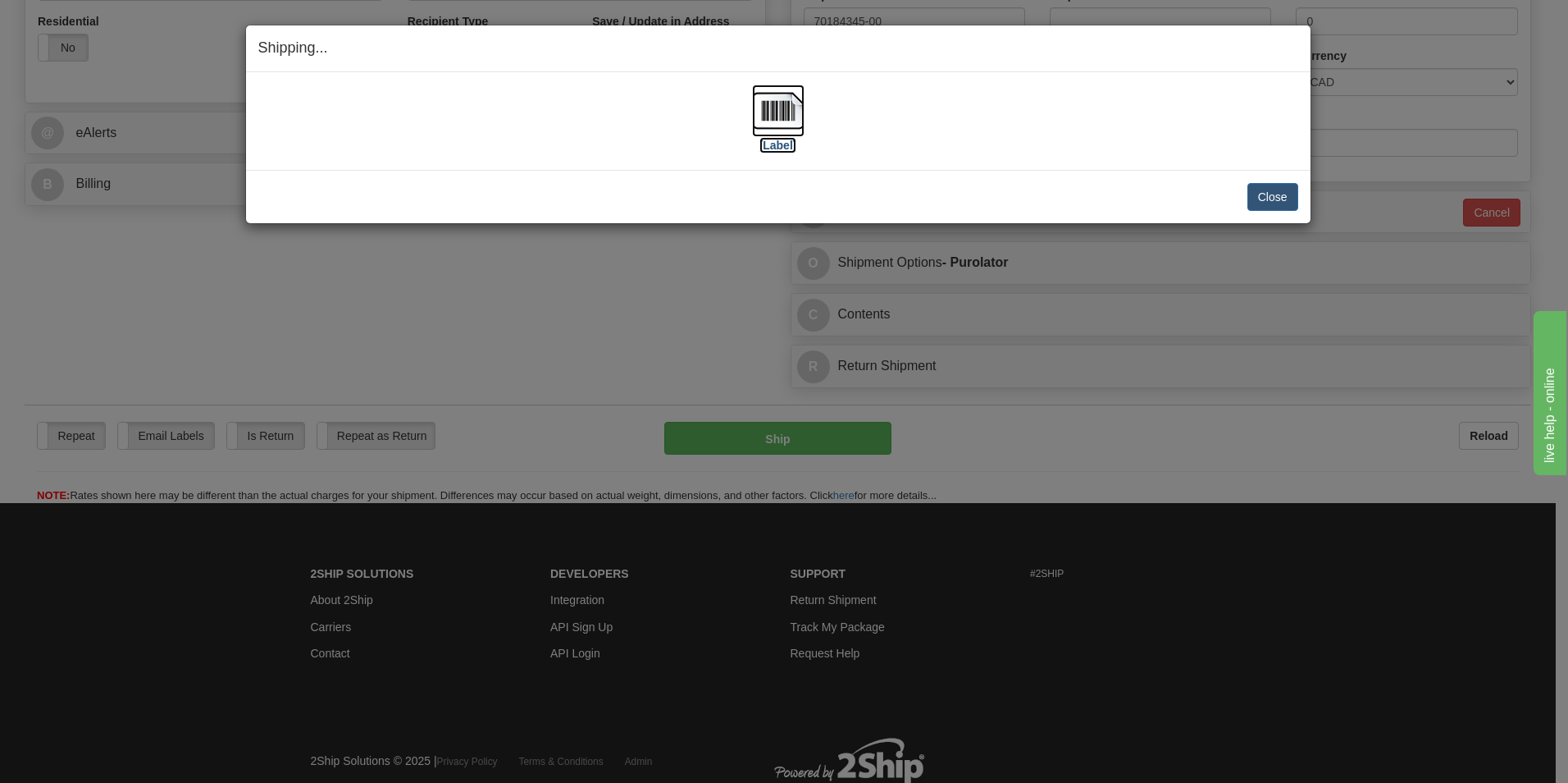
click at [765, 103] on img at bounding box center [778, 111] width 52 height 52
click at [1262, 191] on button "Close" at bounding box center [1273, 196] width 51 height 28
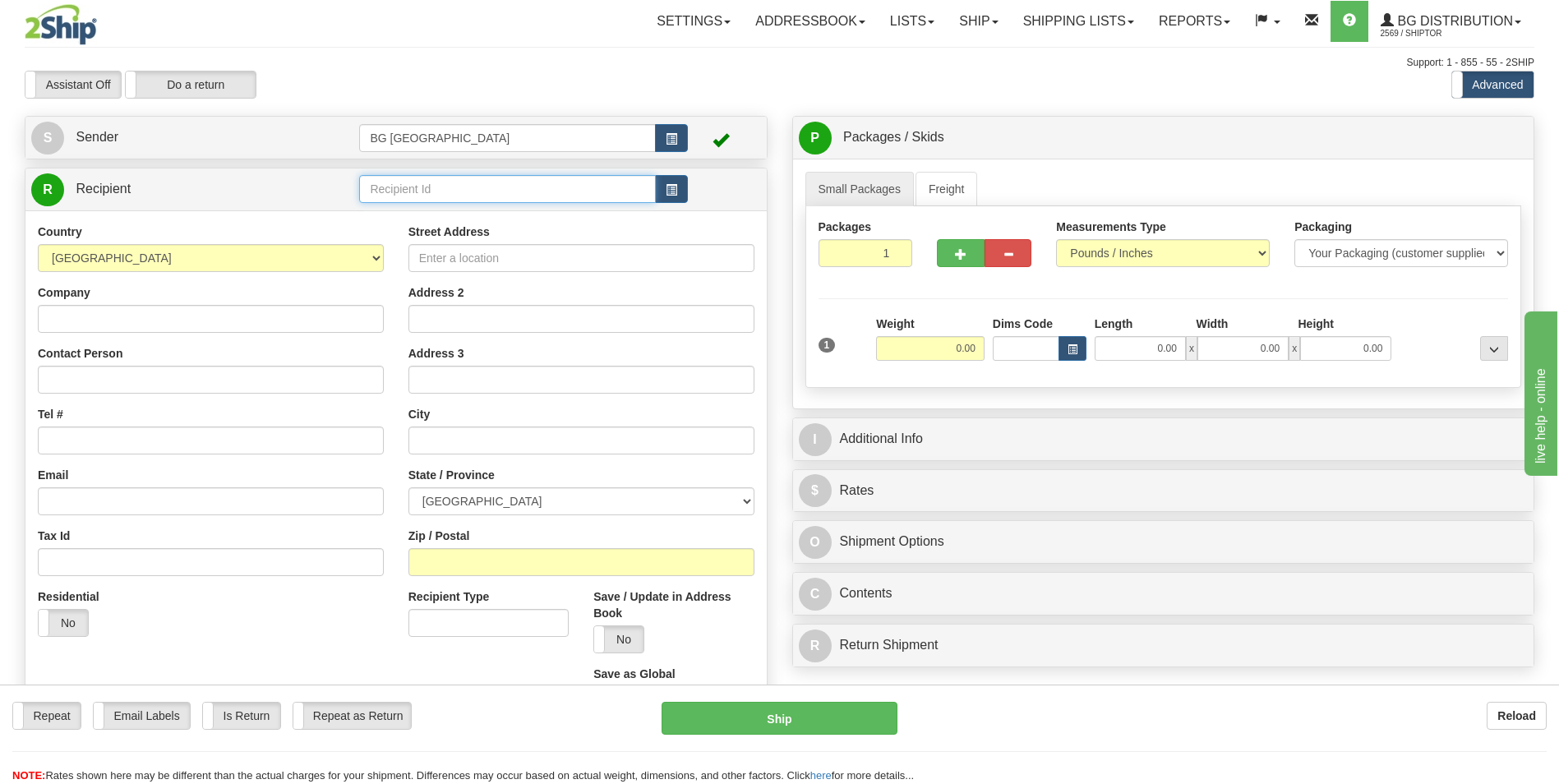
click at [457, 189] on input "text" at bounding box center [507, 188] width 296 height 28
click at [420, 209] on div "60619" at bounding box center [503, 214] width 280 height 18
type input "60619"
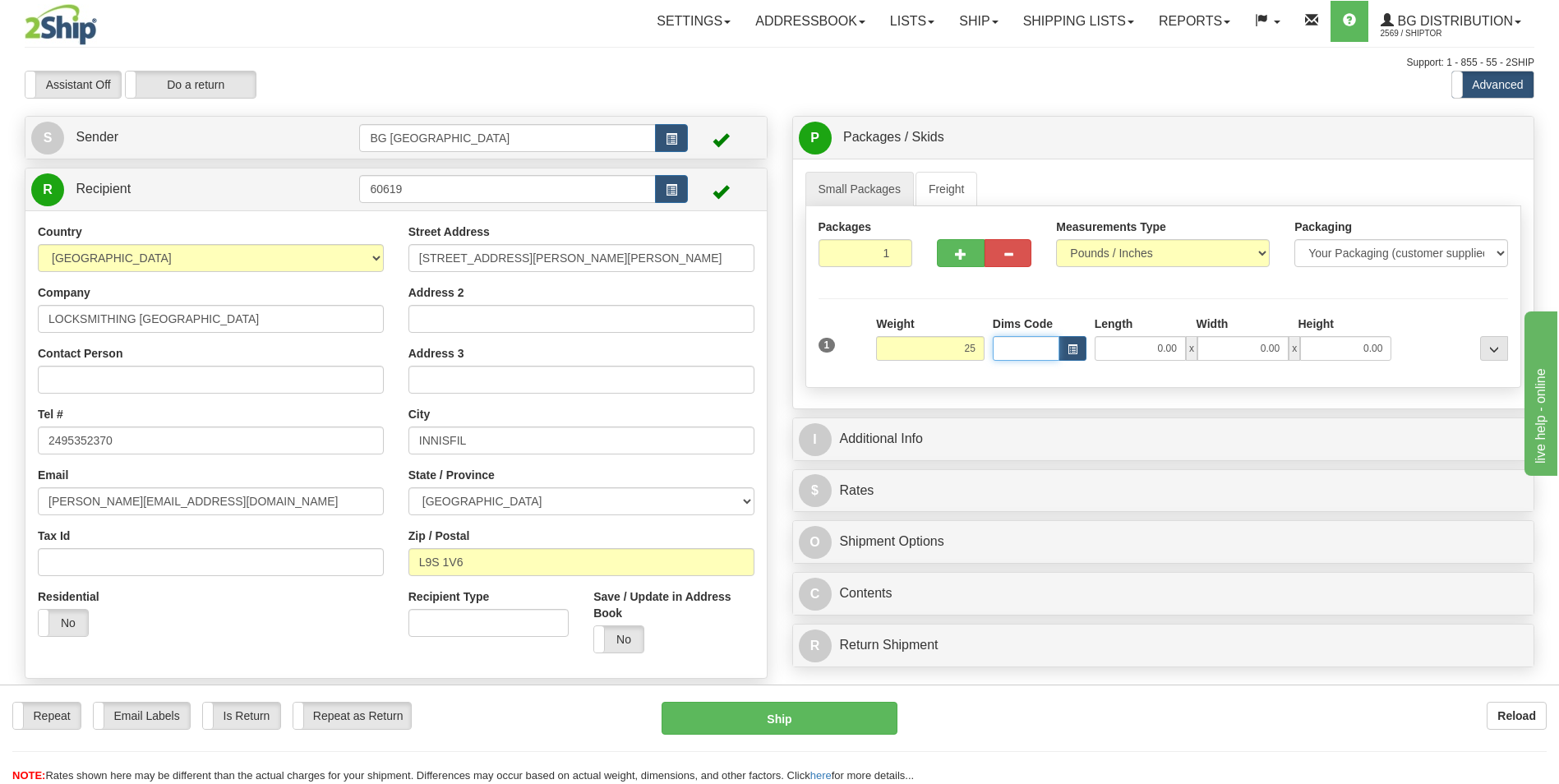
type input "25.00"
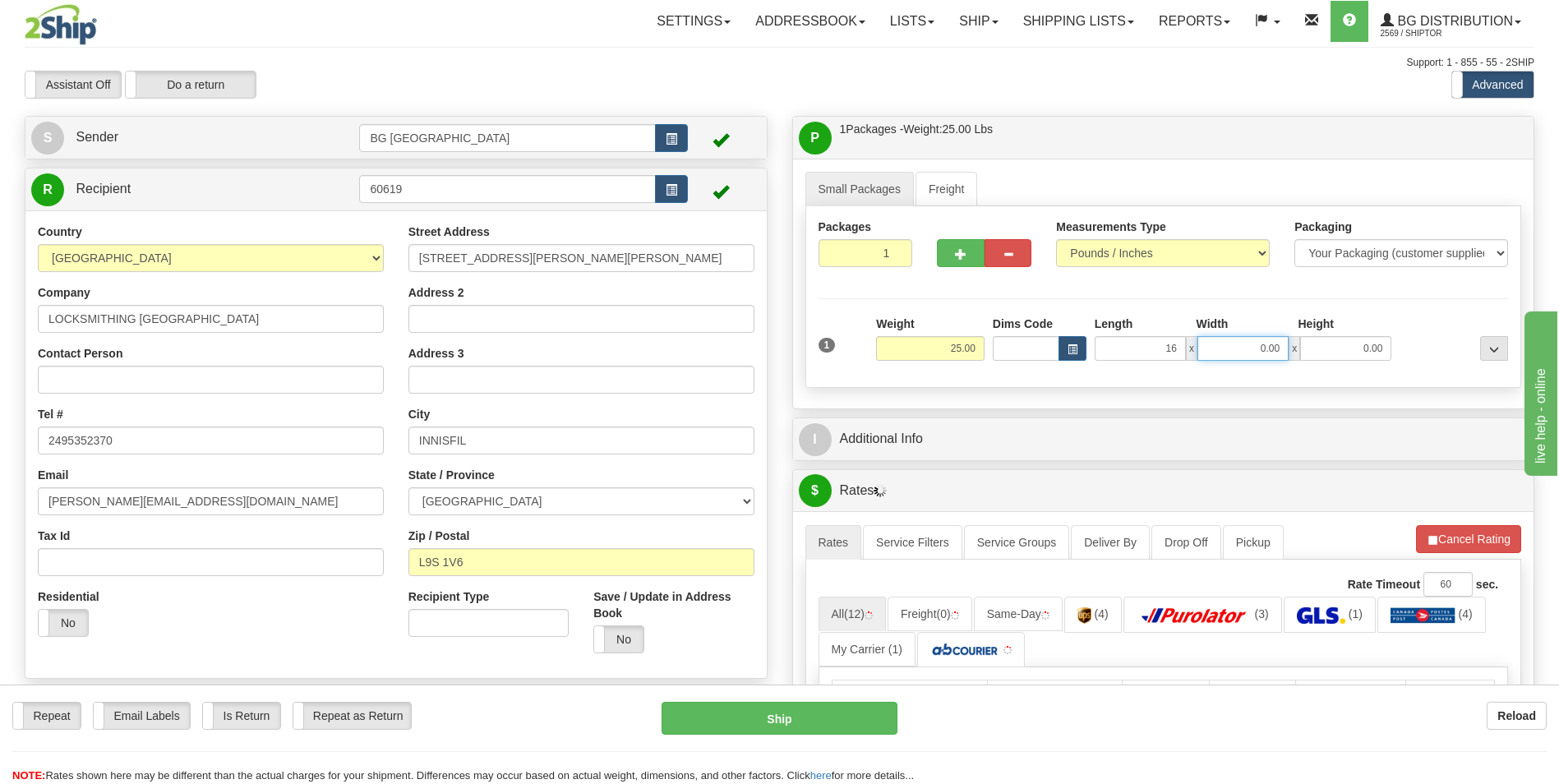
type input "16.00"
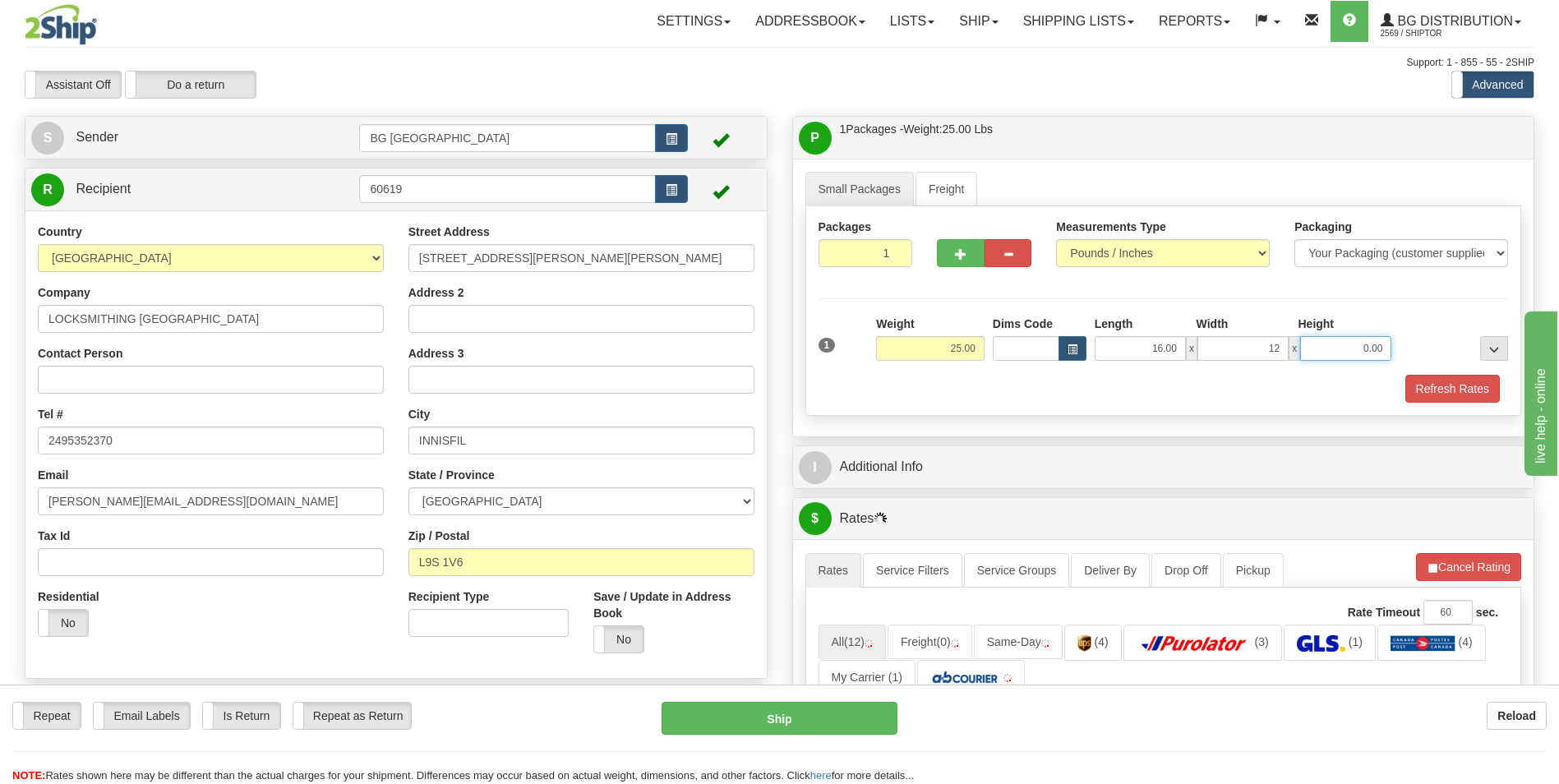
type input "12.00"
type input "10.00"
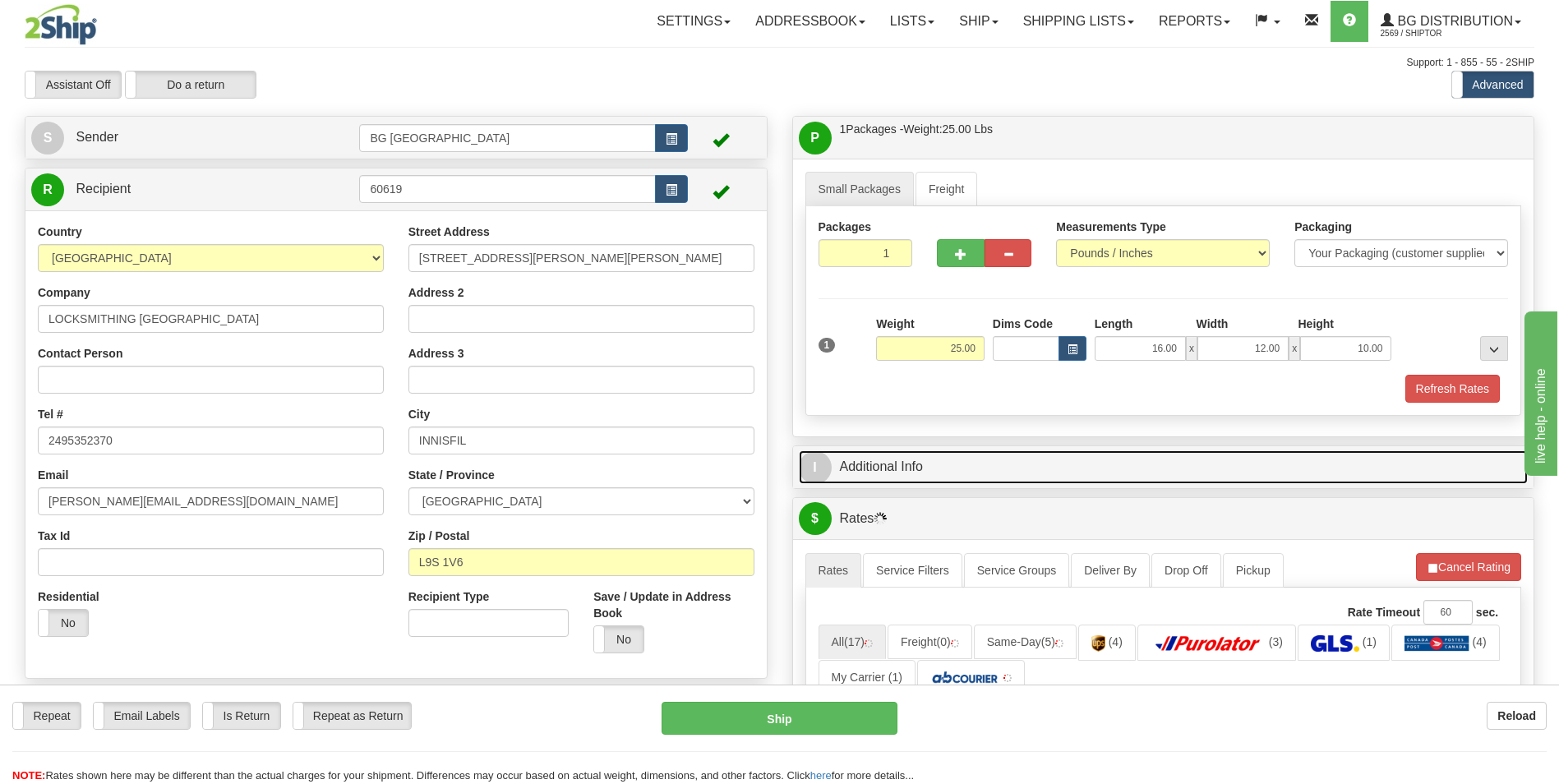
click at [871, 454] on link "I Additional Info" at bounding box center [1164, 467] width 730 height 33
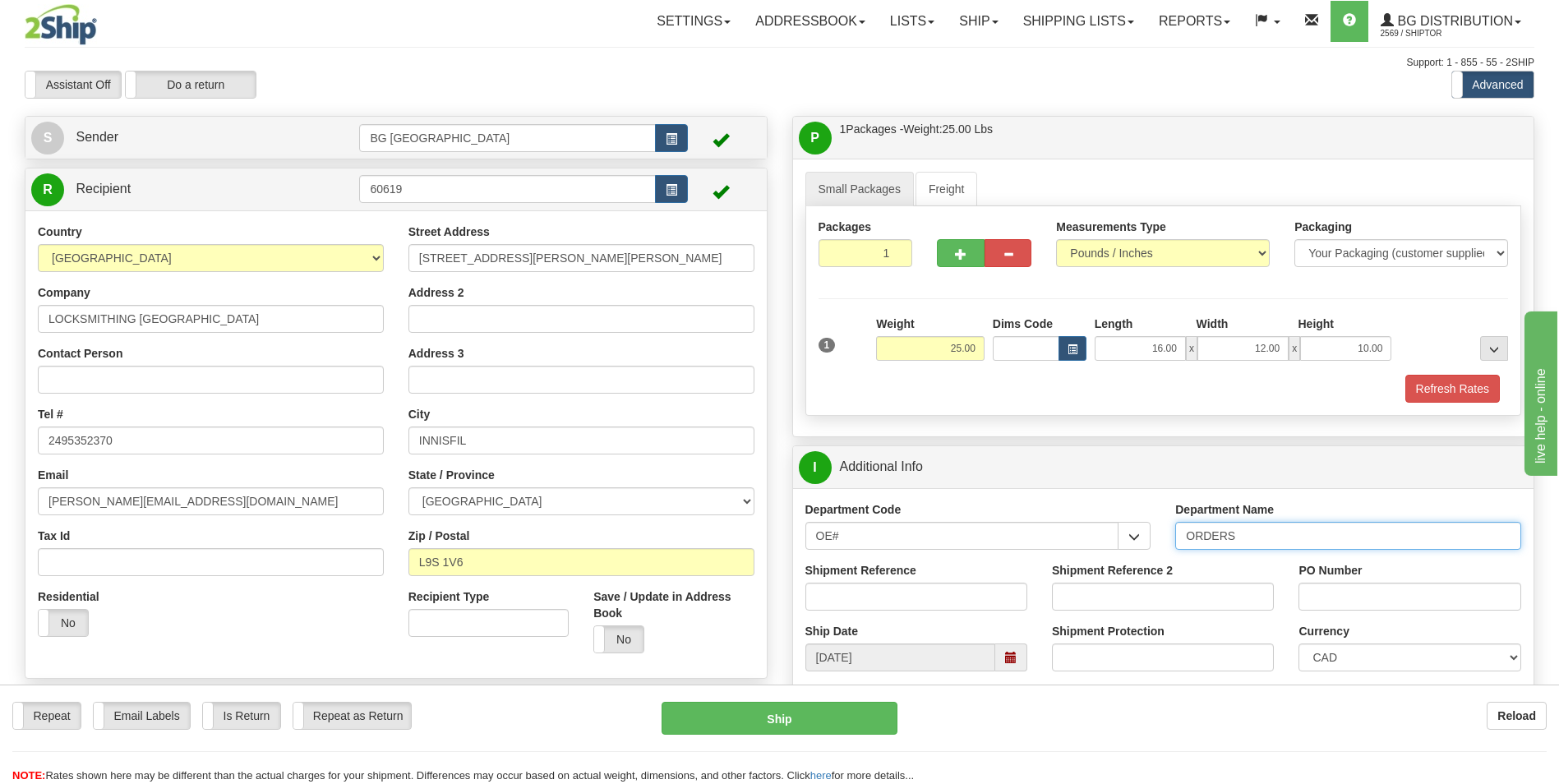
click at [1292, 541] on input "ORDERS" at bounding box center [1348, 535] width 346 height 28
type input "70183989-00"
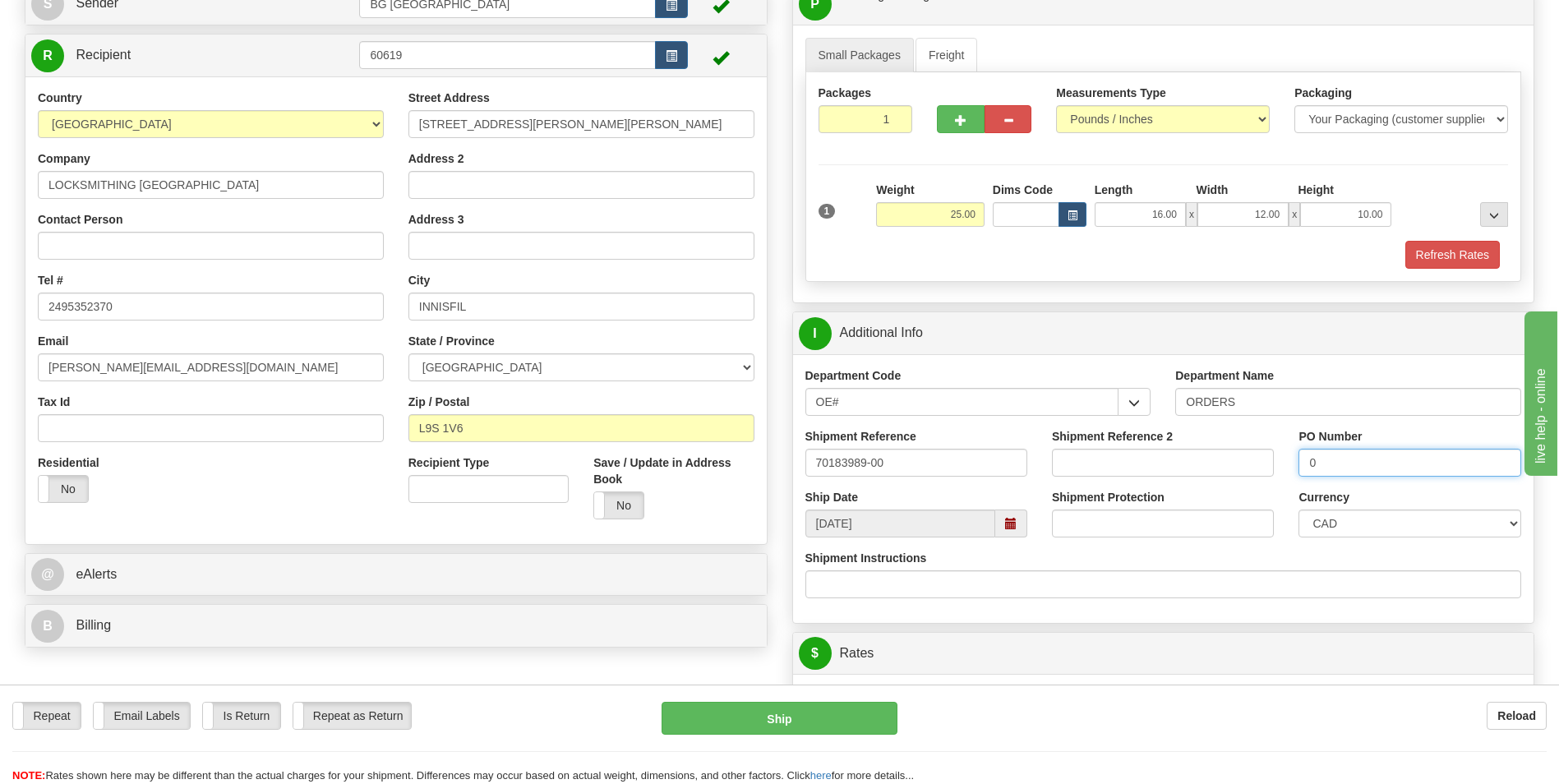
scroll to position [493, 0]
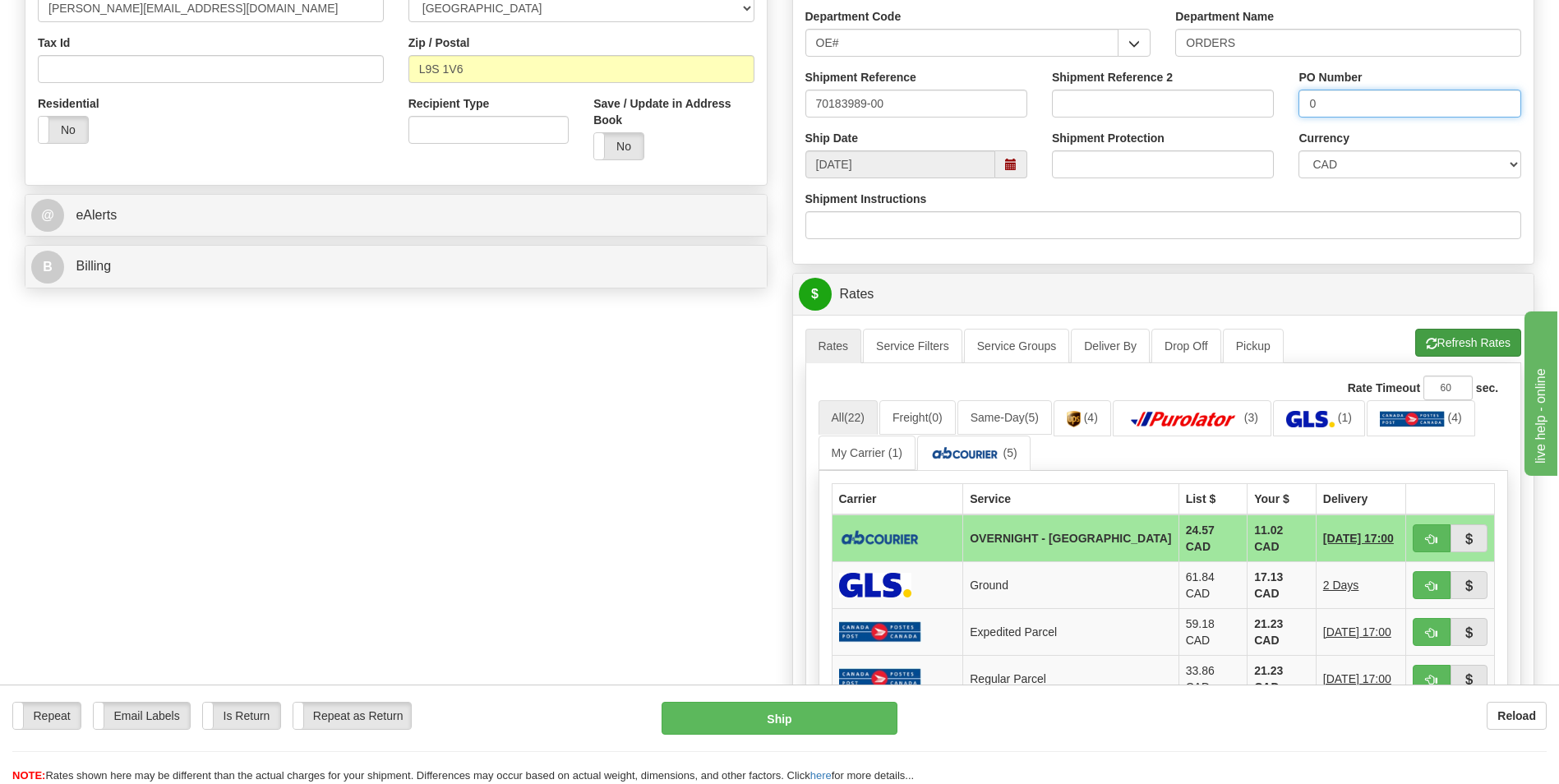
type input "0"
click at [1434, 337] on button "Refresh Rates" at bounding box center [1468, 342] width 106 height 28
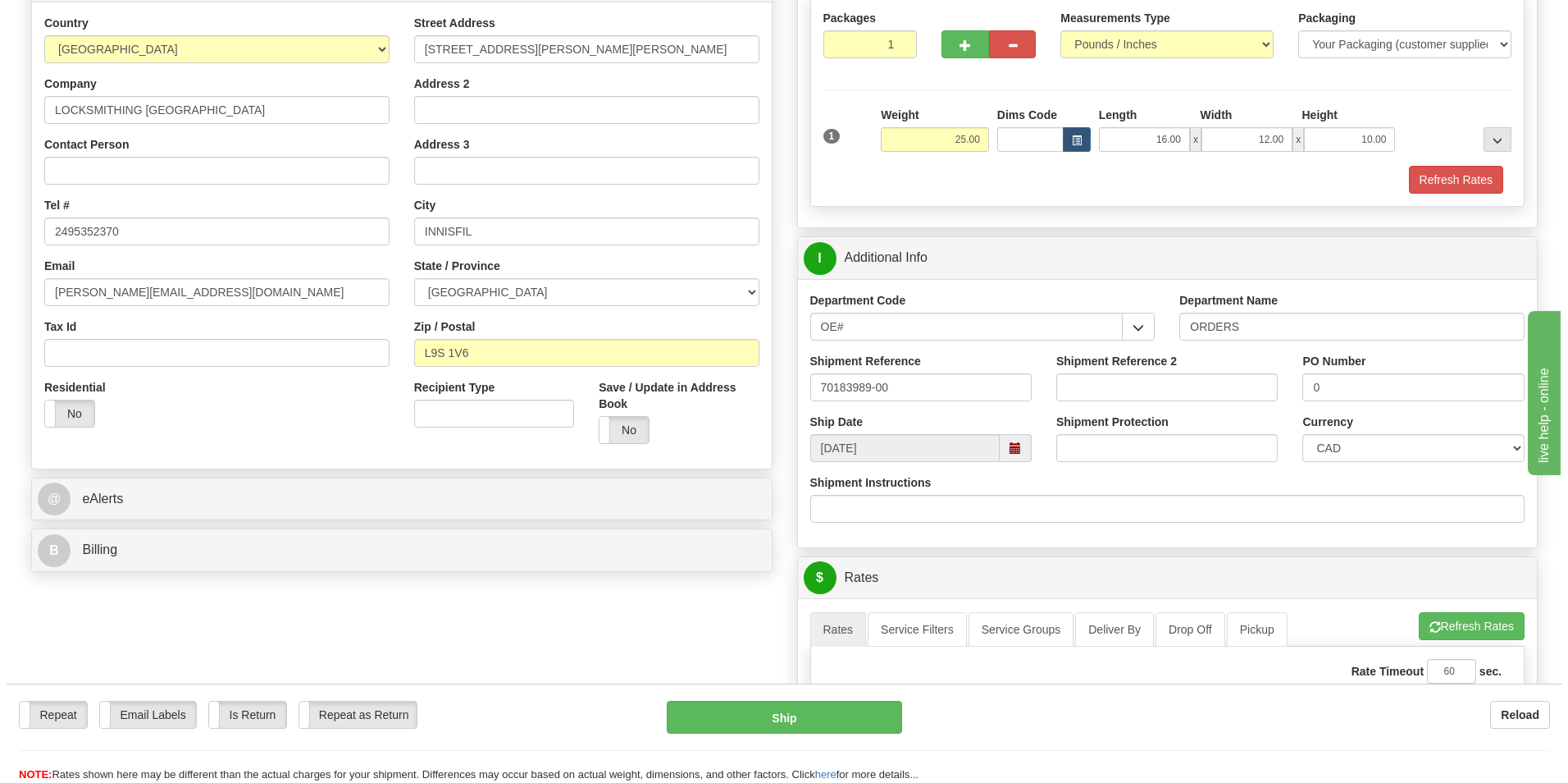
scroll to position [574, 0]
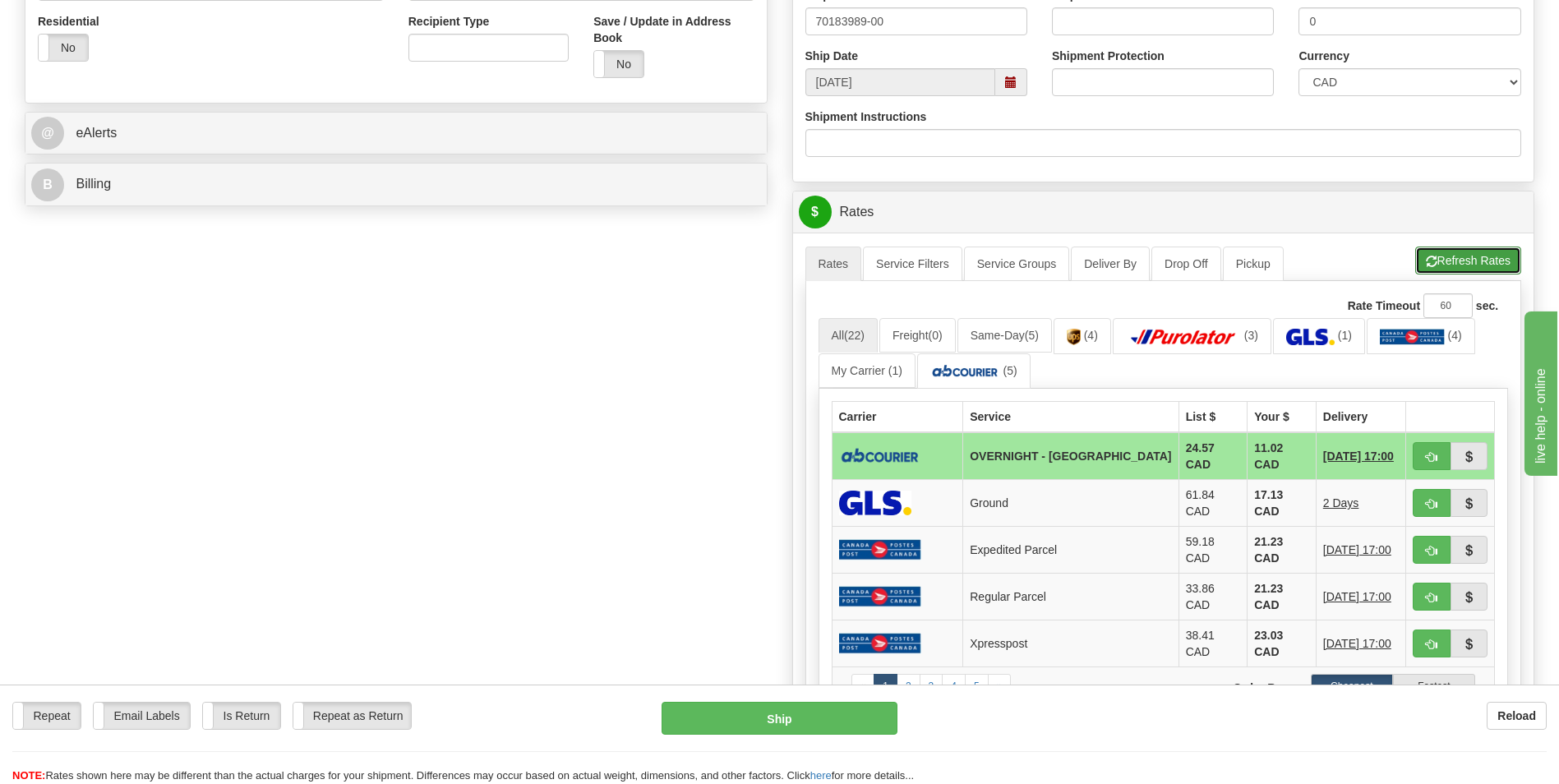
click at [1452, 261] on button "Refresh Rates" at bounding box center [1468, 260] width 106 height 28
click at [1431, 460] on span "button" at bounding box center [1432, 456] width 11 height 11
type input "4"
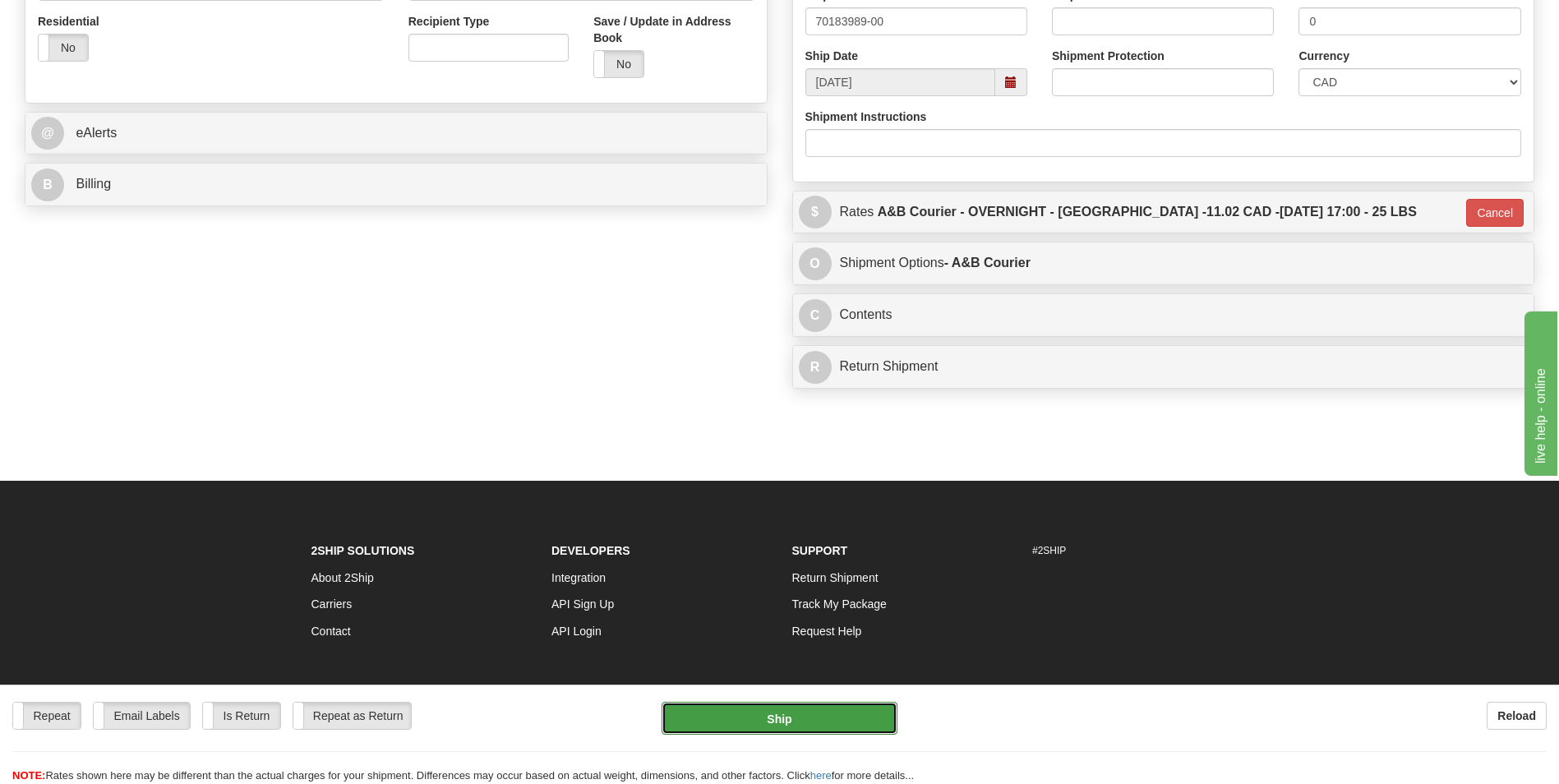
click at [754, 728] on button "Ship" at bounding box center [780, 718] width 235 height 32
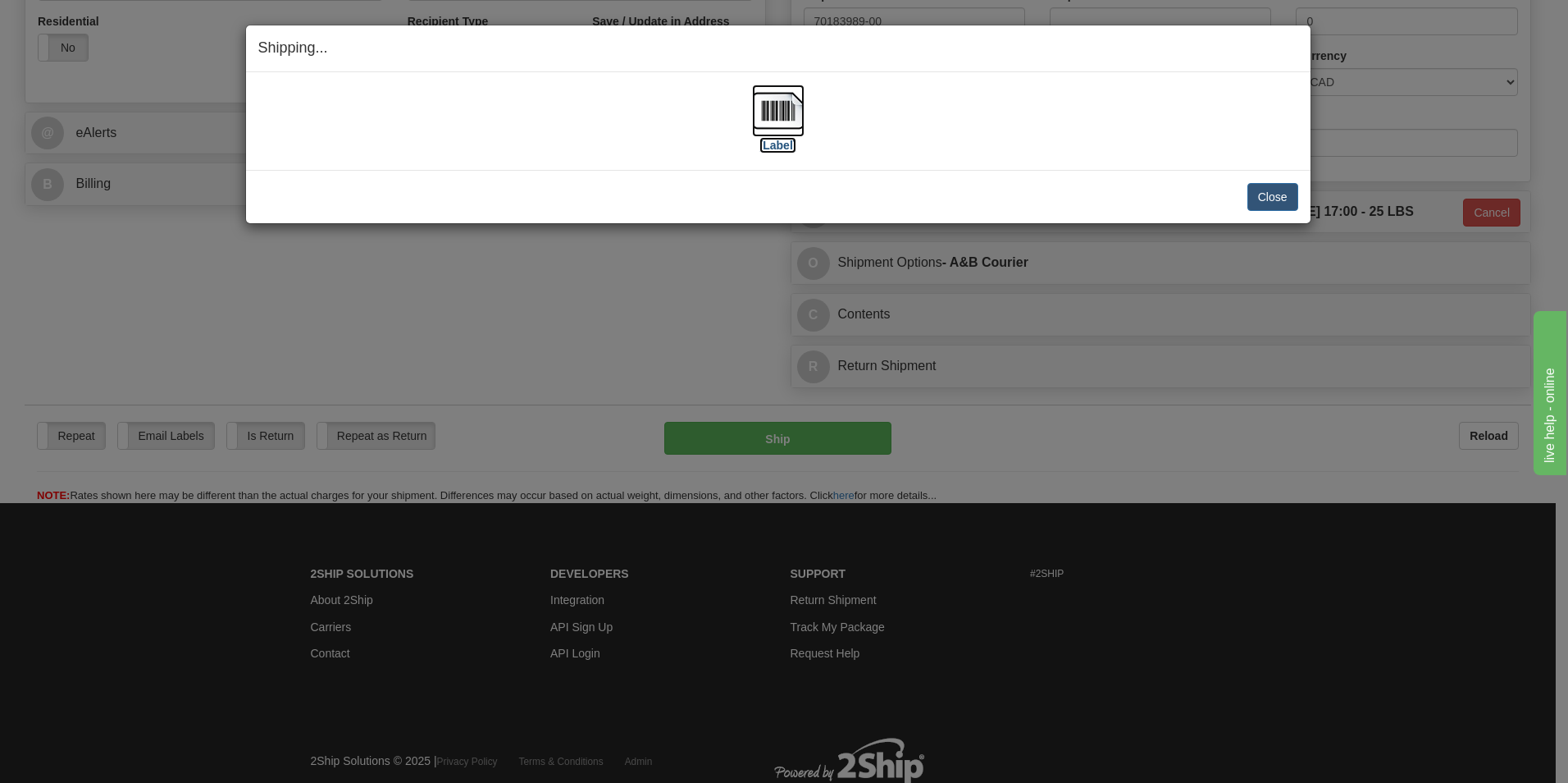
click at [754, 109] on img at bounding box center [778, 111] width 52 height 52
click at [1273, 189] on button "Close" at bounding box center [1273, 196] width 51 height 28
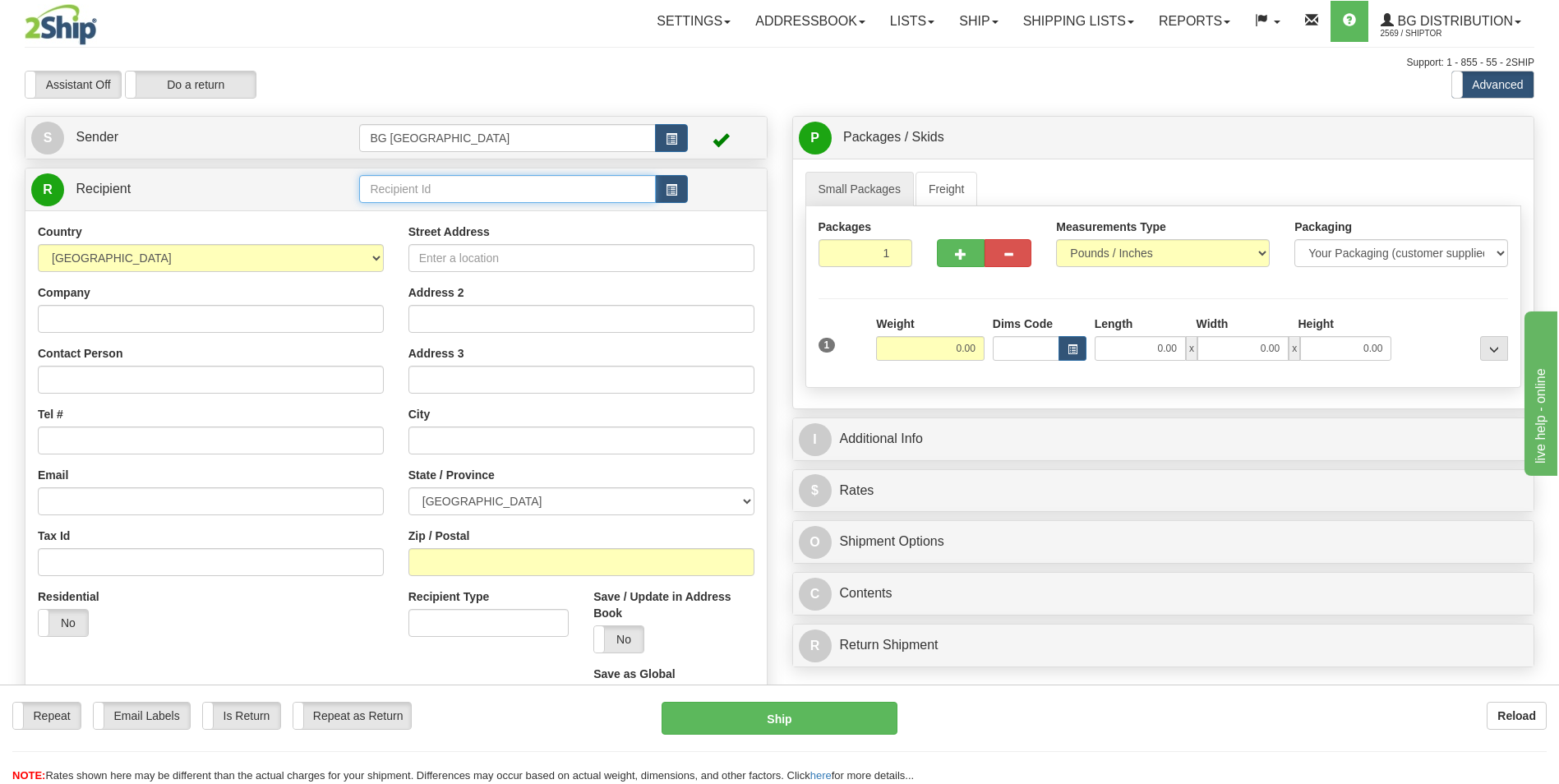
click at [459, 190] on input "text" at bounding box center [507, 188] width 296 height 28
click at [432, 209] on div "60163" at bounding box center [503, 214] width 280 height 18
type input "60163"
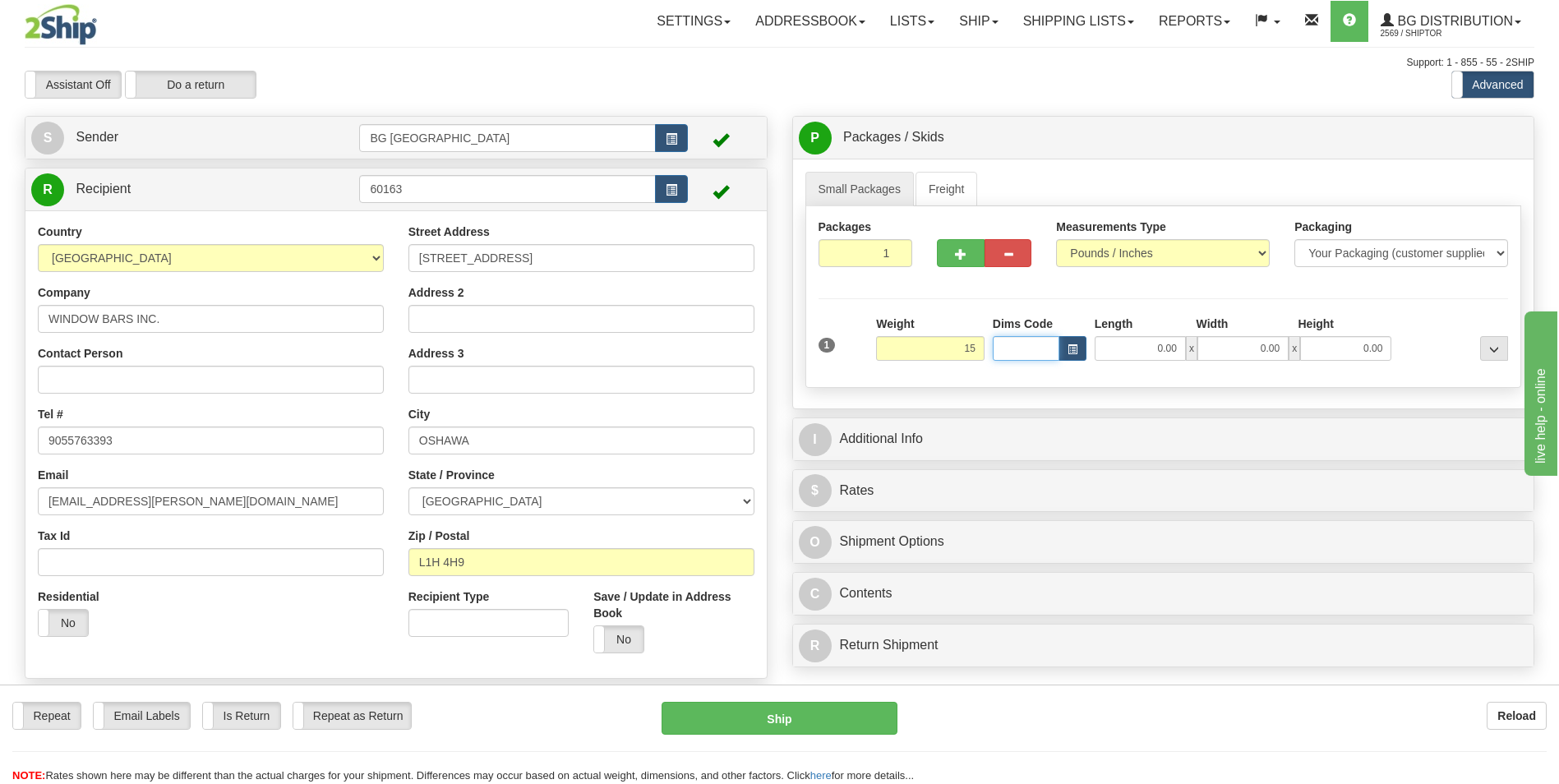
type input "15.00"
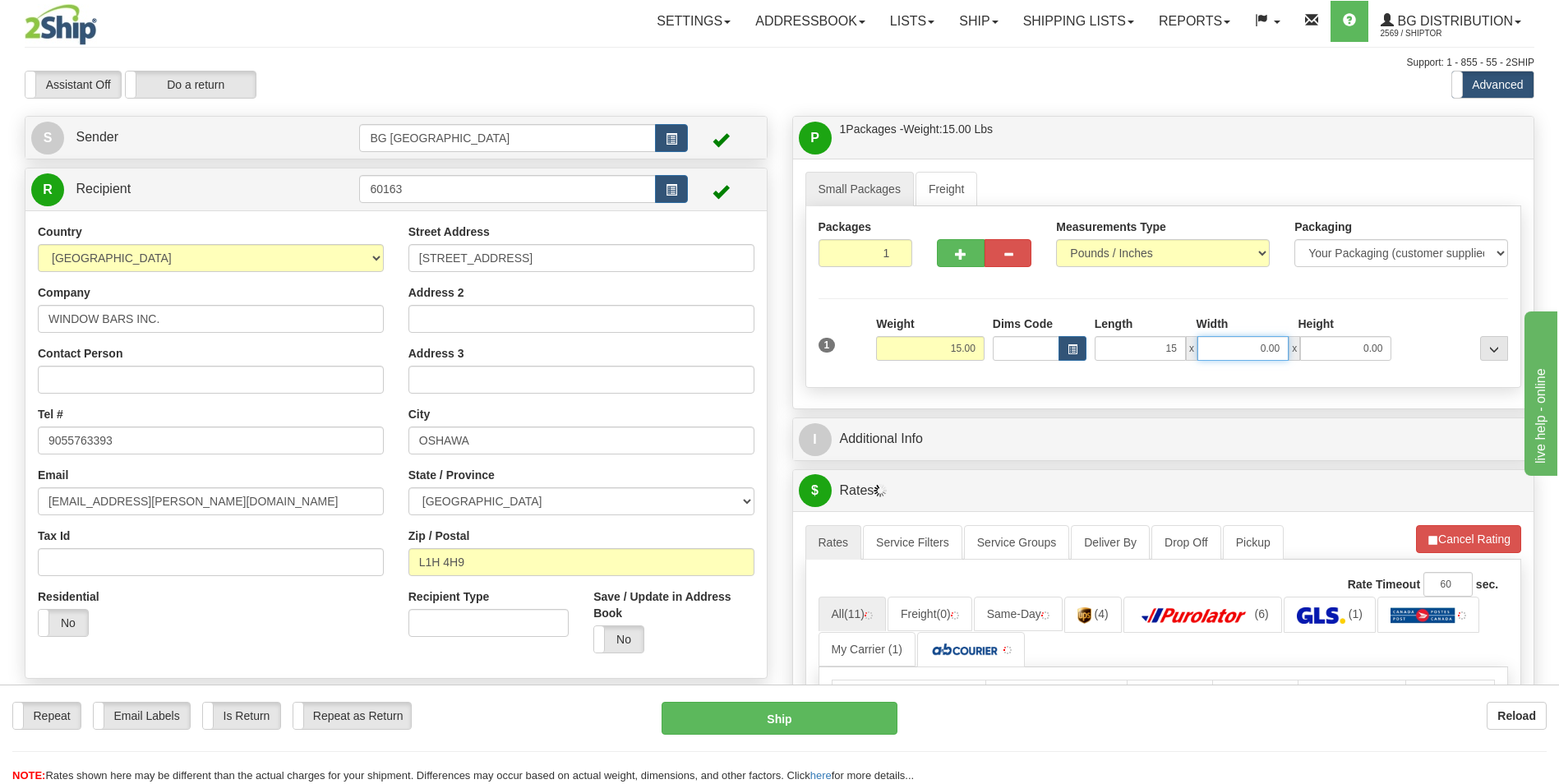
type input "15.00"
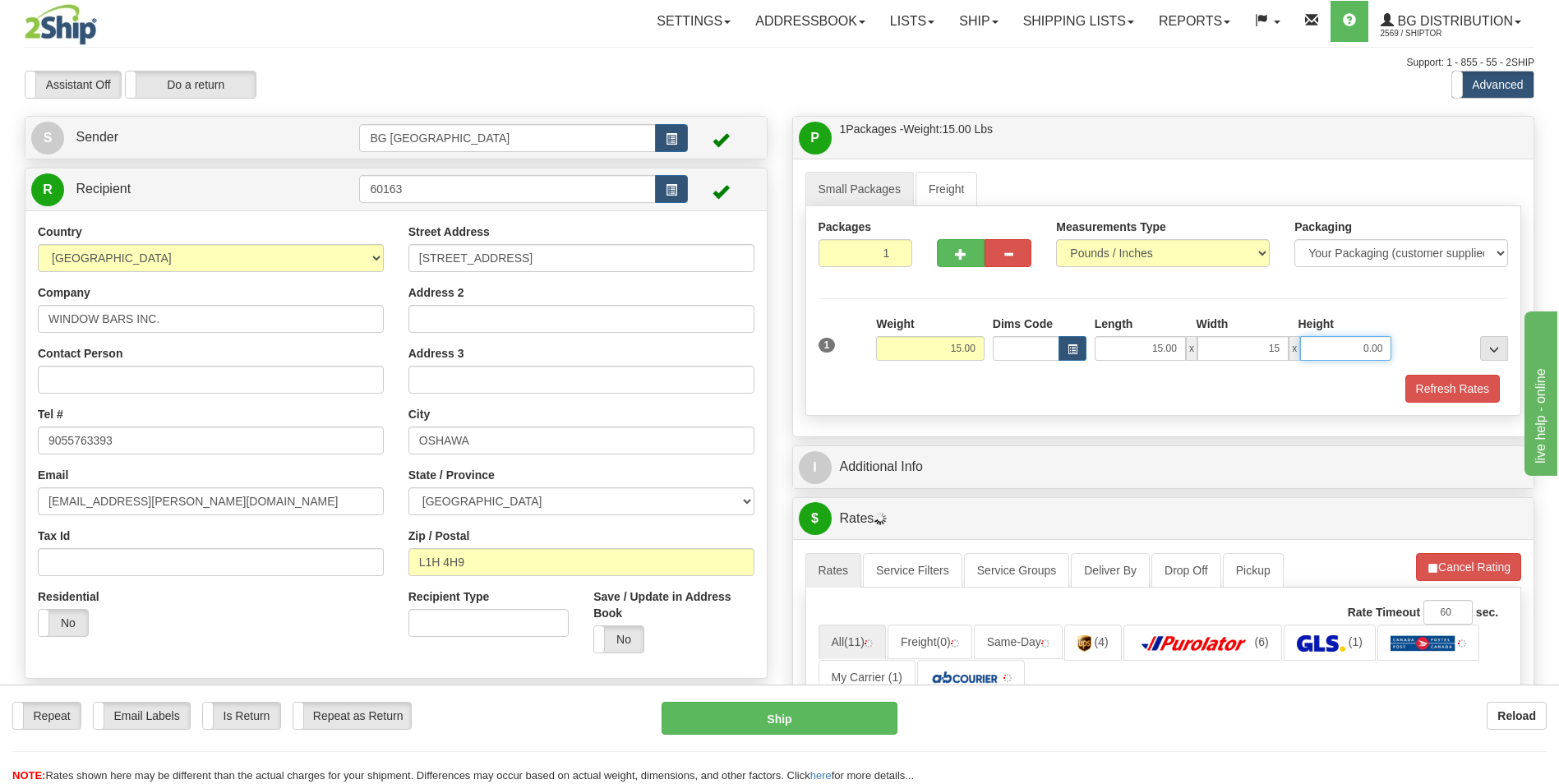
type input "15.00"
type input "10.00"
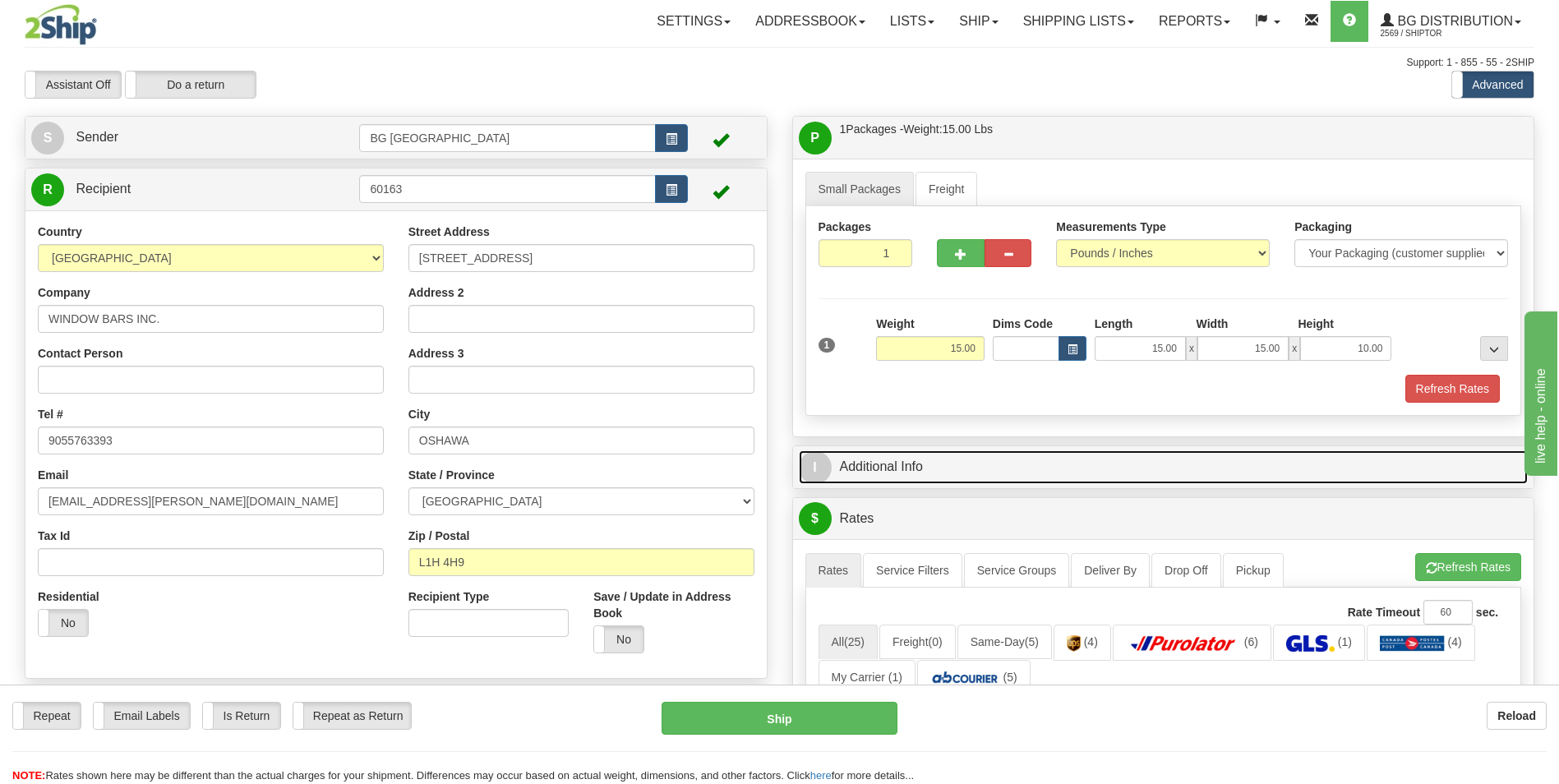
click at [950, 463] on link "I Additional Info" at bounding box center [1164, 467] width 730 height 33
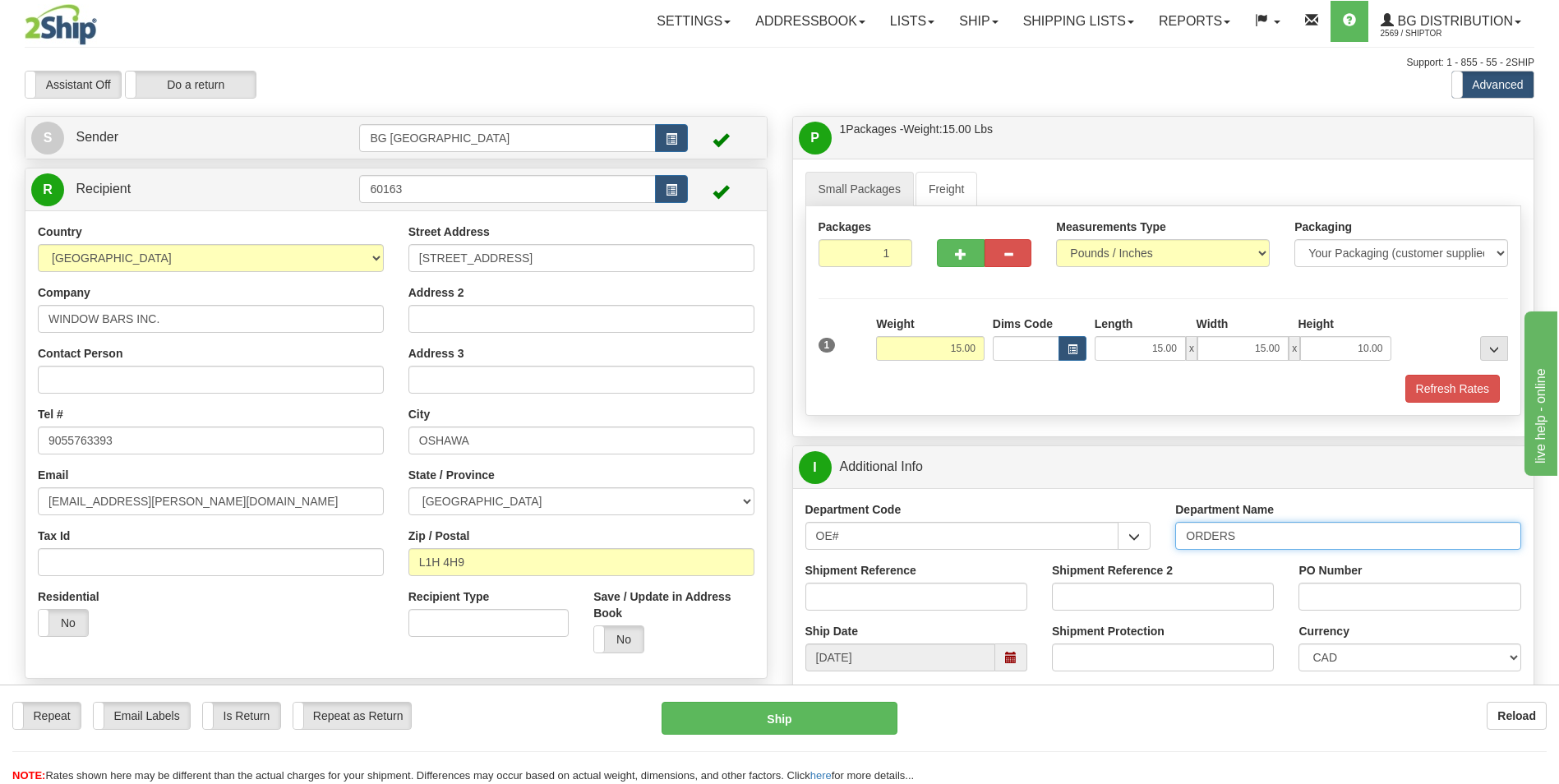
click at [1247, 540] on input "ORDERS" at bounding box center [1348, 535] width 346 height 28
type input "70184332-00"
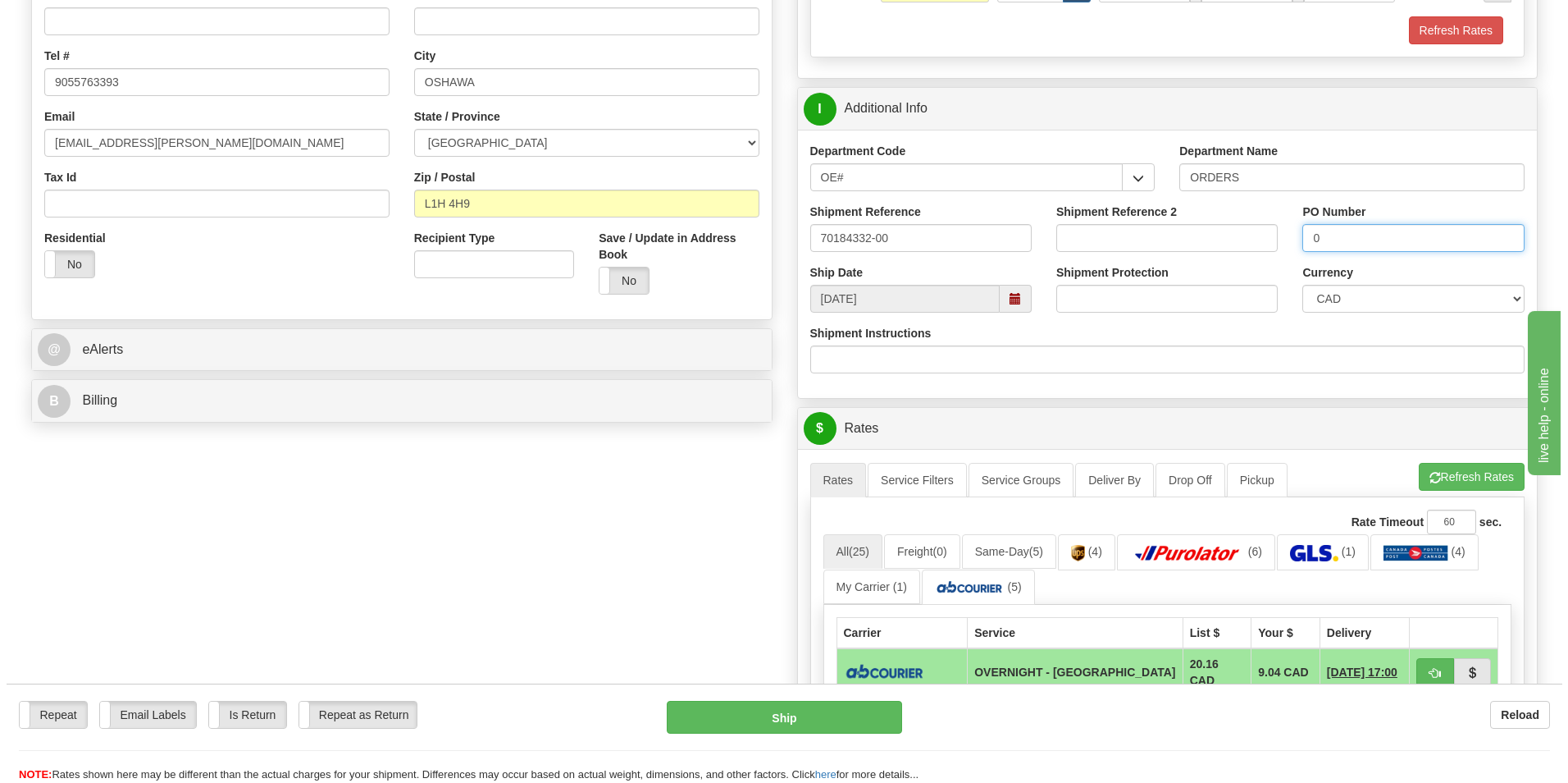
scroll to position [410, 0]
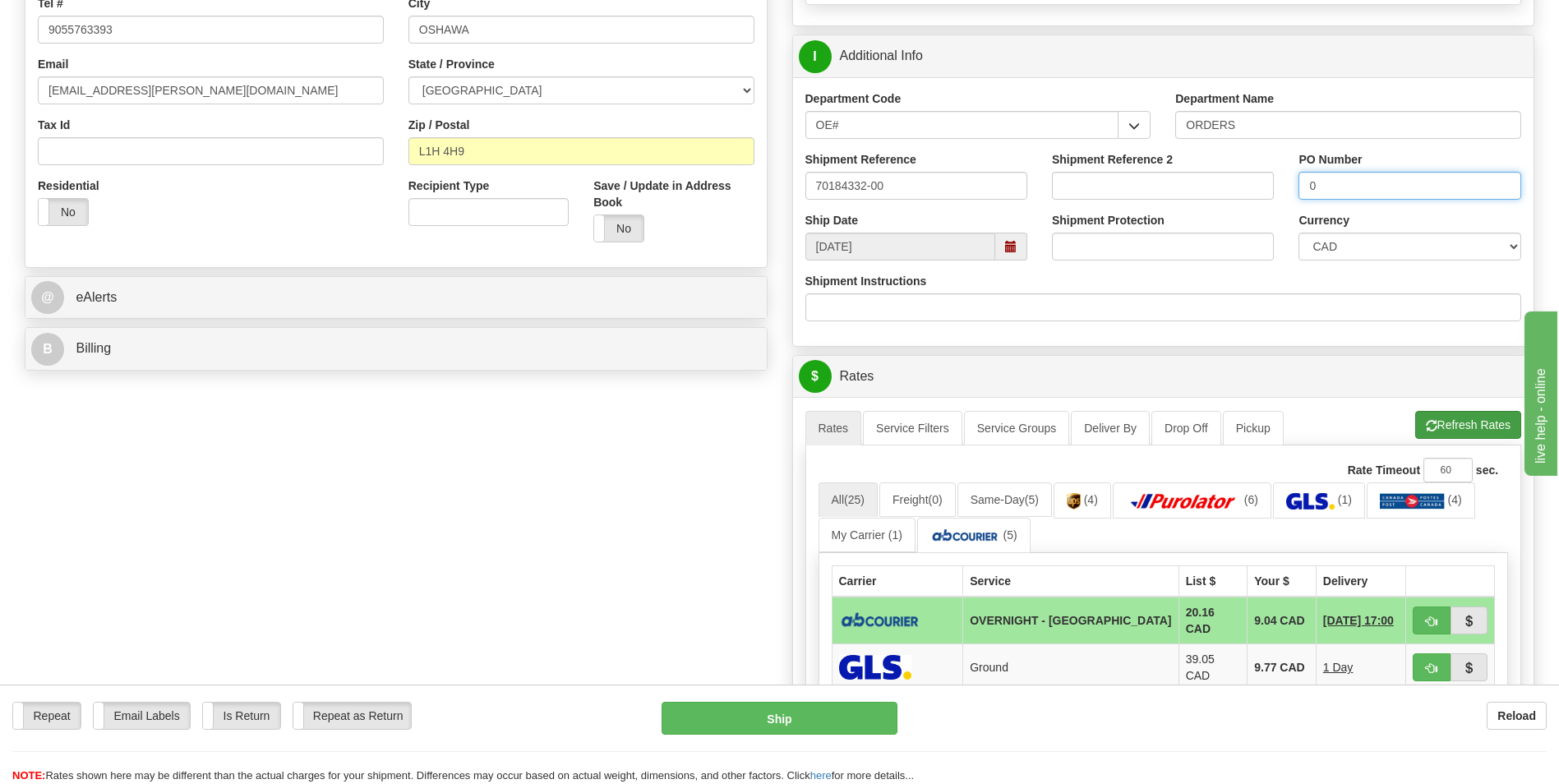
type input "0"
click at [1459, 430] on button "Refresh Rates" at bounding box center [1468, 424] width 106 height 28
click at [1419, 609] on button "button" at bounding box center [1432, 620] width 38 height 28
type input "4"
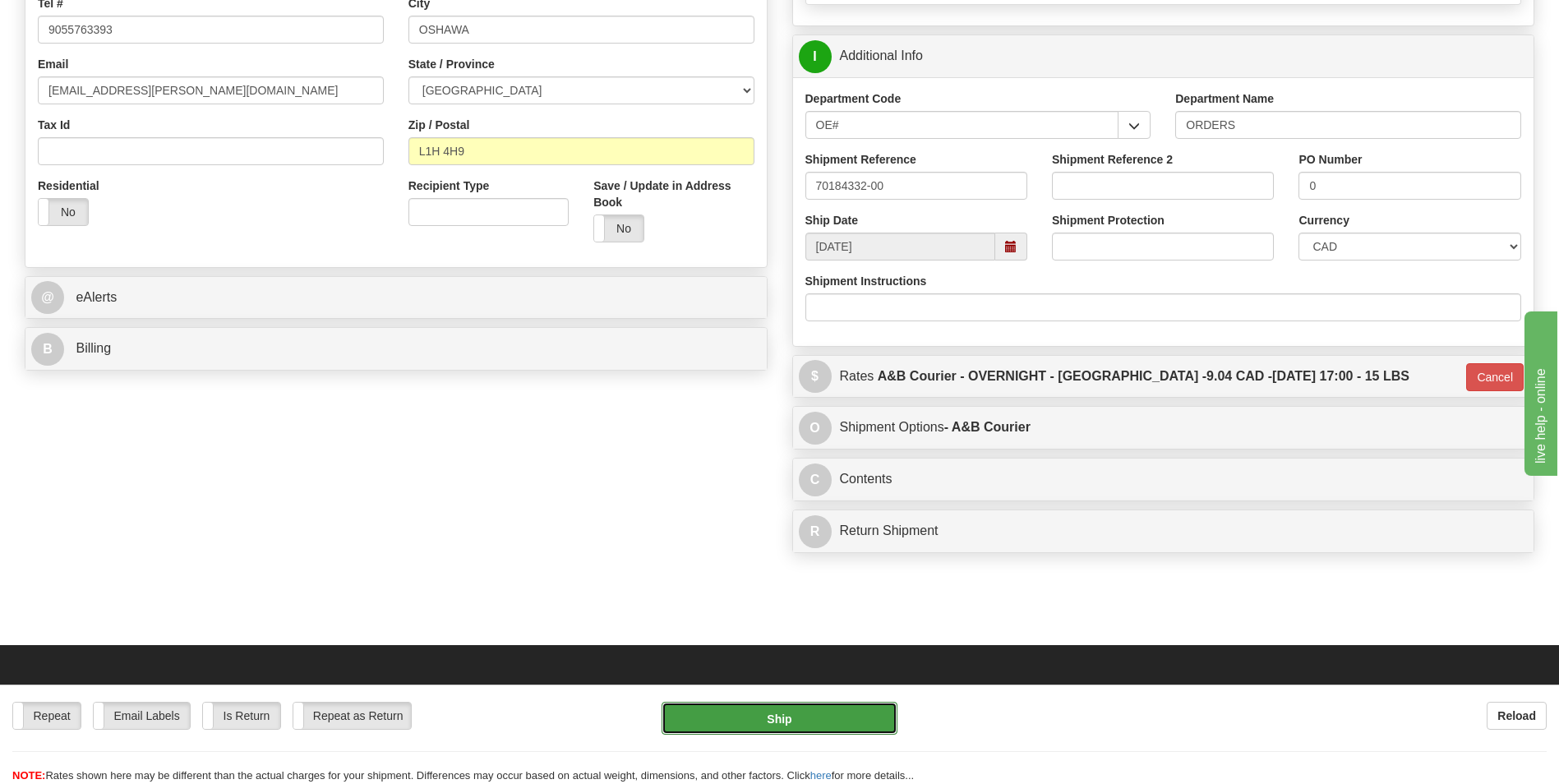
click at [865, 718] on button "Ship" at bounding box center [780, 718] width 235 height 32
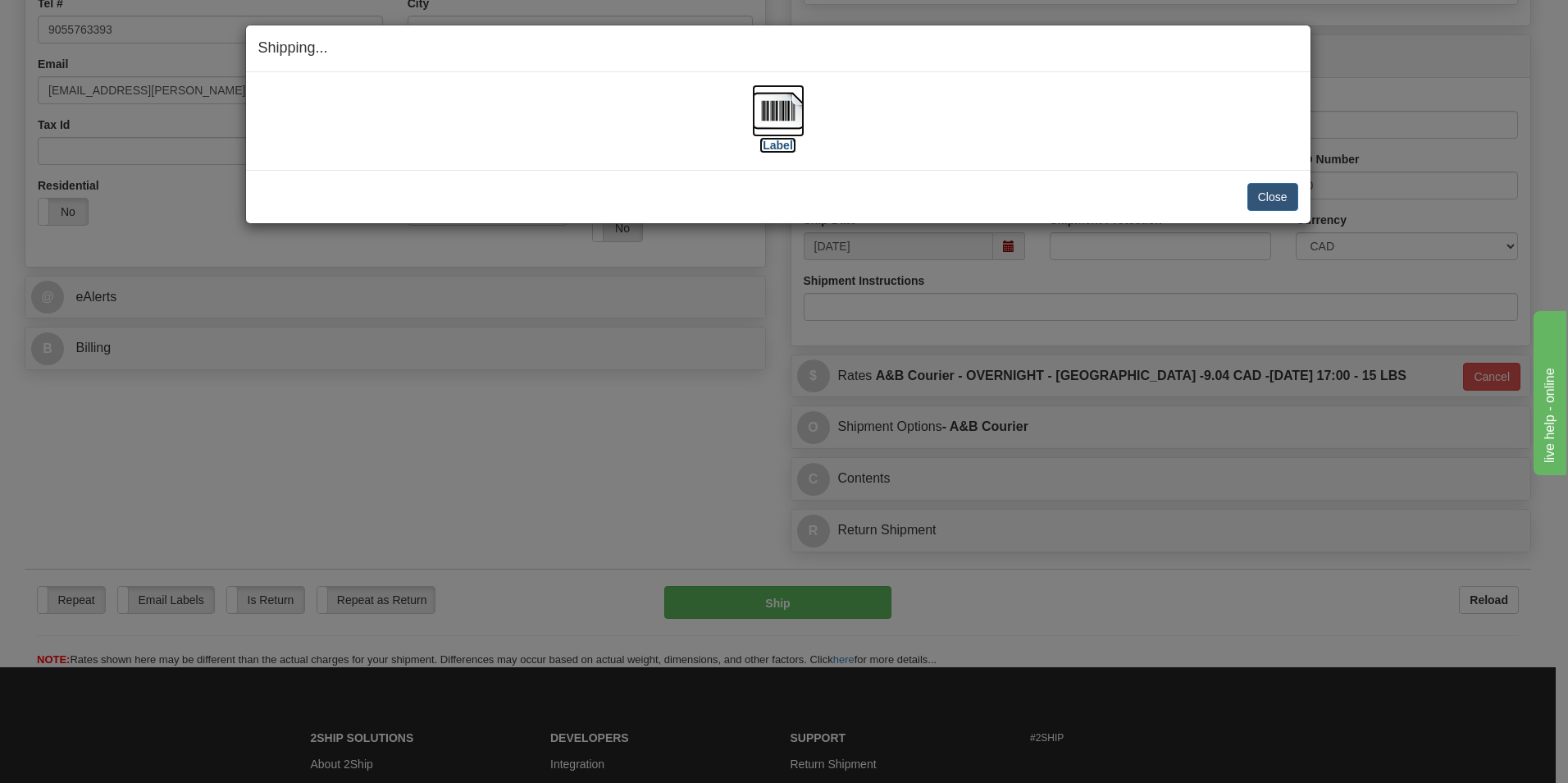
click at [797, 107] on img at bounding box center [778, 111] width 52 height 52
click at [1278, 201] on button "Close" at bounding box center [1273, 196] width 51 height 28
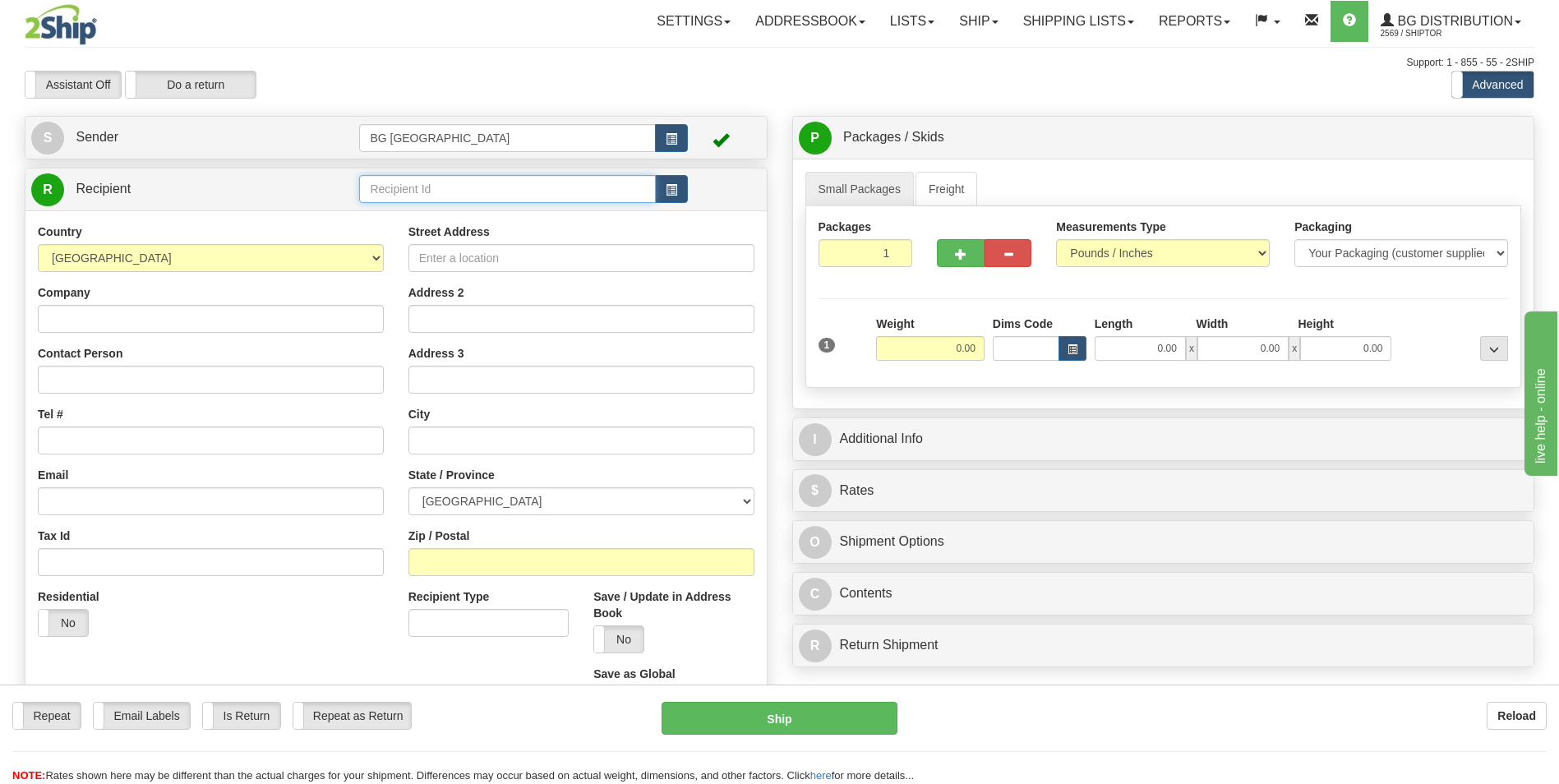
click at [502, 192] on input "text" at bounding box center [507, 188] width 296 height 28
click at [425, 217] on div "60166" at bounding box center [503, 214] width 280 height 18
type input "60166"
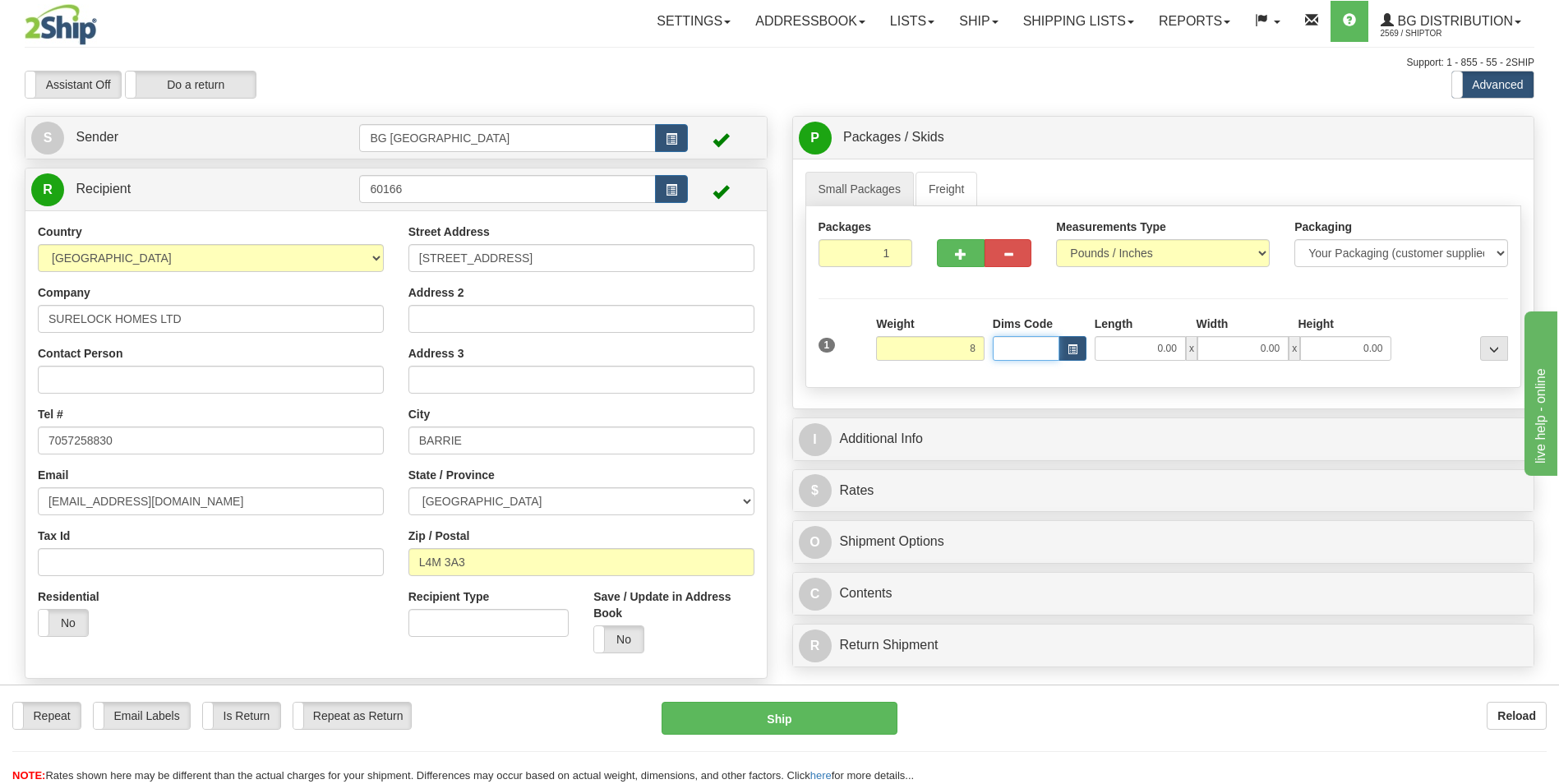
type input "8.00"
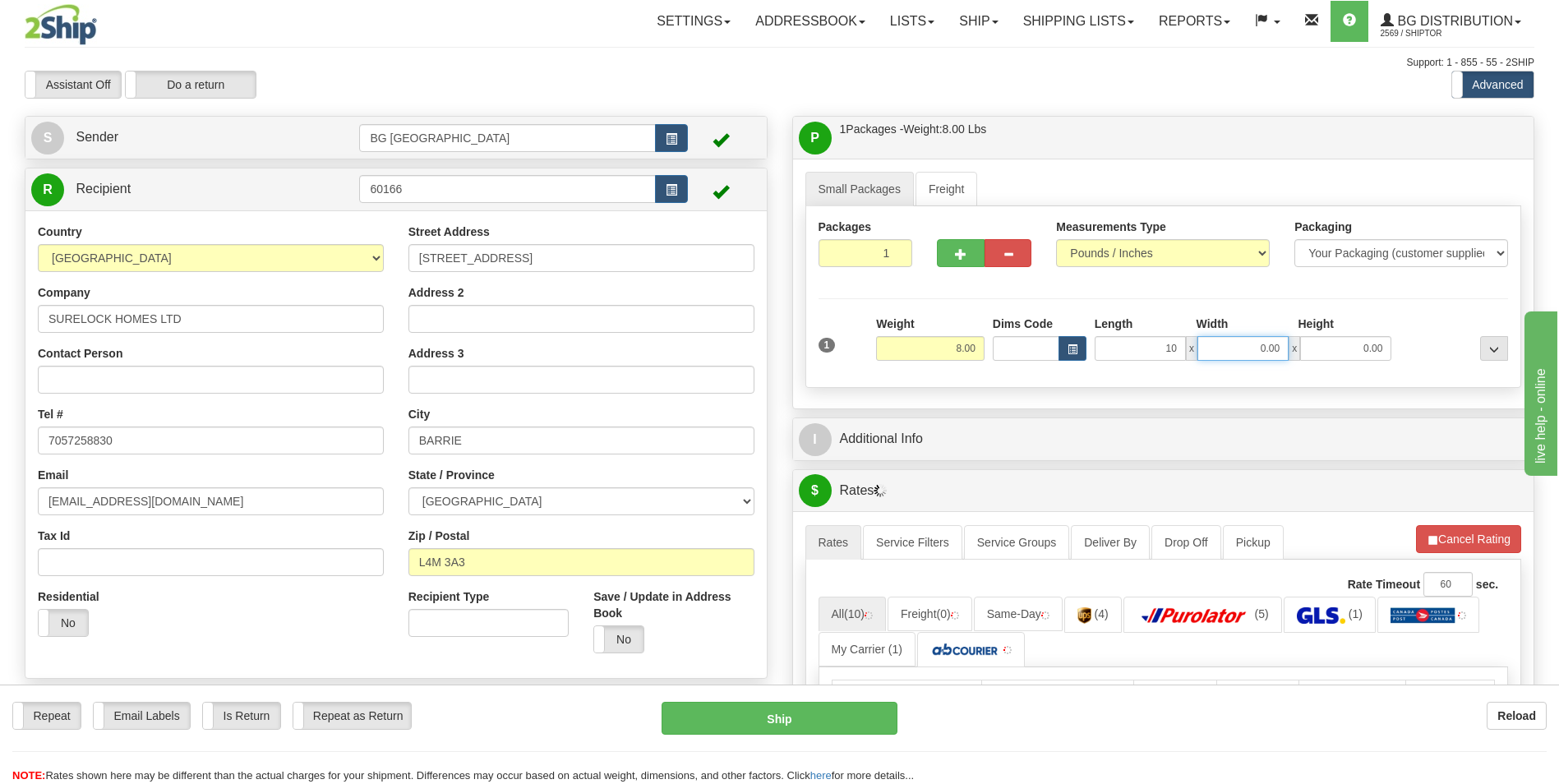
type input "10.00"
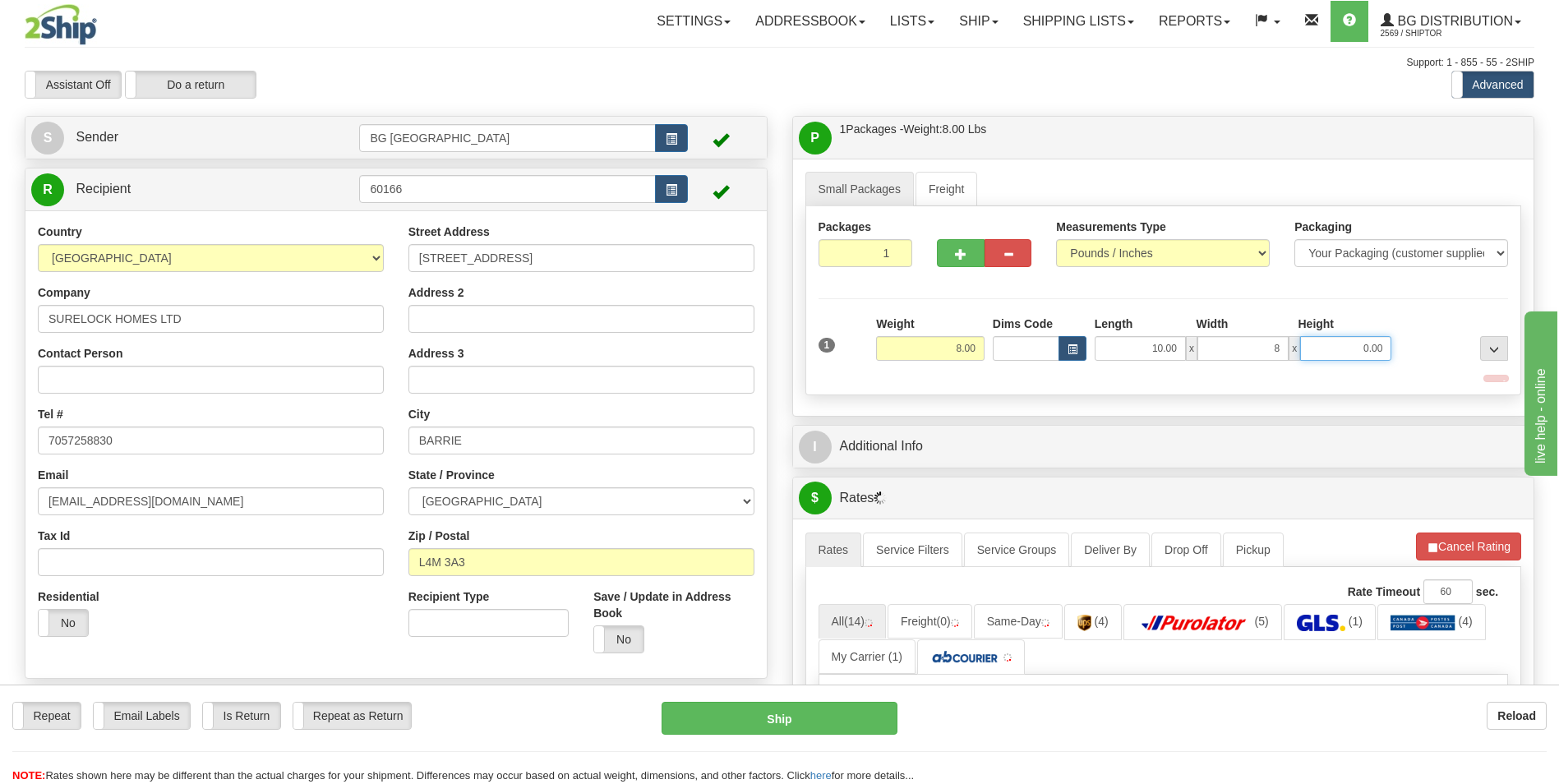
type input "8.00"
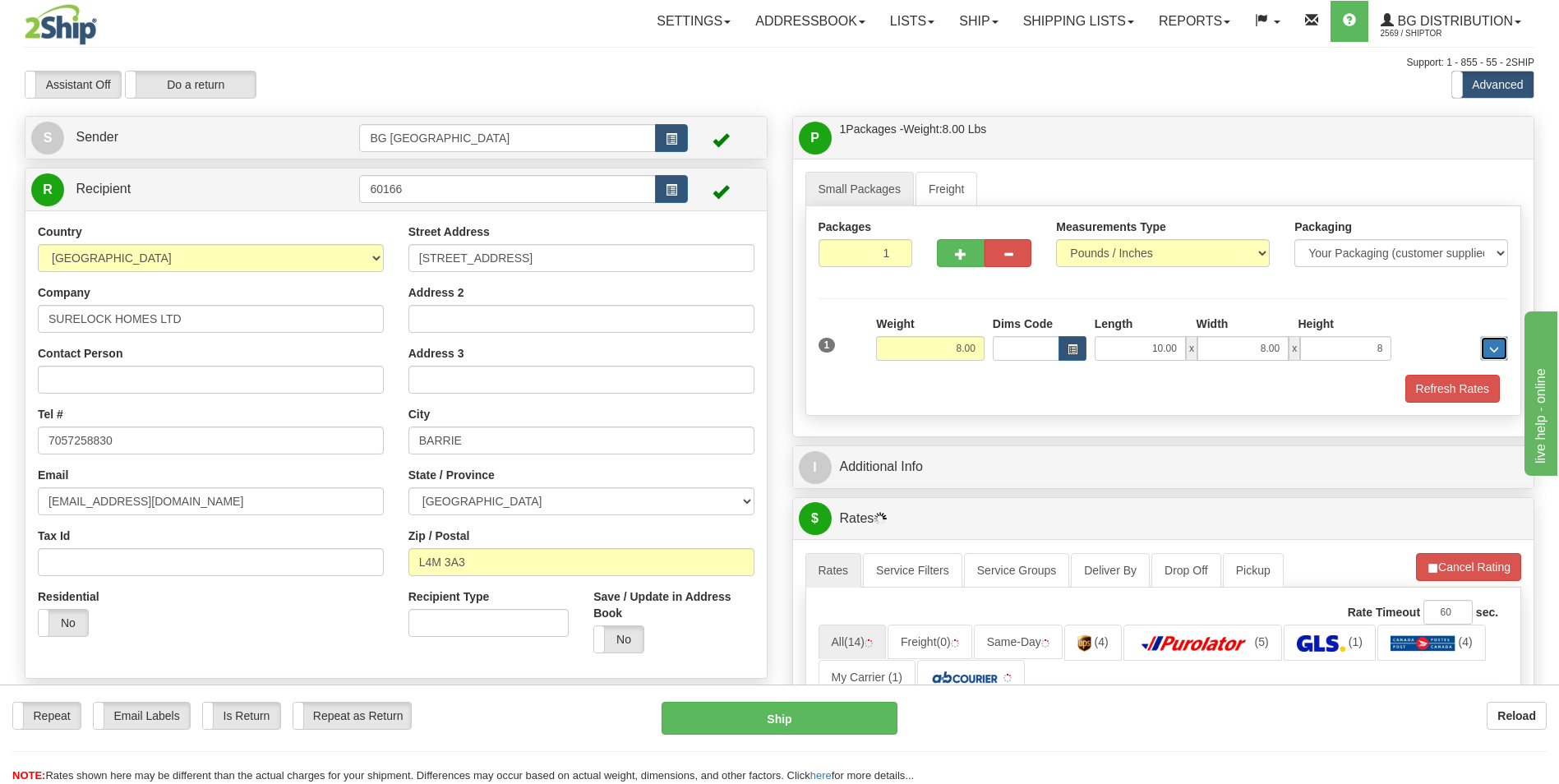
type input "8.00"
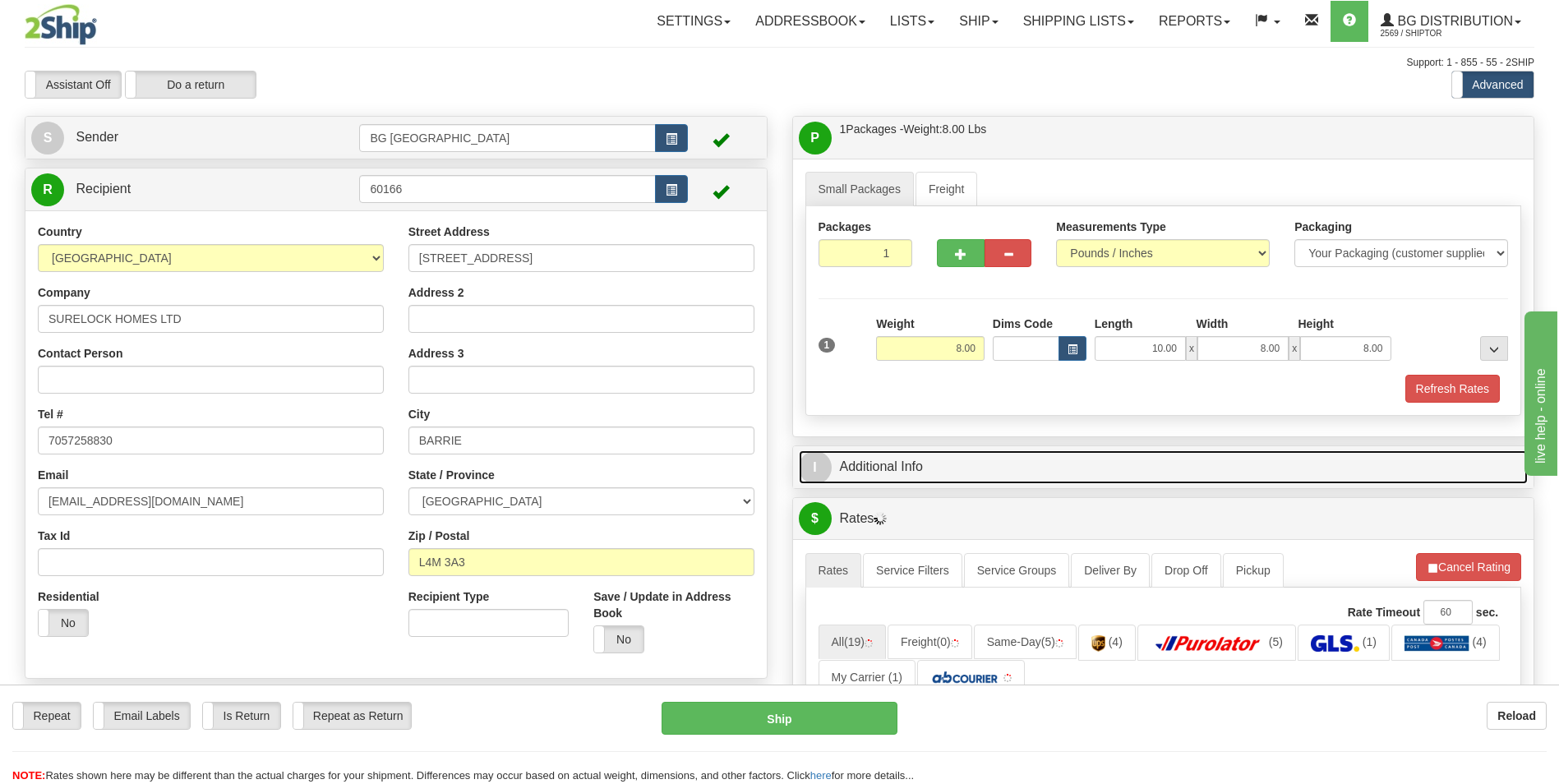
click at [936, 480] on link "I Additional Info" at bounding box center [1164, 467] width 730 height 33
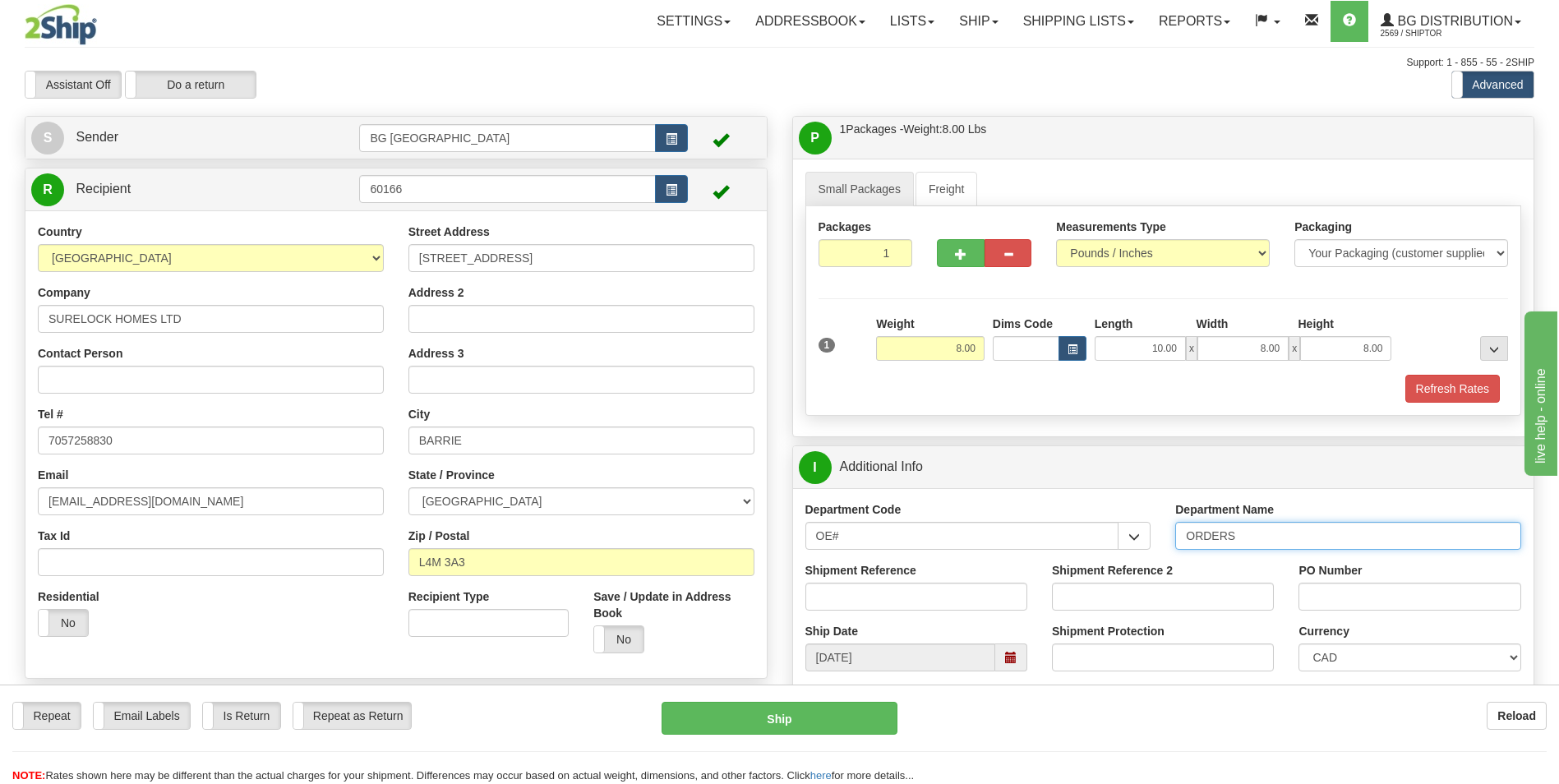
click at [1258, 529] on input "ORDERS" at bounding box center [1348, 535] width 346 height 28
type input "70182502-00"
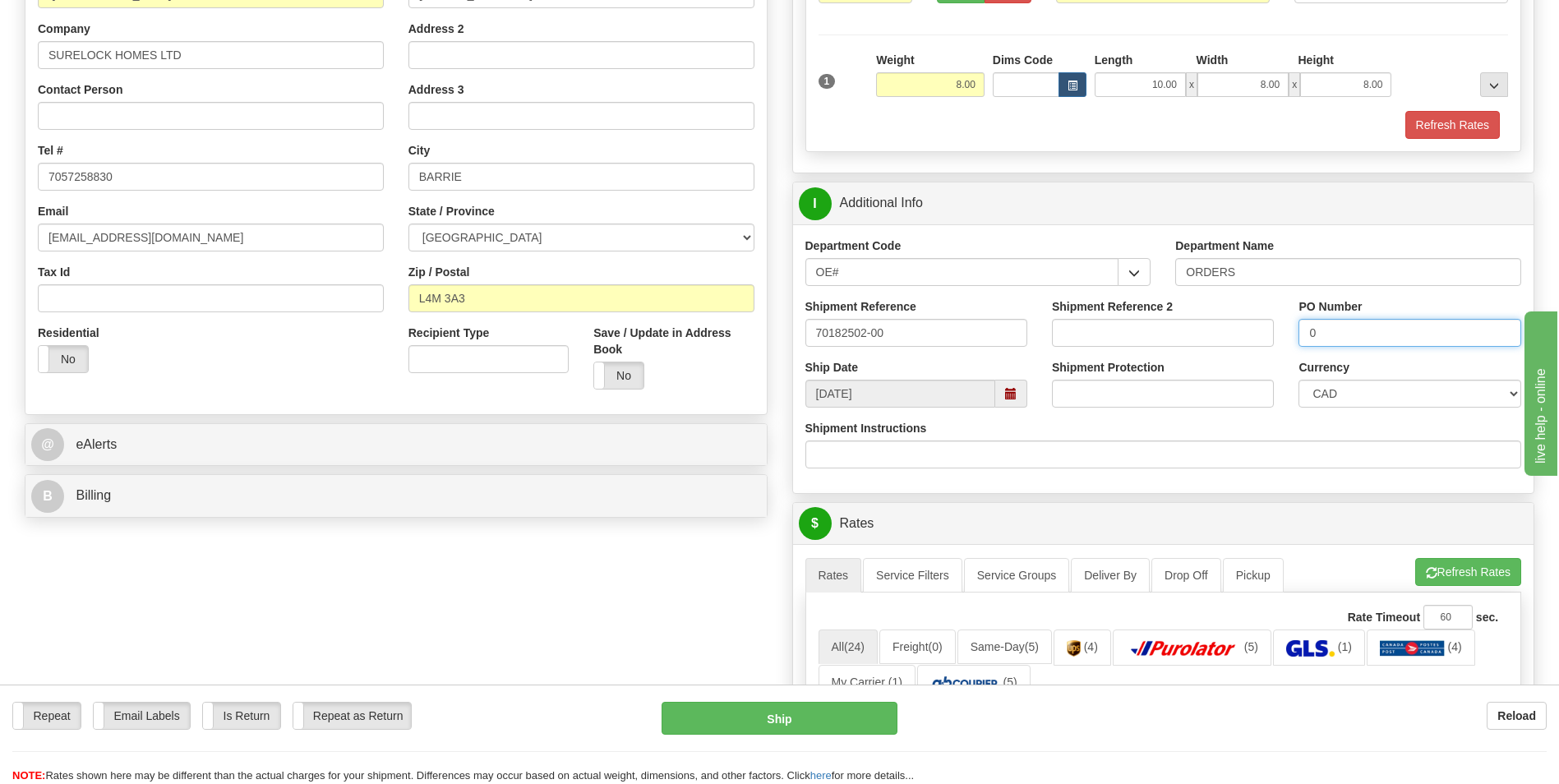
scroll to position [328, 0]
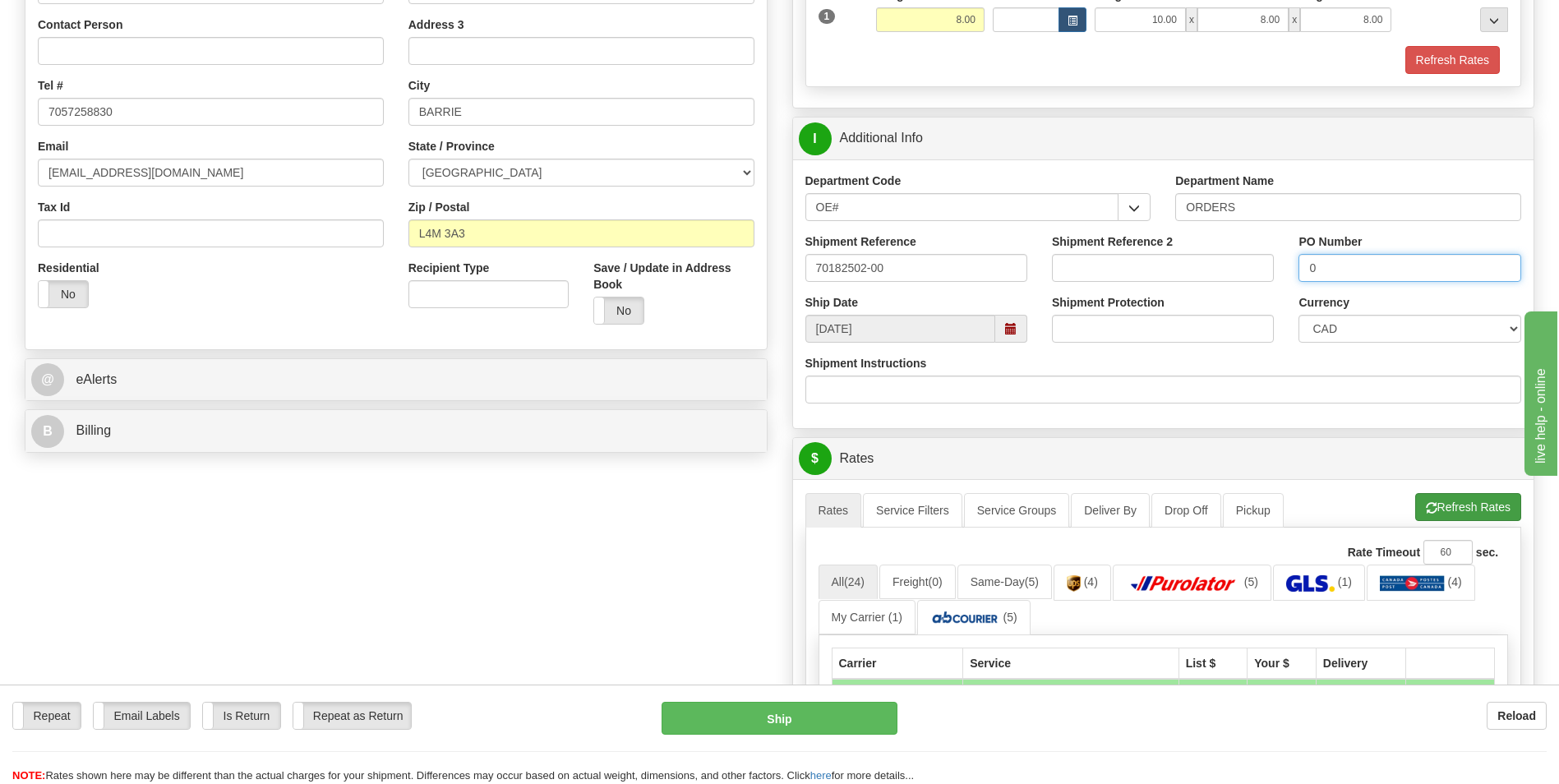
type input "0"
click at [1420, 513] on button "Refresh Rates" at bounding box center [1468, 506] width 106 height 28
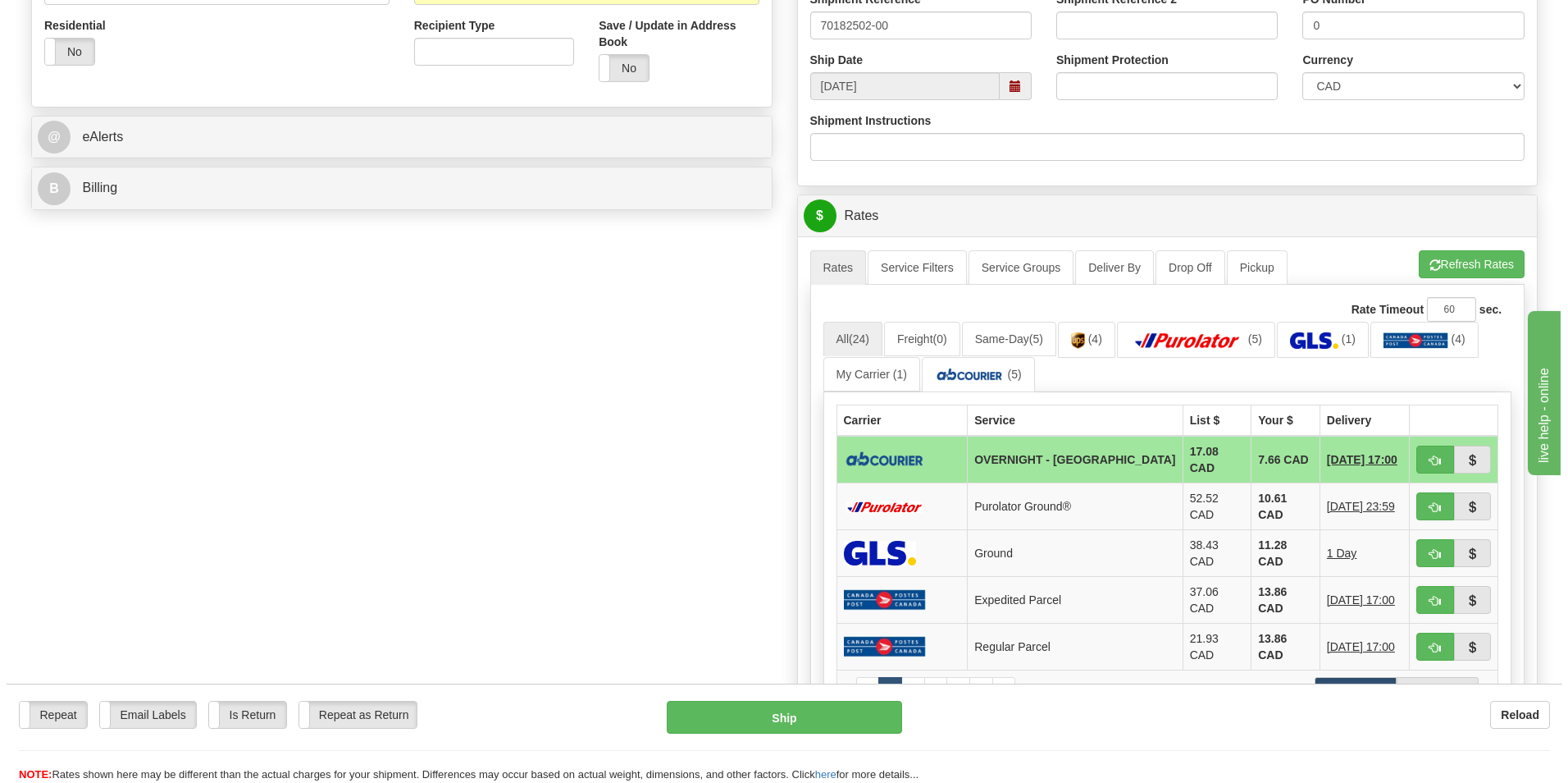
scroll to position [574, 0]
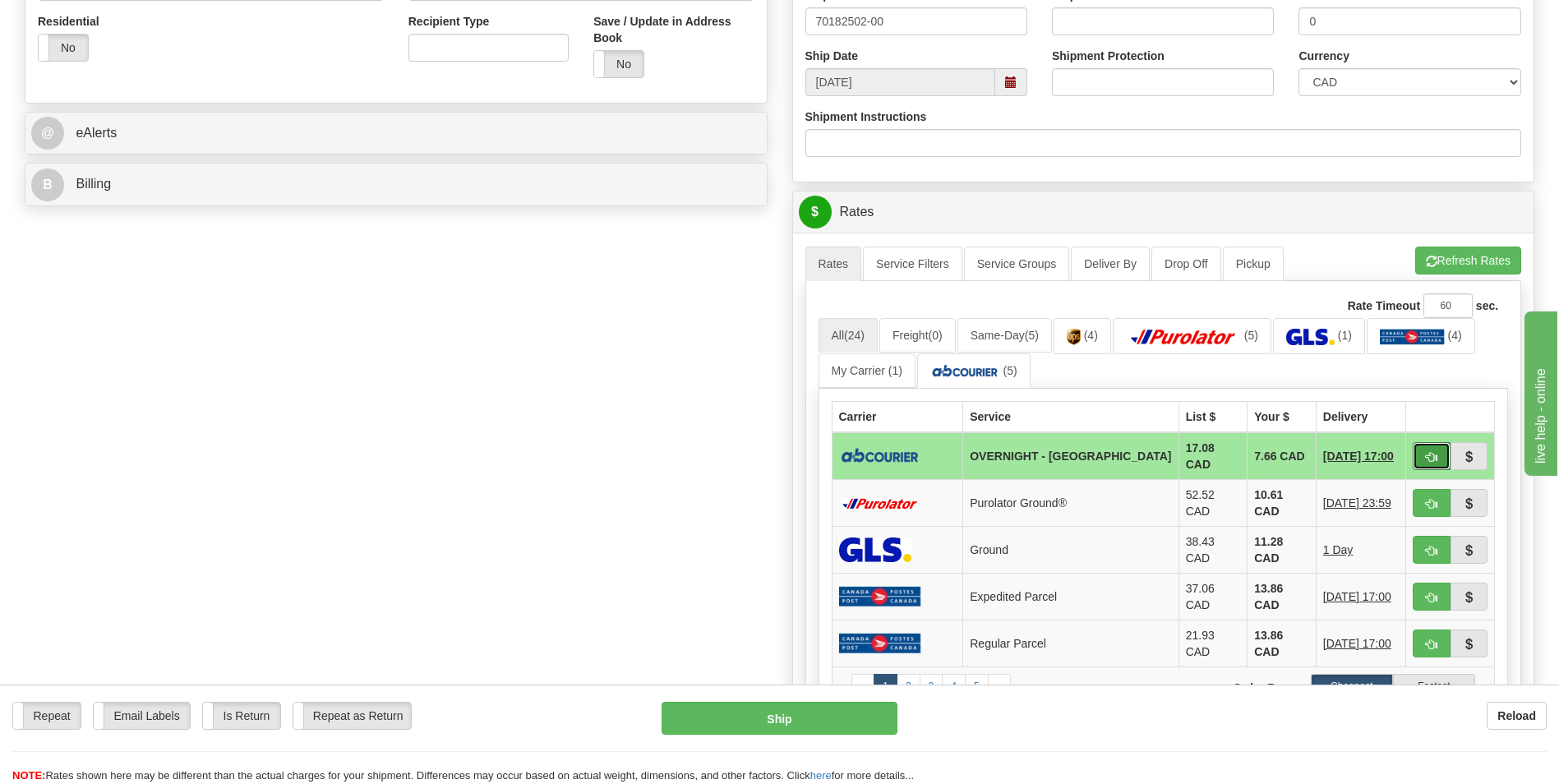
click at [1433, 453] on span "button" at bounding box center [1432, 456] width 11 height 11
type input "4"
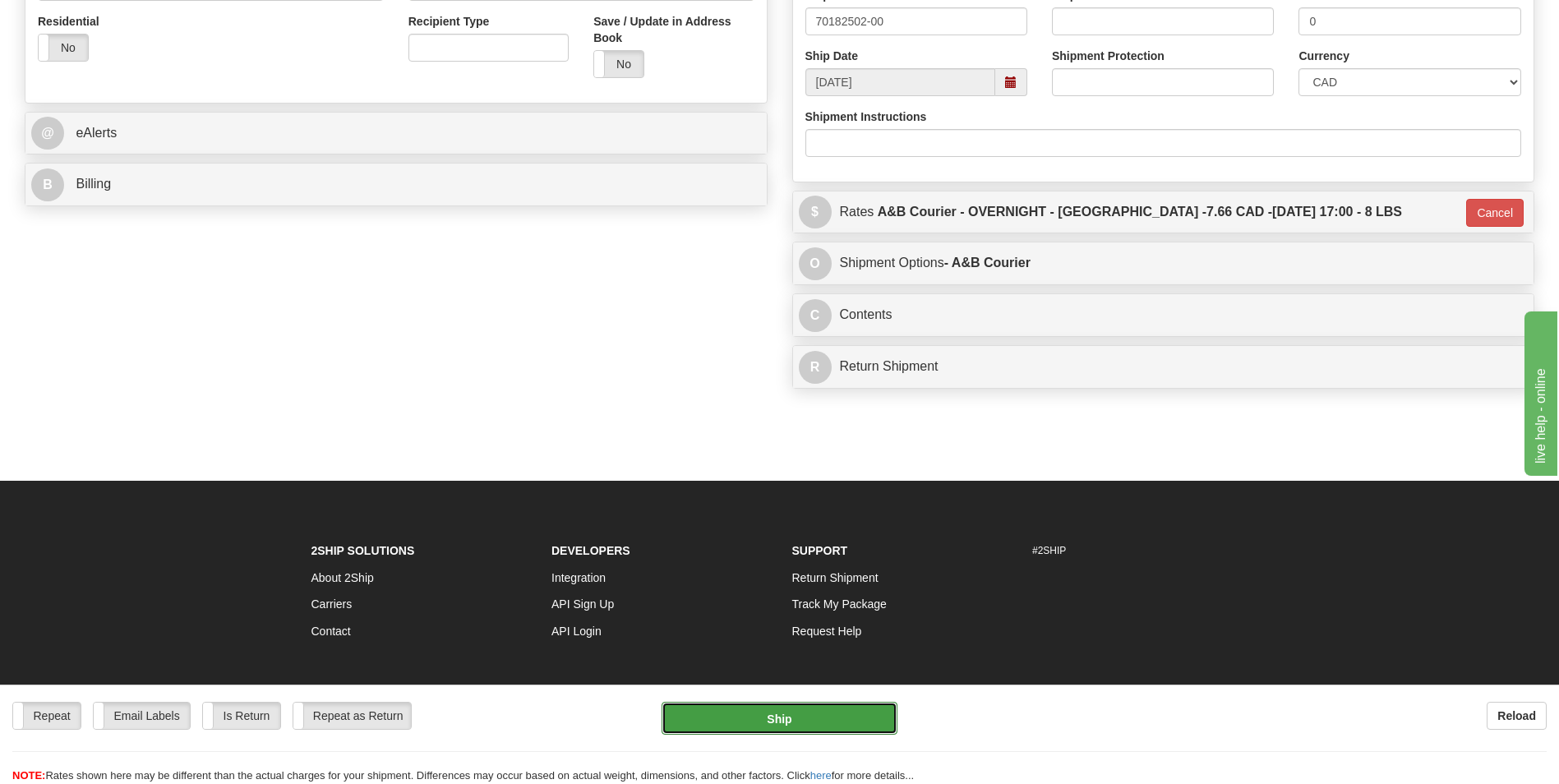
click at [842, 721] on button "Ship" at bounding box center [780, 718] width 235 height 32
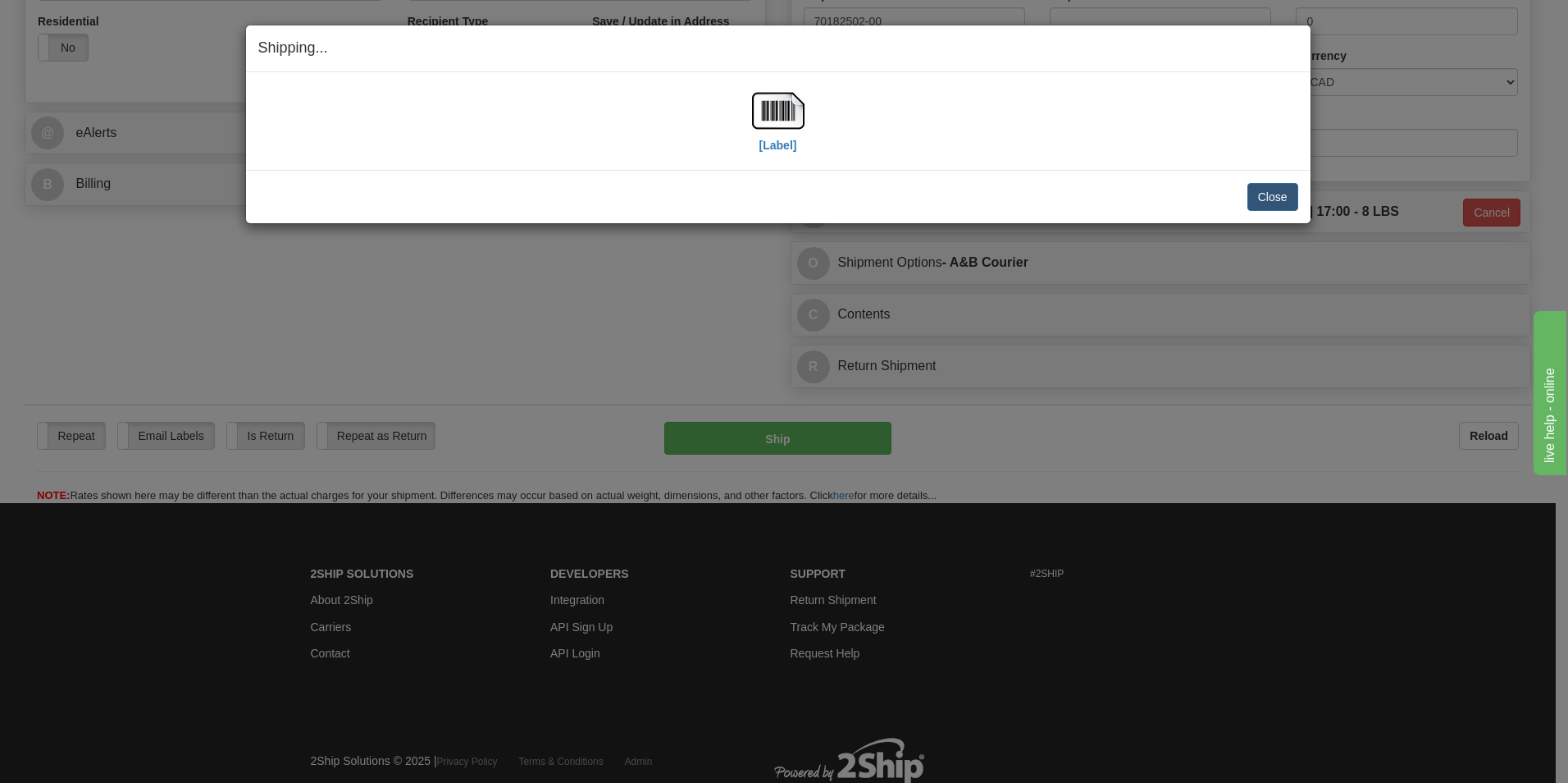
click at [749, 105] on div "[Label]" at bounding box center [778, 121] width 1040 height 73
click at [754, 105] on img at bounding box center [778, 111] width 52 height 52
click at [1273, 203] on button "Close" at bounding box center [1273, 196] width 51 height 28
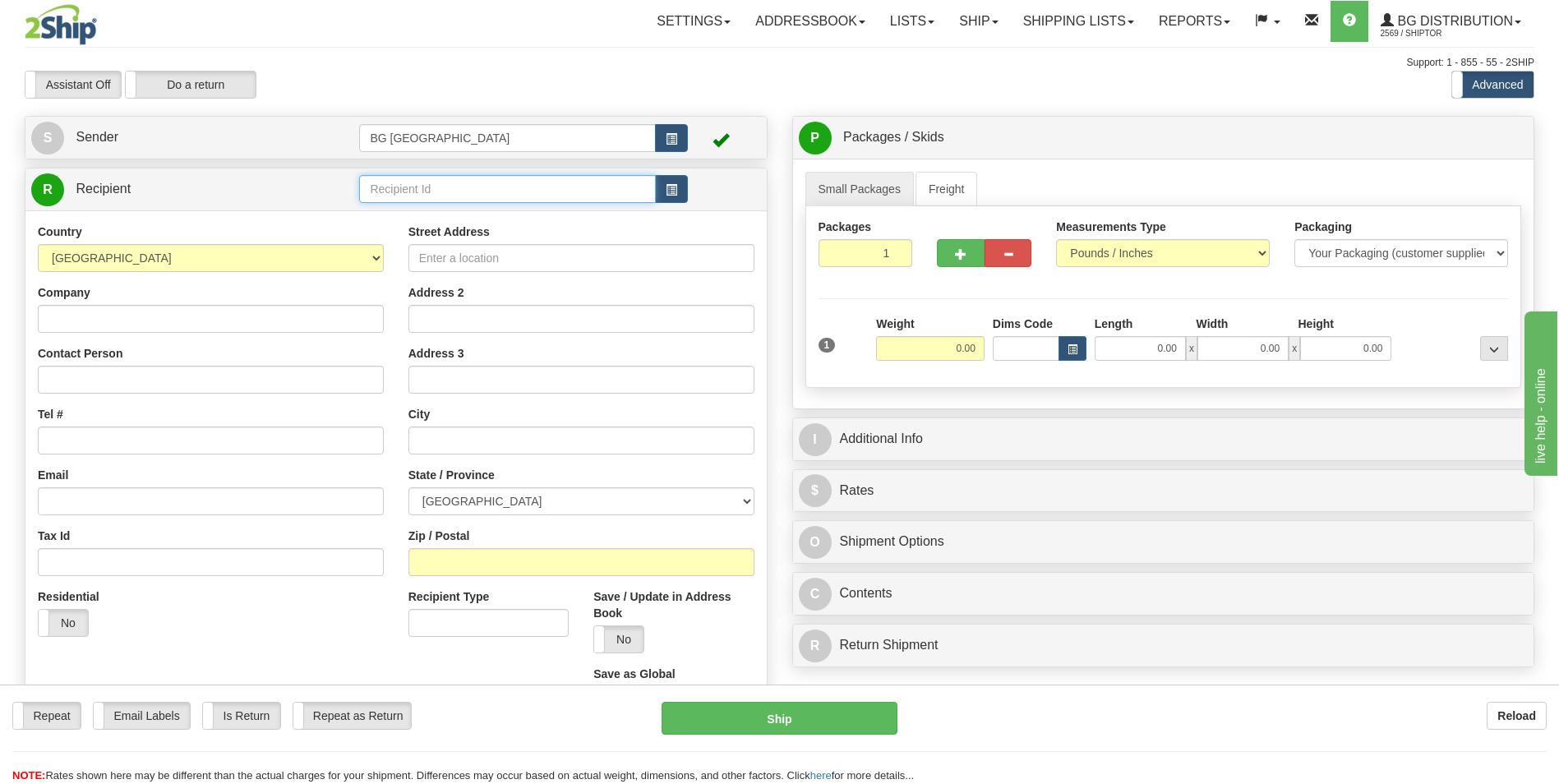
click at [523, 194] on input "text" at bounding box center [507, 188] width 296 height 28
click at [498, 219] on div "60803" at bounding box center [503, 214] width 280 height 18
type input "60803"
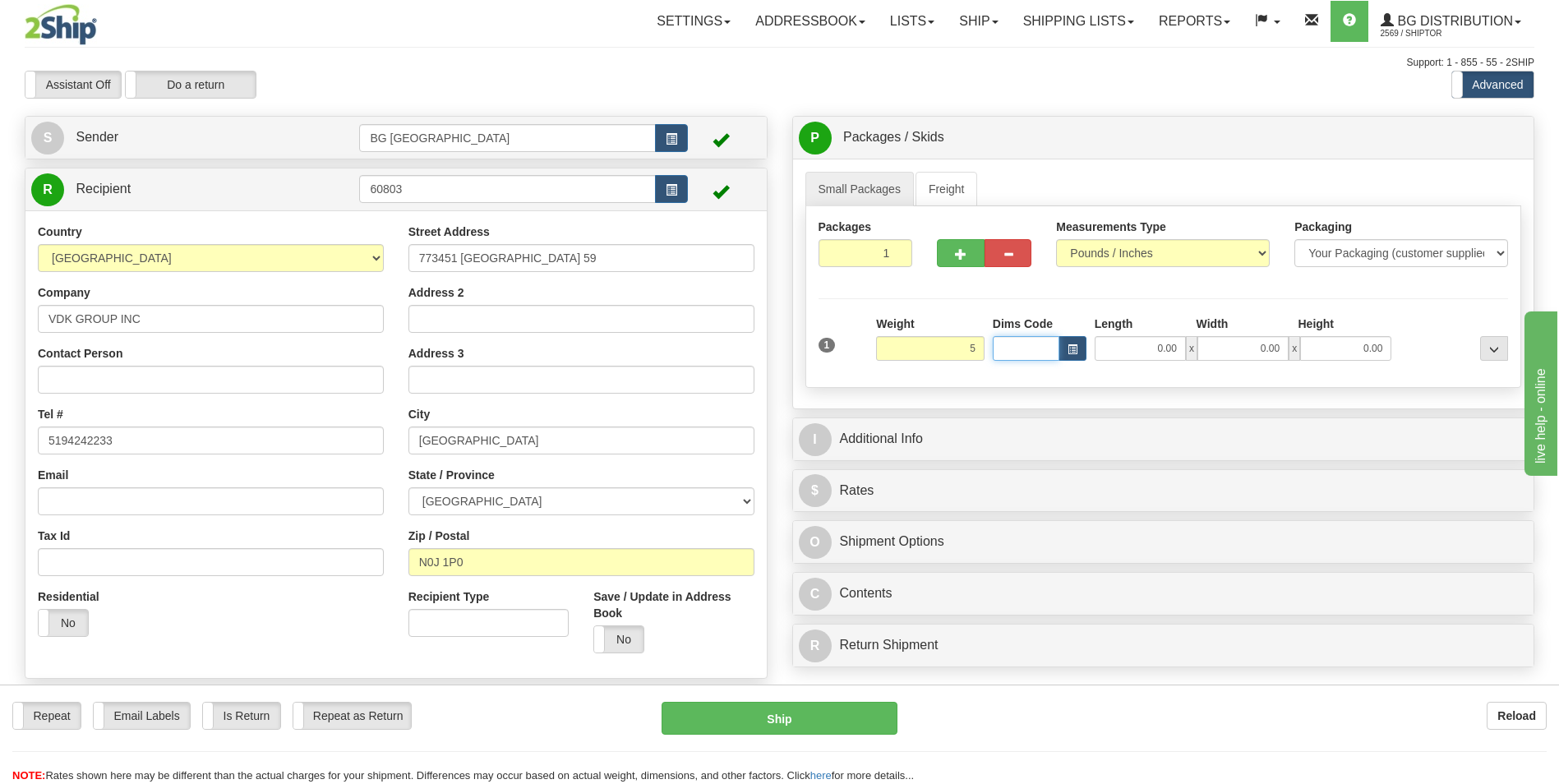
type input "5.00"
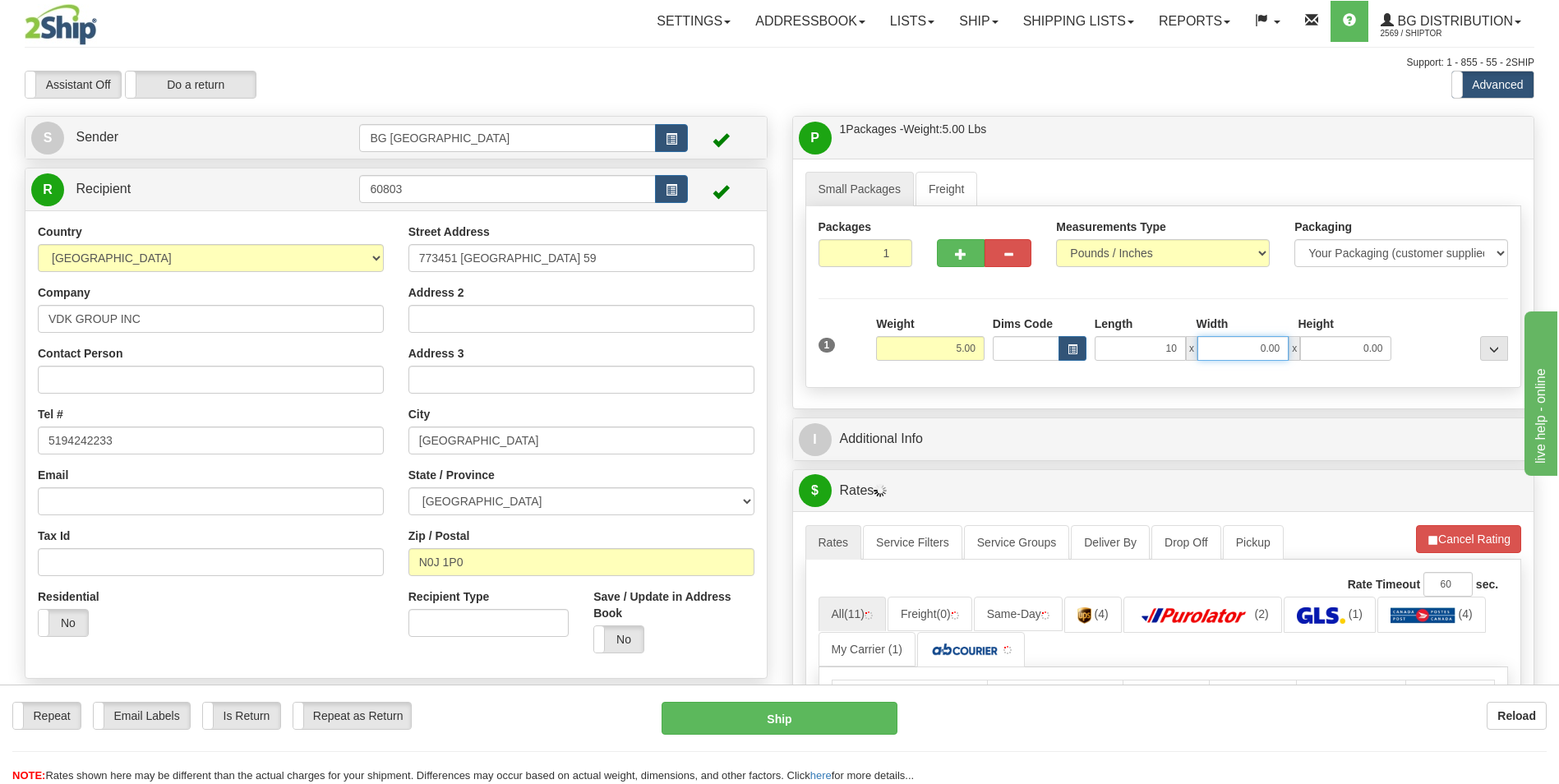
type input "10.00"
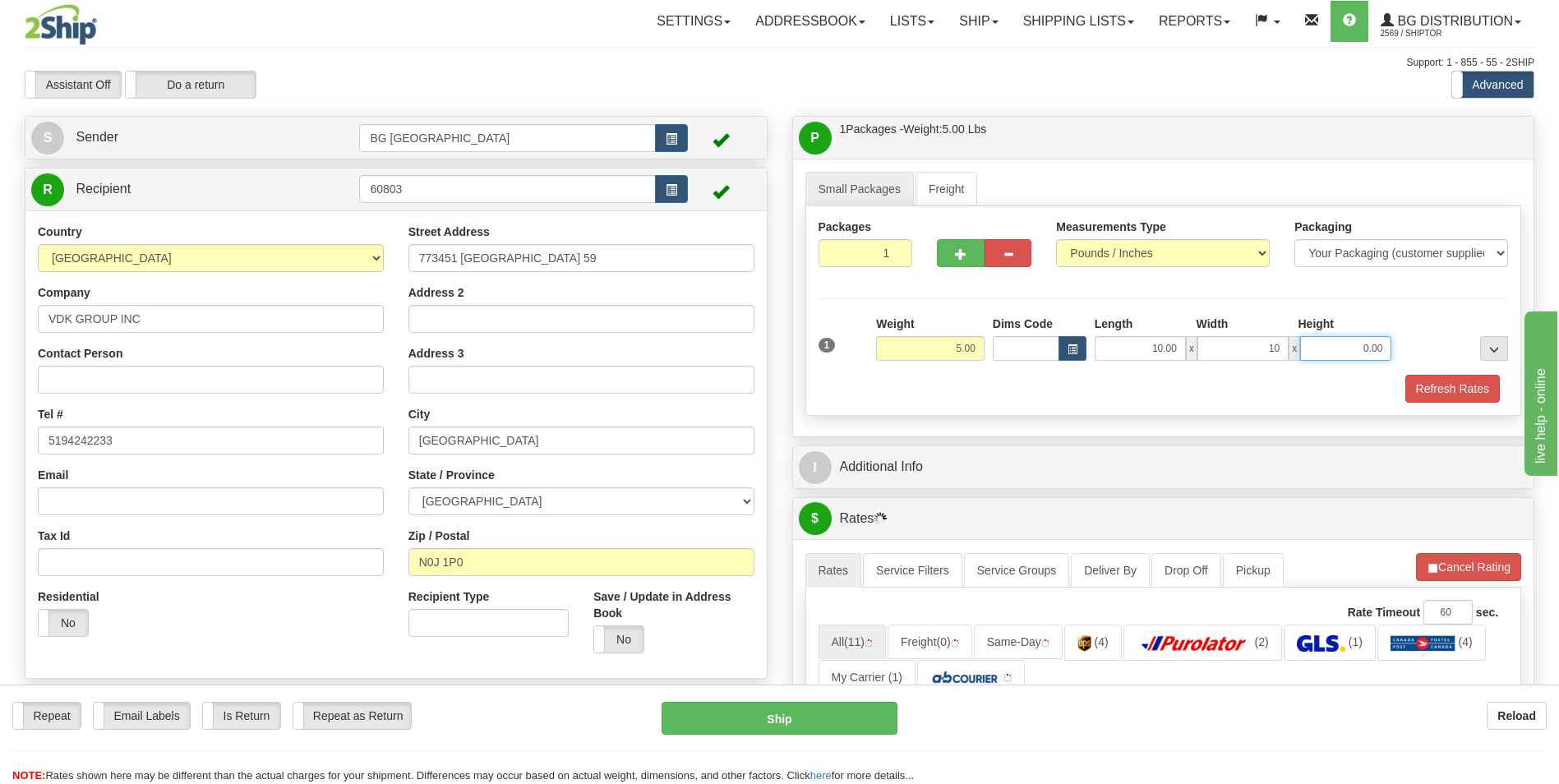
type input "10.00"
type input "5.00"
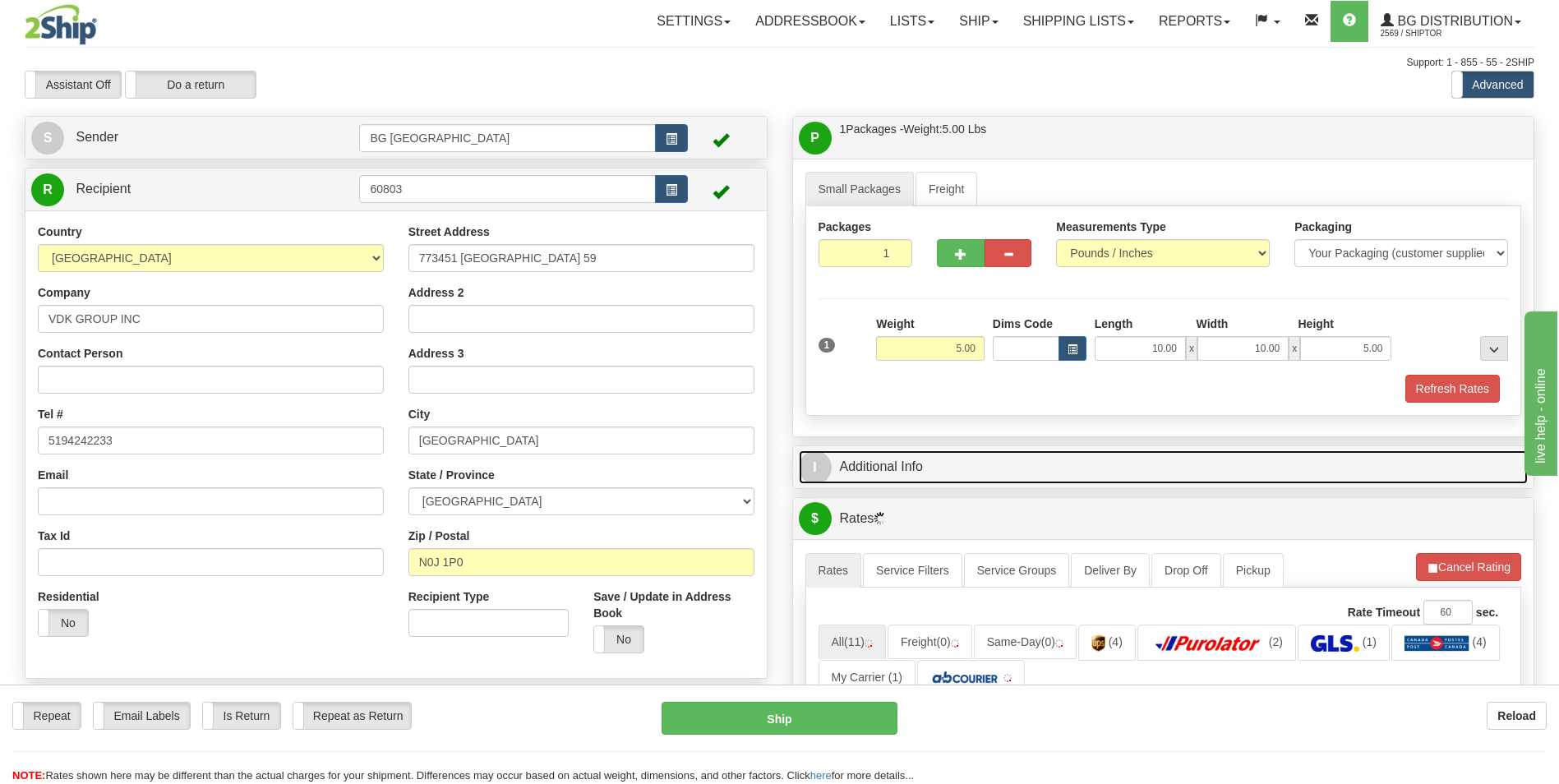
click at [922, 459] on link "I Additional Info" at bounding box center [1164, 467] width 730 height 33
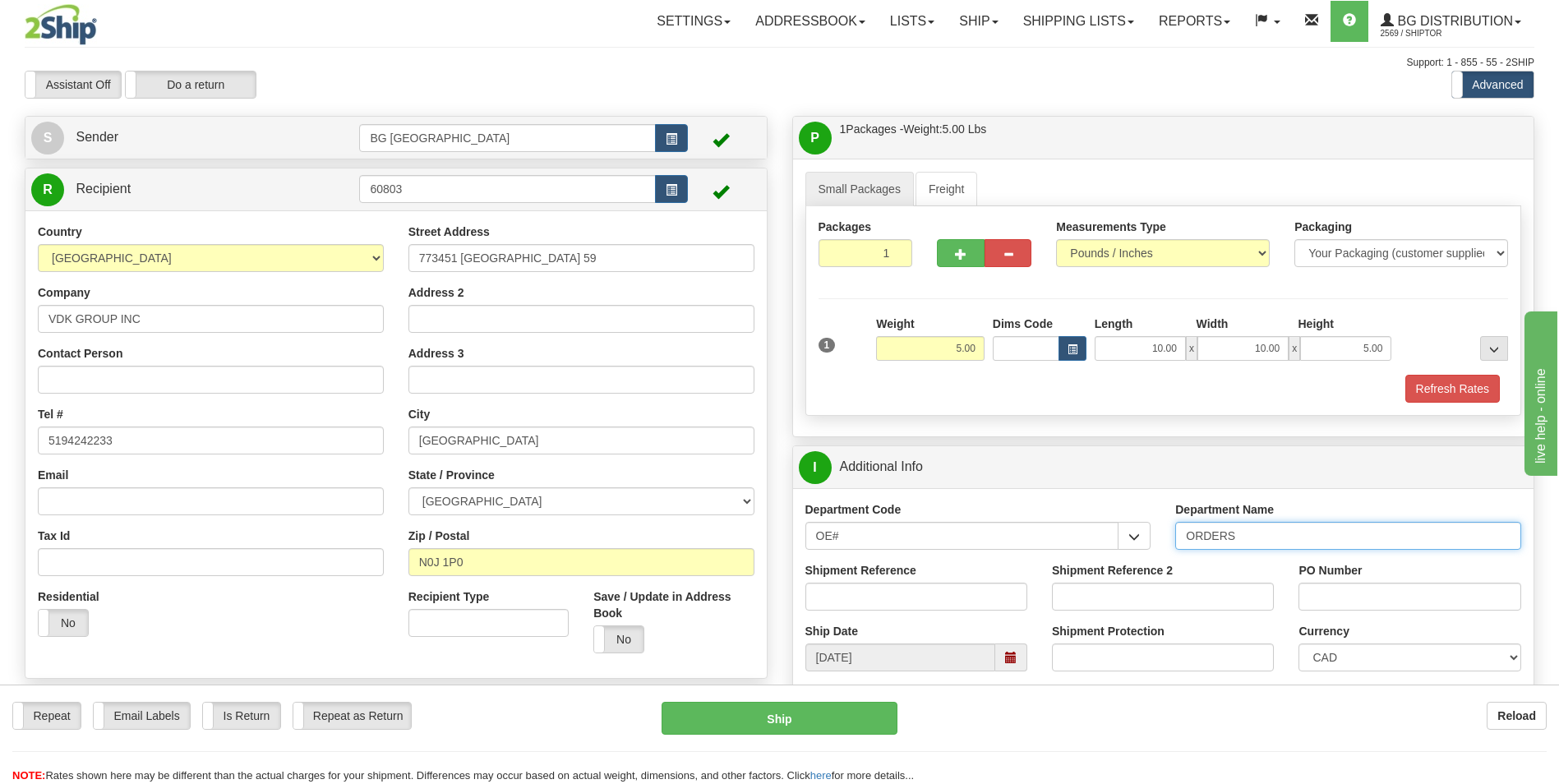
click at [1256, 543] on input "ORDERS" at bounding box center [1348, 535] width 346 height 28
type input "70184333-00"
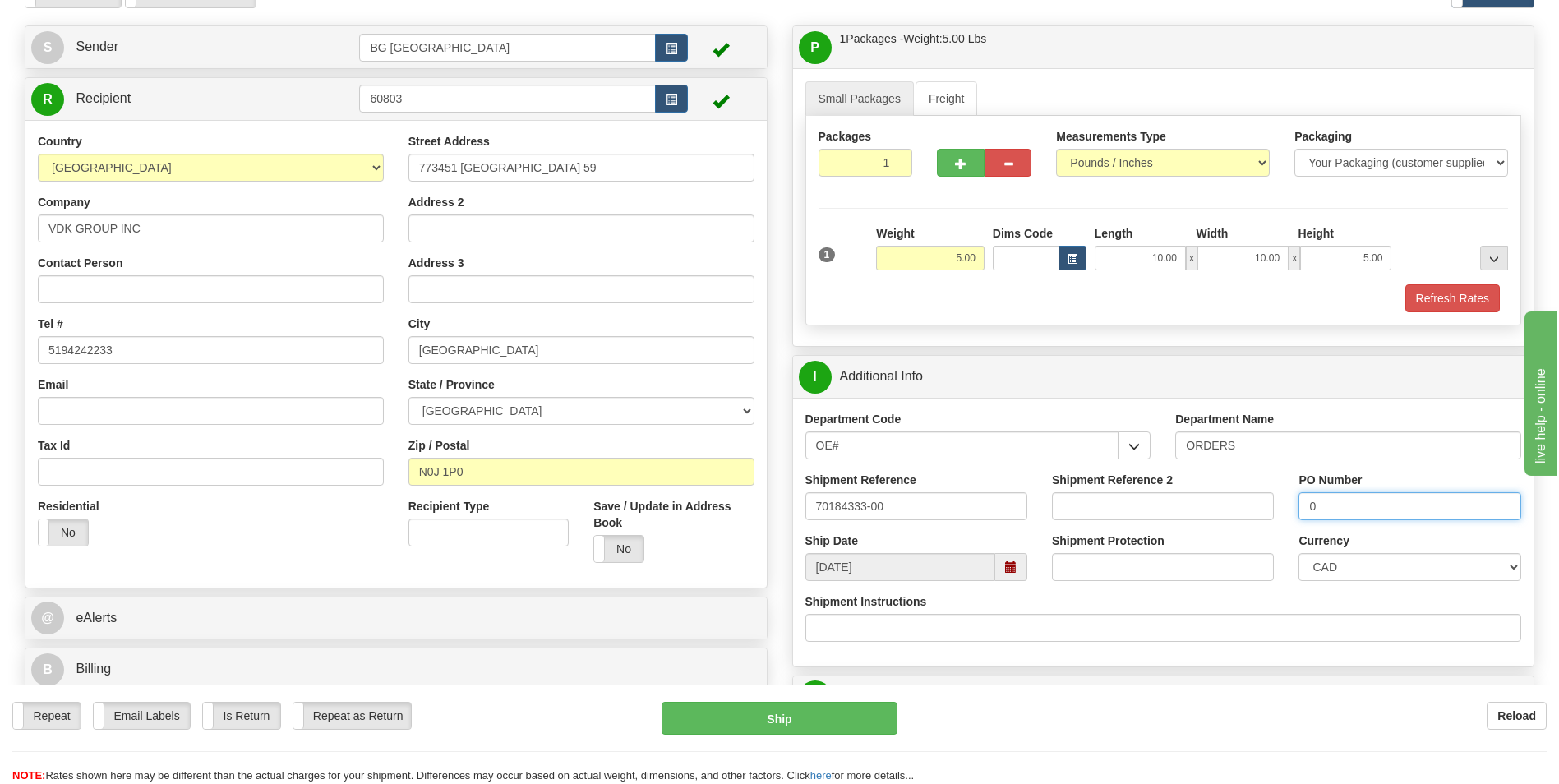
scroll to position [328, 0]
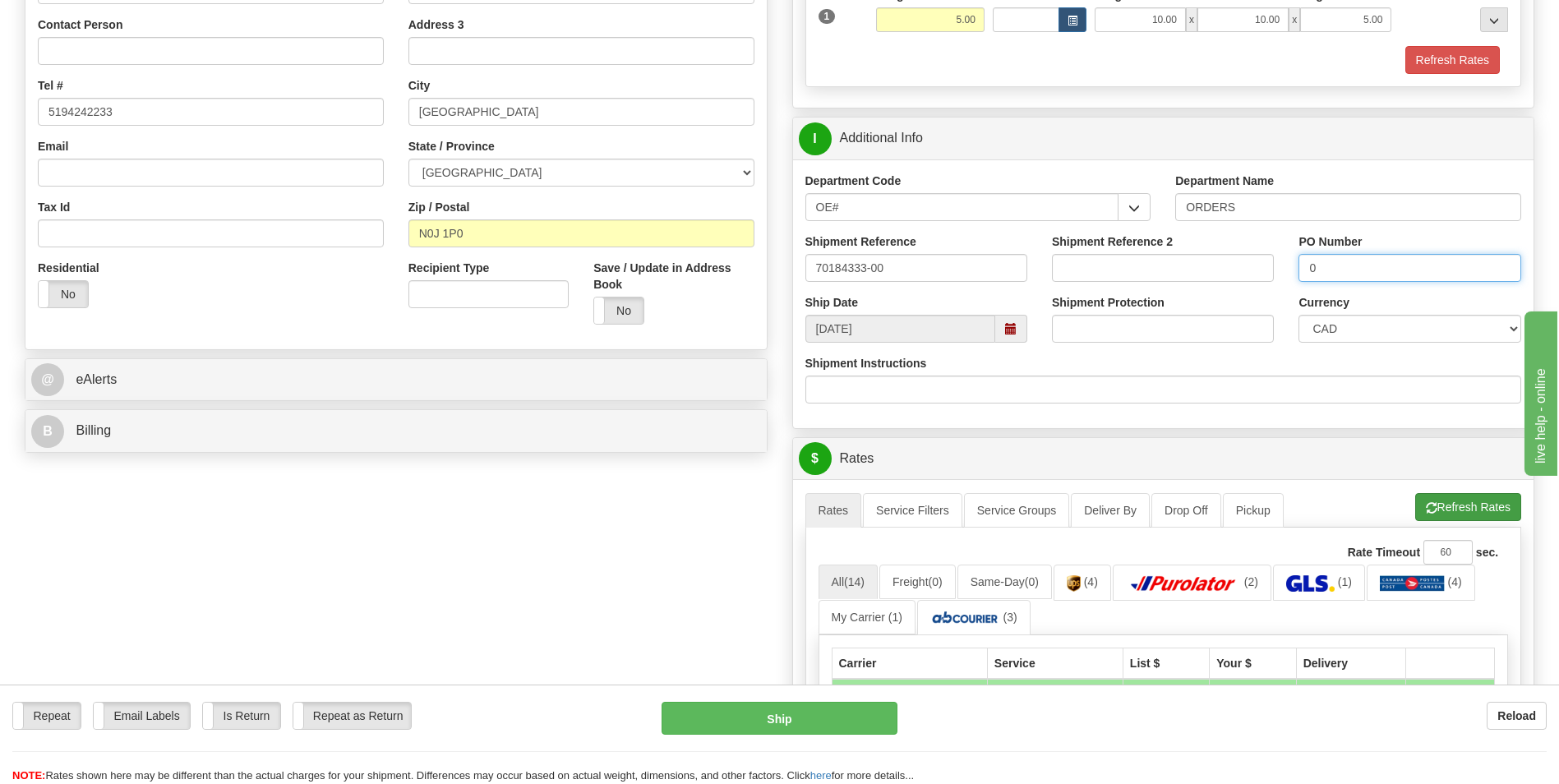
type input "0"
click button "Refresh Rates"
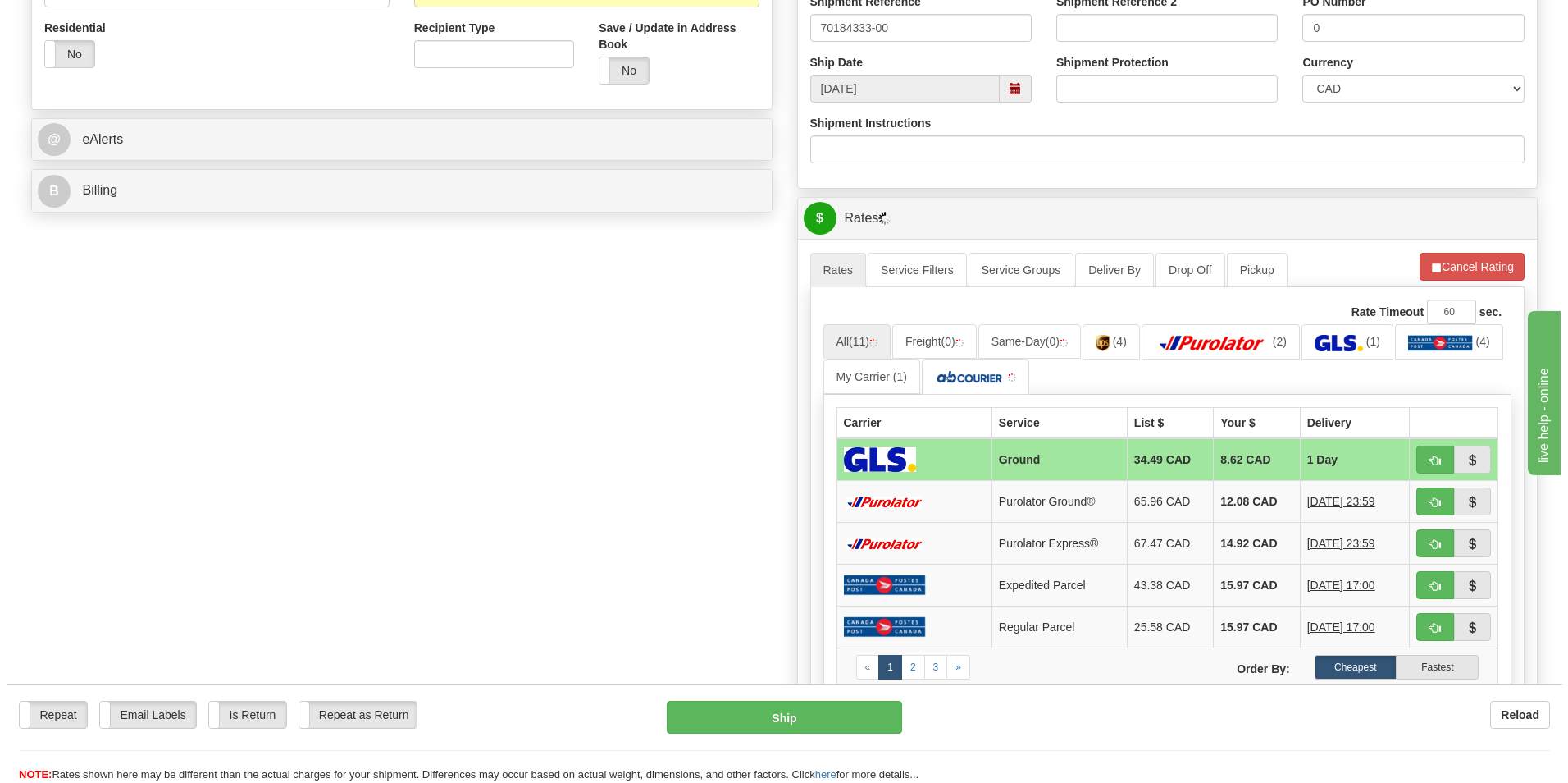
scroll to position [574, 0]
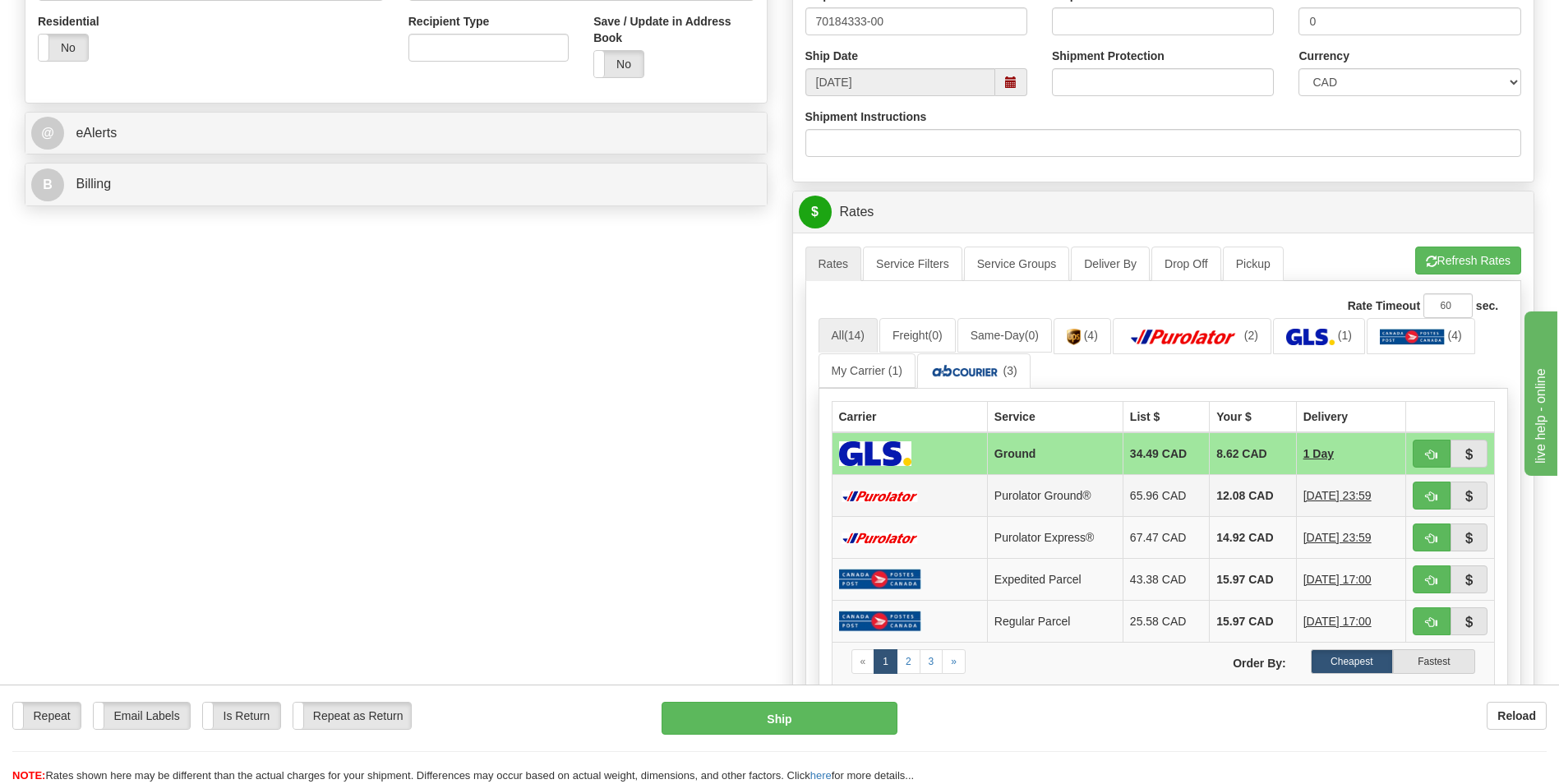
click td "12.08 CAD"
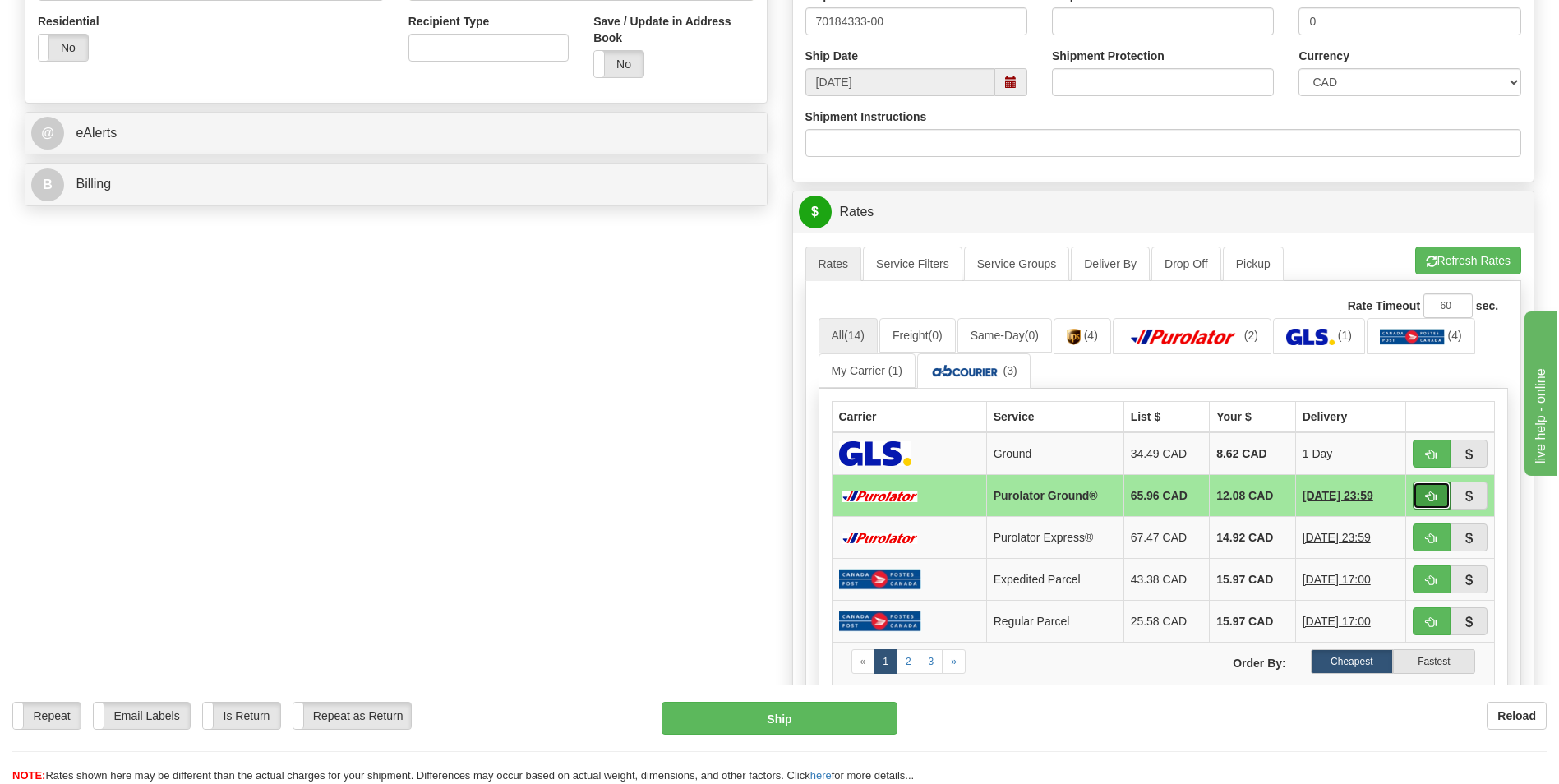
click button "button"
type input "260"
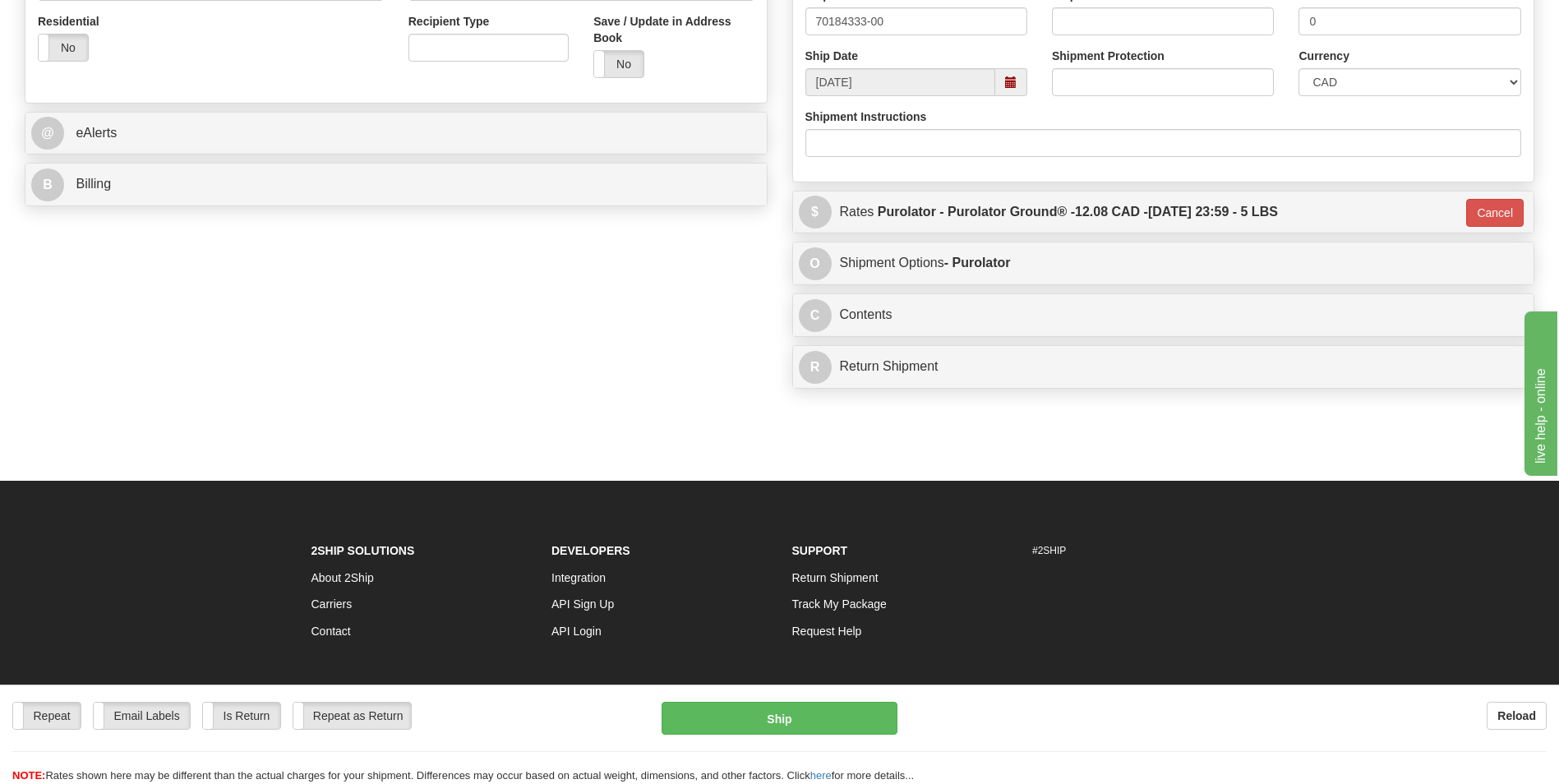
click div "Repeat Repeat Email Labels Email Labels Edit Is Return Is Return Repeat as Retu…"
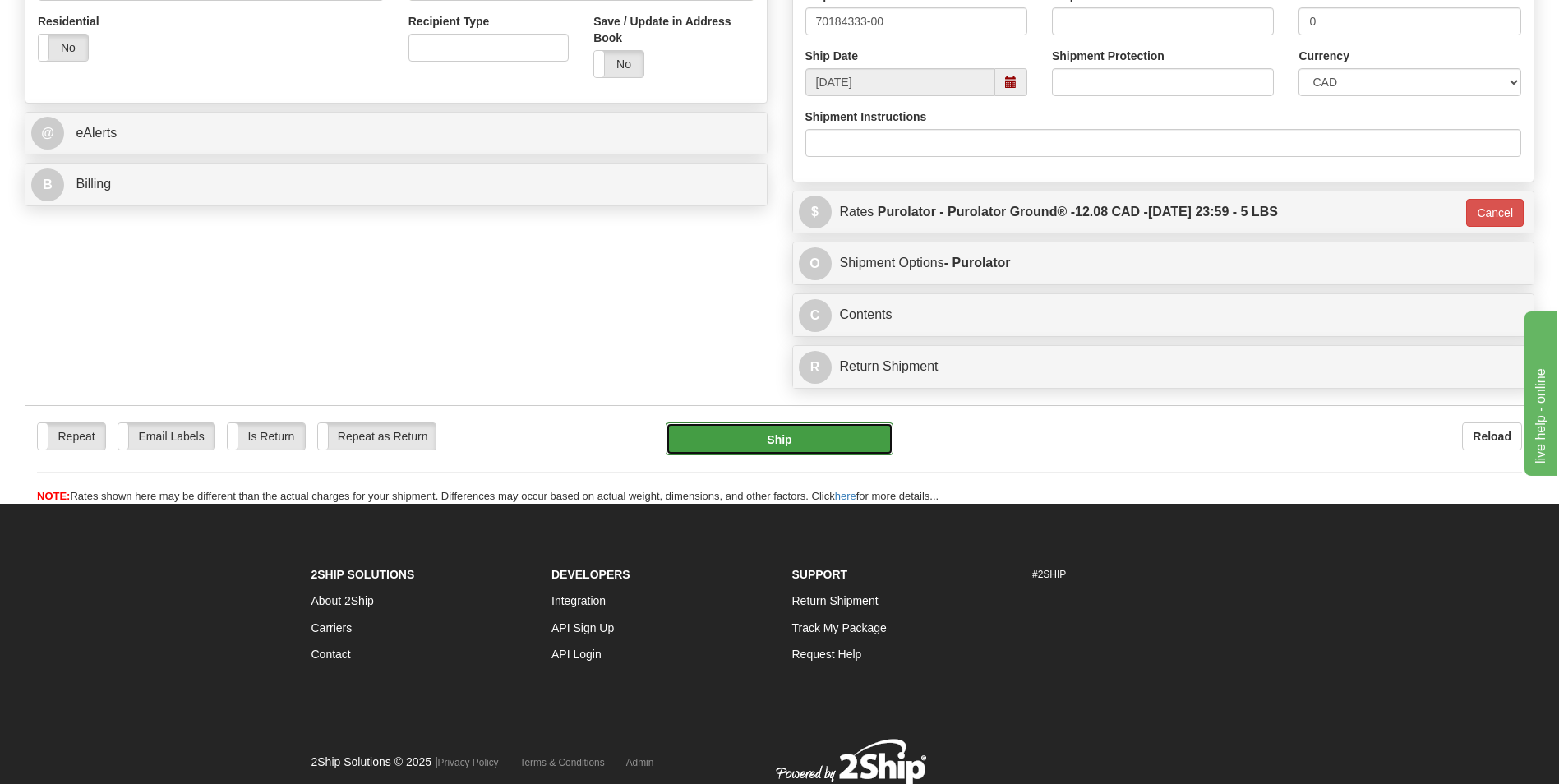
click button "Ship"
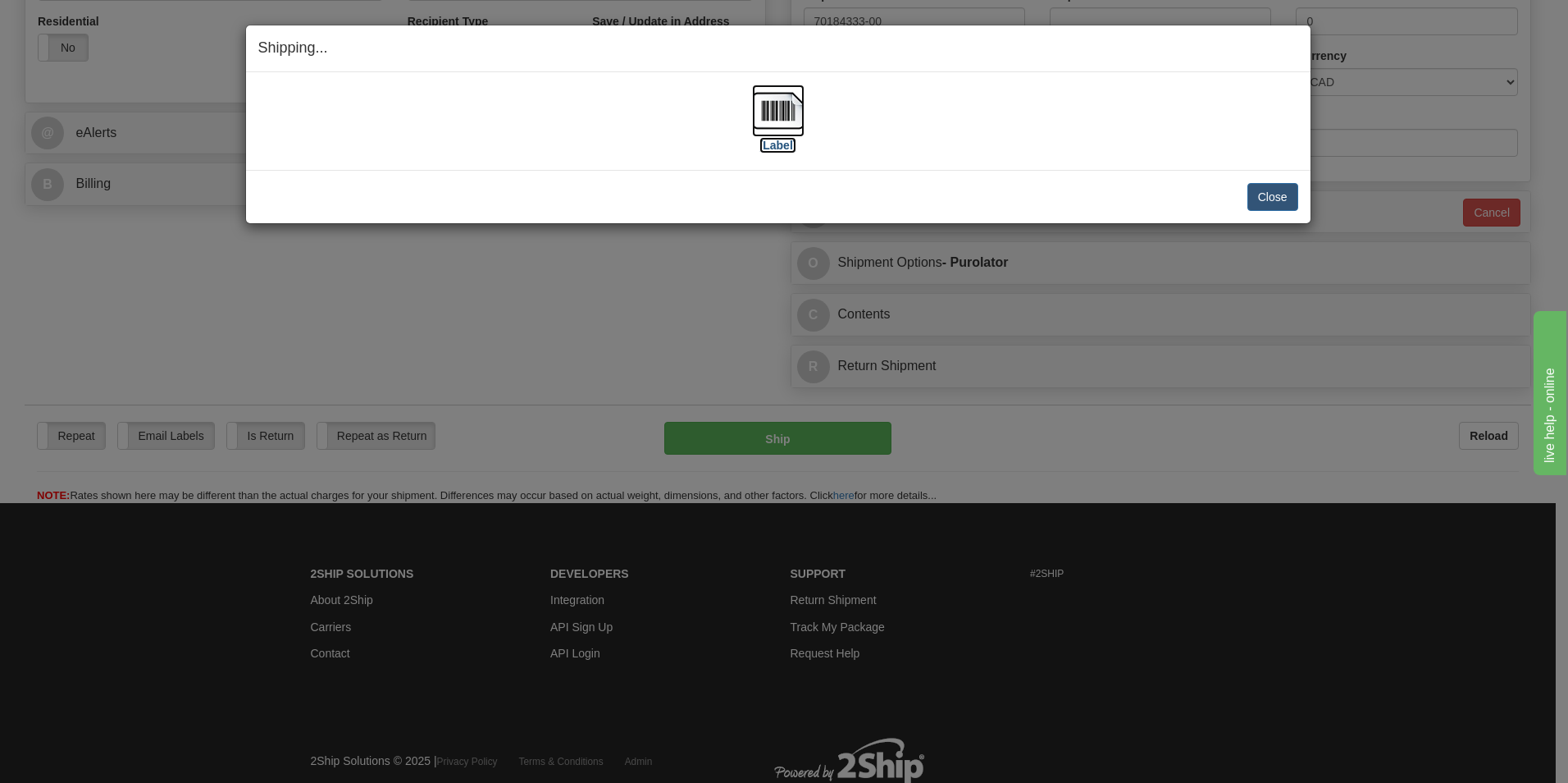
click img
click button "Close"
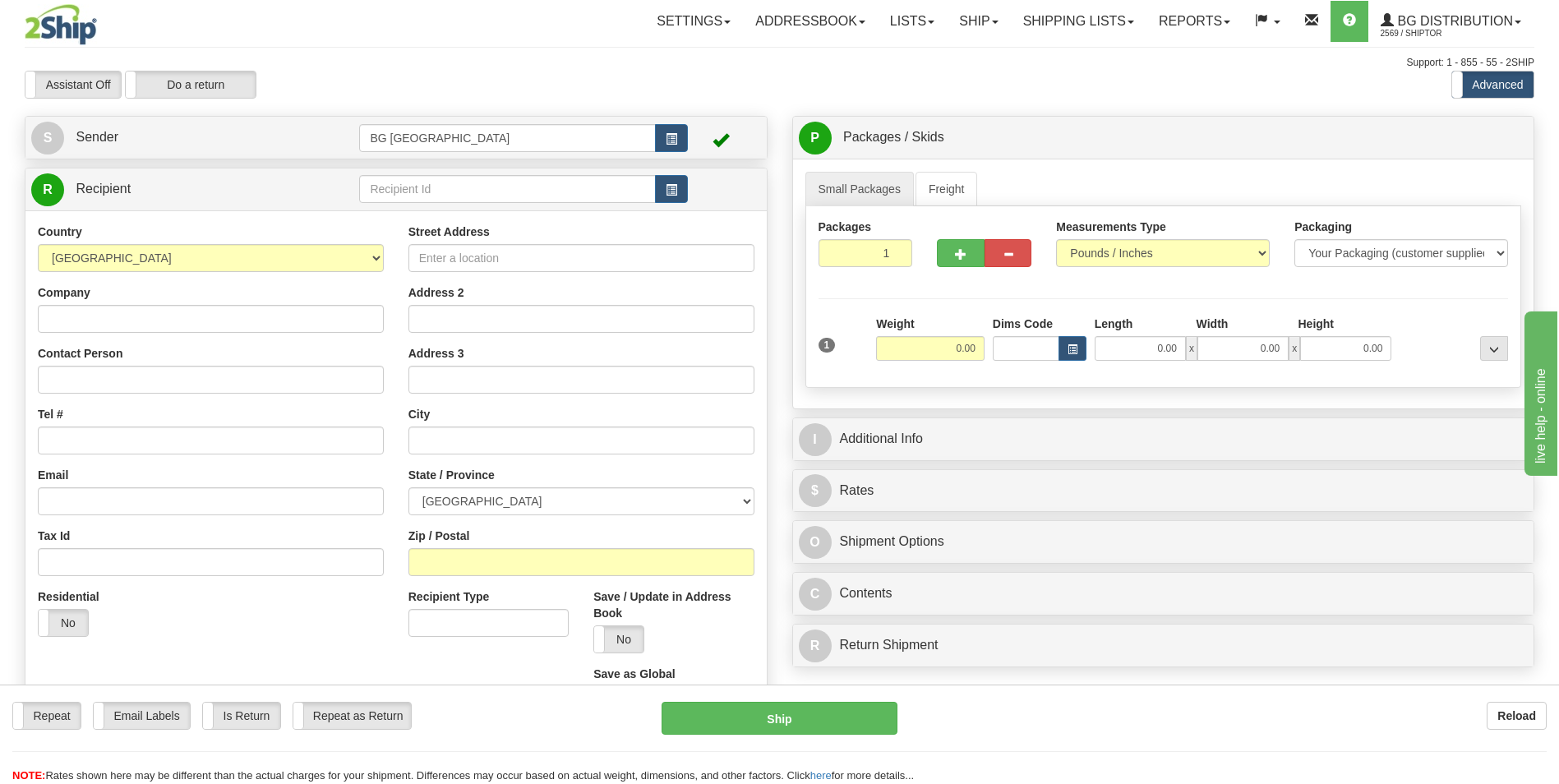
click at [465, 173] on td at bounding box center [523, 189] width 328 height 33
click at [463, 187] on input "text" at bounding box center [507, 188] width 296 height 28
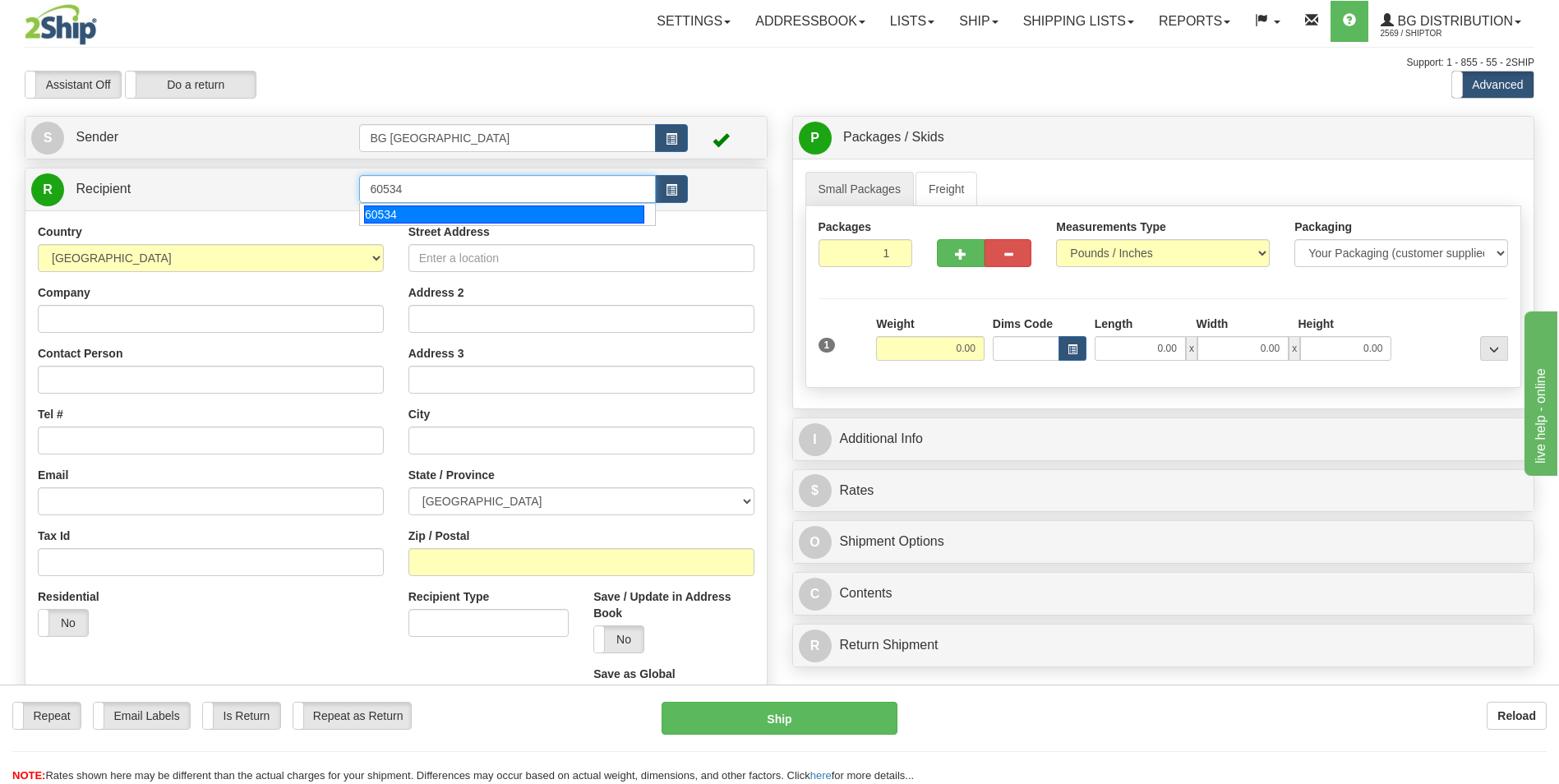
click at [432, 209] on div "60534" at bounding box center [503, 214] width 280 height 18
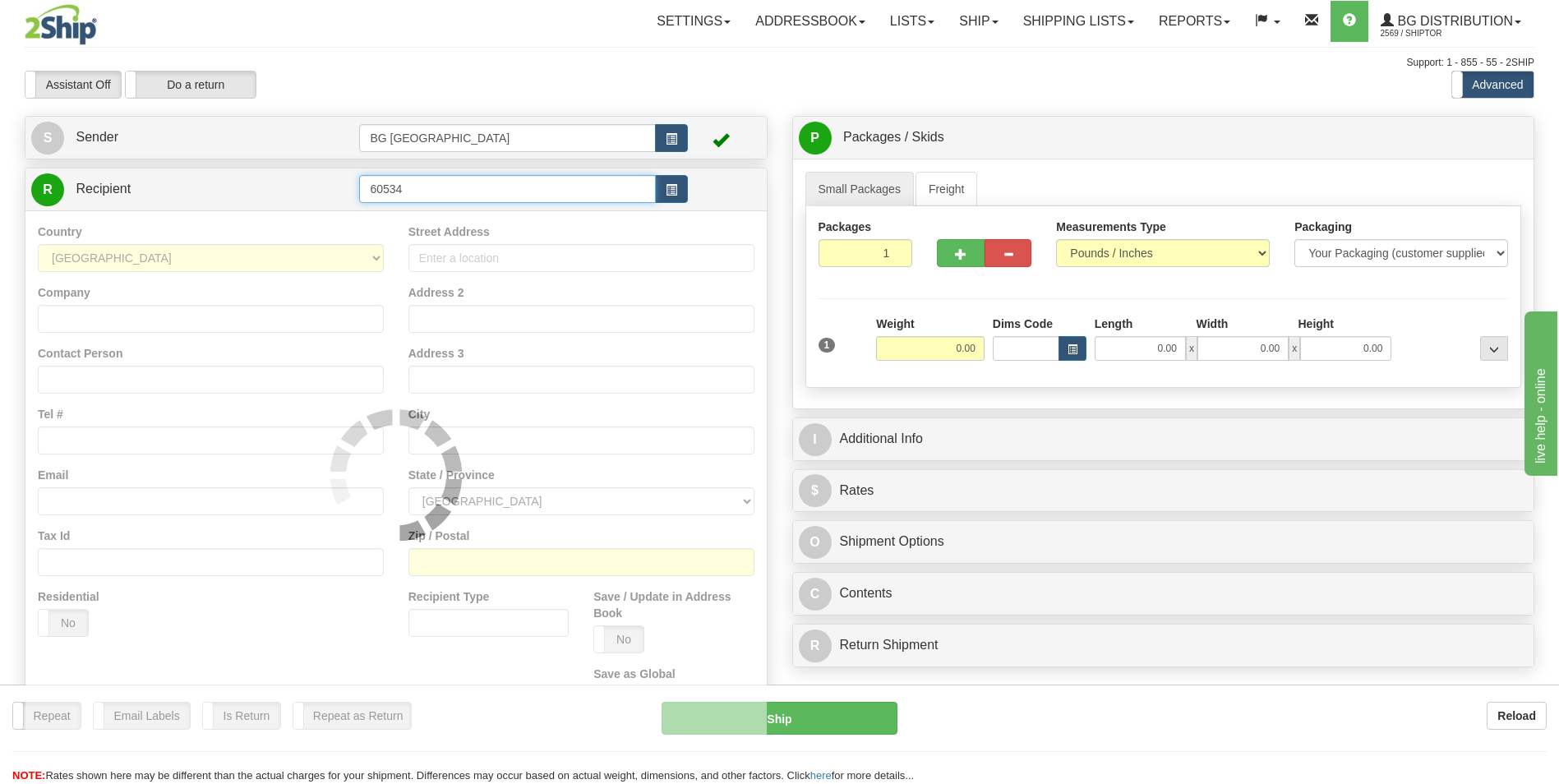
type input "60534"
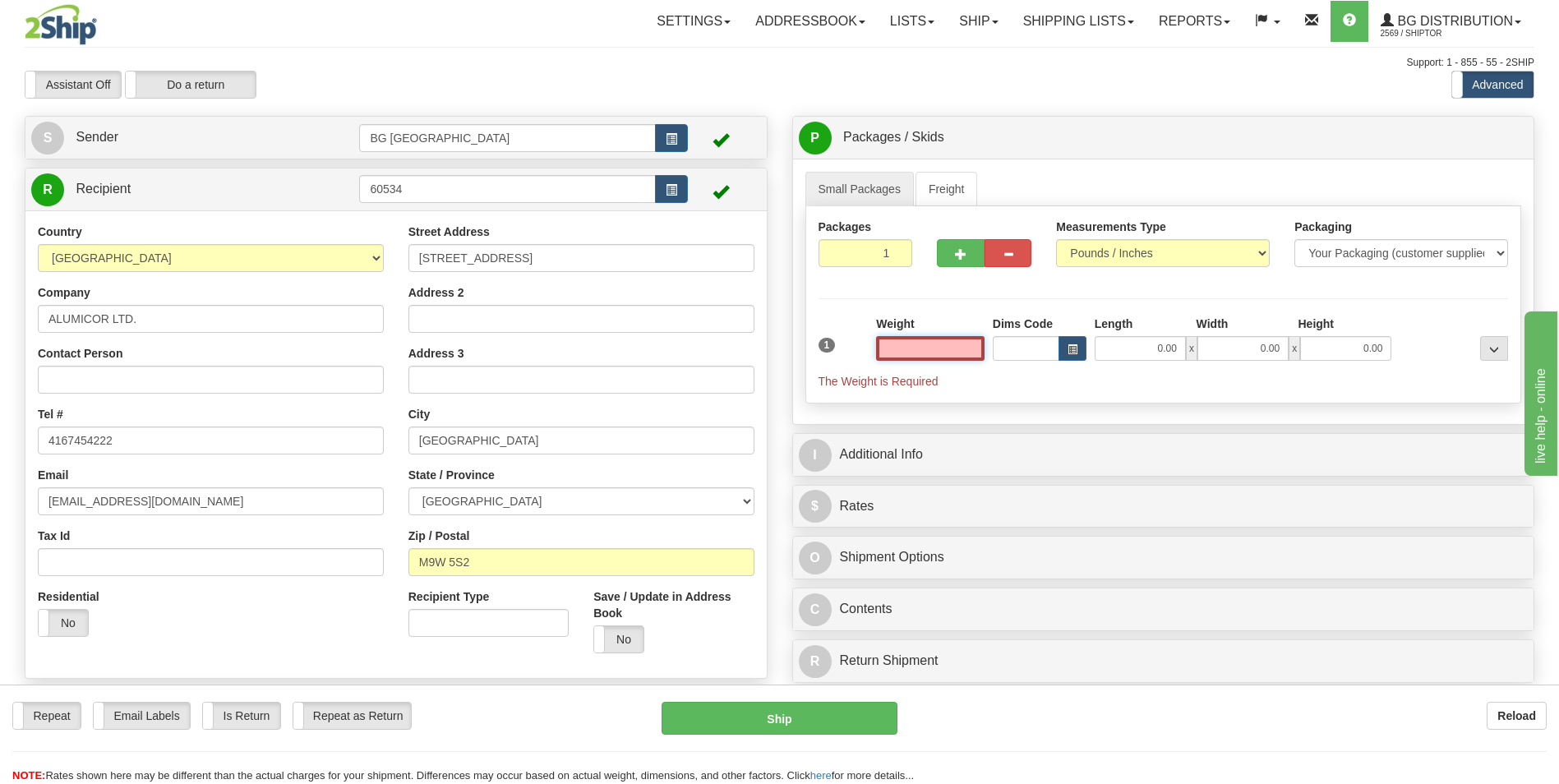
click at [929, 345] on input "text" at bounding box center [930, 349] width 109 height 25
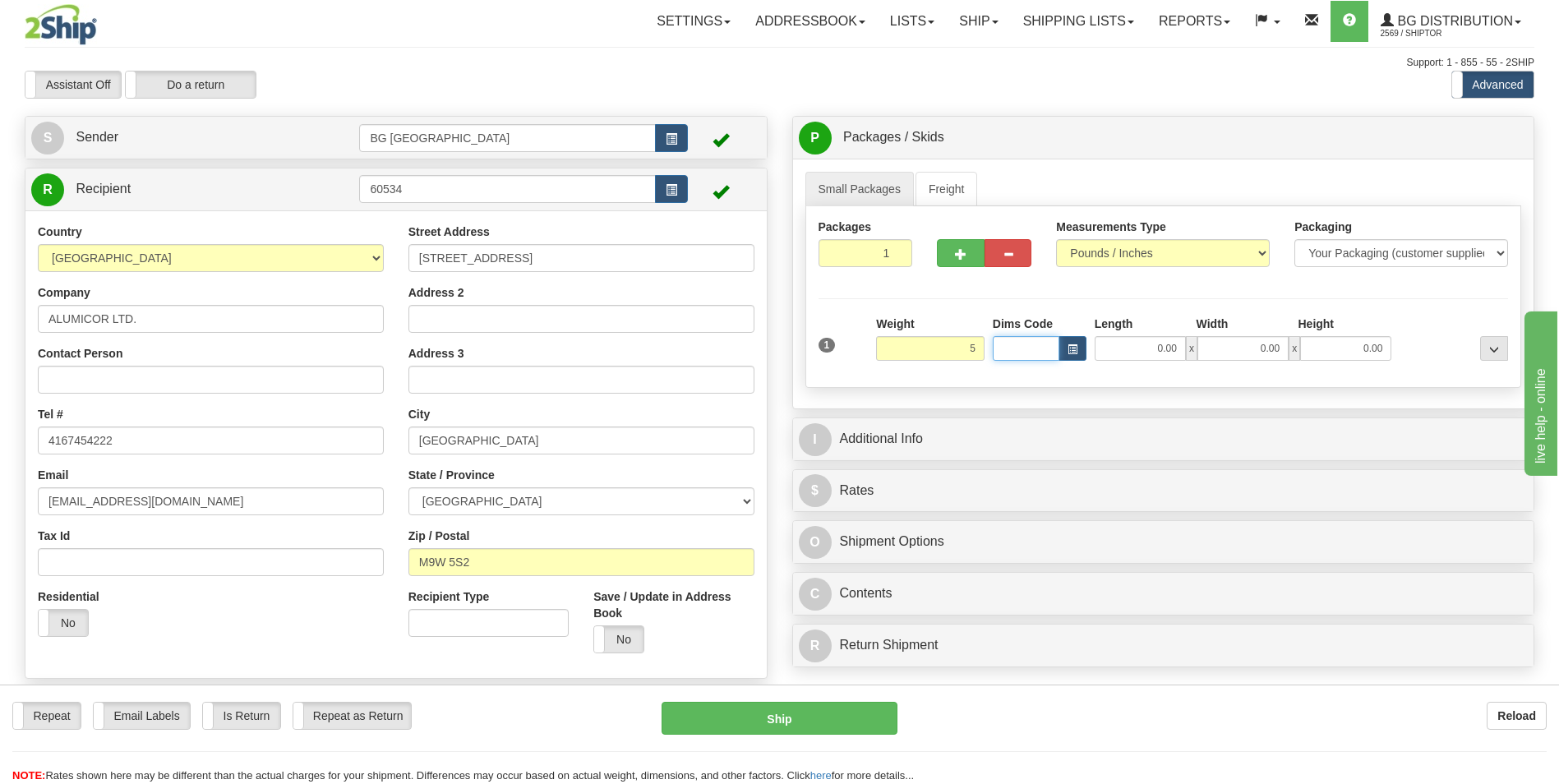
type input "5.00"
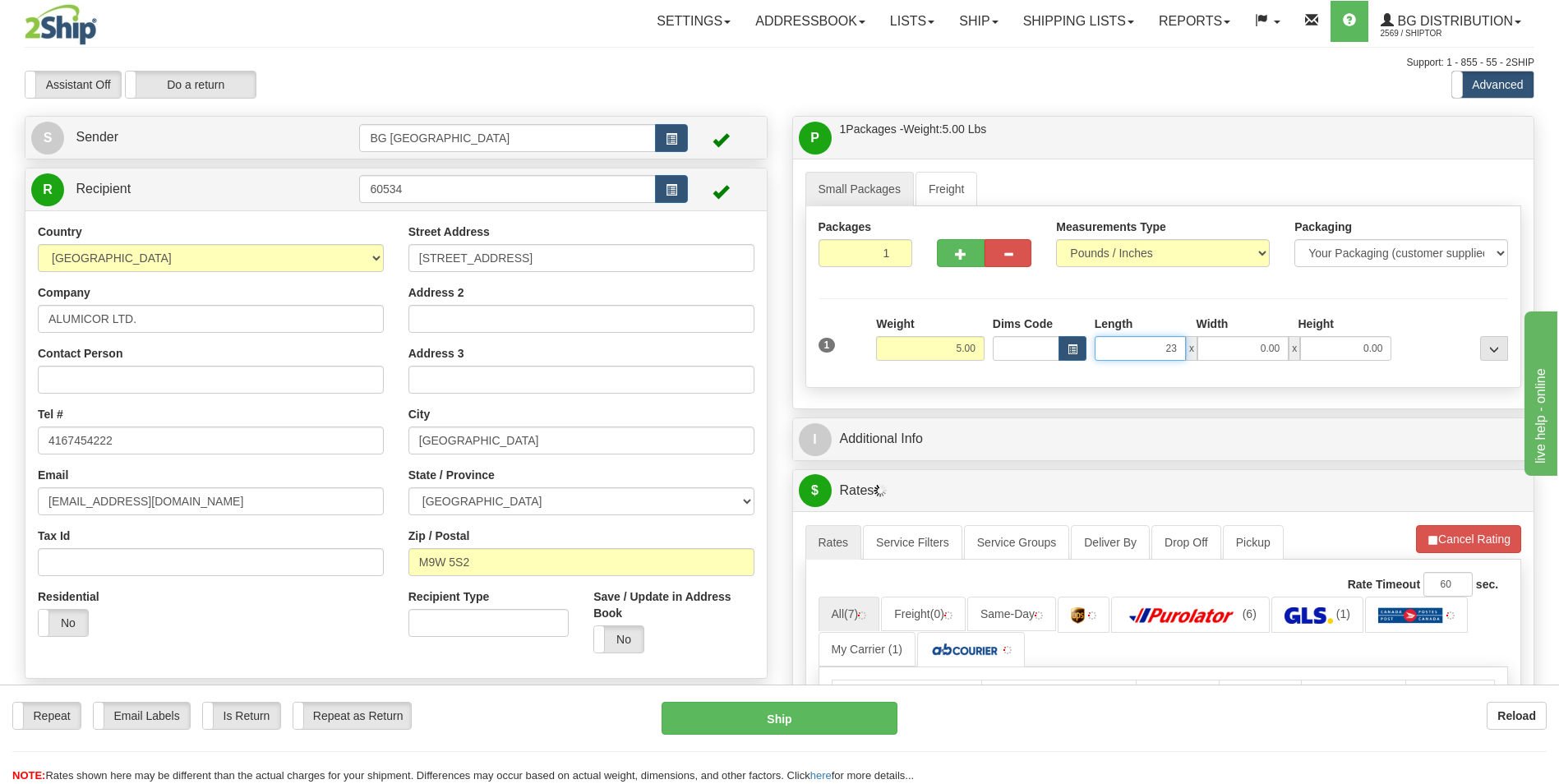
type input "23.00"
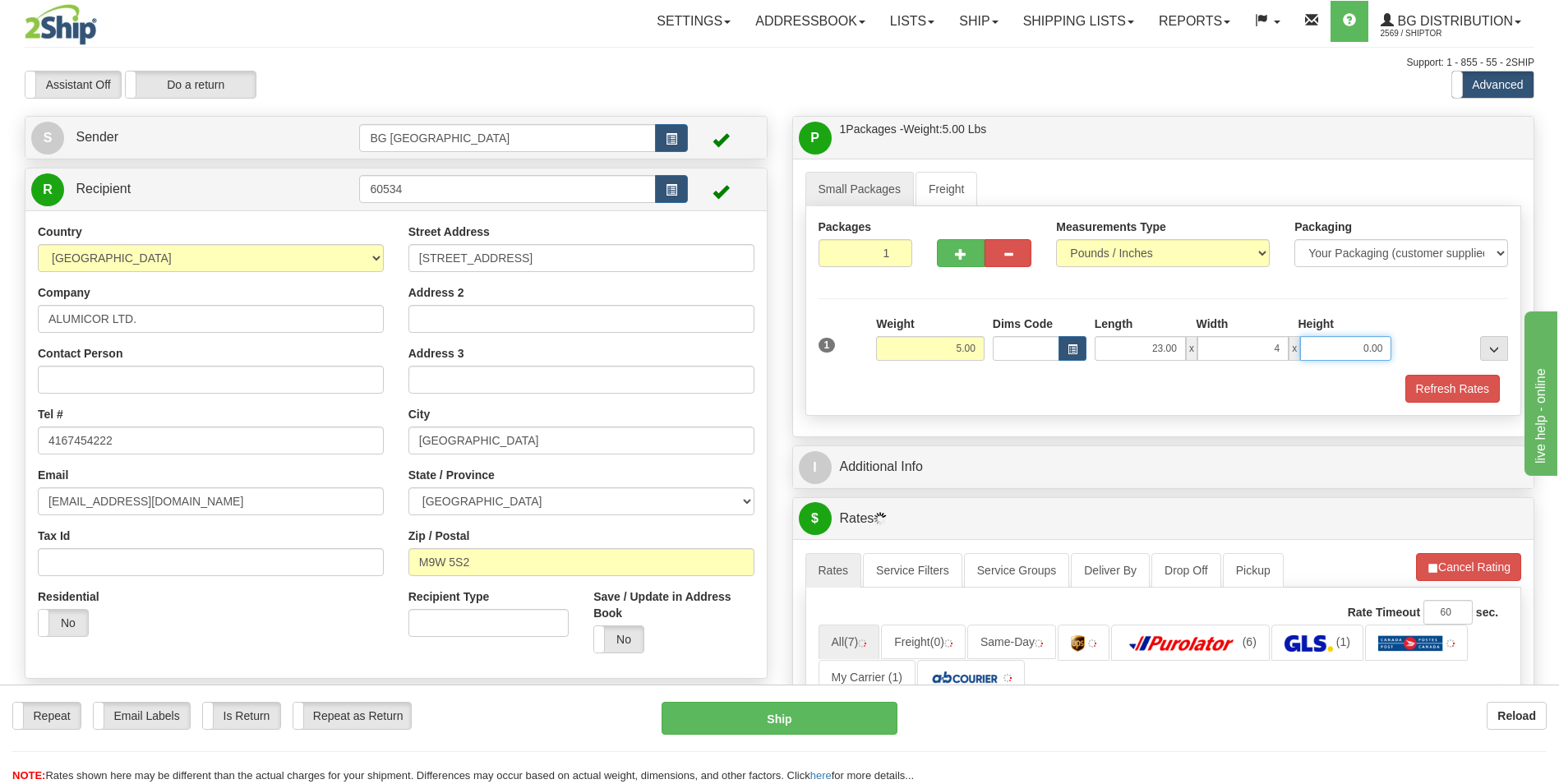
type input "4.00"
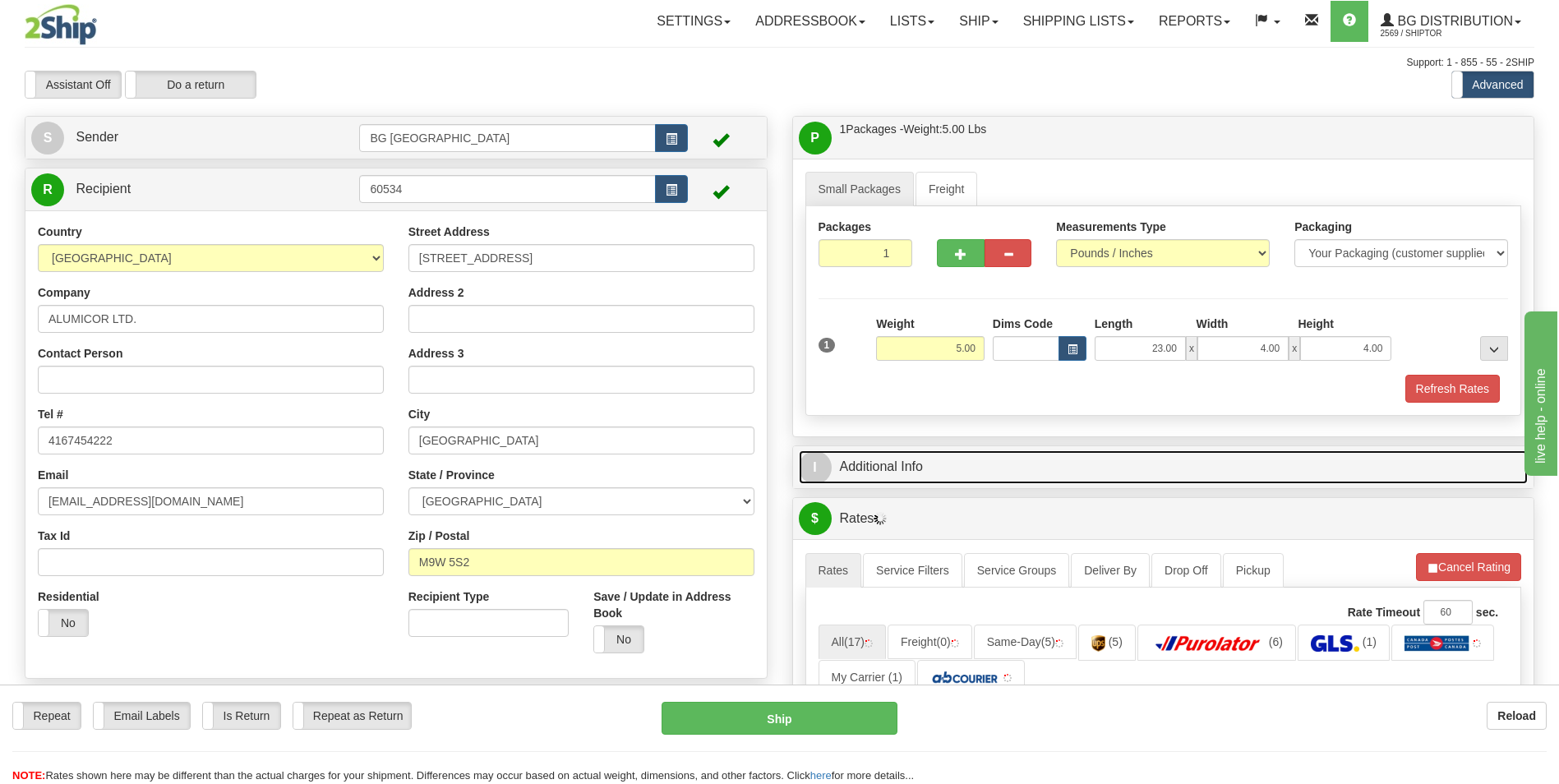
click at [910, 477] on link "I Additional Info" at bounding box center [1164, 467] width 730 height 33
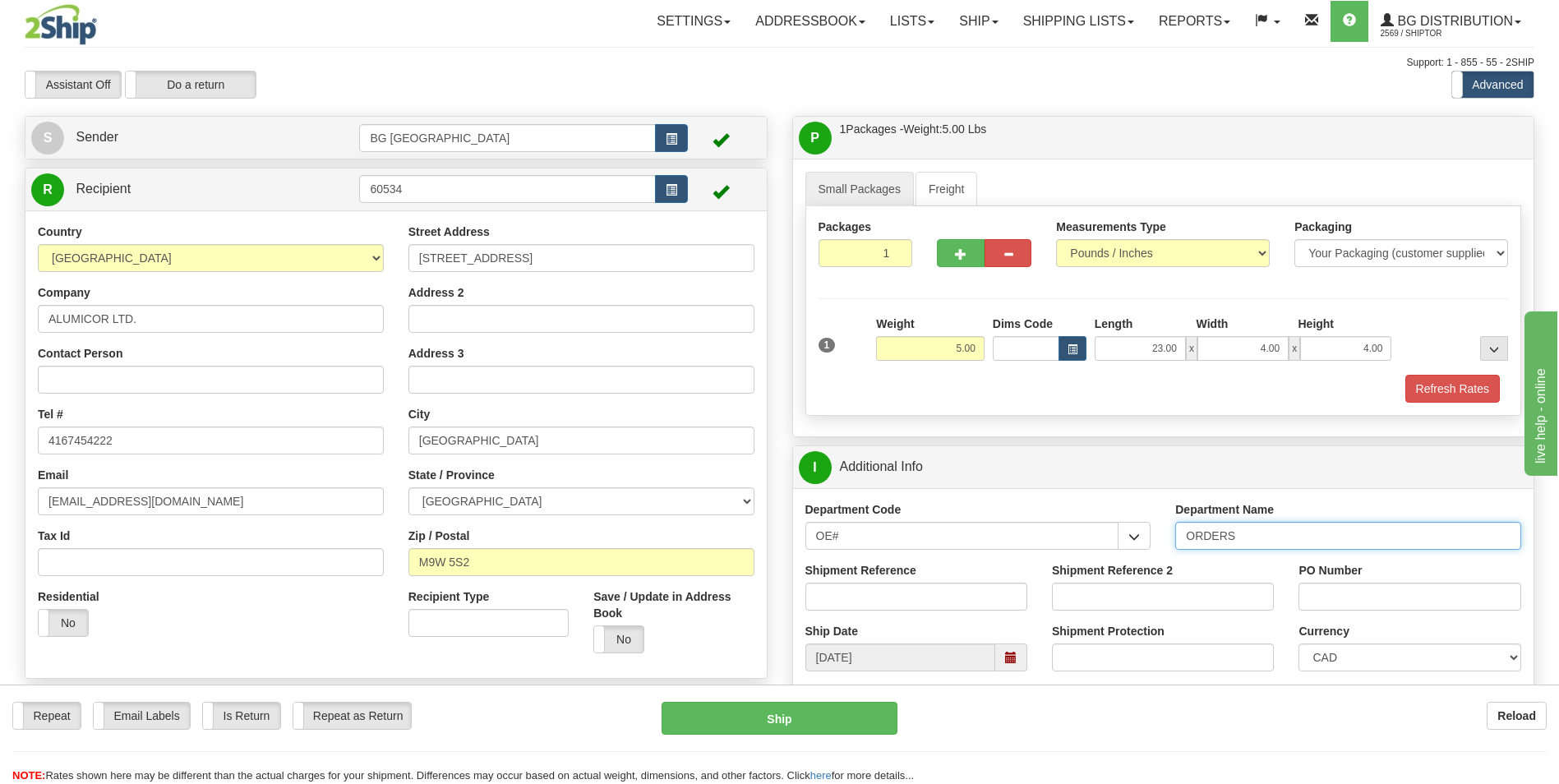
click at [1233, 529] on input "ORDERS" at bounding box center [1348, 535] width 346 height 28
type input "70184290-00"
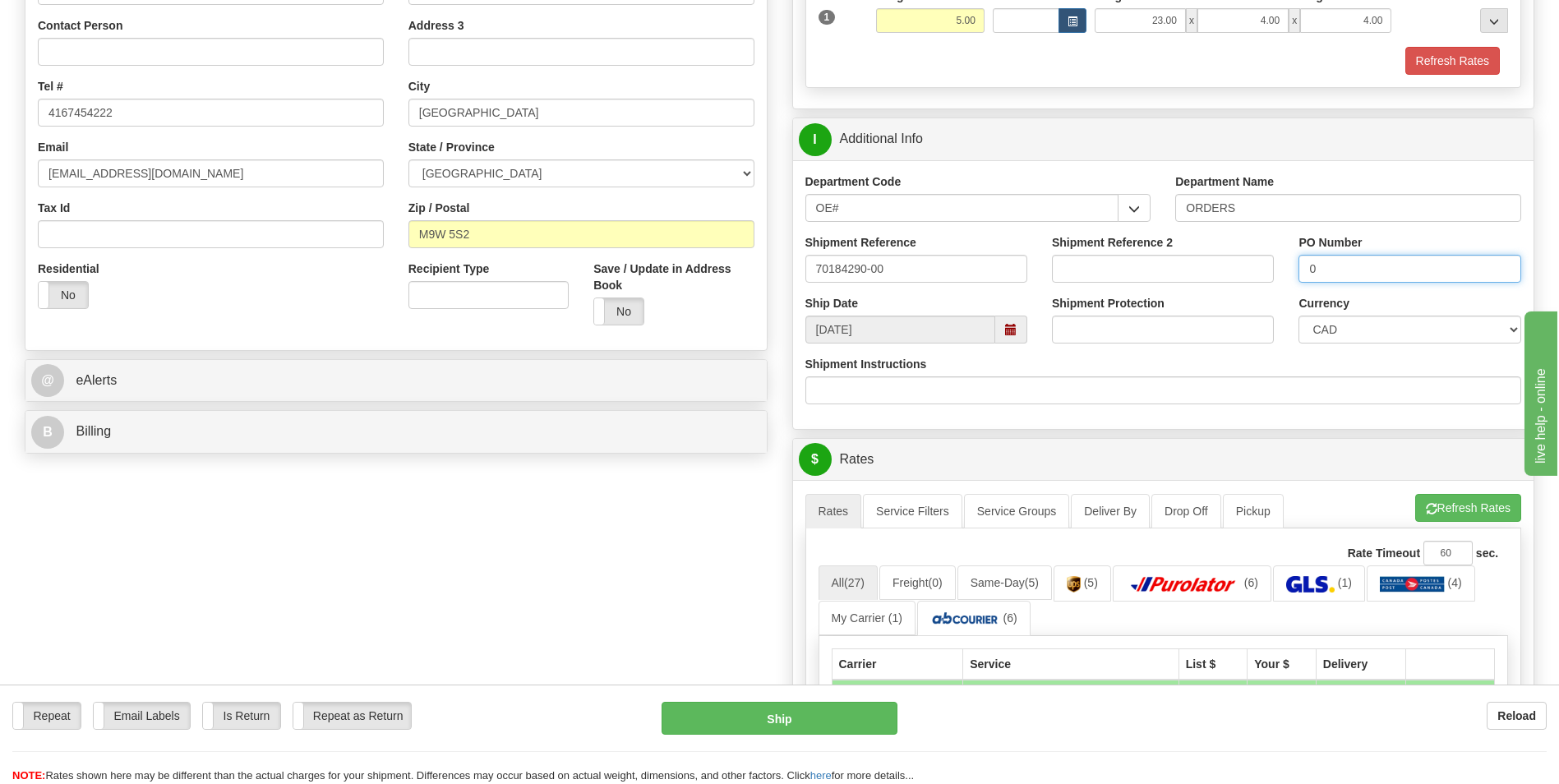
scroll to position [328, 0]
type input "0"
click at [1433, 516] on button "Refresh Rates" at bounding box center [1468, 506] width 106 height 28
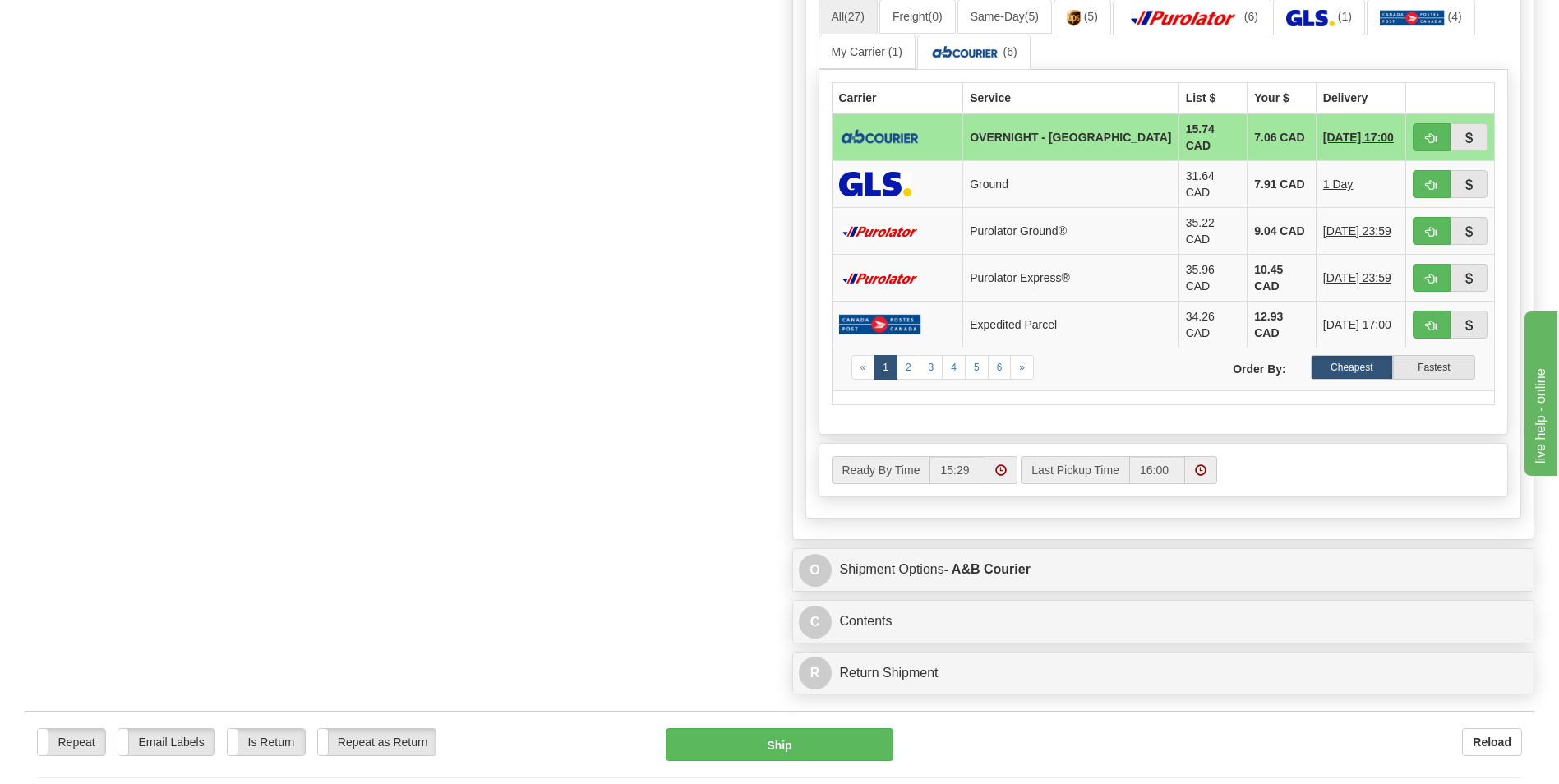
scroll to position [903, 0]
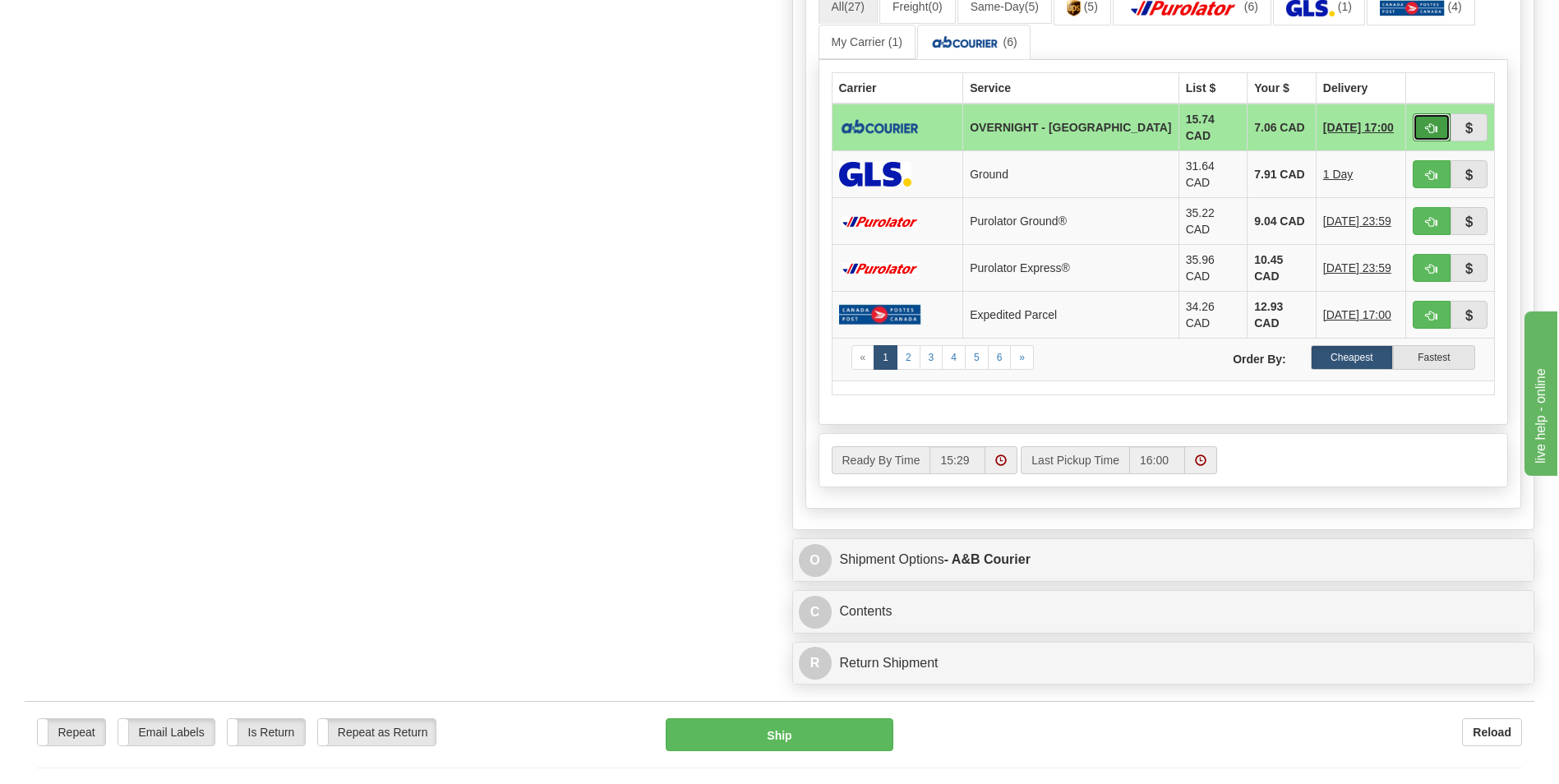
click at [1420, 127] on button "button" at bounding box center [1432, 127] width 38 height 28
type input "4"
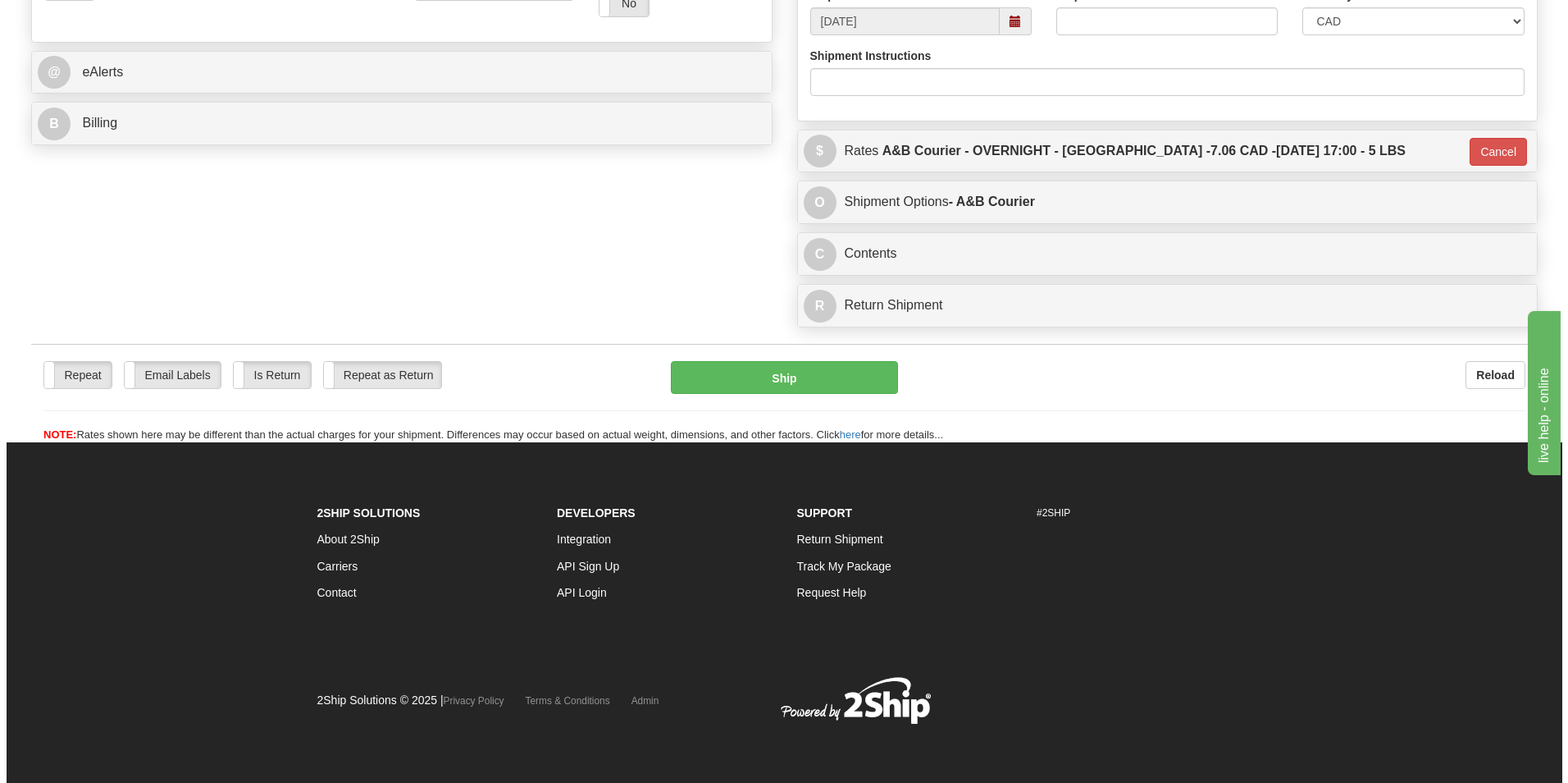
scroll to position [635, 0]
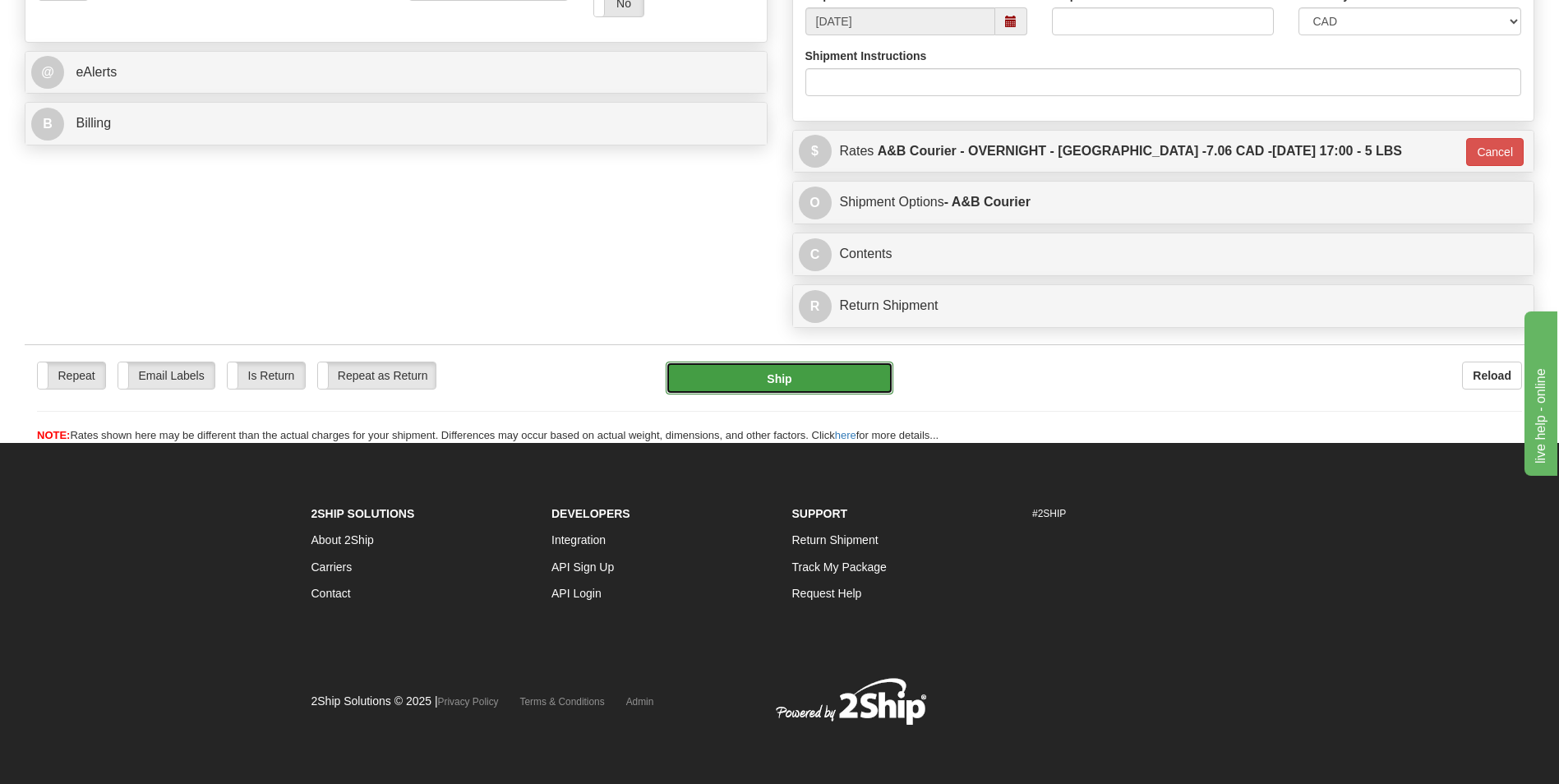
click at [833, 371] on button "Ship" at bounding box center [779, 378] width 226 height 32
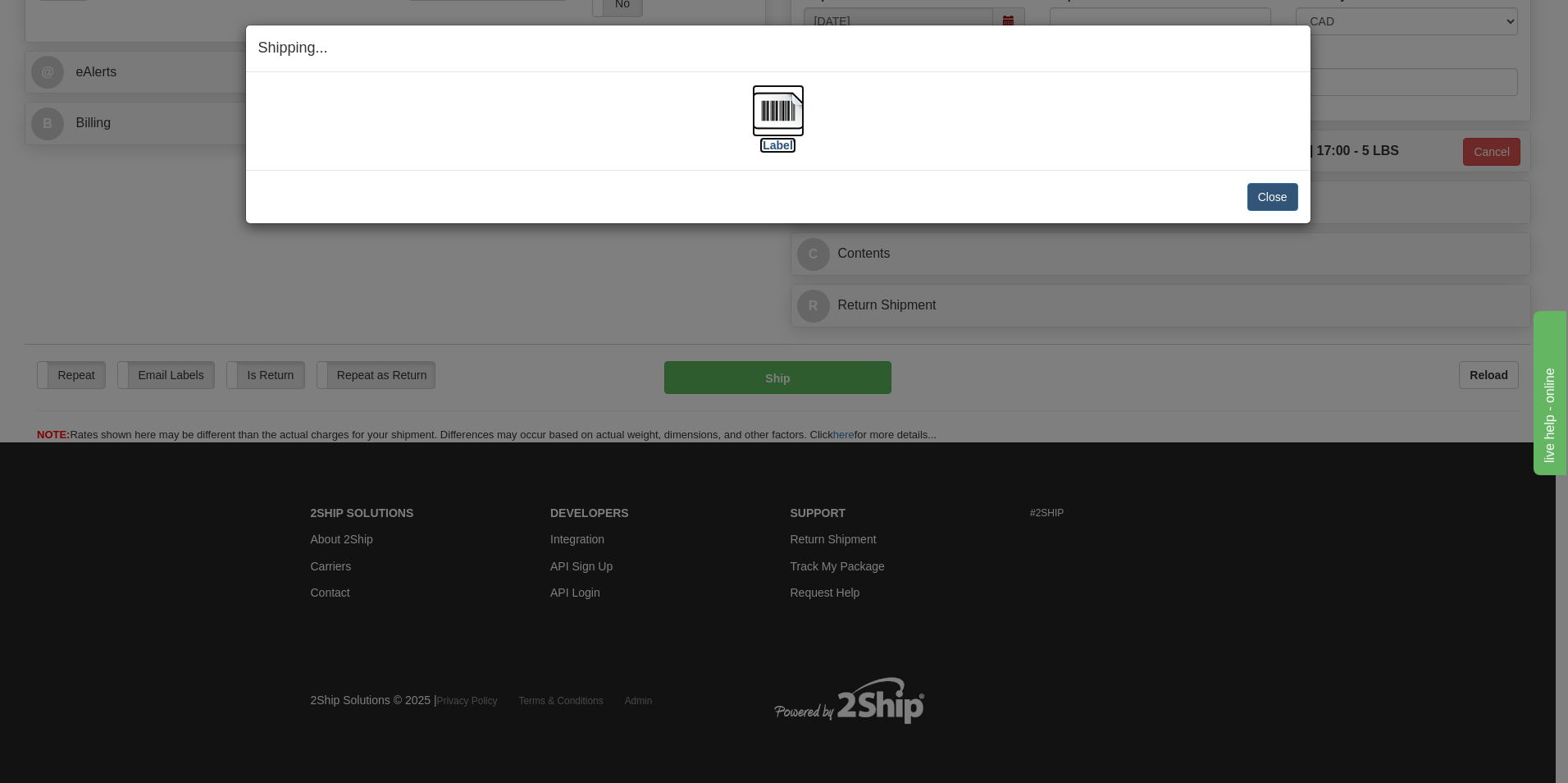
click at [784, 121] on img at bounding box center [778, 111] width 52 height 52
click at [1251, 194] on button "Close" at bounding box center [1273, 196] width 51 height 28
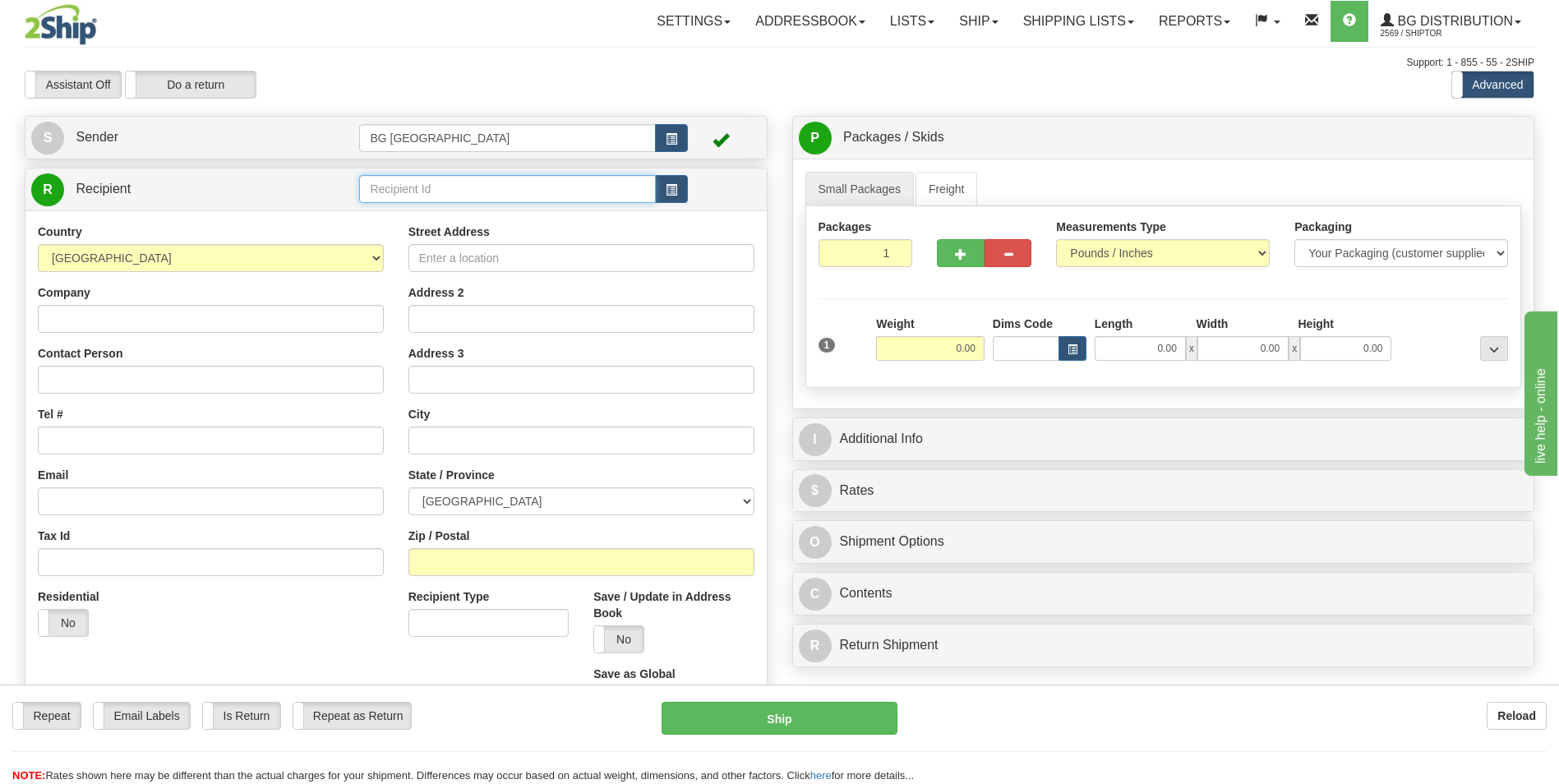
click at [494, 194] on input "text" at bounding box center [507, 188] width 296 height 28
click at [453, 212] on div "60140" at bounding box center [503, 214] width 280 height 18
type input "60140"
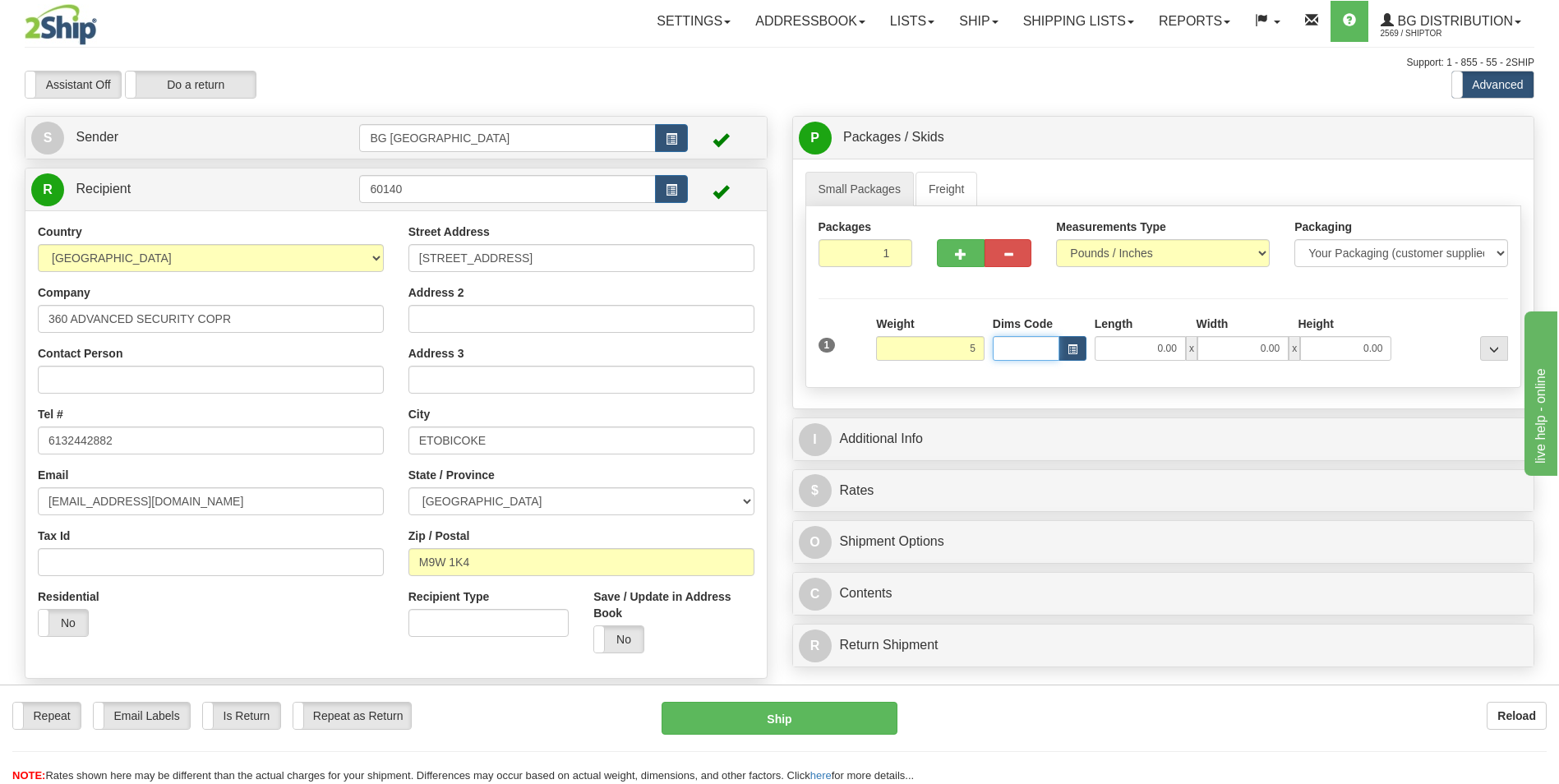
type input "5.00"
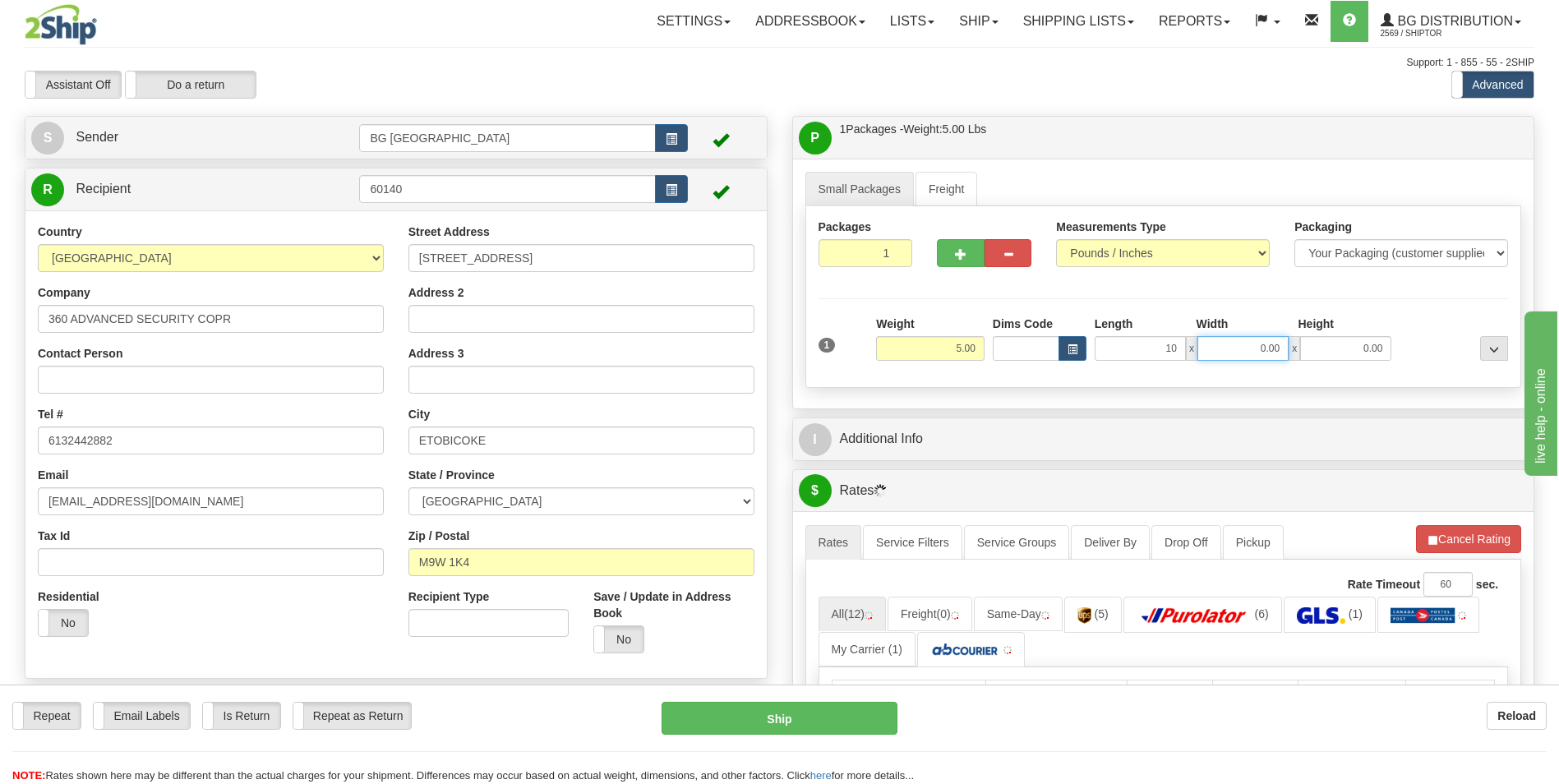
type input "10.00"
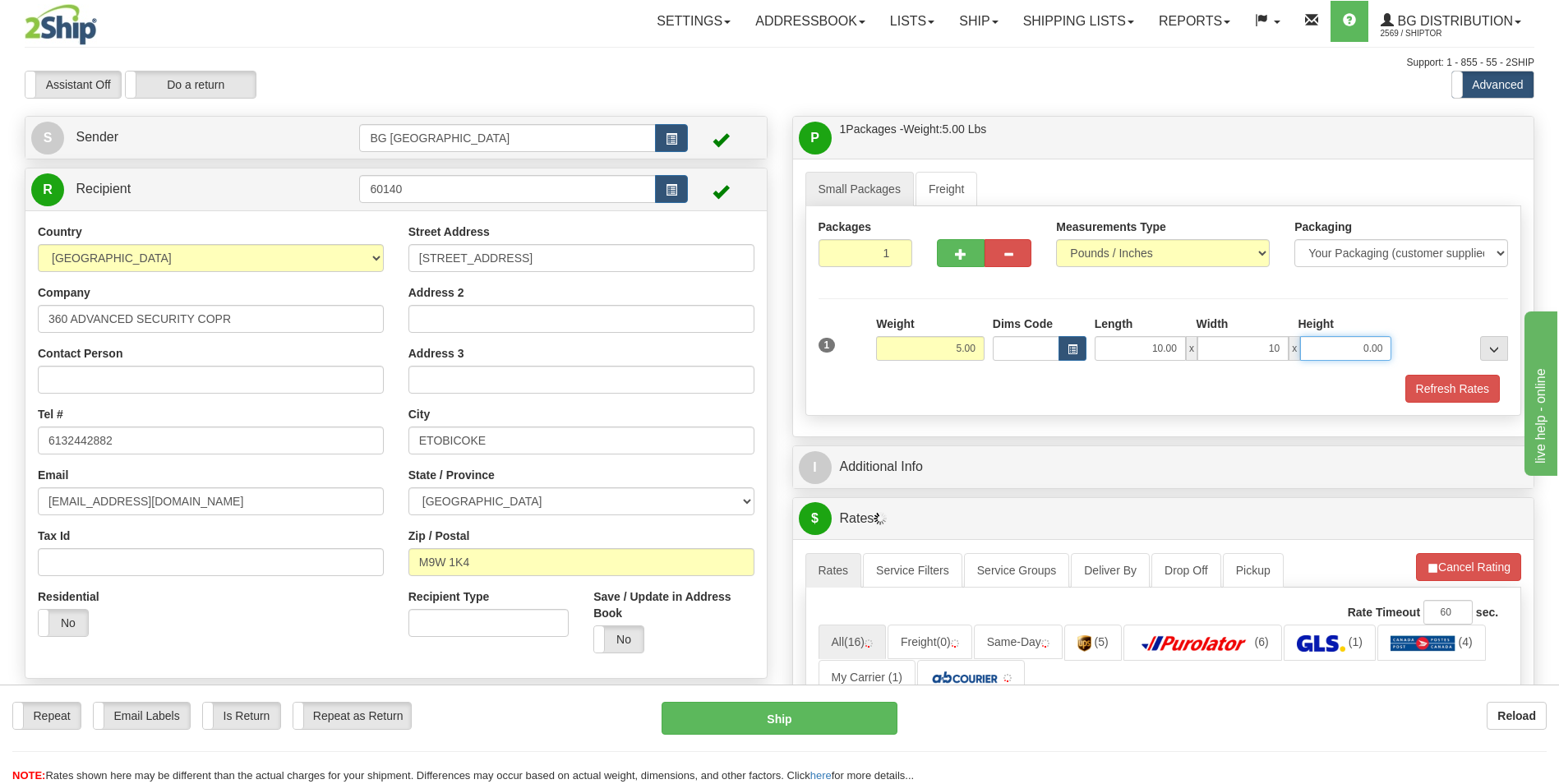
type input "10.00"
type input "5.00"
click at [924, 446] on div "I Additional Info" at bounding box center [1164, 467] width 741 height 42
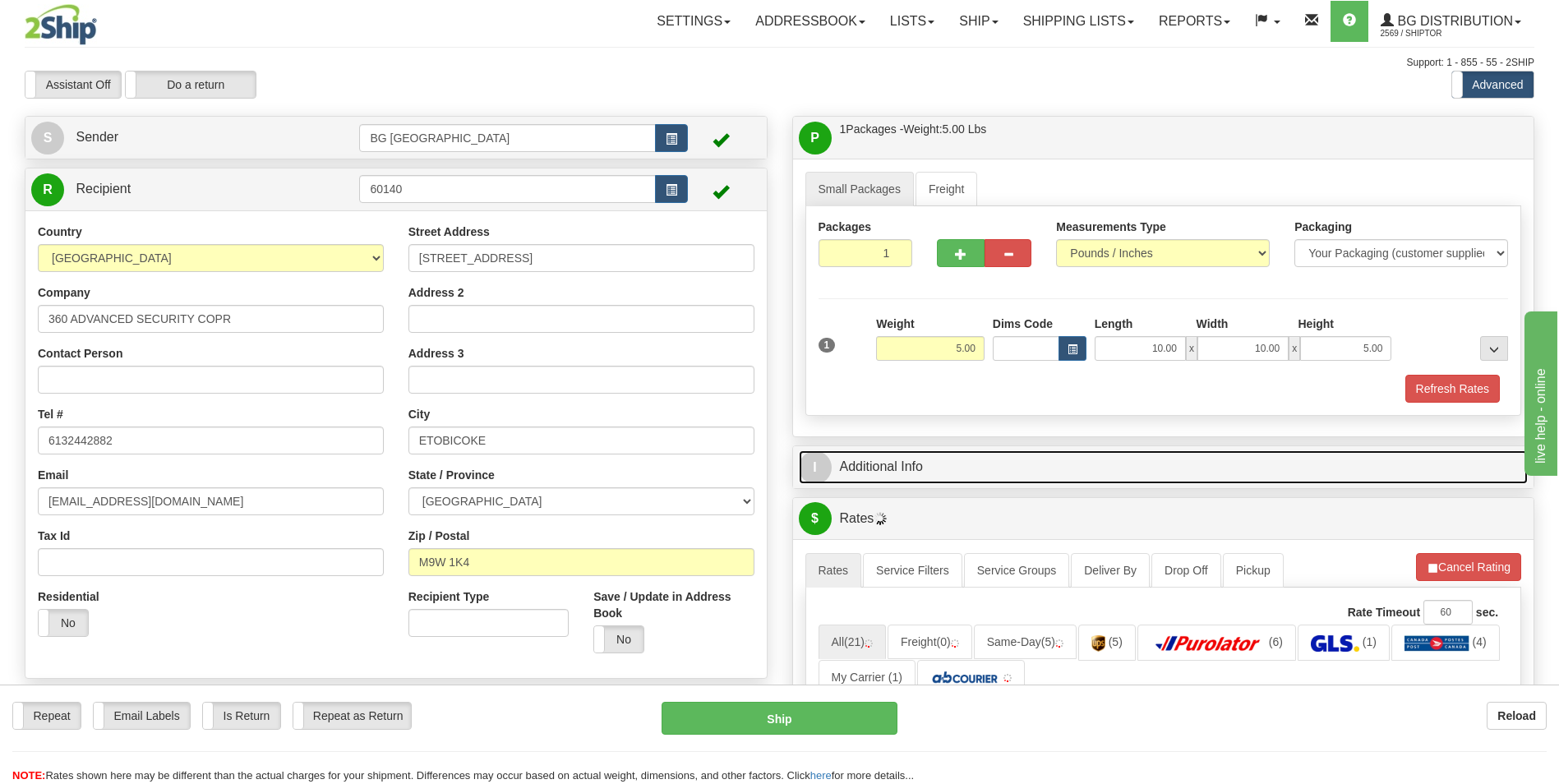
click at [923, 456] on link "I Additional Info" at bounding box center [1164, 467] width 730 height 33
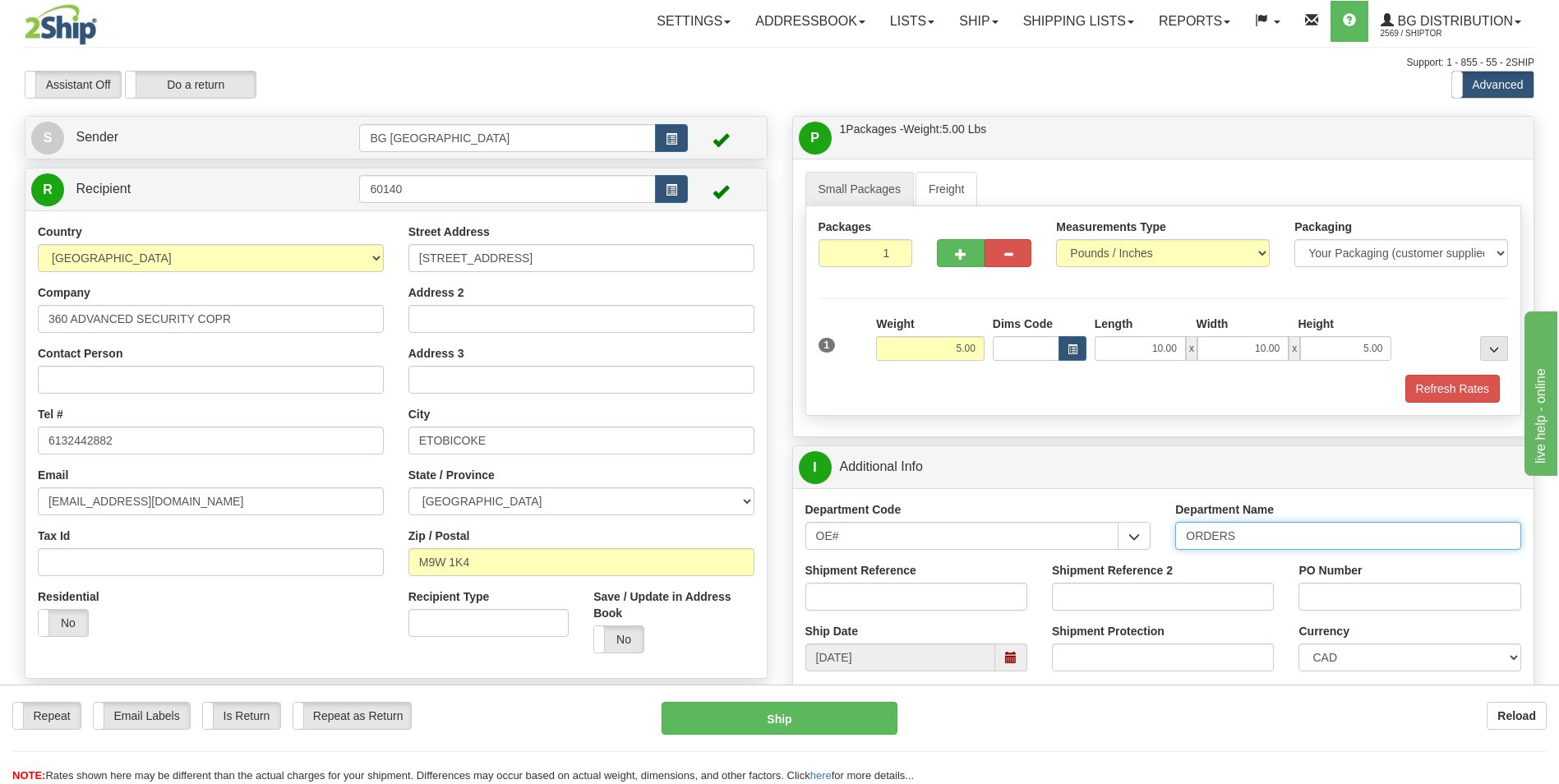
click at [1261, 527] on input "ORDERS" at bounding box center [1348, 535] width 346 height 28
type input "70184321-00"
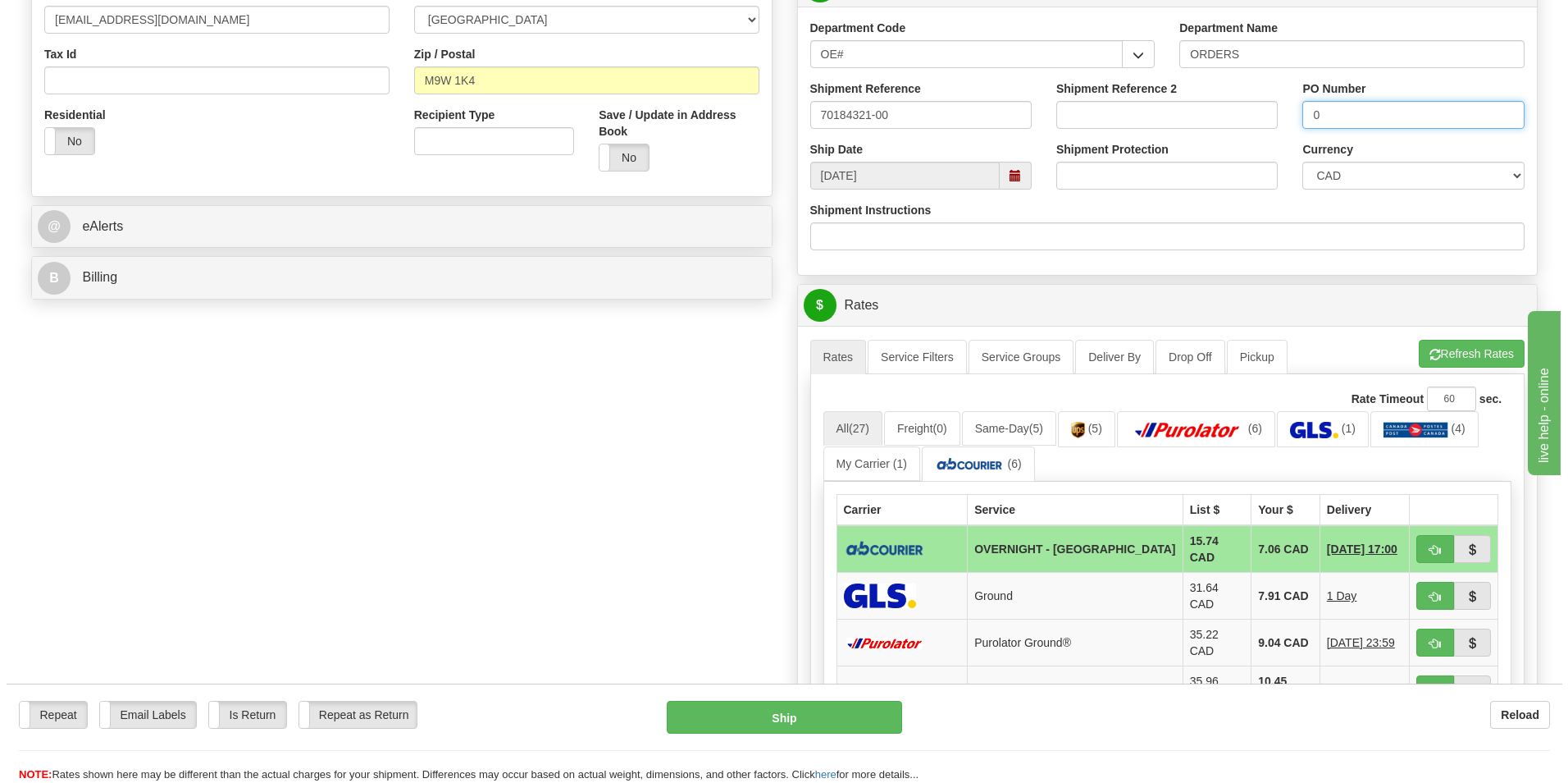
scroll to position [492, 0]
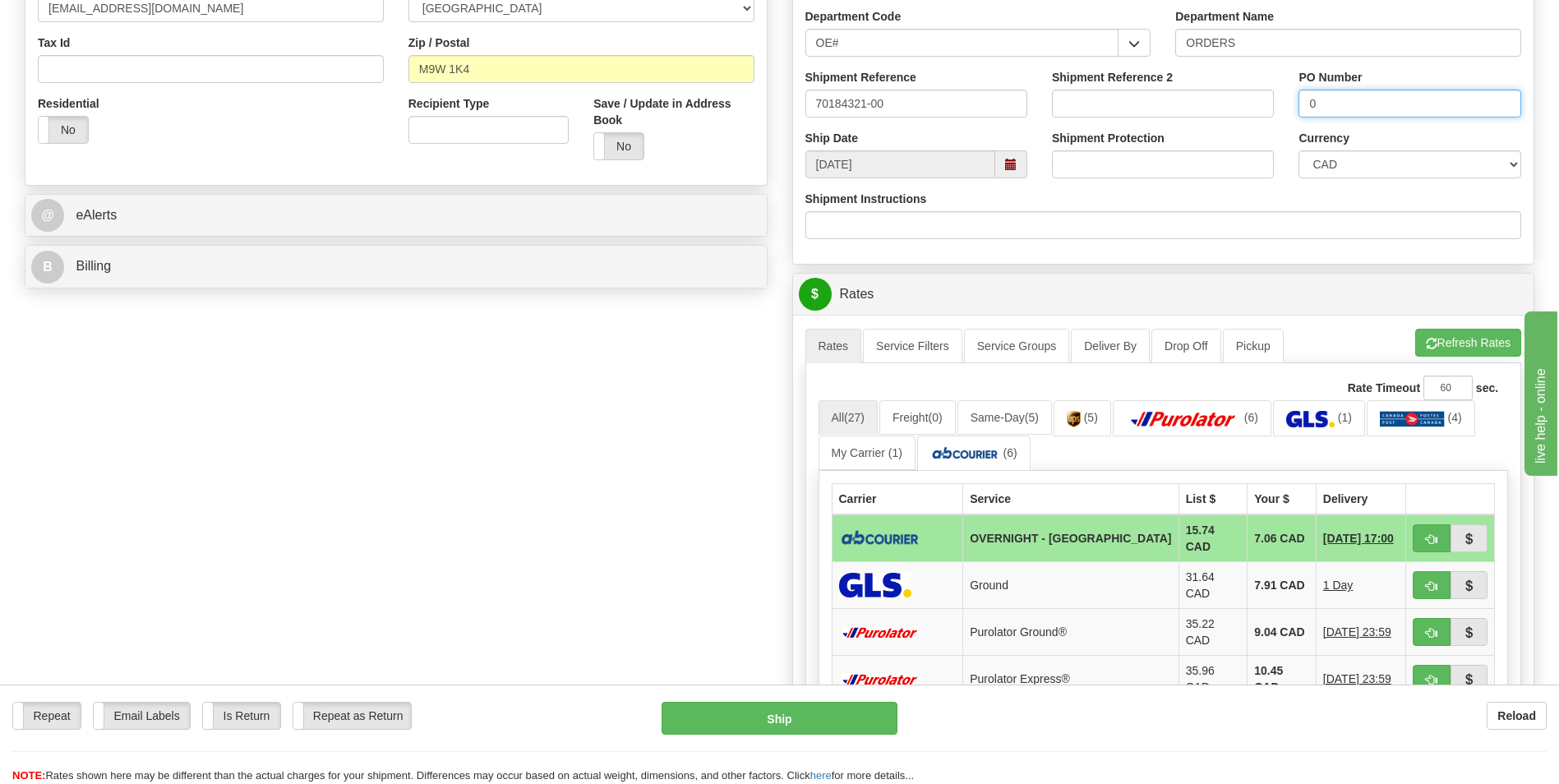
type input "0"
click at [1475, 318] on div "A change has been made which could impact your rate estimate. To ensure the est…" at bounding box center [1164, 627] width 741 height 625
click at [1461, 344] on button "Refresh Rates" at bounding box center [1468, 342] width 106 height 28
click at [1434, 542] on span "button" at bounding box center [1432, 539] width 11 height 11
type input "4"
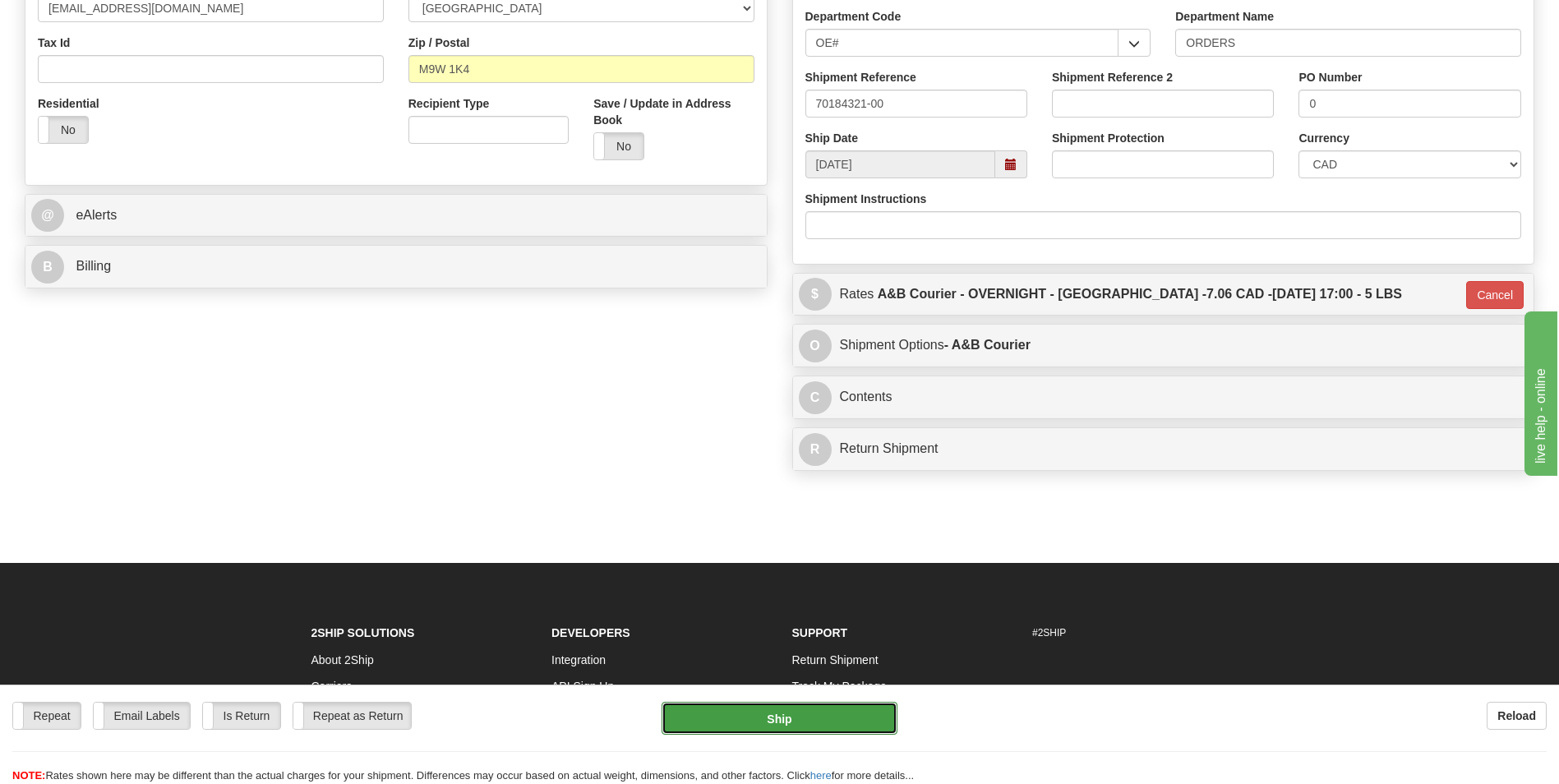
click at [860, 714] on button "Ship" at bounding box center [780, 718] width 235 height 32
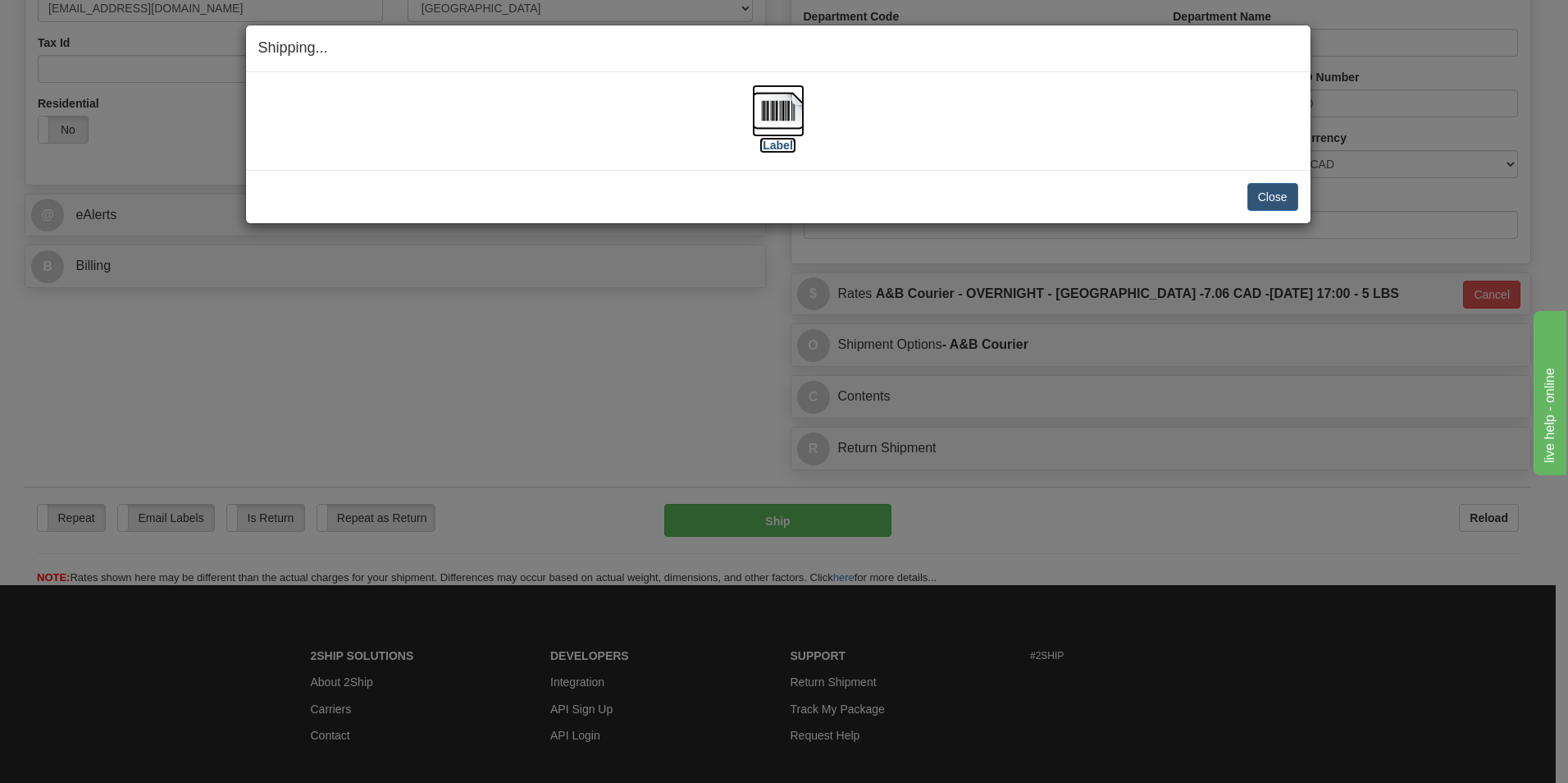
click at [791, 127] on img at bounding box center [778, 111] width 52 height 52
click at [1267, 196] on button "Close" at bounding box center [1273, 196] width 51 height 28
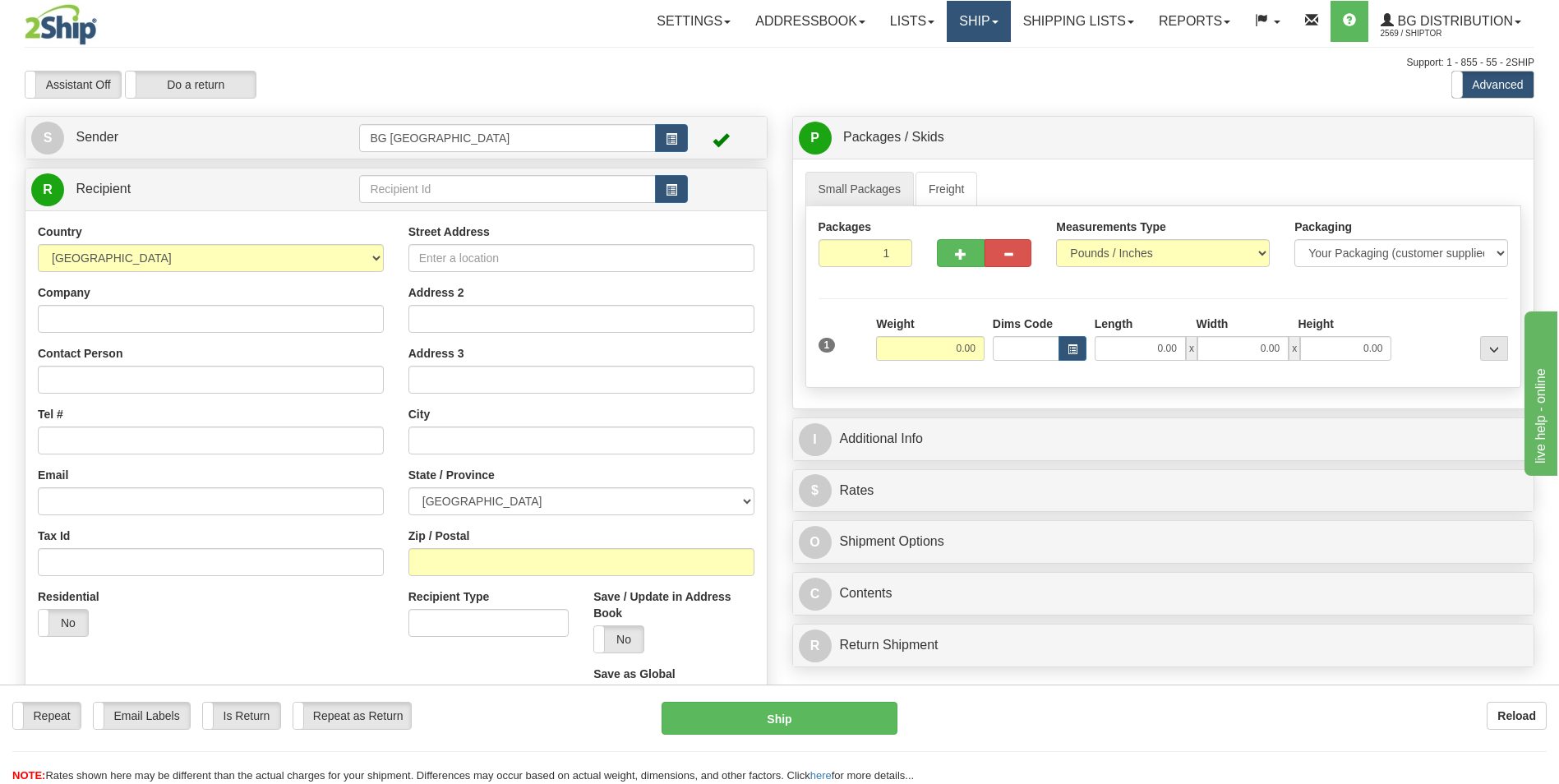
click at [978, 27] on link "Ship" at bounding box center [978, 21] width 63 height 41
click at [1044, 26] on link "Shipping lists" at bounding box center [1078, 21] width 136 height 41
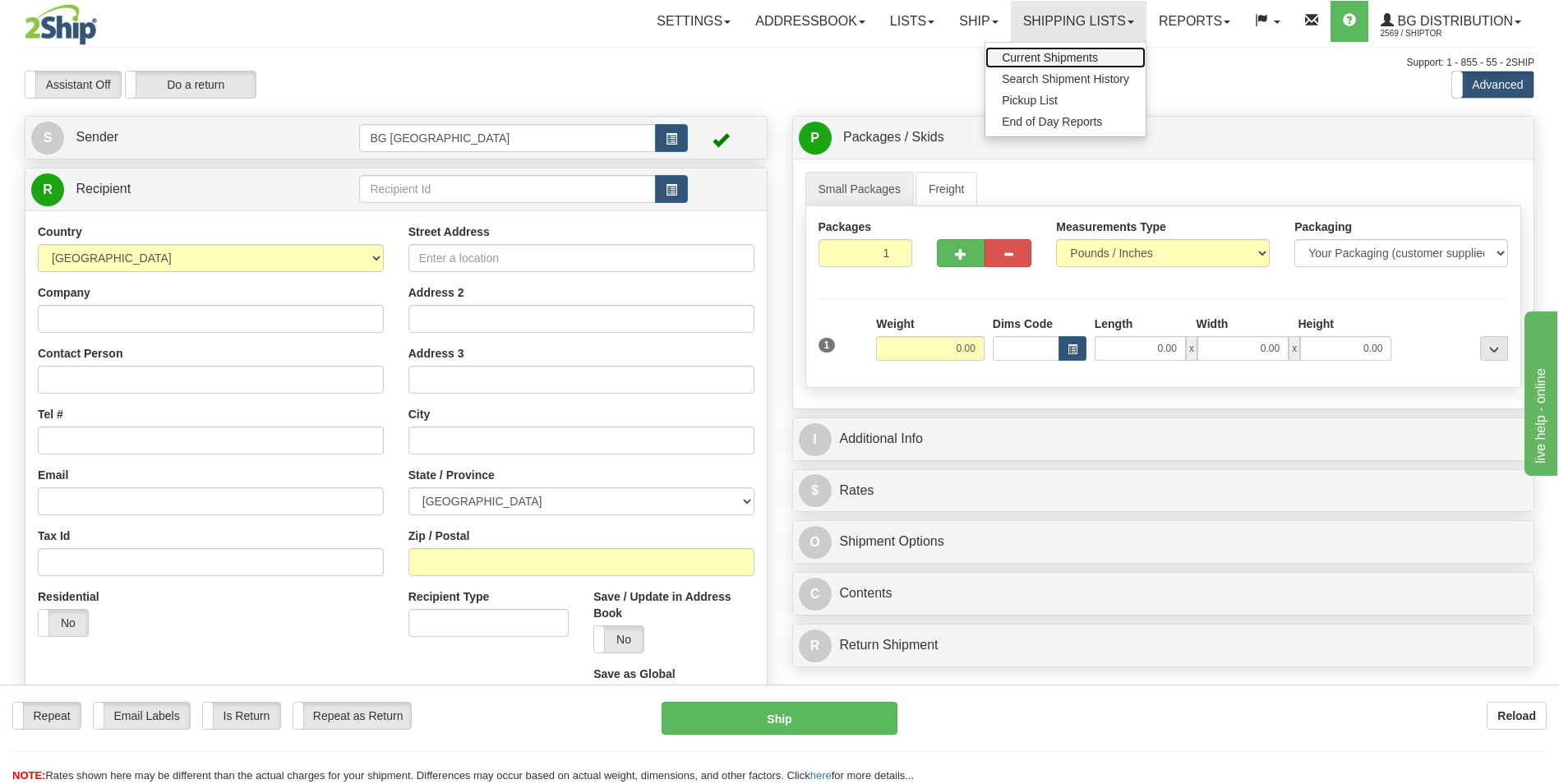
click at [1039, 50] on link "Current Shipments" at bounding box center [1066, 57] width 160 height 21
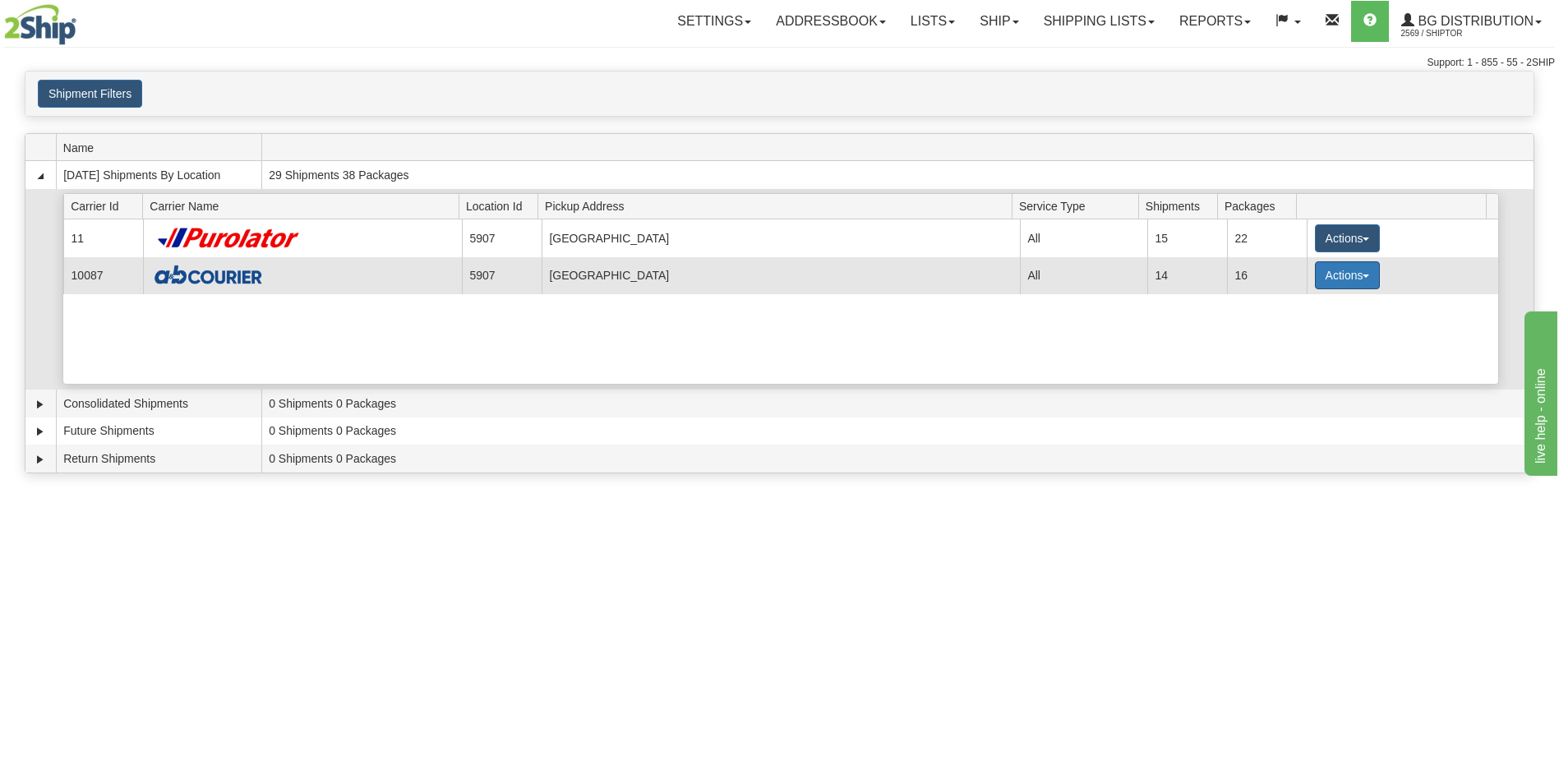
click at [1334, 275] on button "Actions" at bounding box center [1348, 275] width 66 height 28
click at [1291, 304] on span "Details" at bounding box center [1286, 306] width 44 height 11
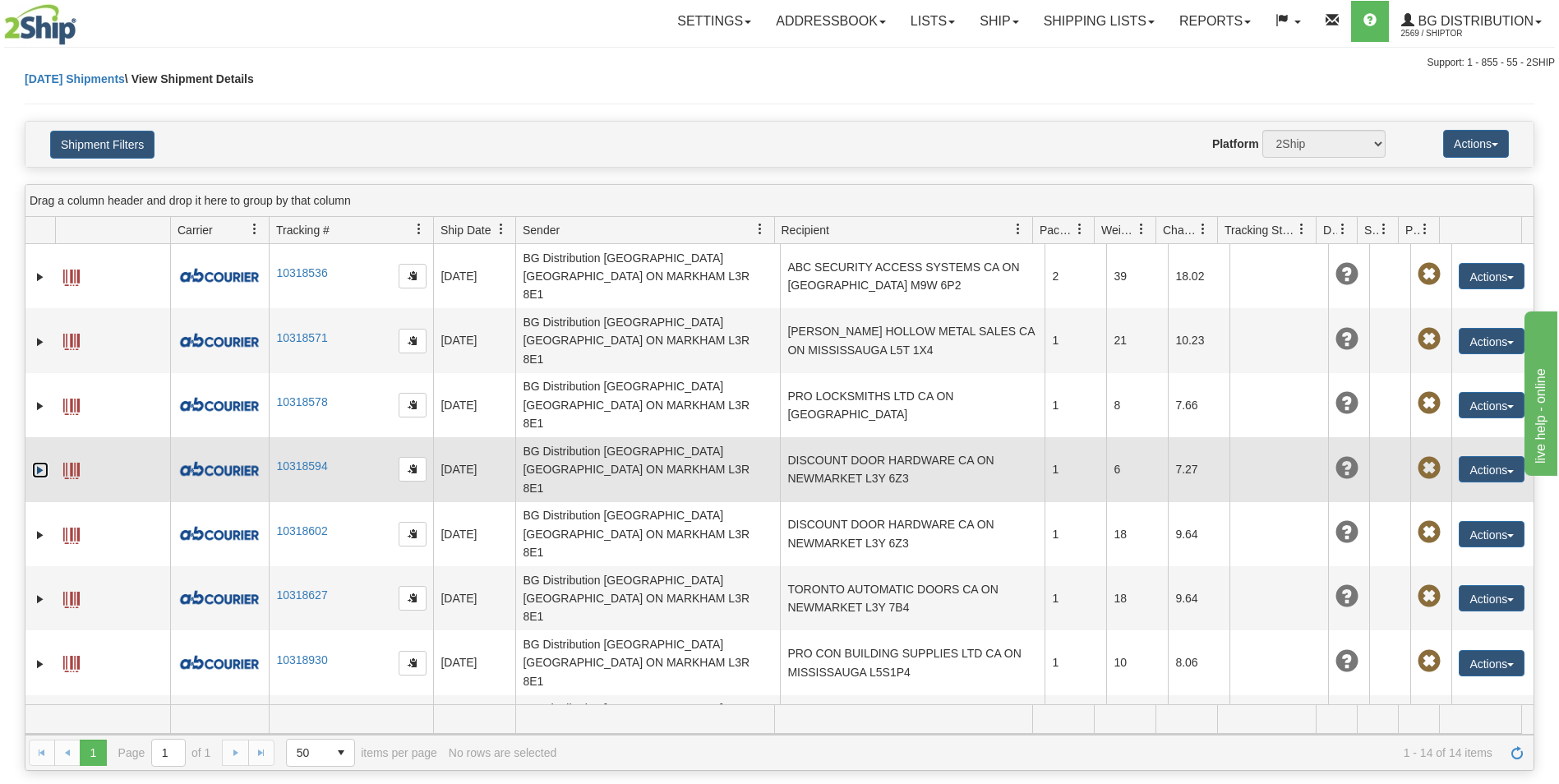
click at [40, 462] on link "Expand" at bounding box center [40, 470] width 16 height 16
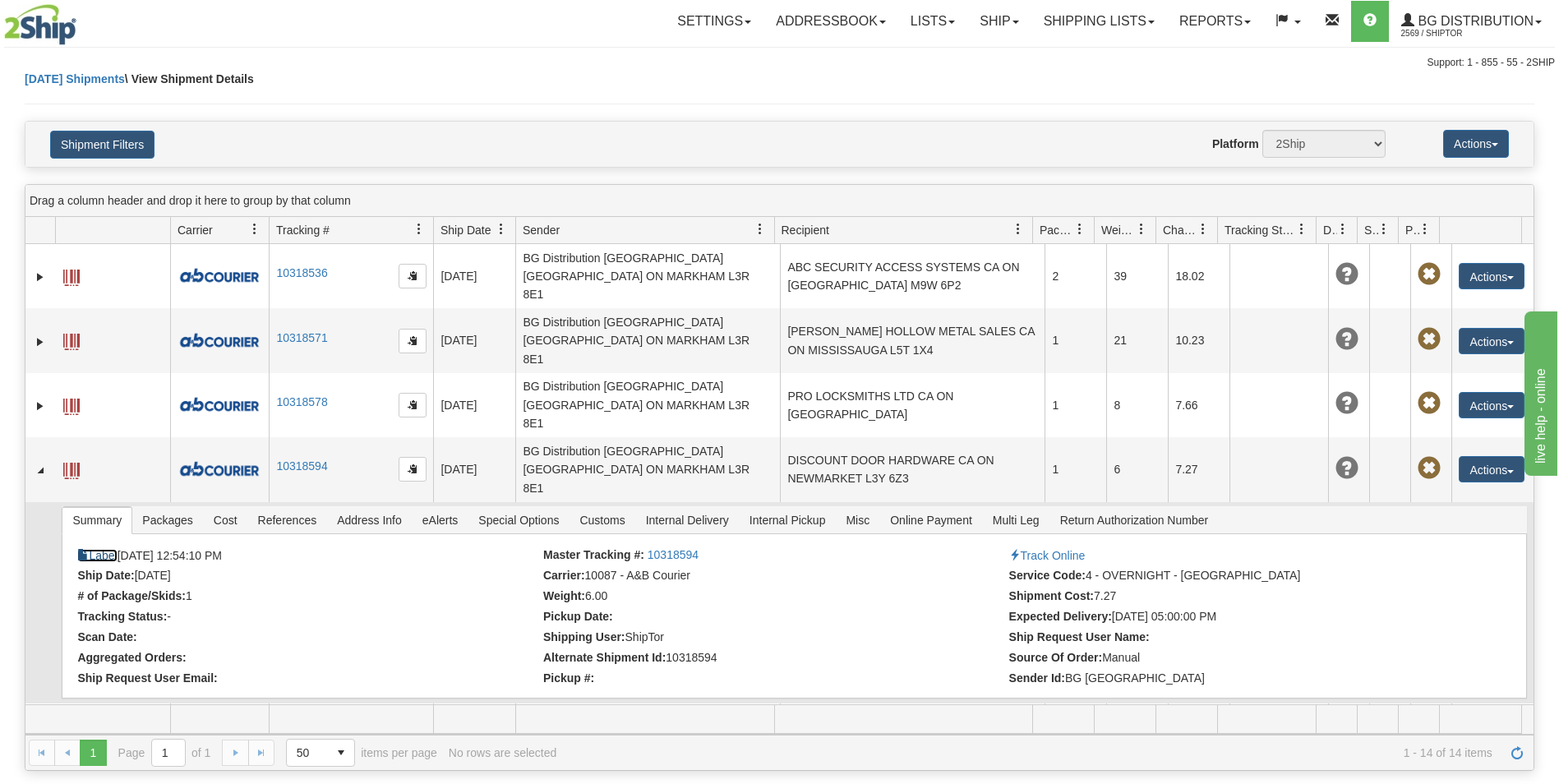
click at [96, 549] on link "Label" at bounding box center [96, 556] width 39 height 13
click at [980, 27] on link "Ship" at bounding box center [999, 21] width 63 height 41
click at [950, 55] on span "Ship Screen" at bounding box center [948, 57] width 62 height 13
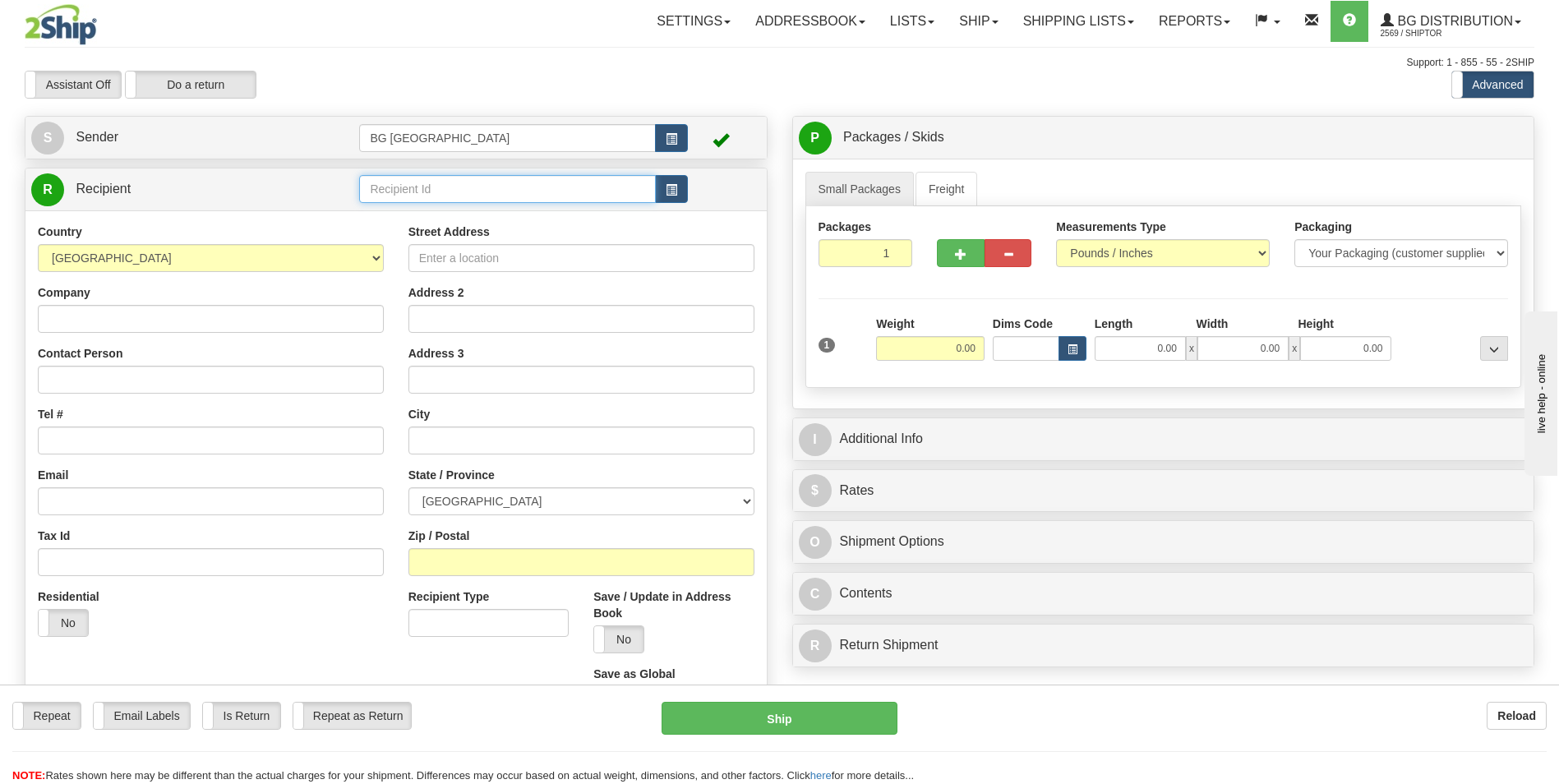
click at [416, 197] on input "text" at bounding box center [507, 188] width 296 height 28
click at [414, 221] on div "60040" at bounding box center [503, 214] width 280 height 18
type input "60040"
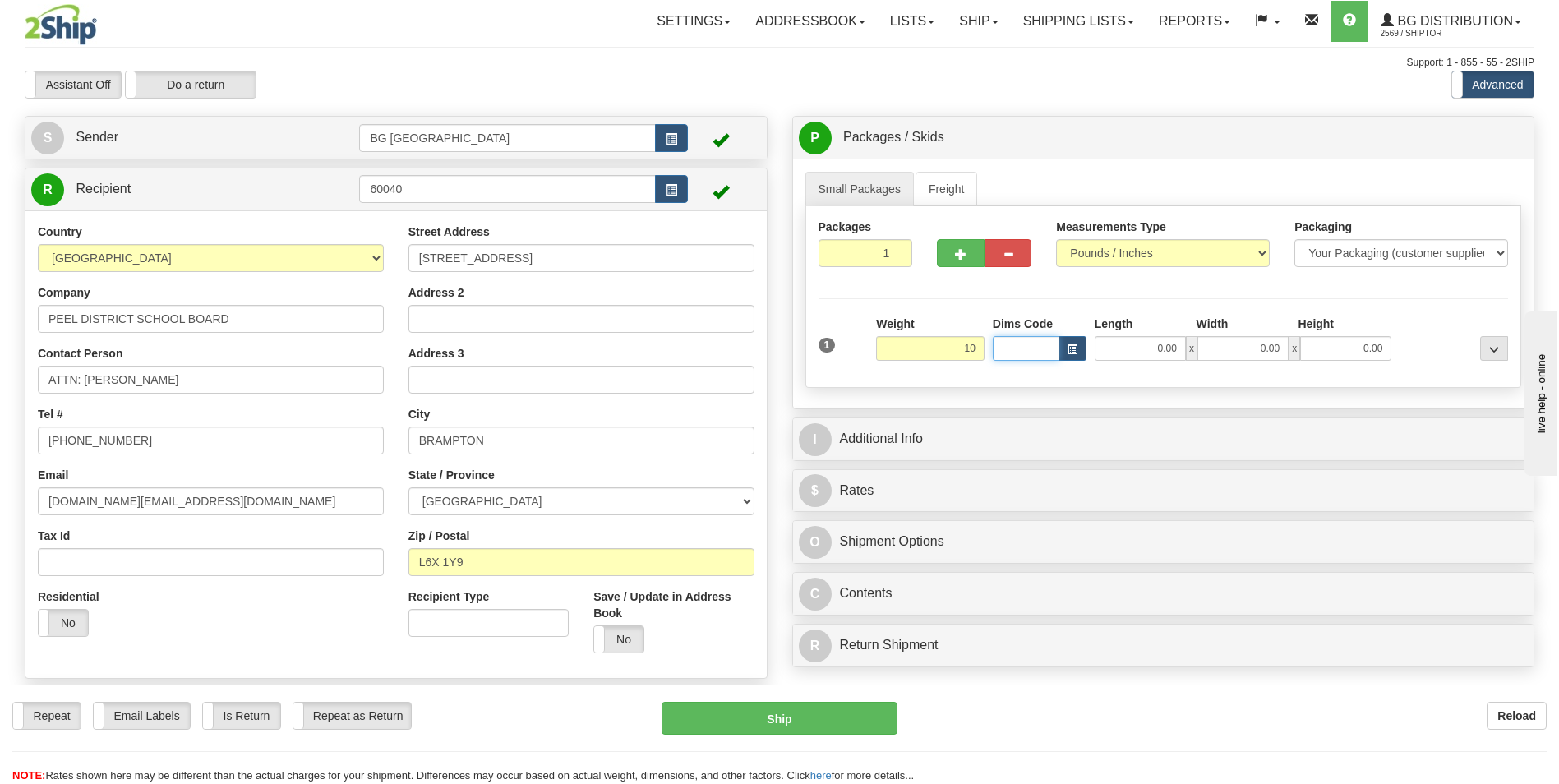
type input "10.00"
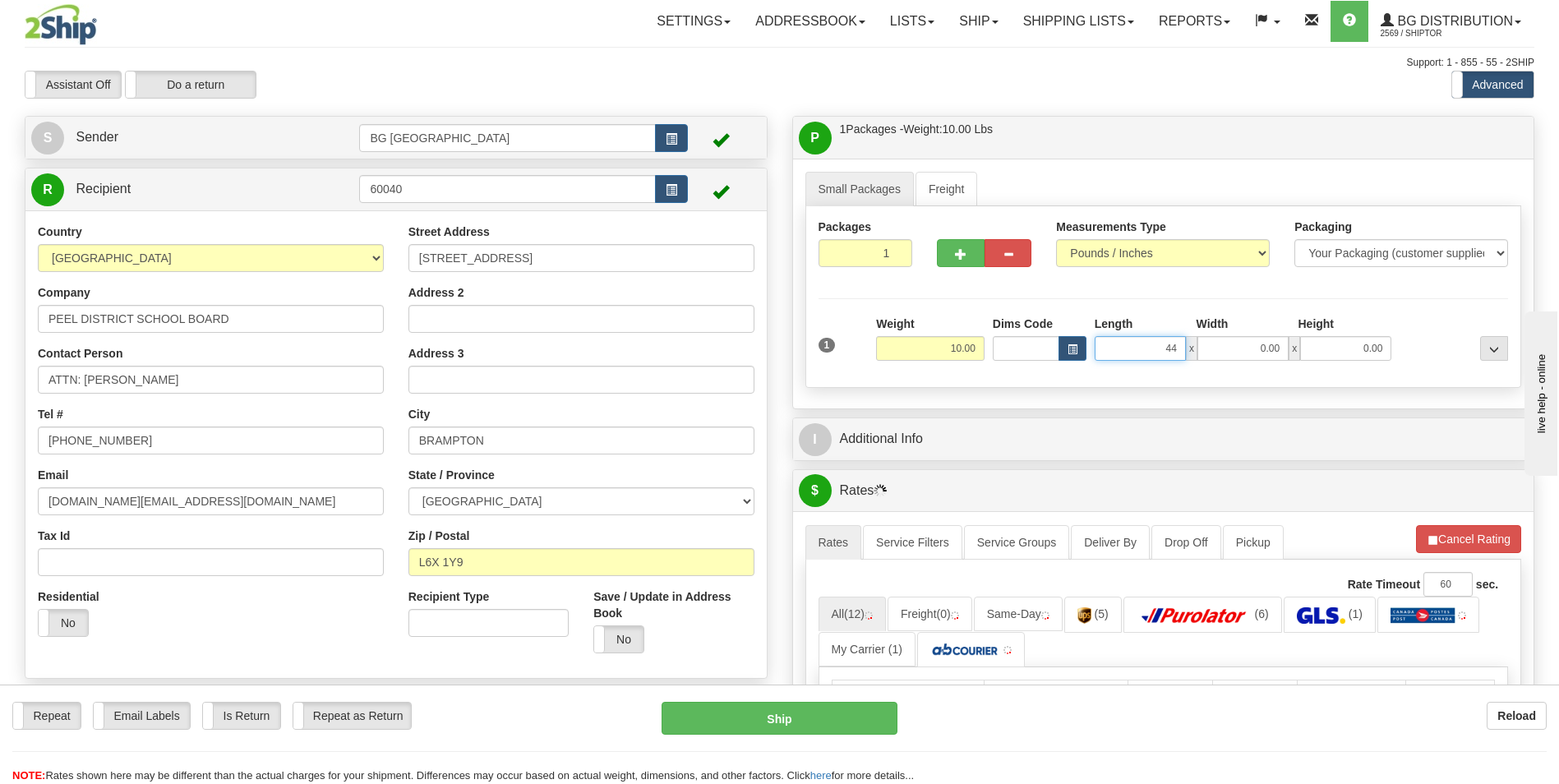
type input "44.00"
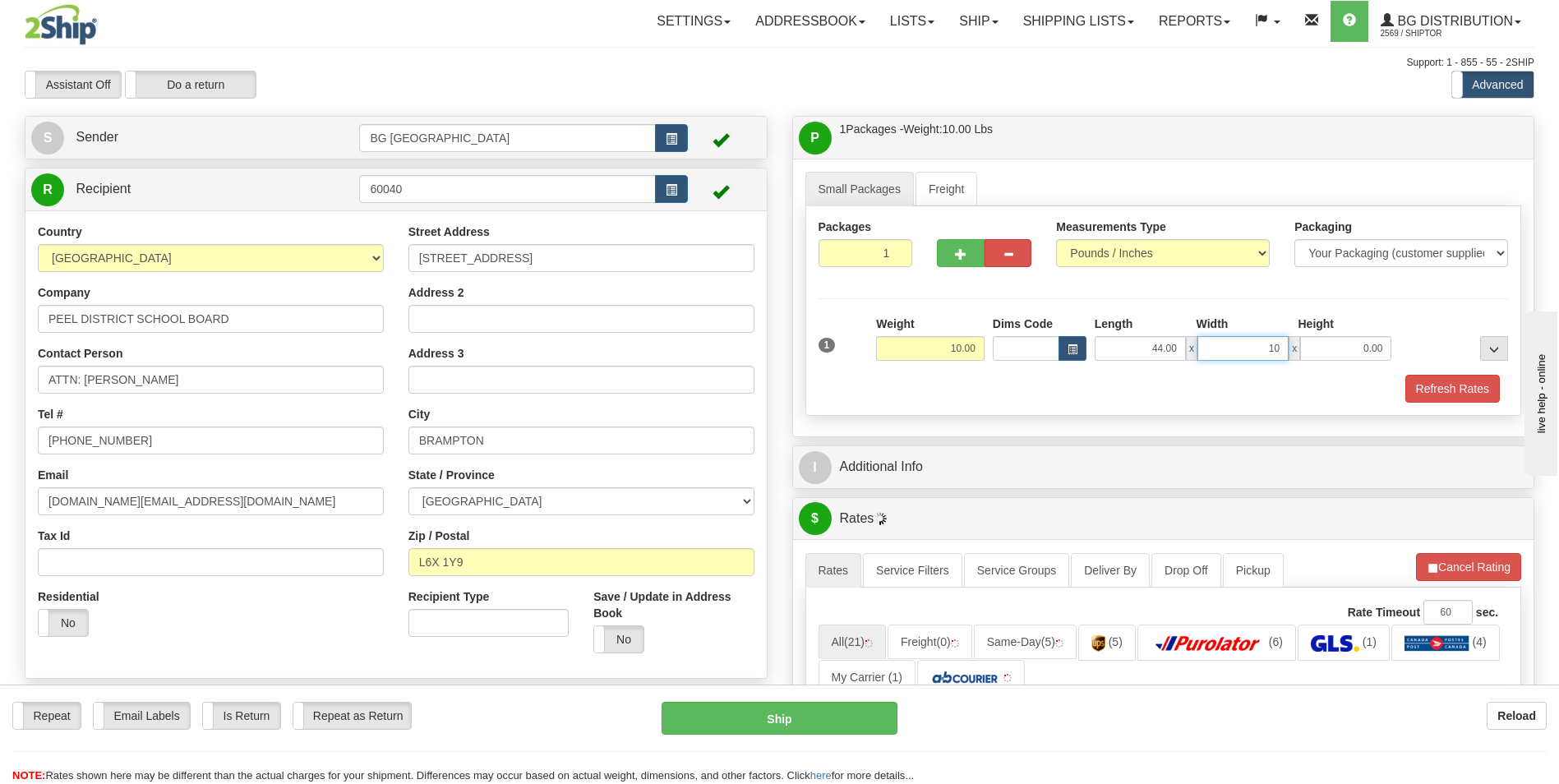
type input "10.00"
type input "1.00"
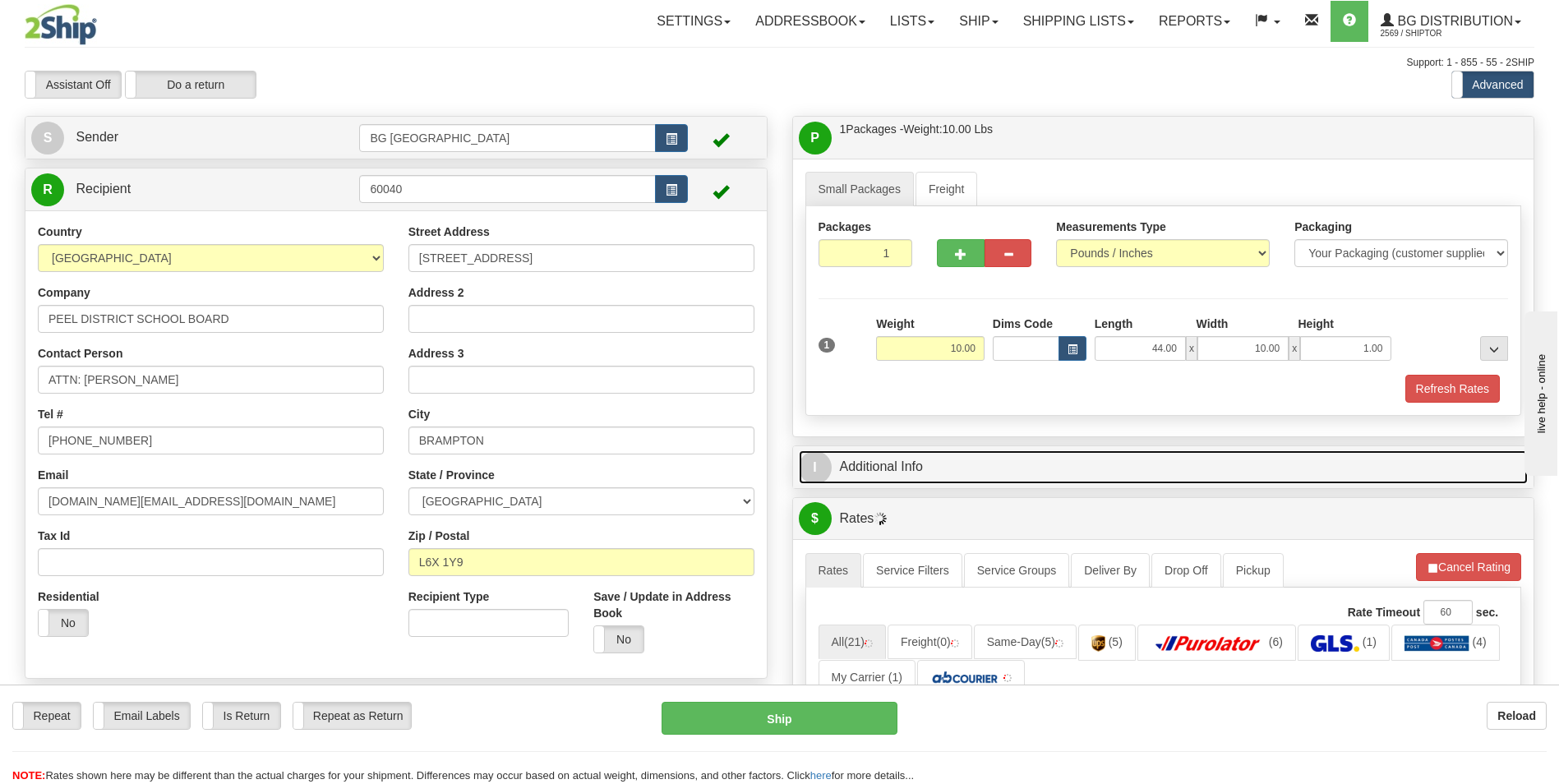
click at [896, 457] on link "I Additional Info" at bounding box center [1164, 467] width 730 height 33
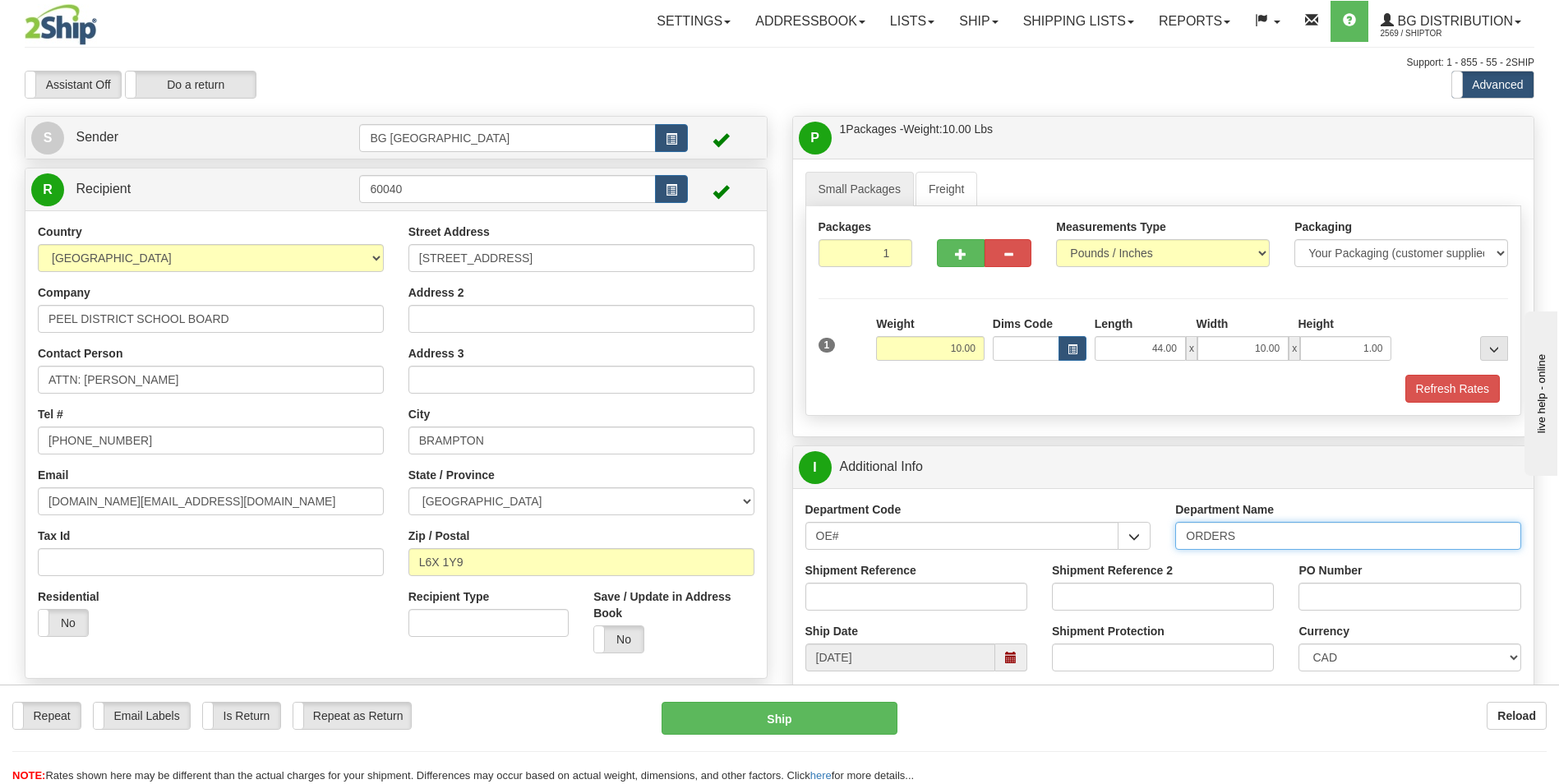
click at [1289, 540] on input "ORDERS" at bounding box center [1348, 535] width 346 height 28
type input "70184142-01"
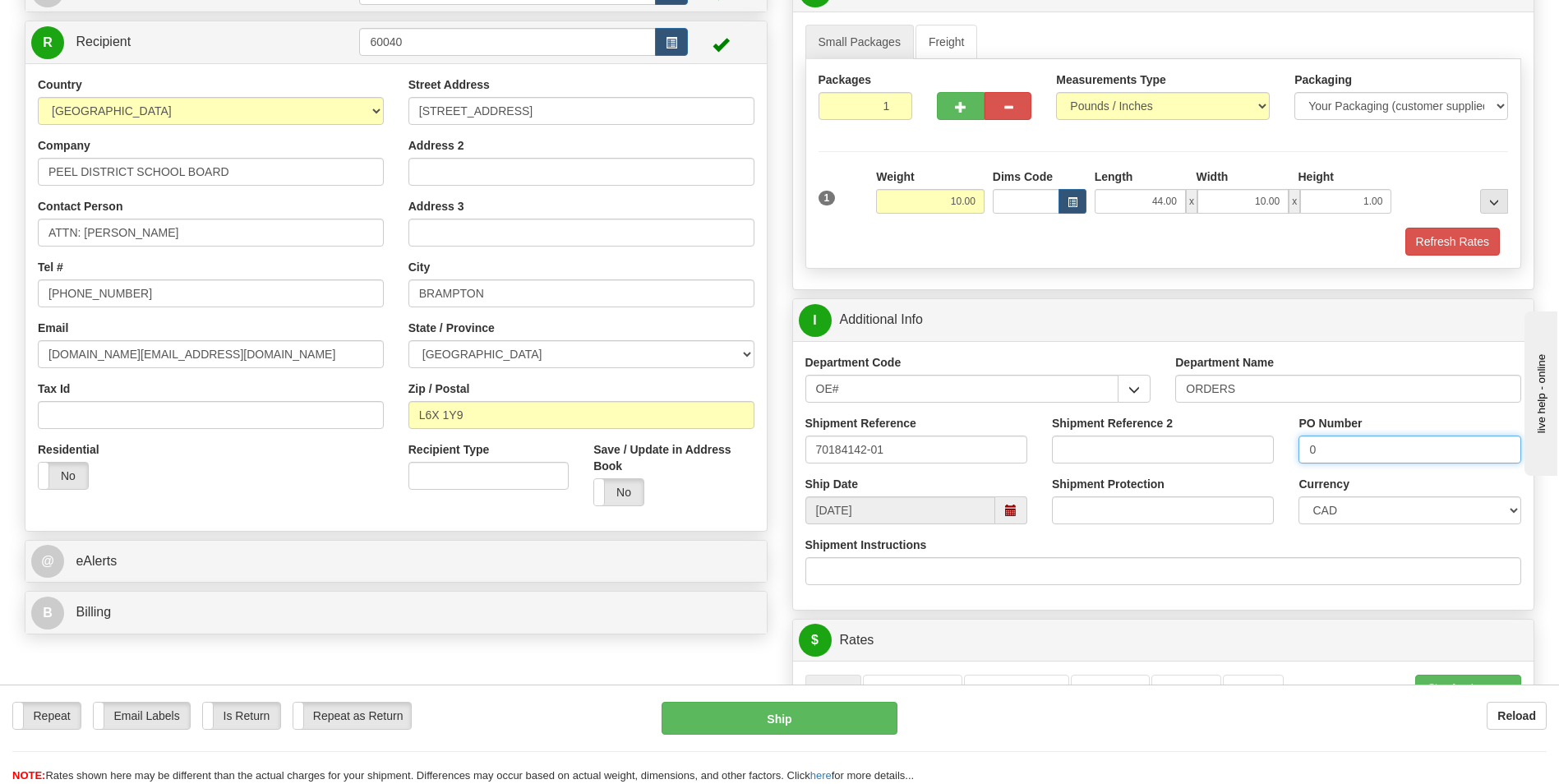
scroll to position [411, 0]
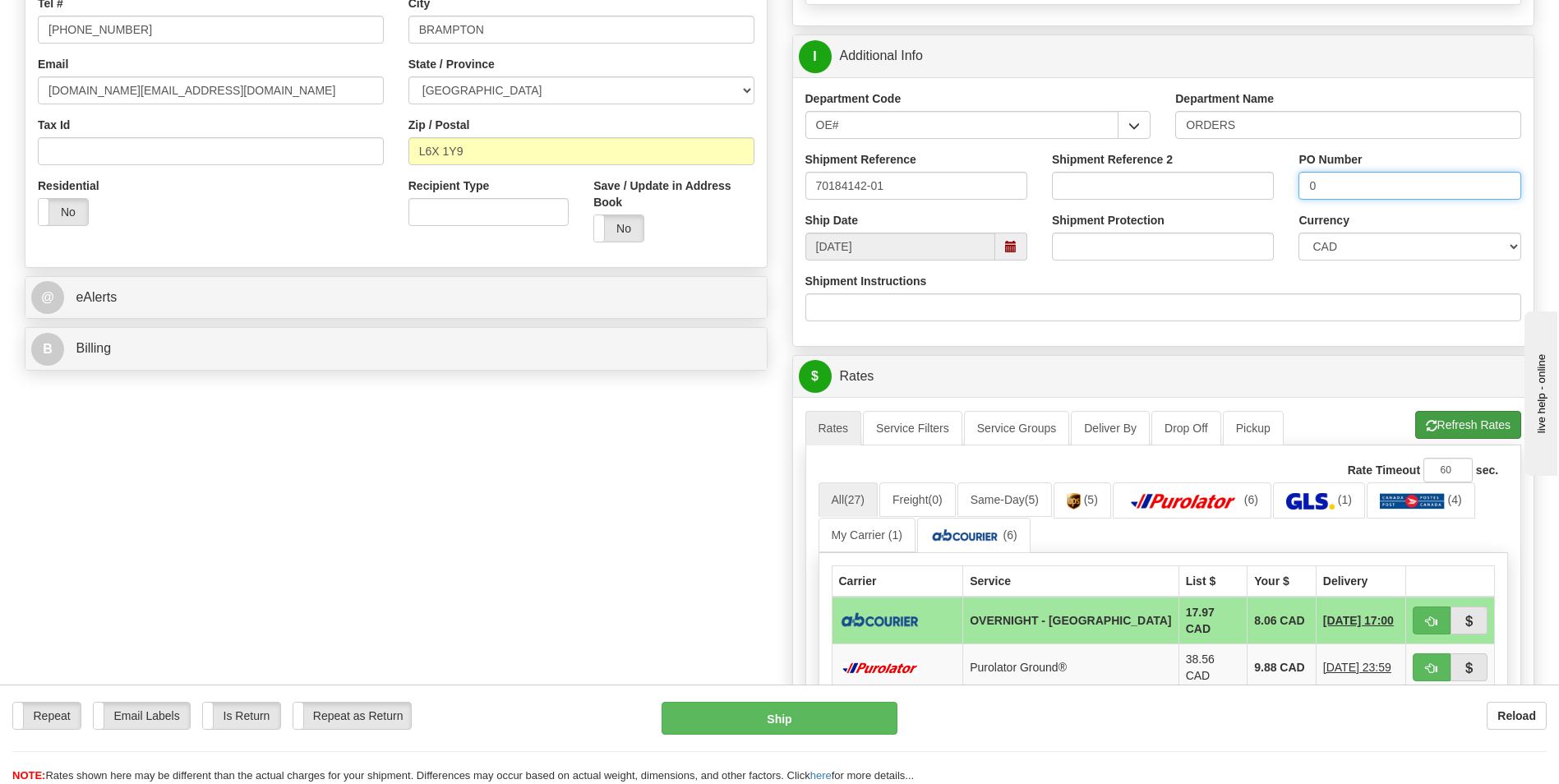
type input "0"
click at [1444, 413] on button "Refresh Rates" at bounding box center [1468, 424] width 106 height 28
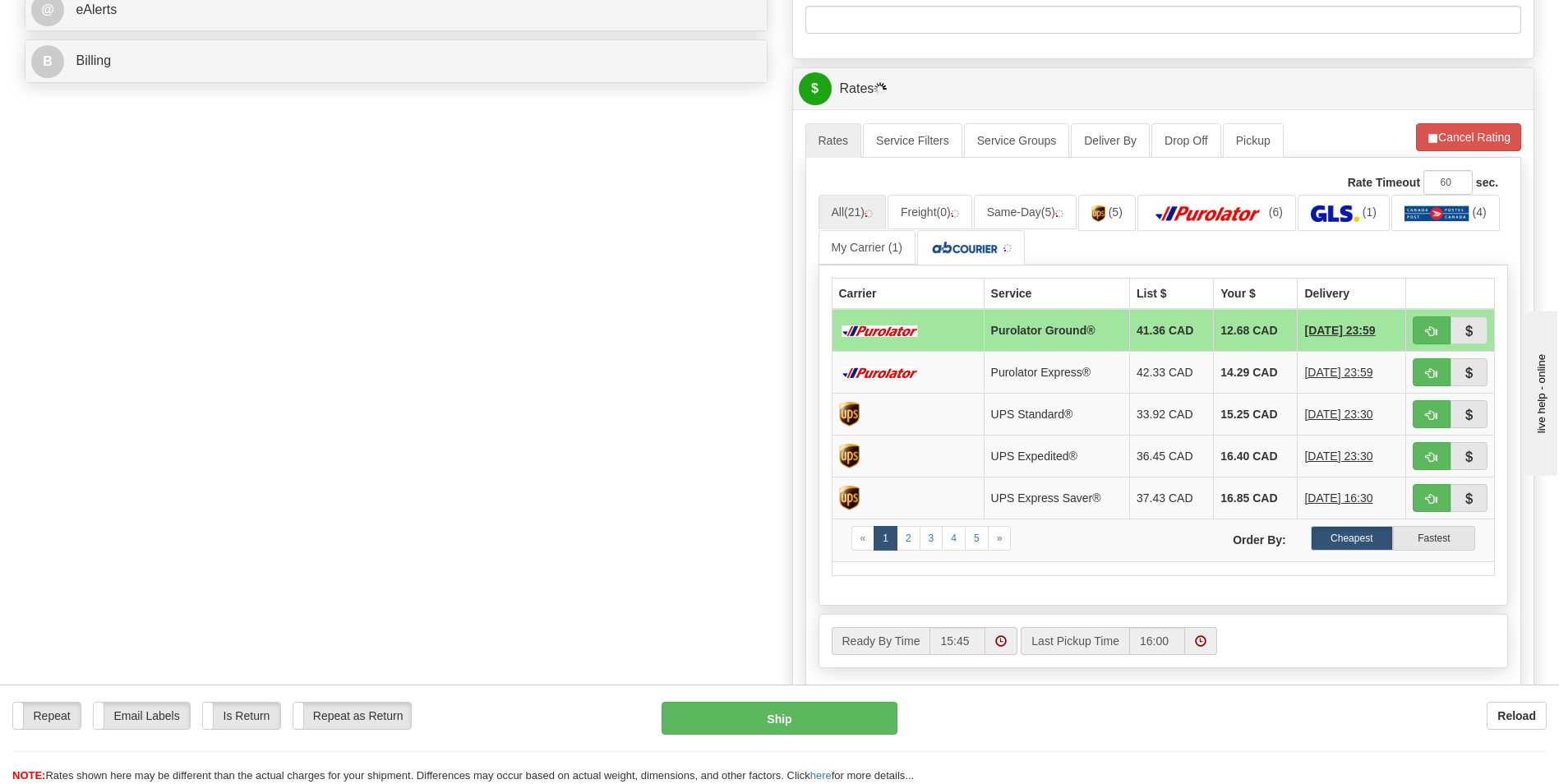
scroll to position [739, 0]
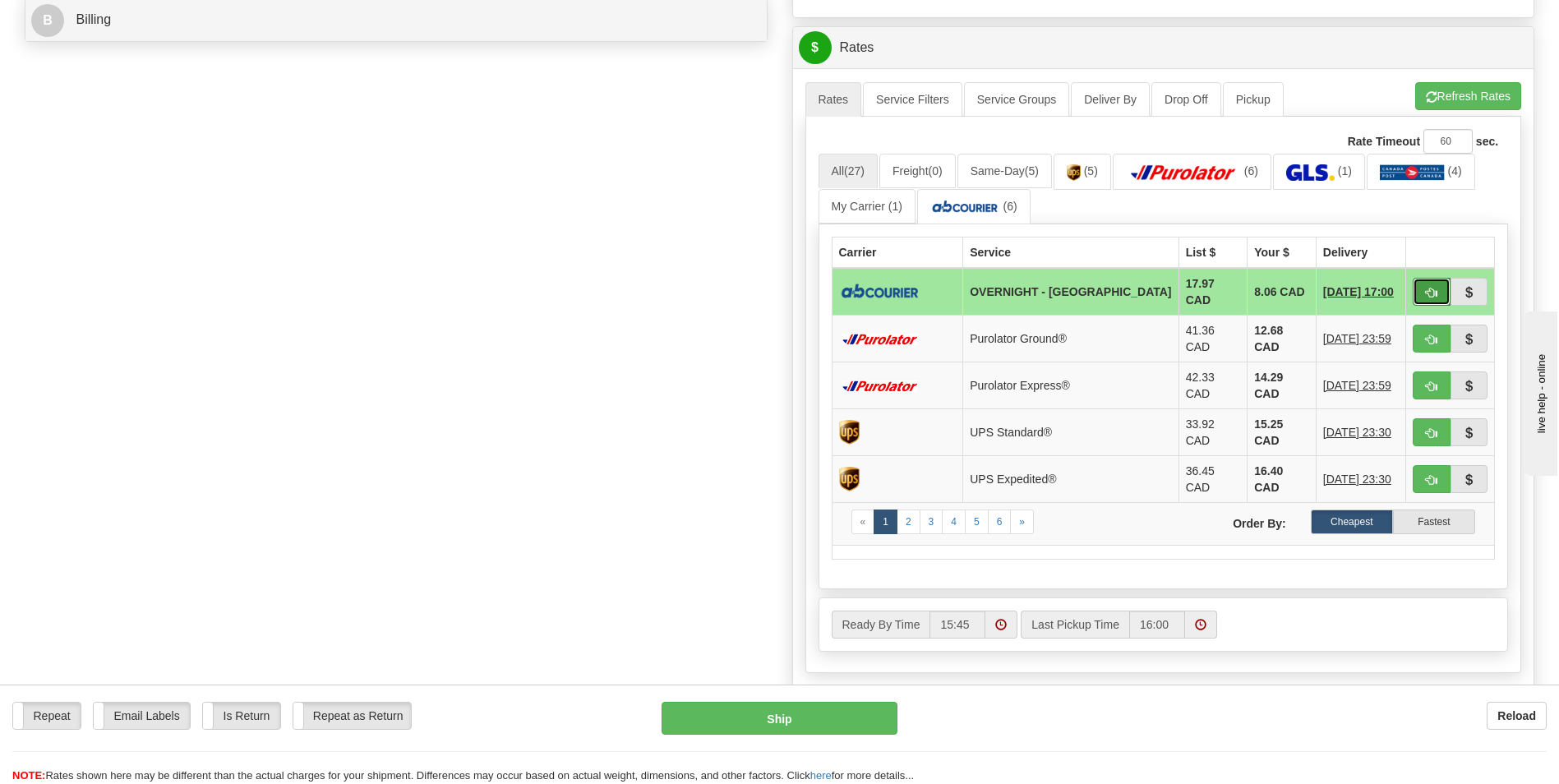
click at [1432, 279] on button "button" at bounding box center [1432, 291] width 38 height 28
type input "4"
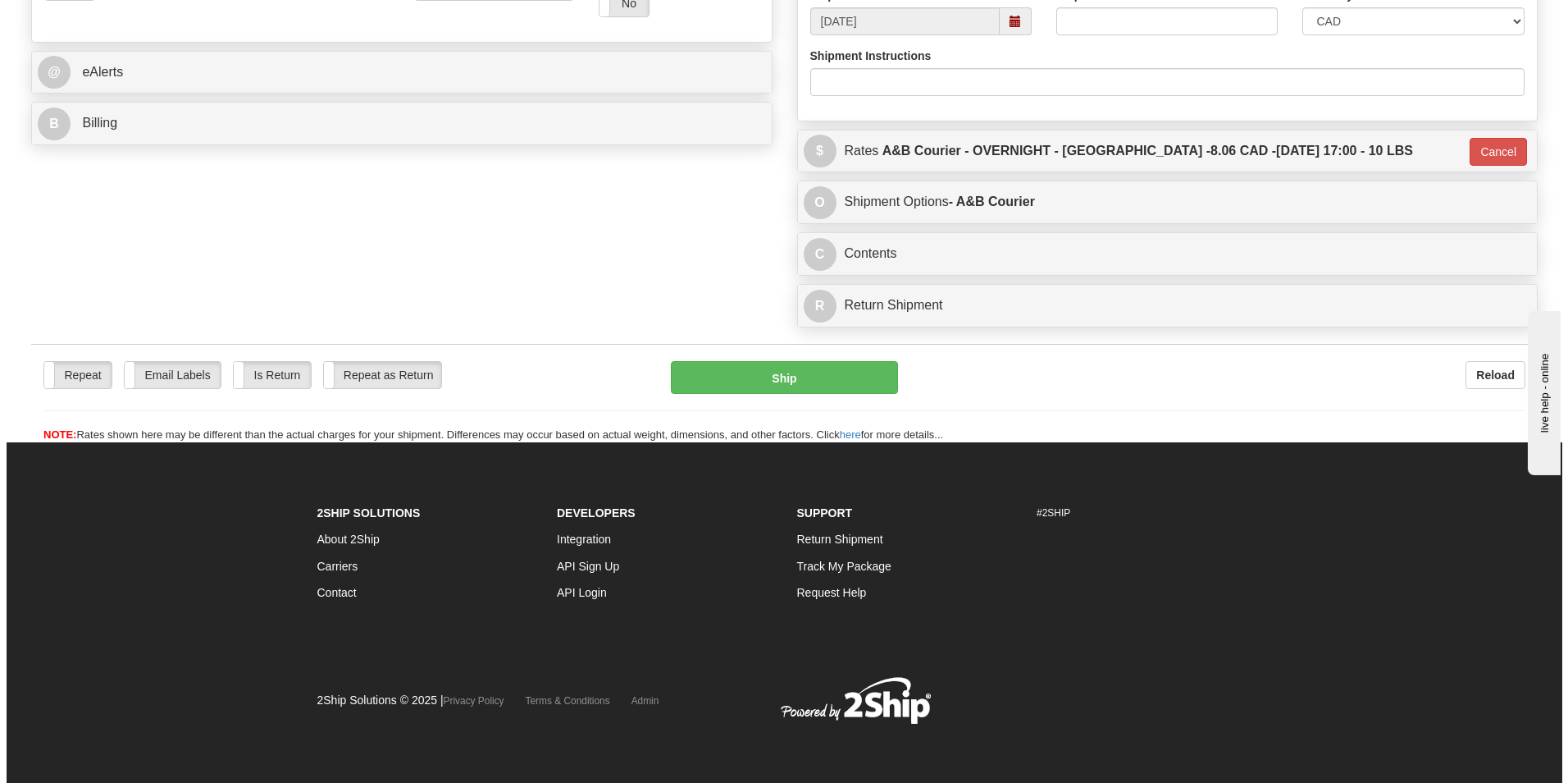
scroll to position [635, 0]
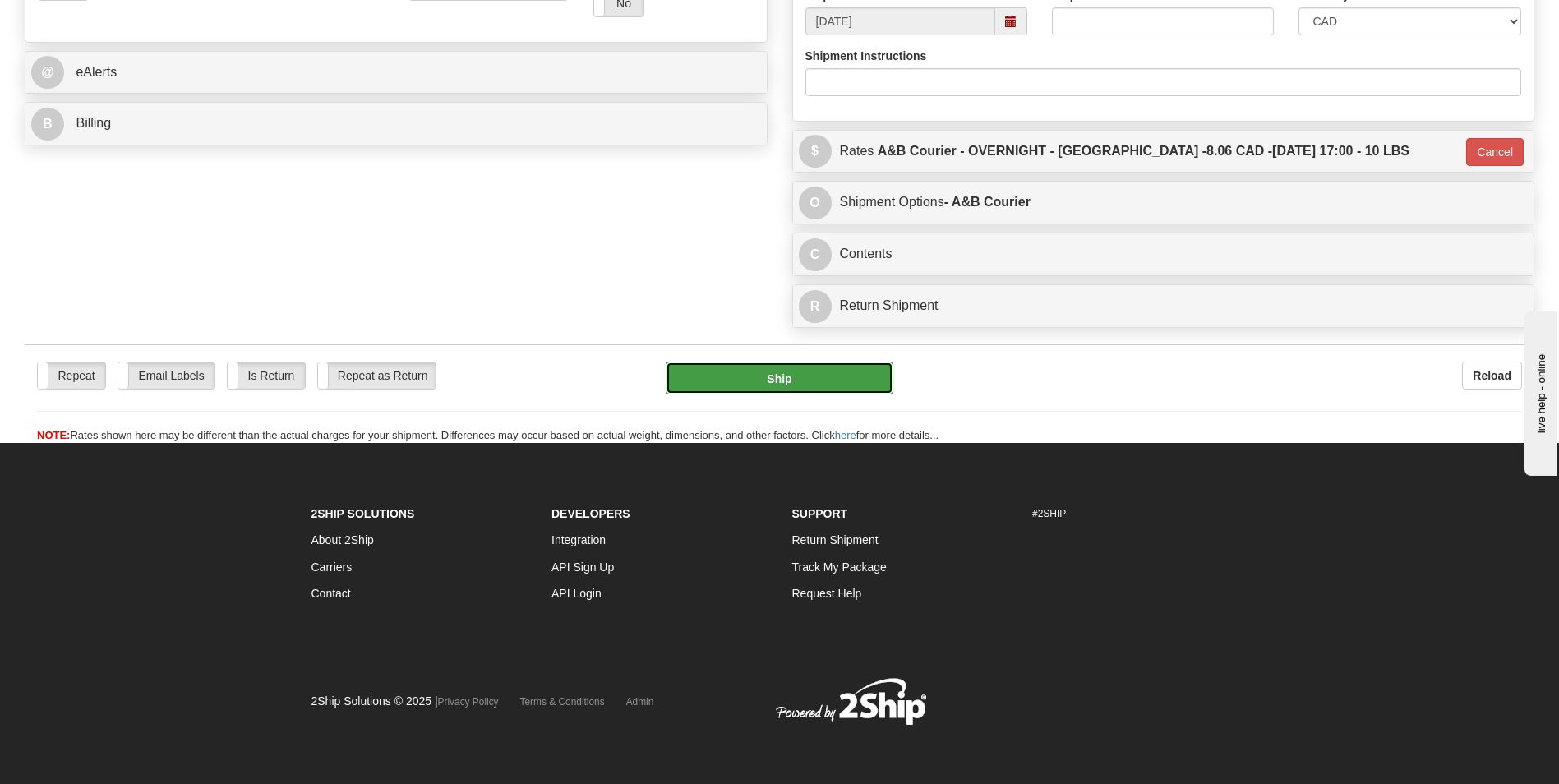
click at [865, 371] on button "Ship" at bounding box center [779, 378] width 226 height 32
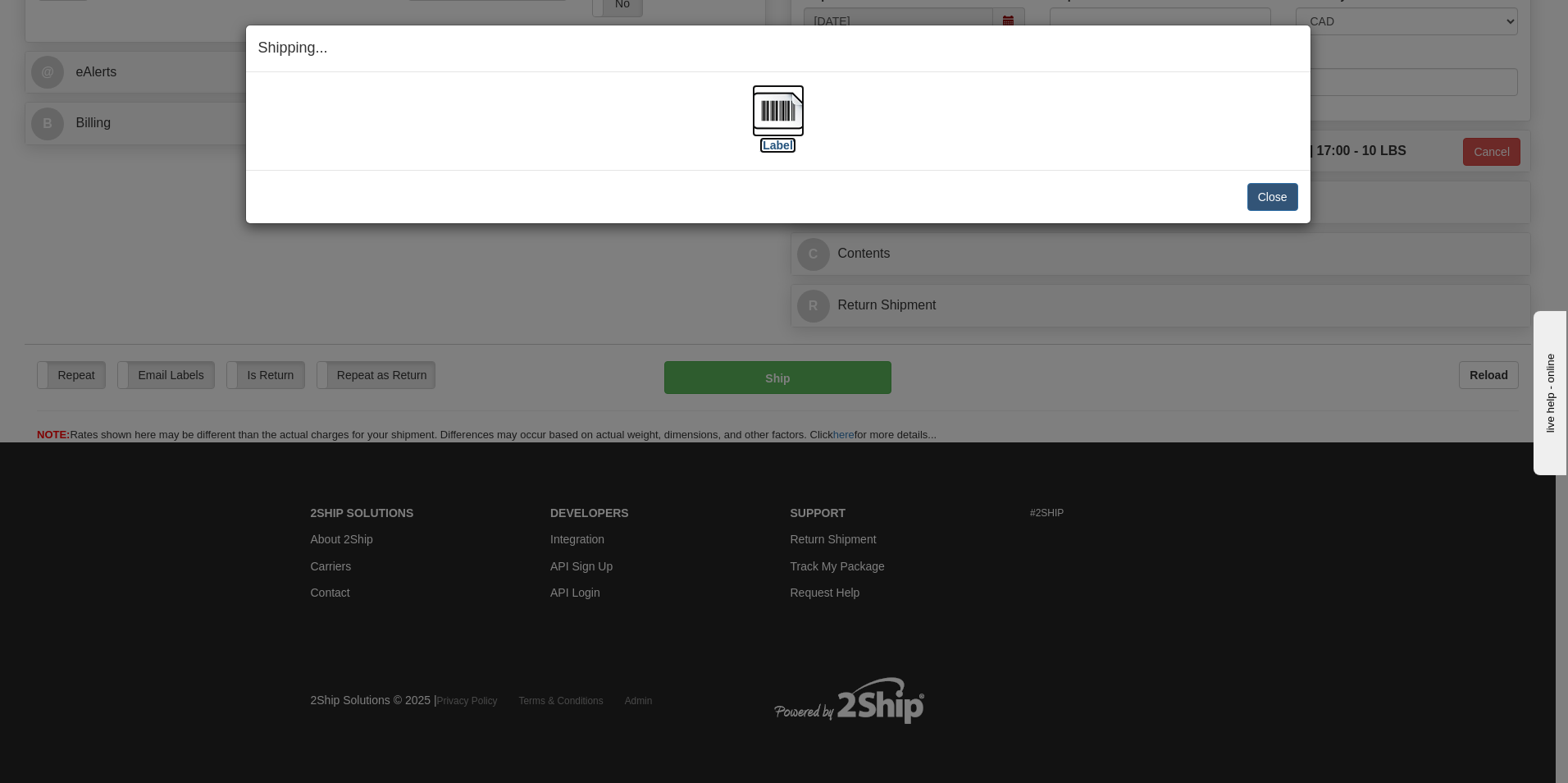
click at [768, 105] on img at bounding box center [778, 111] width 52 height 52
click at [1284, 191] on button "Close" at bounding box center [1273, 196] width 51 height 28
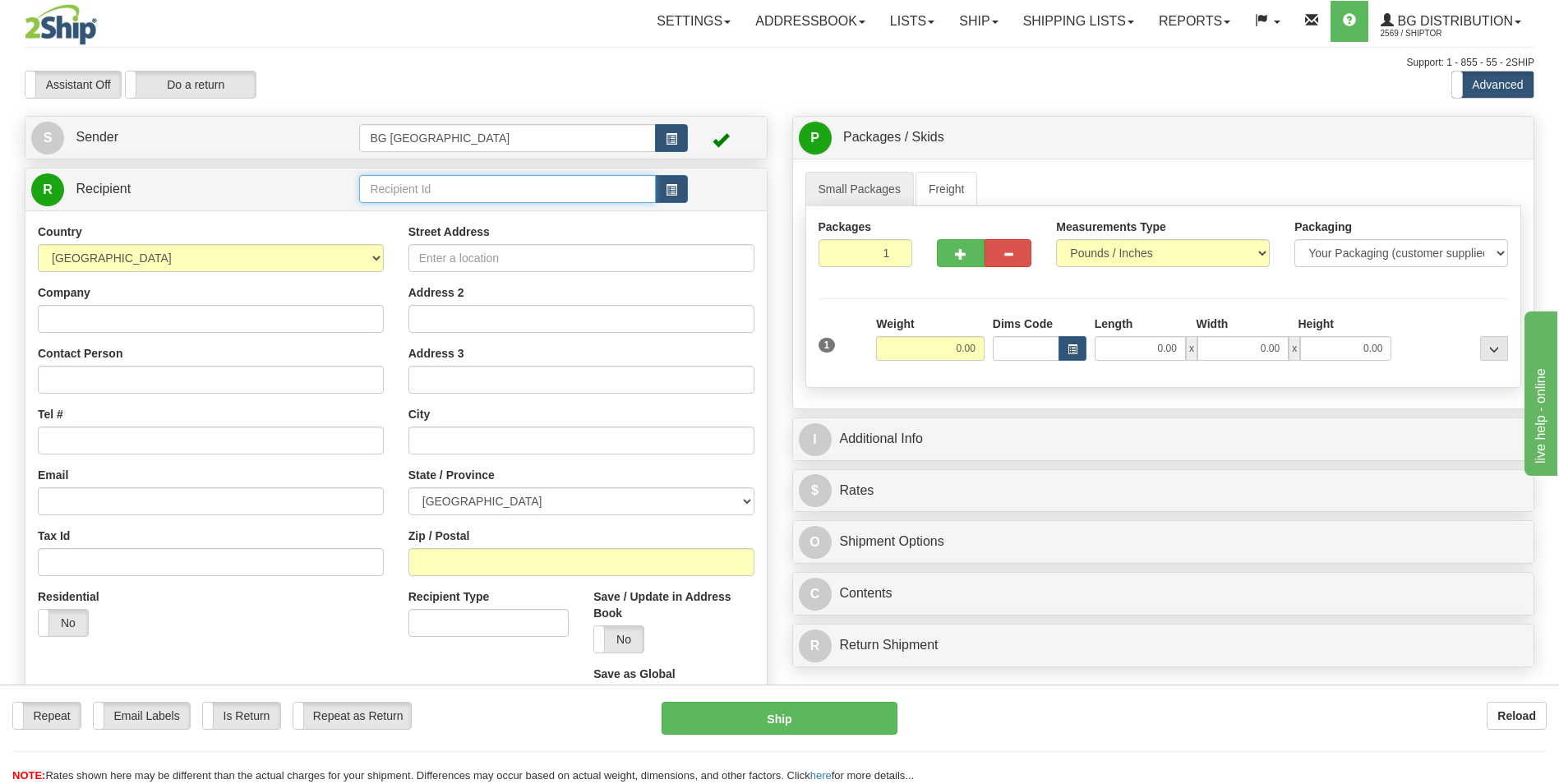
click at [507, 178] on input "text" at bounding box center [507, 188] width 296 height 28
click at [499, 217] on div "60377" at bounding box center [503, 214] width 280 height 18
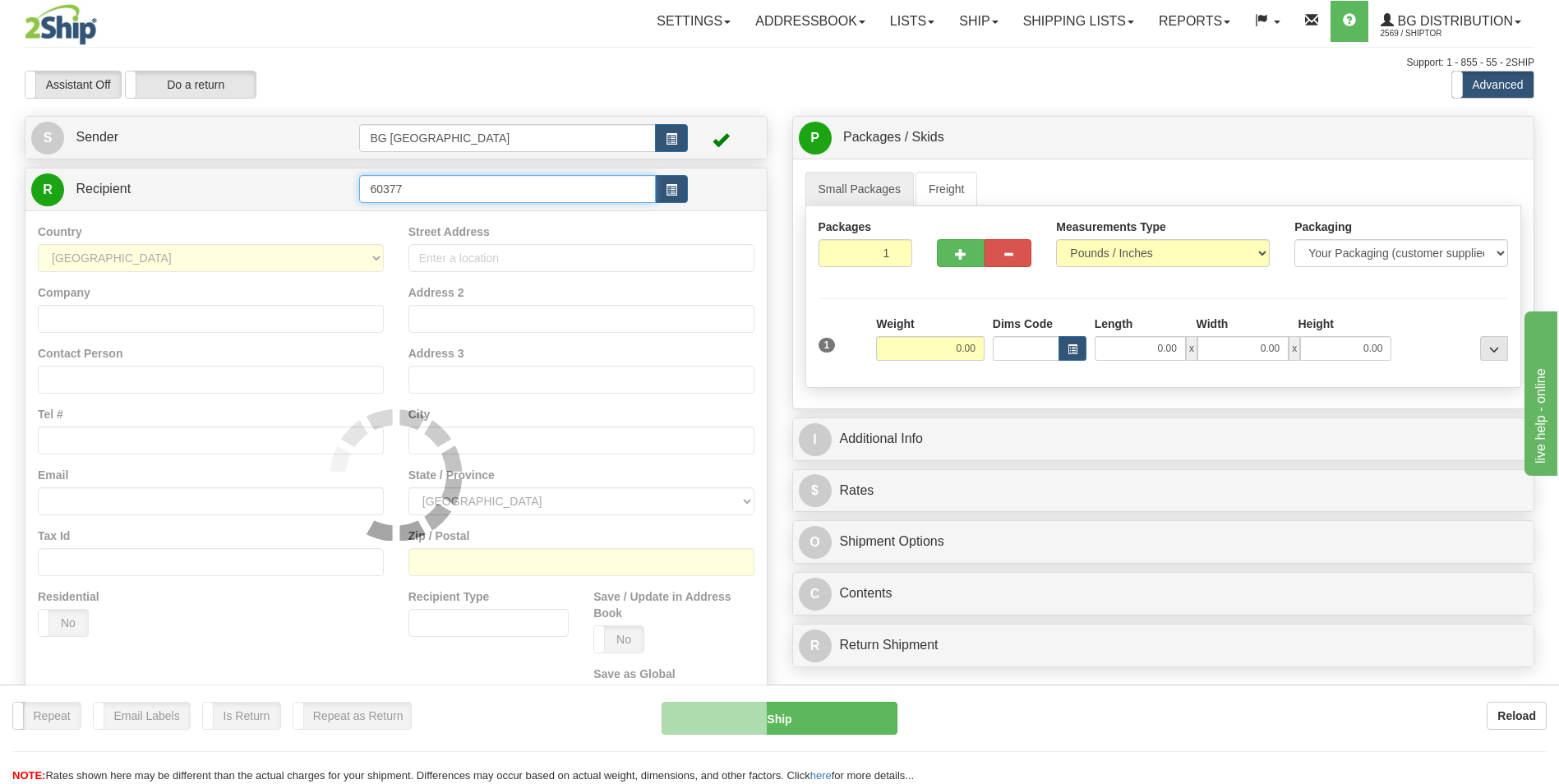
type input "60377"
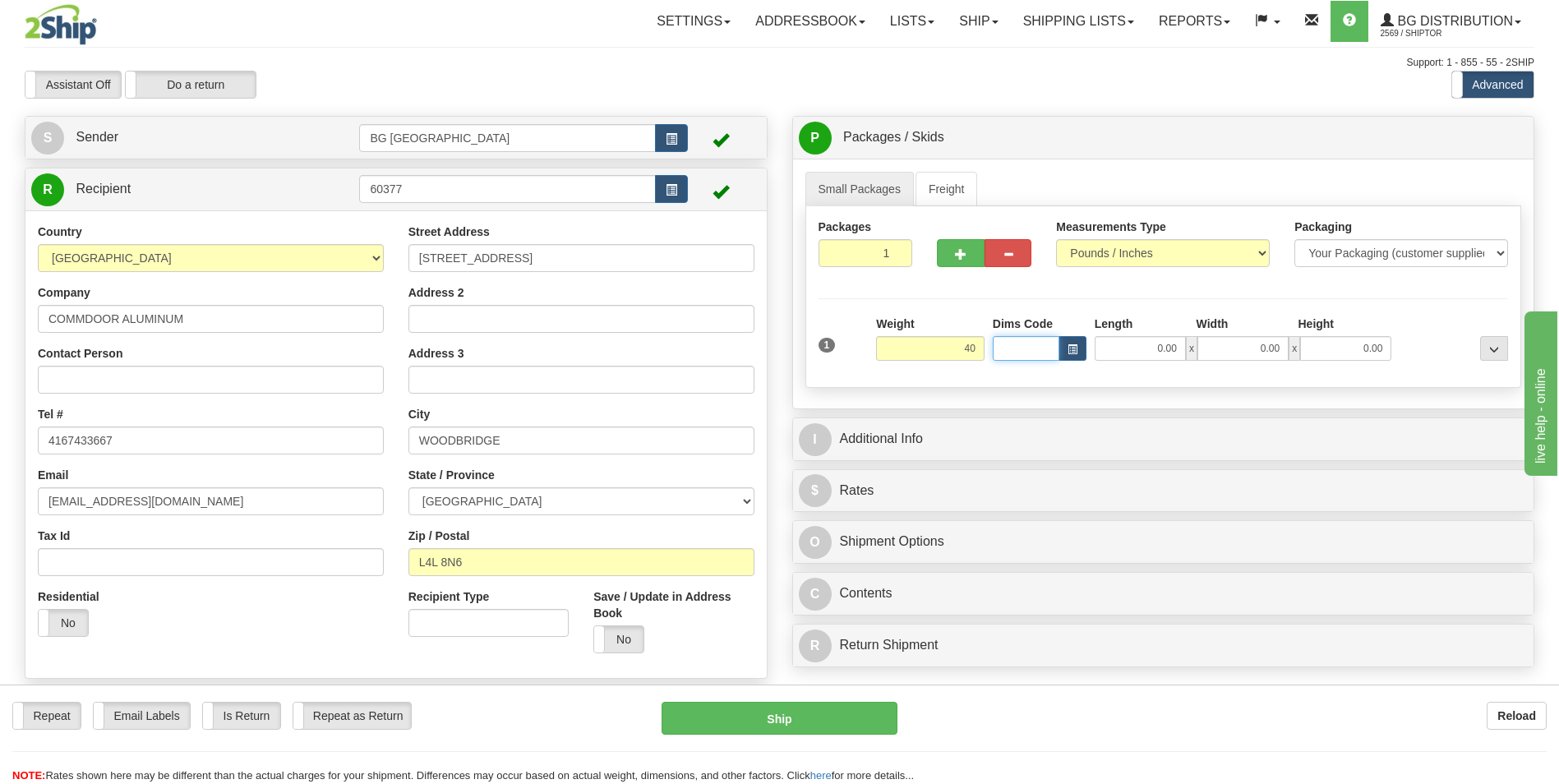
type input "40.00"
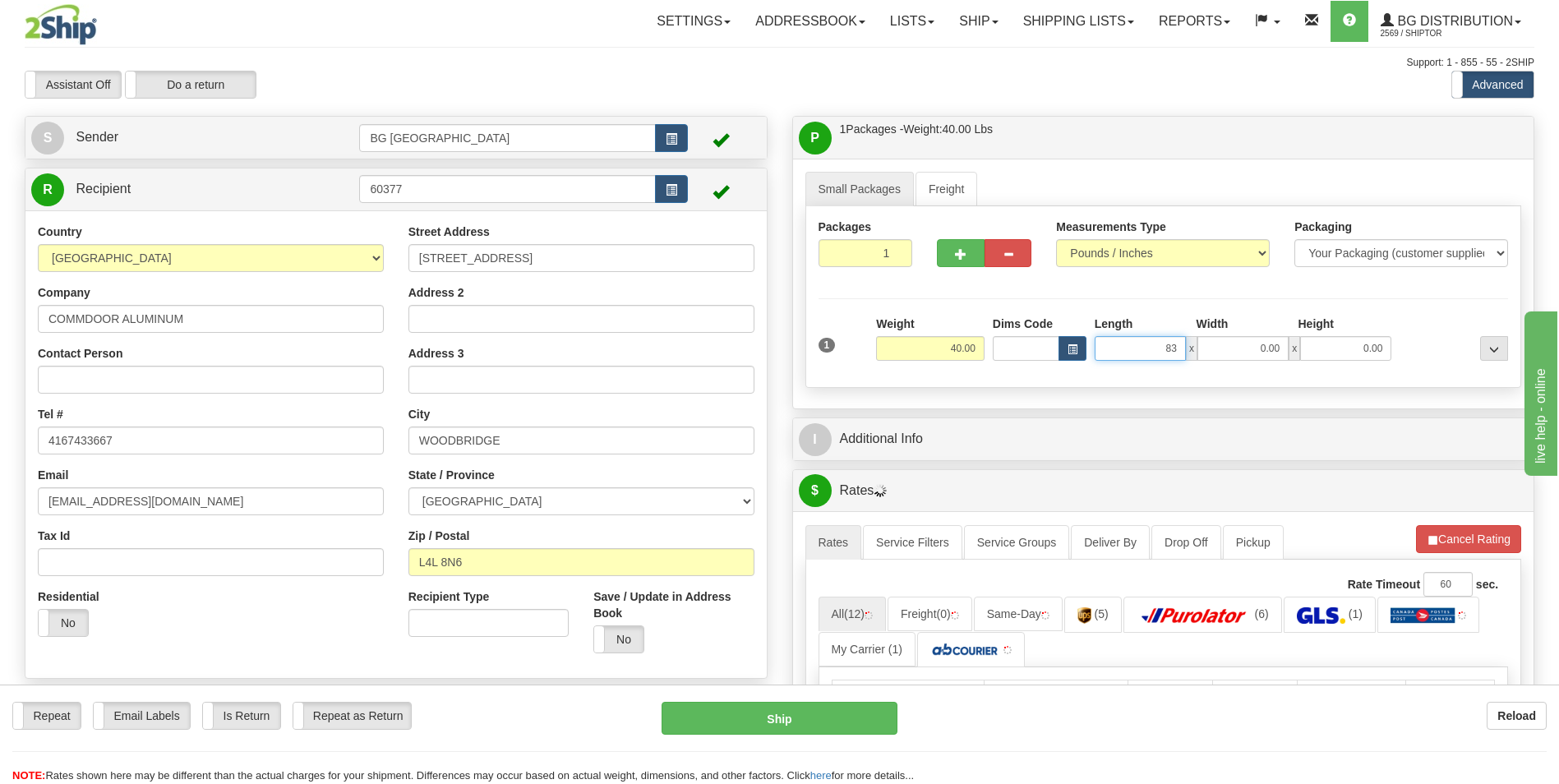
type input "83.00"
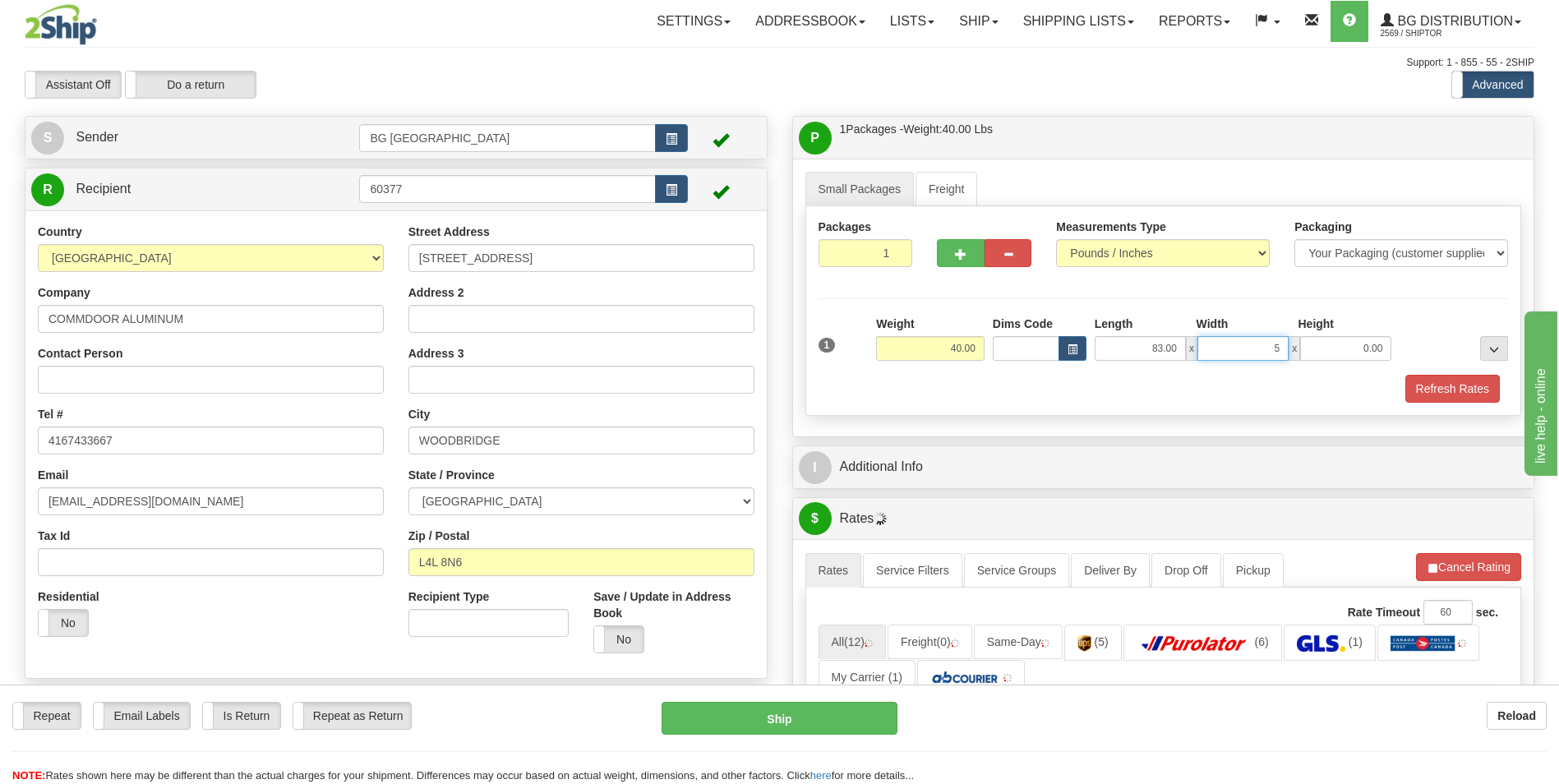
type input "5.00"
type input "4.00"
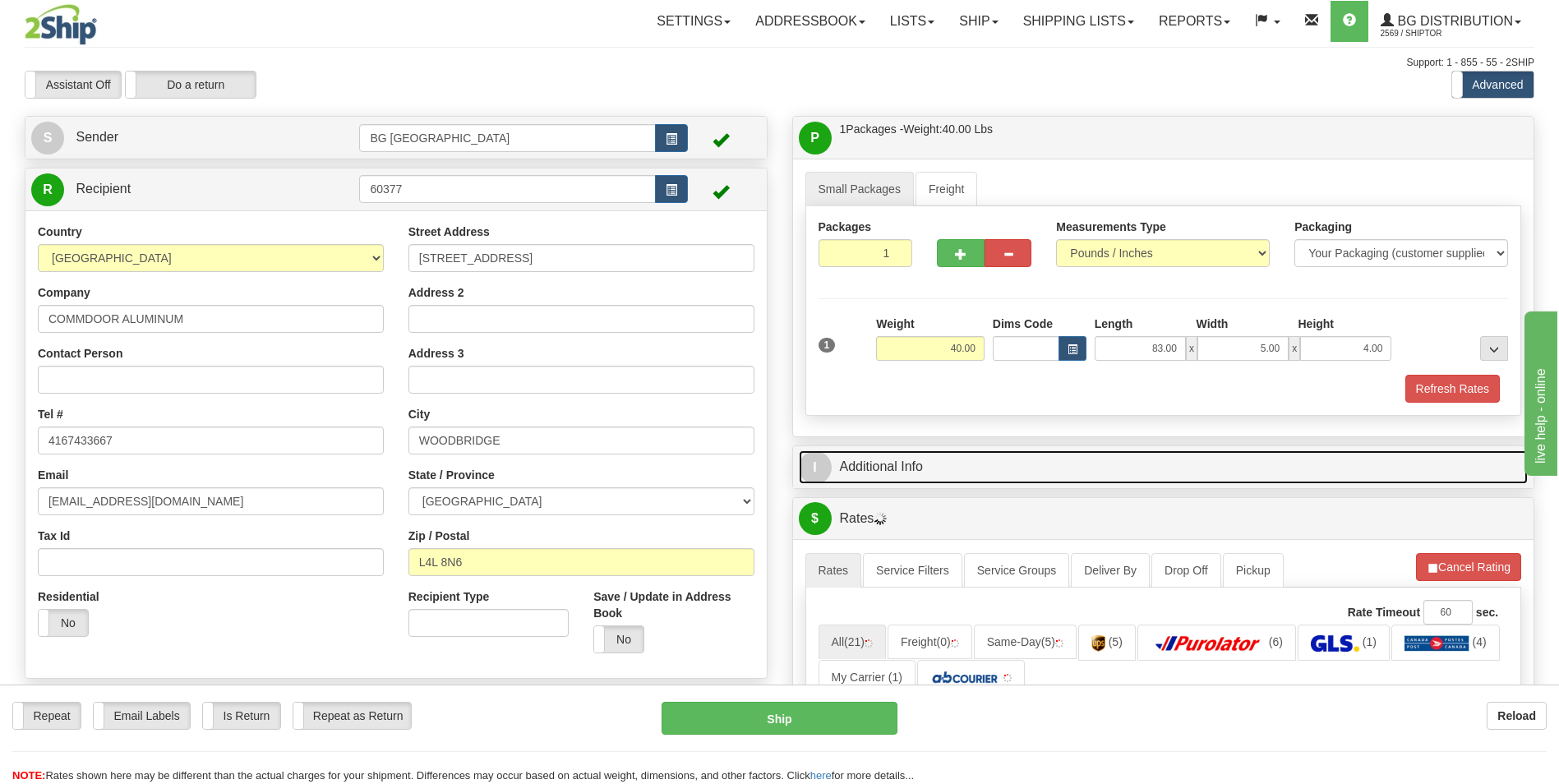
click at [877, 477] on link "I Additional Info" at bounding box center [1164, 467] width 730 height 33
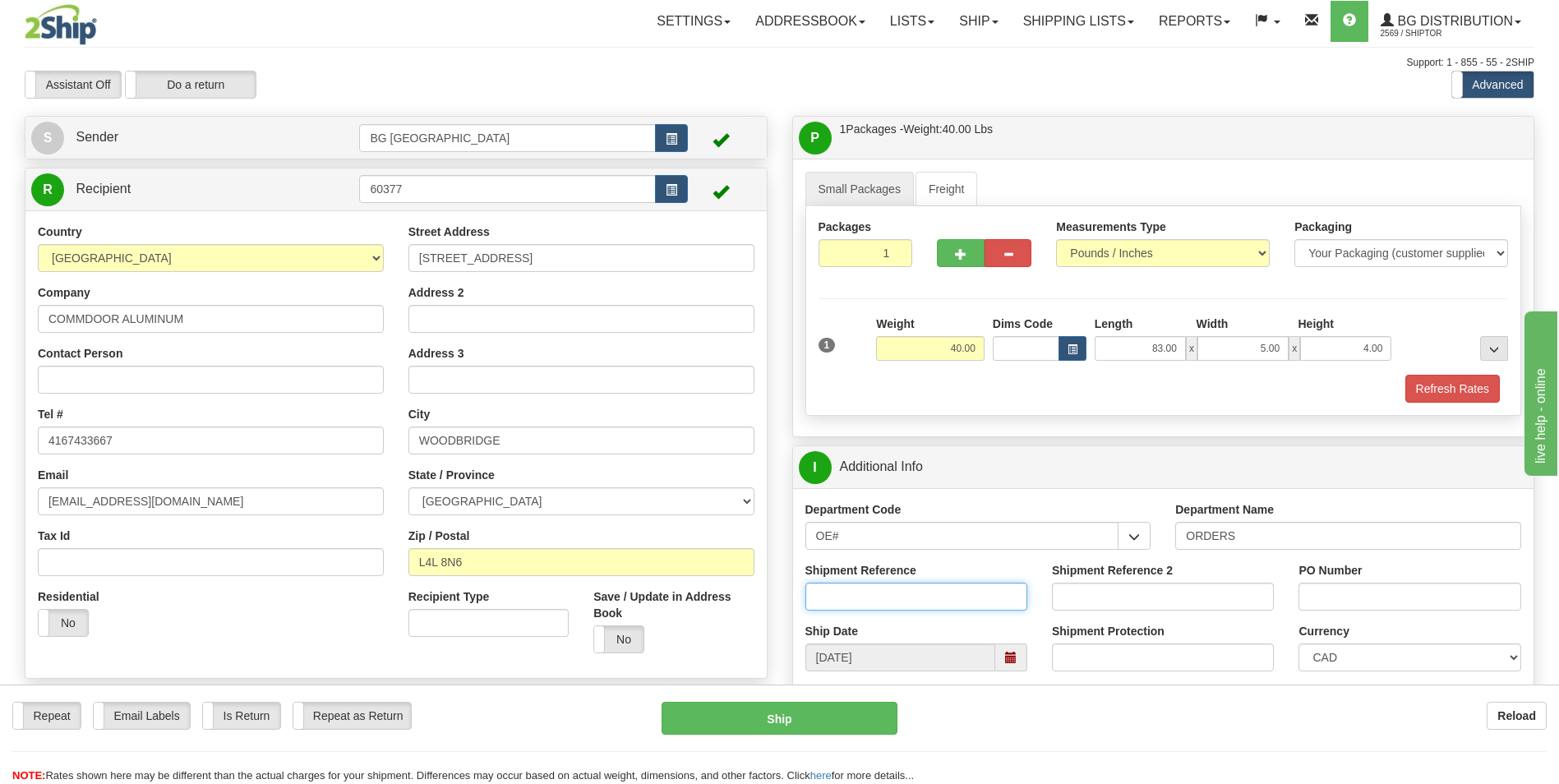
click at [896, 588] on input "Shipment Reference" at bounding box center [916, 596] width 222 height 28
type input "70183562-00"
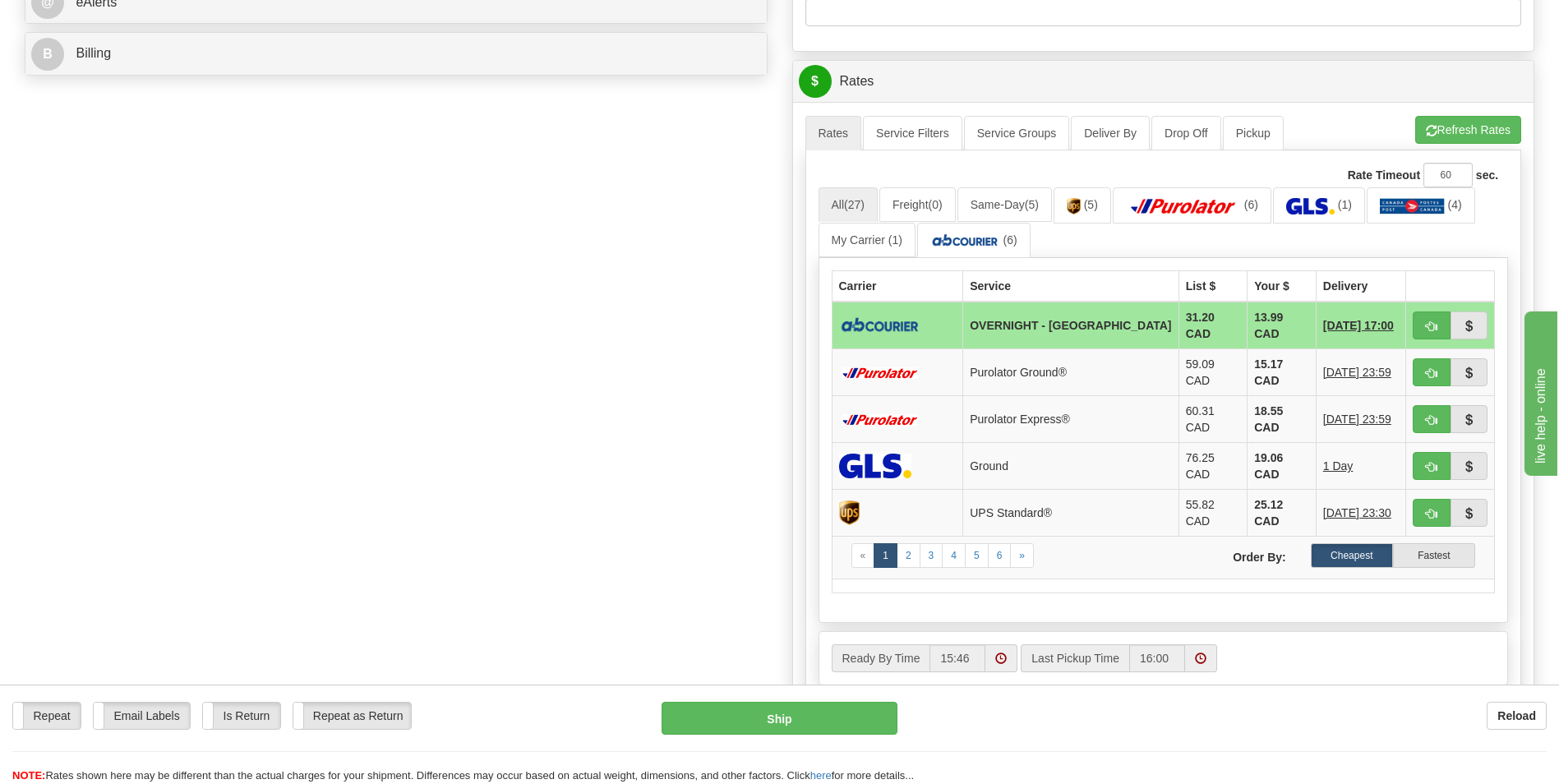
scroll to position [739, 0]
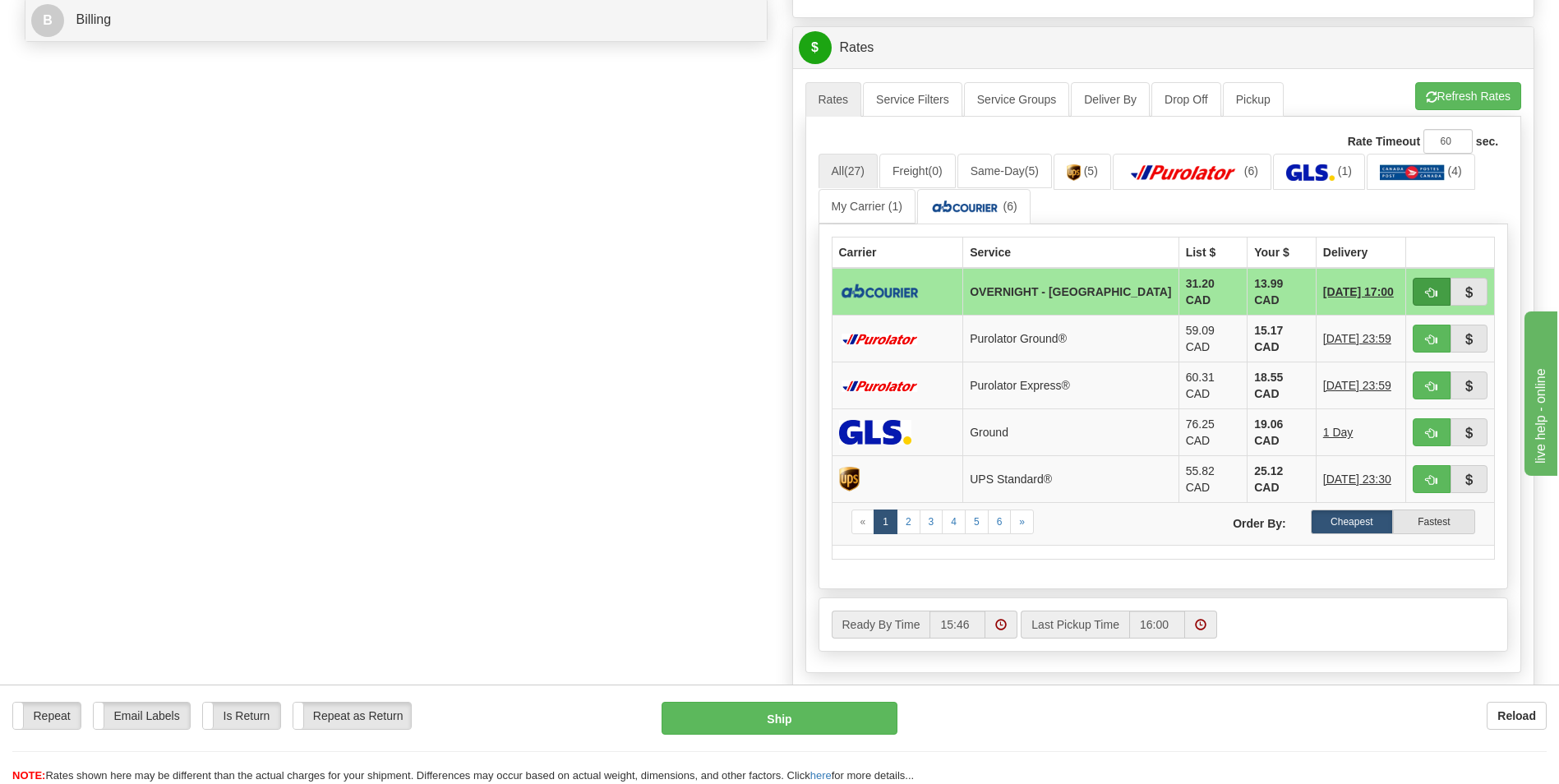
type input "0"
click at [1431, 294] on span "button" at bounding box center [1432, 292] width 11 height 11
type input "4"
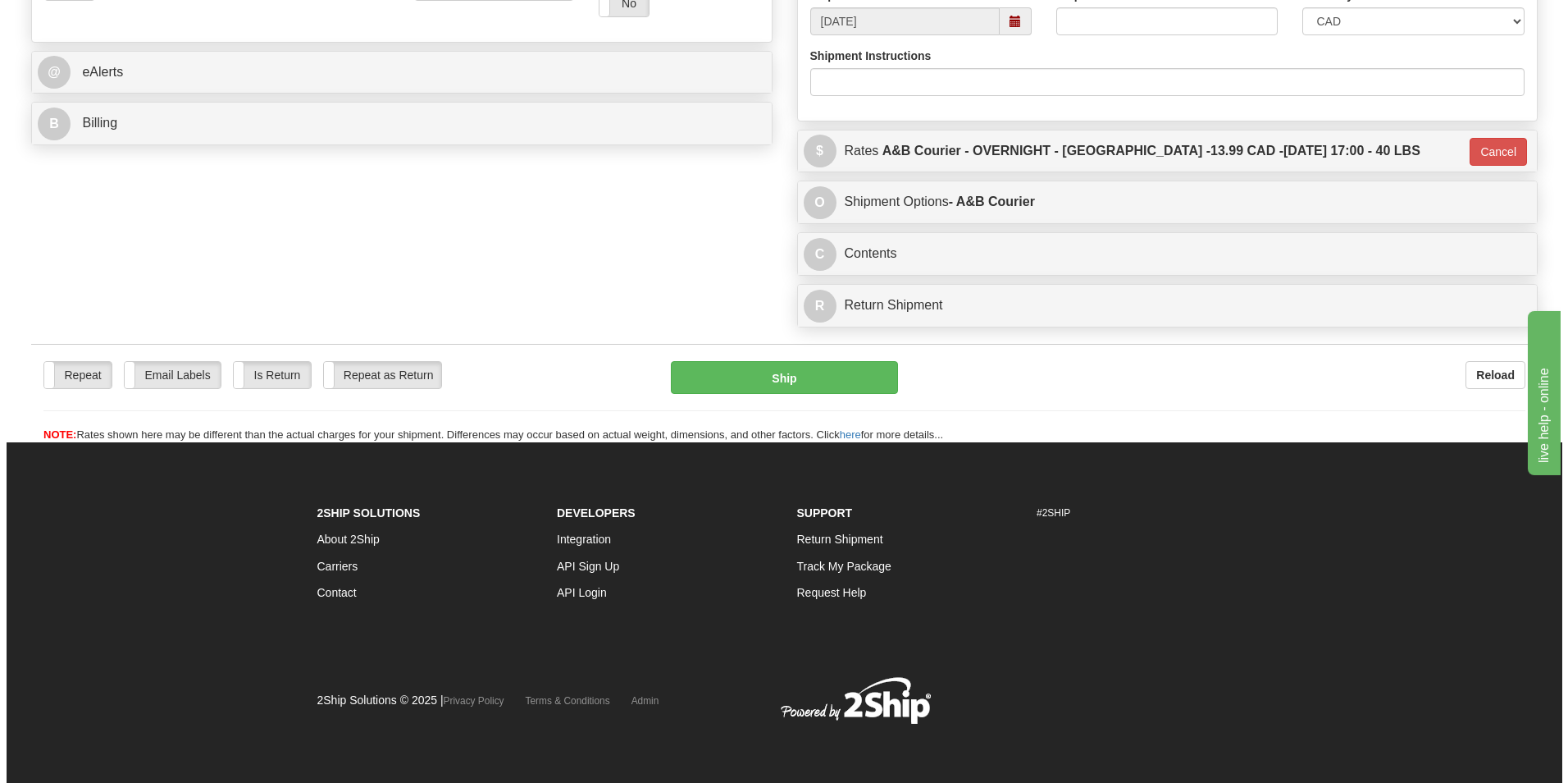
scroll to position [635, 0]
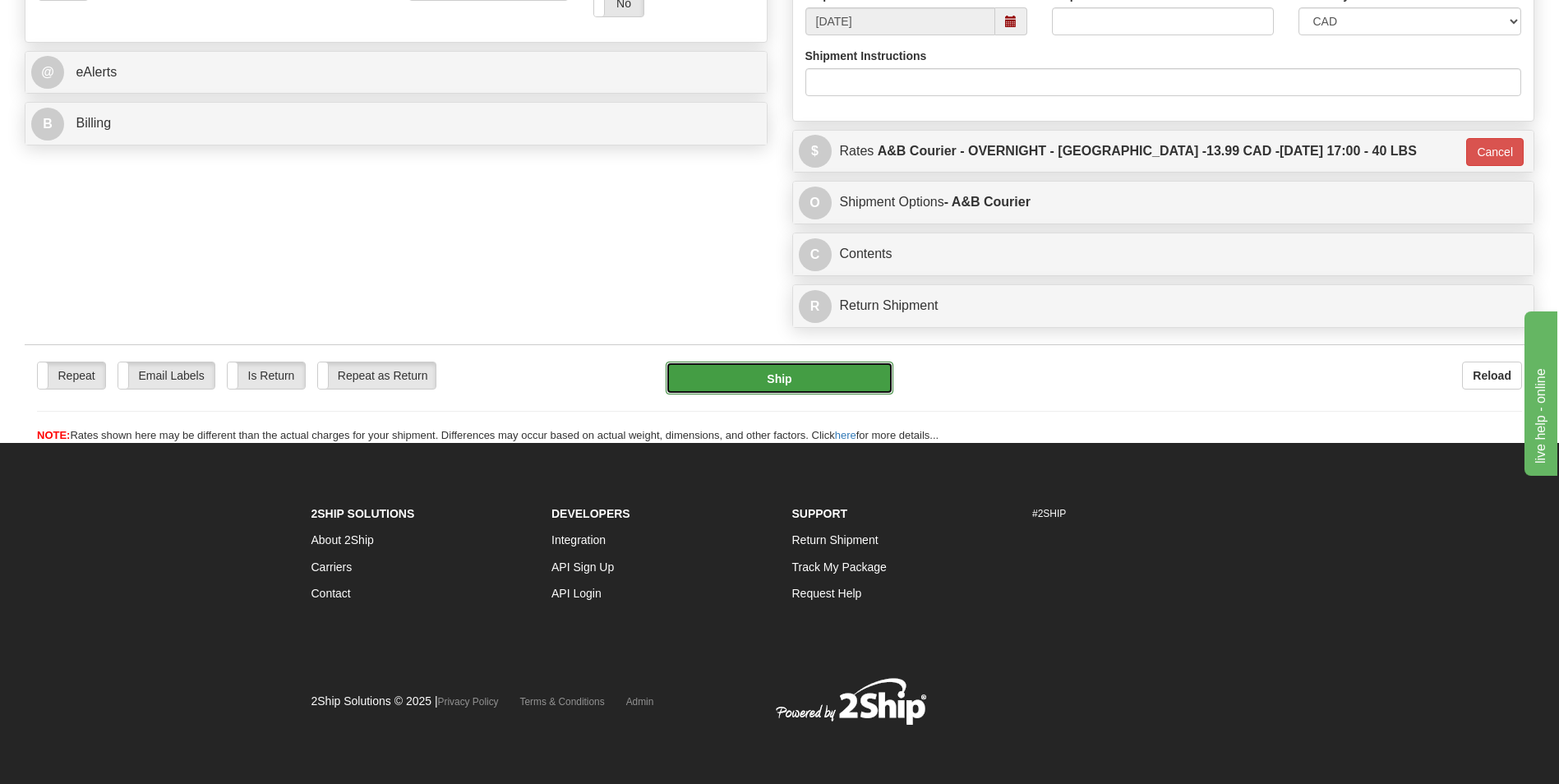
click at [751, 380] on button "Ship" at bounding box center [779, 378] width 226 height 32
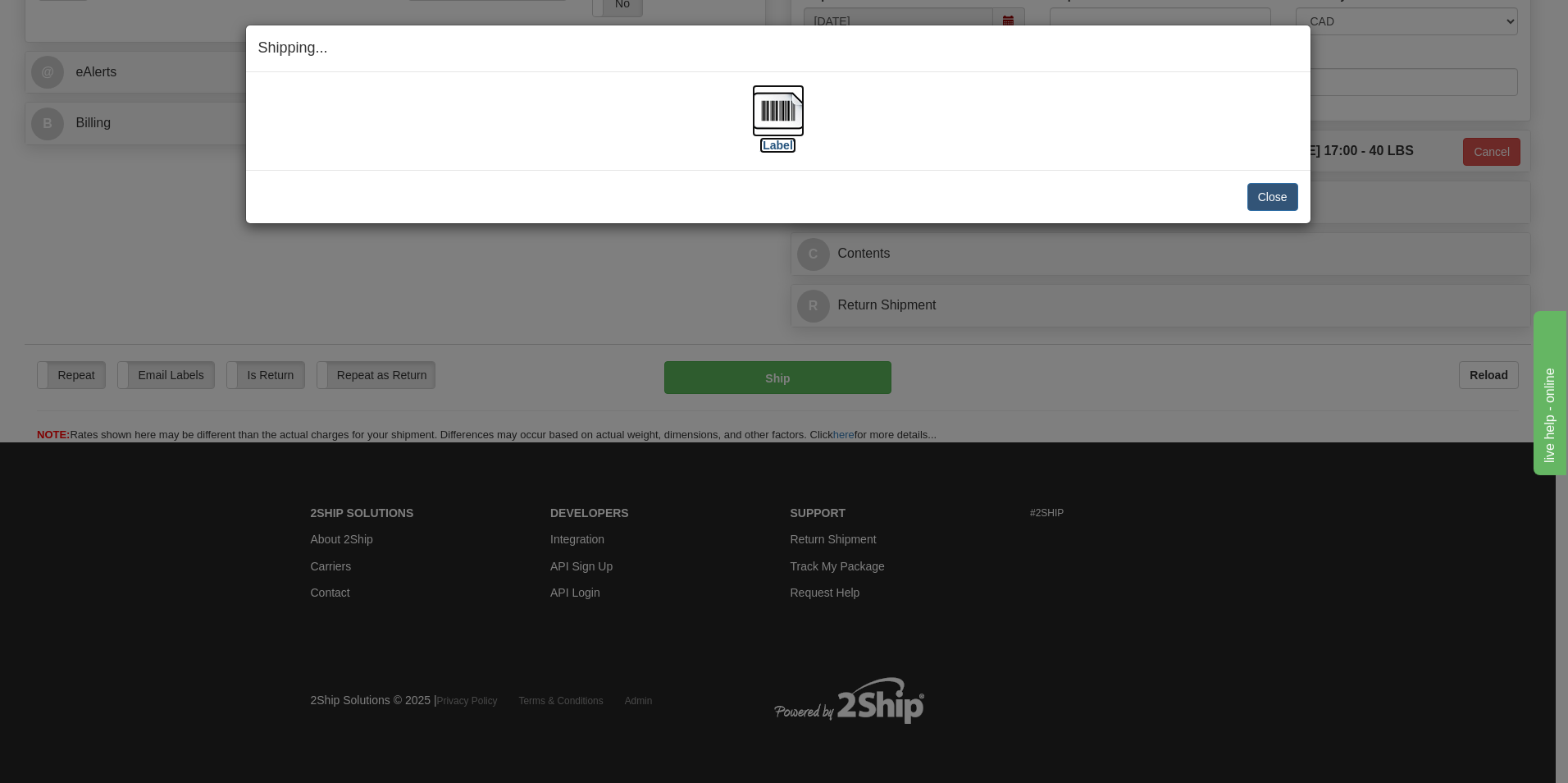
click at [773, 112] on img at bounding box center [778, 111] width 52 height 52
click at [115, 275] on div "Shipping... Your SHIPMENT will EXPIRE in [Label] IMPORTANT NOTICE Embassy / Con…" at bounding box center [784, 391] width 1568 height 783
click at [1253, 199] on button "Close" at bounding box center [1273, 196] width 51 height 28
